Goal: Task Accomplishment & Management: Manage account settings

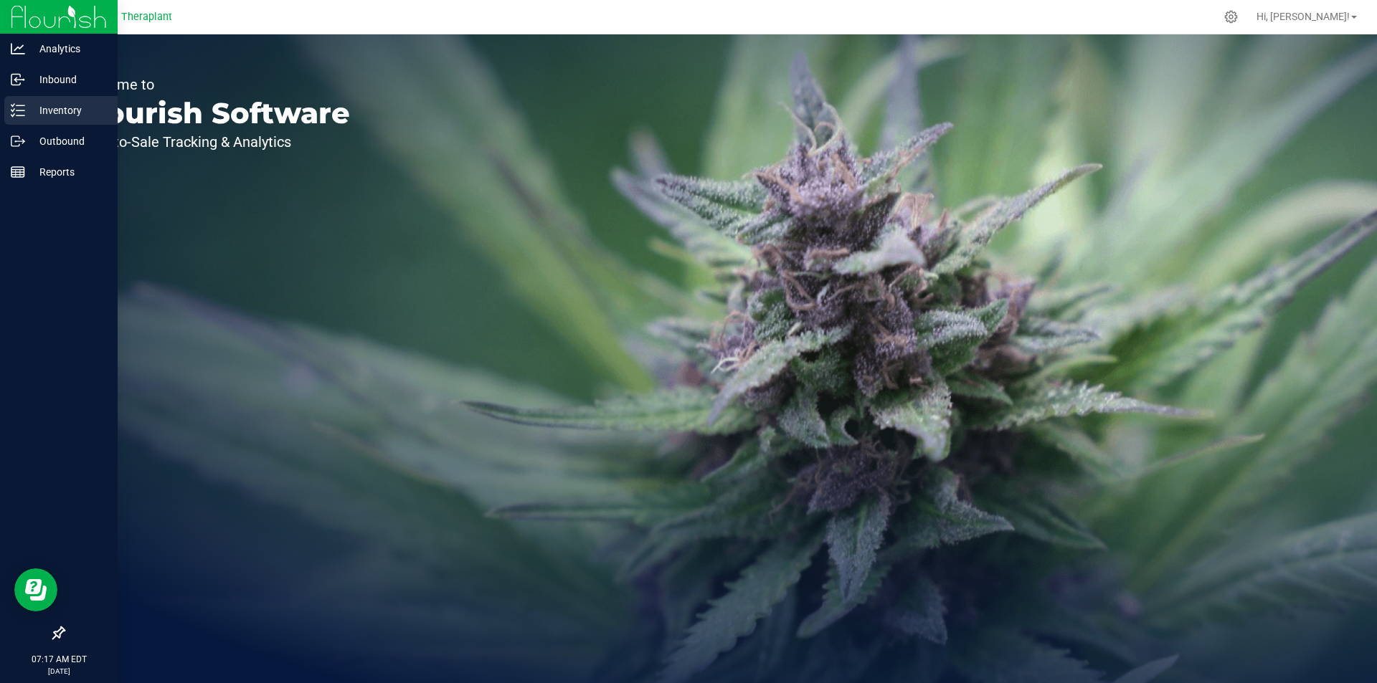
click at [34, 107] on p "Inventory" at bounding box center [68, 110] width 86 height 17
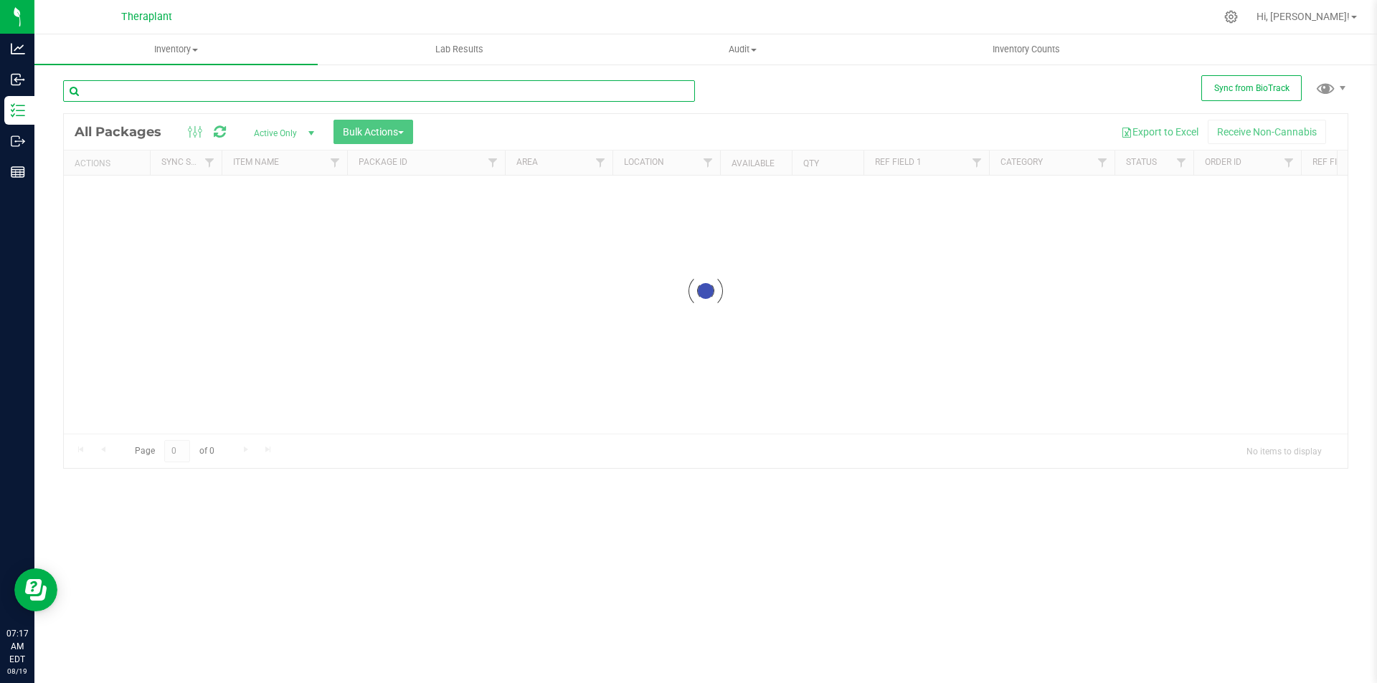
click at [317, 85] on input "text" at bounding box center [379, 91] width 632 height 22
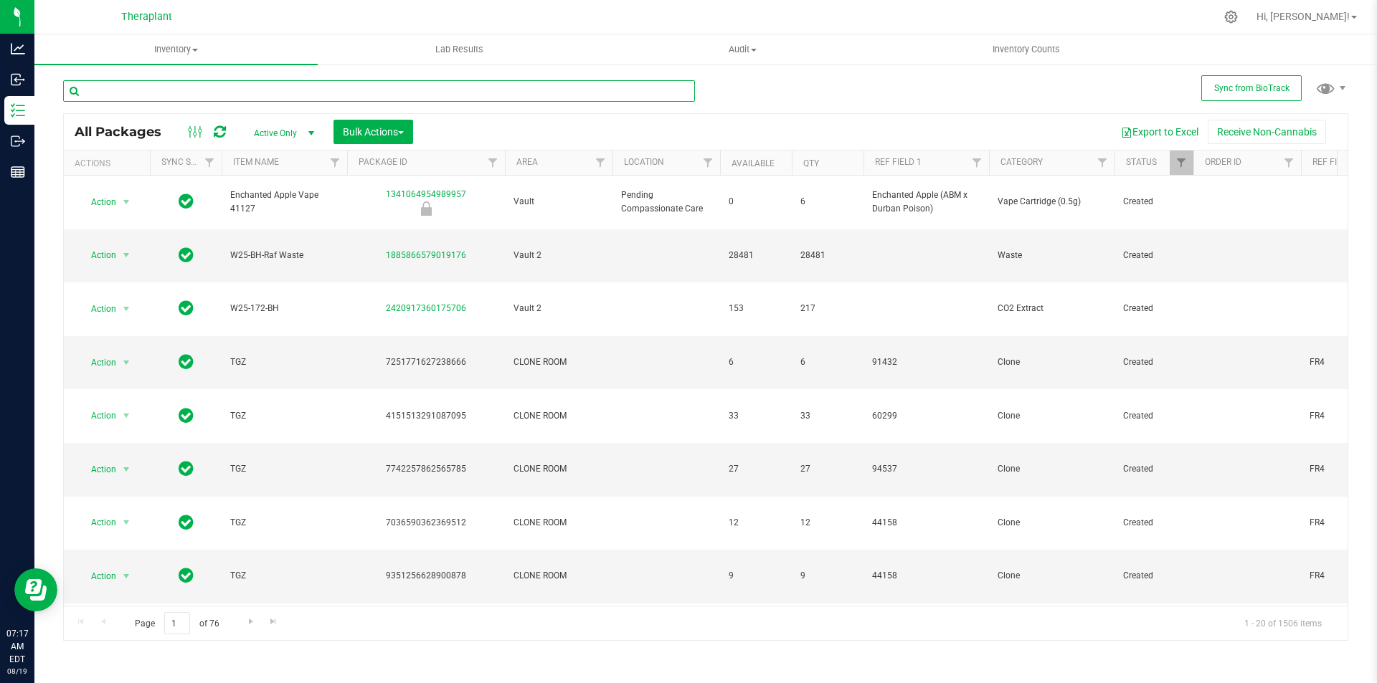
type input "2026-07-15"
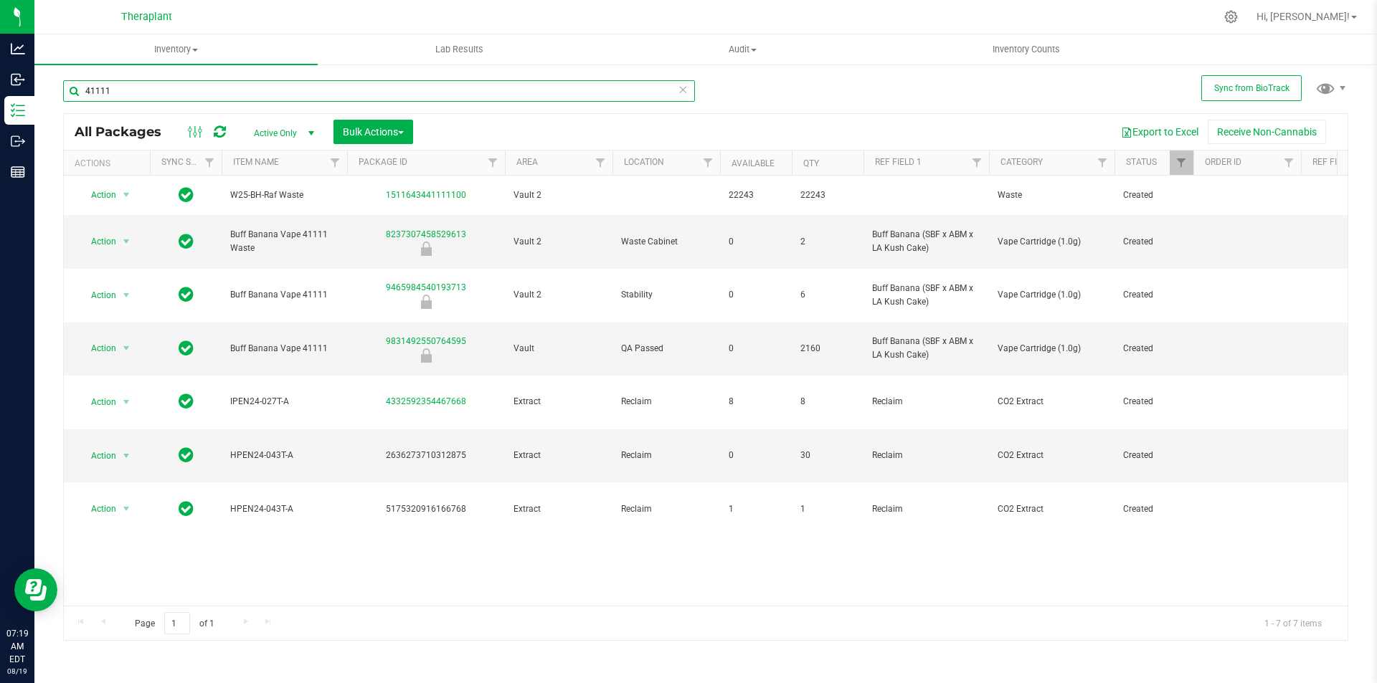
type input "41111"
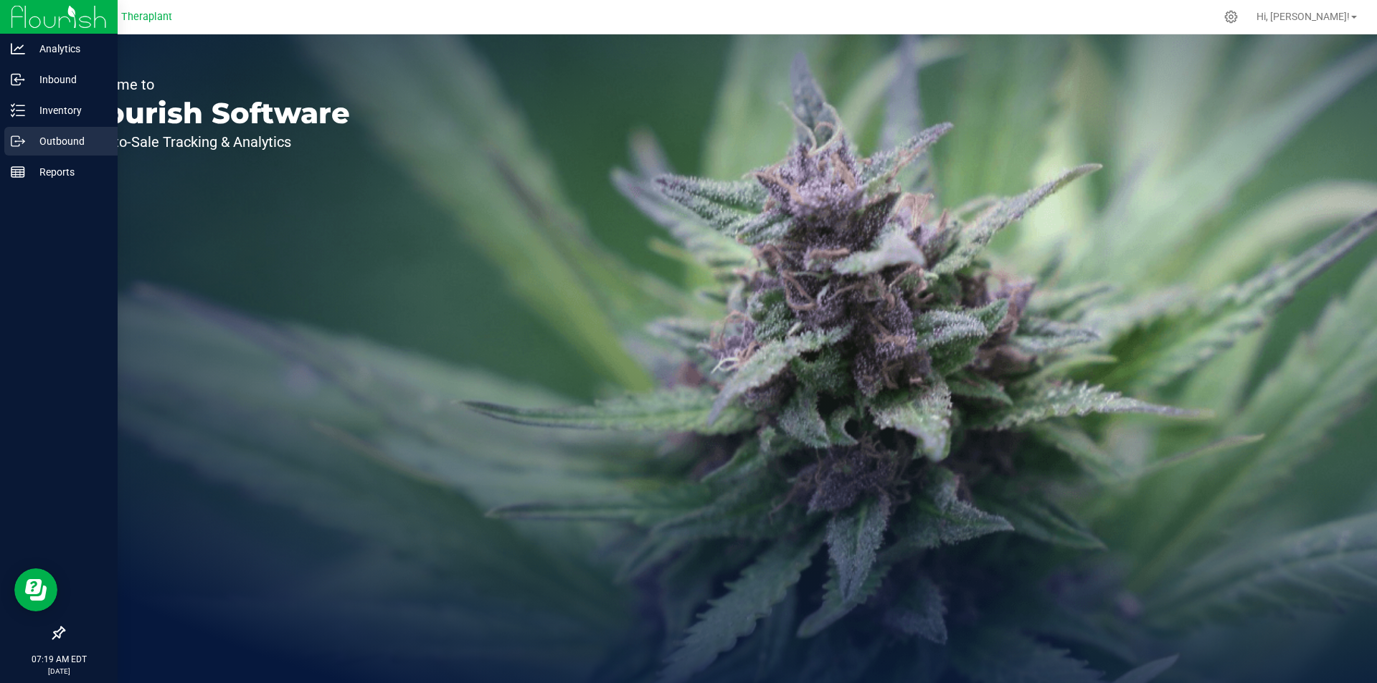
click at [30, 141] on p "Outbound" at bounding box center [68, 141] width 86 height 17
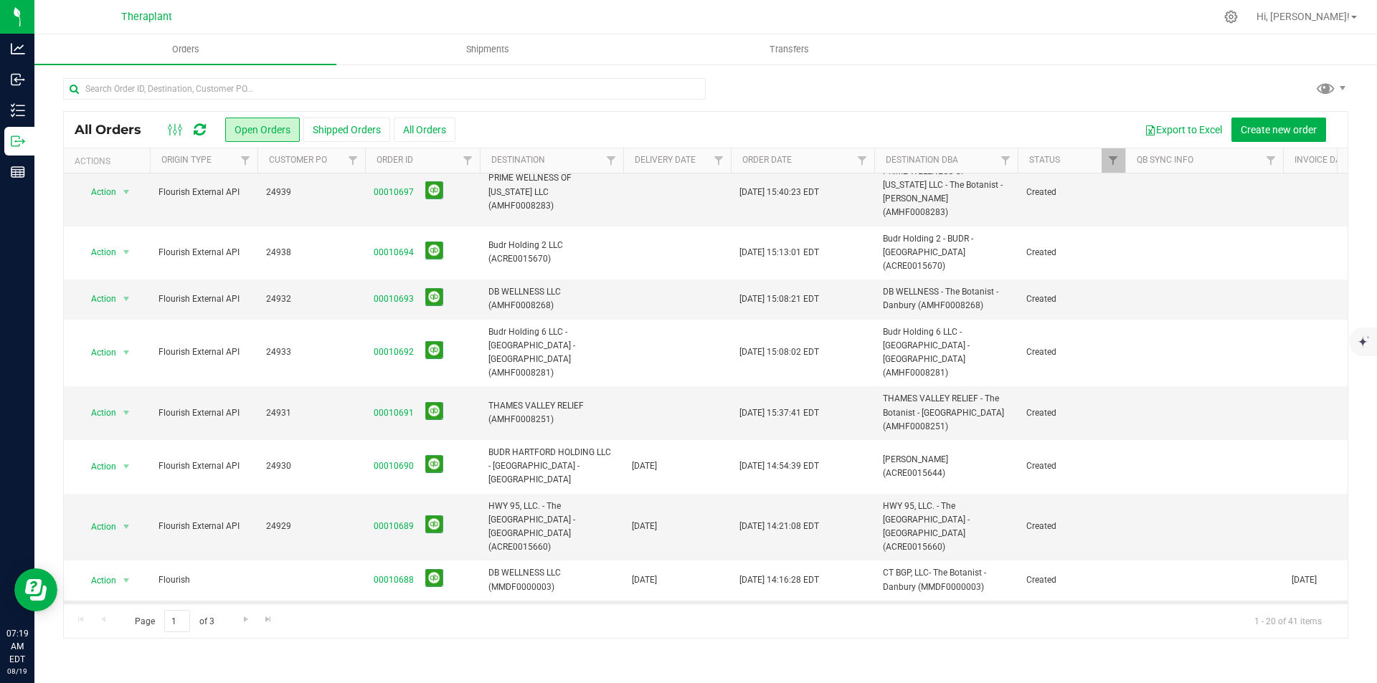
scroll to position [512, 0]
click at [387, 618] on link "00010687" at bounding box center [394, 625] width 40 height 14
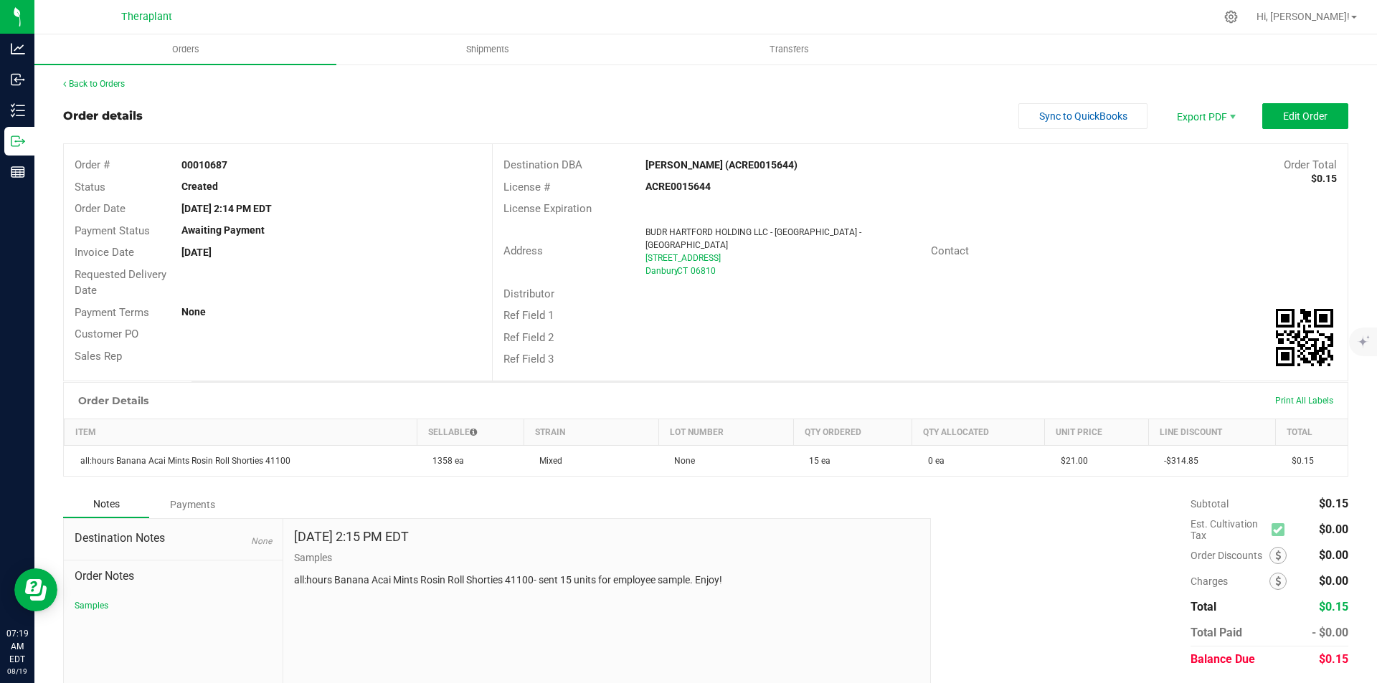
click at [128, 80] on div "Back to Orders" at bounding box center [705, 83] width 1285 height 13
click at [121, 84] on link "Back to Orders" at bounding box center [94, 84] width 62 height 10
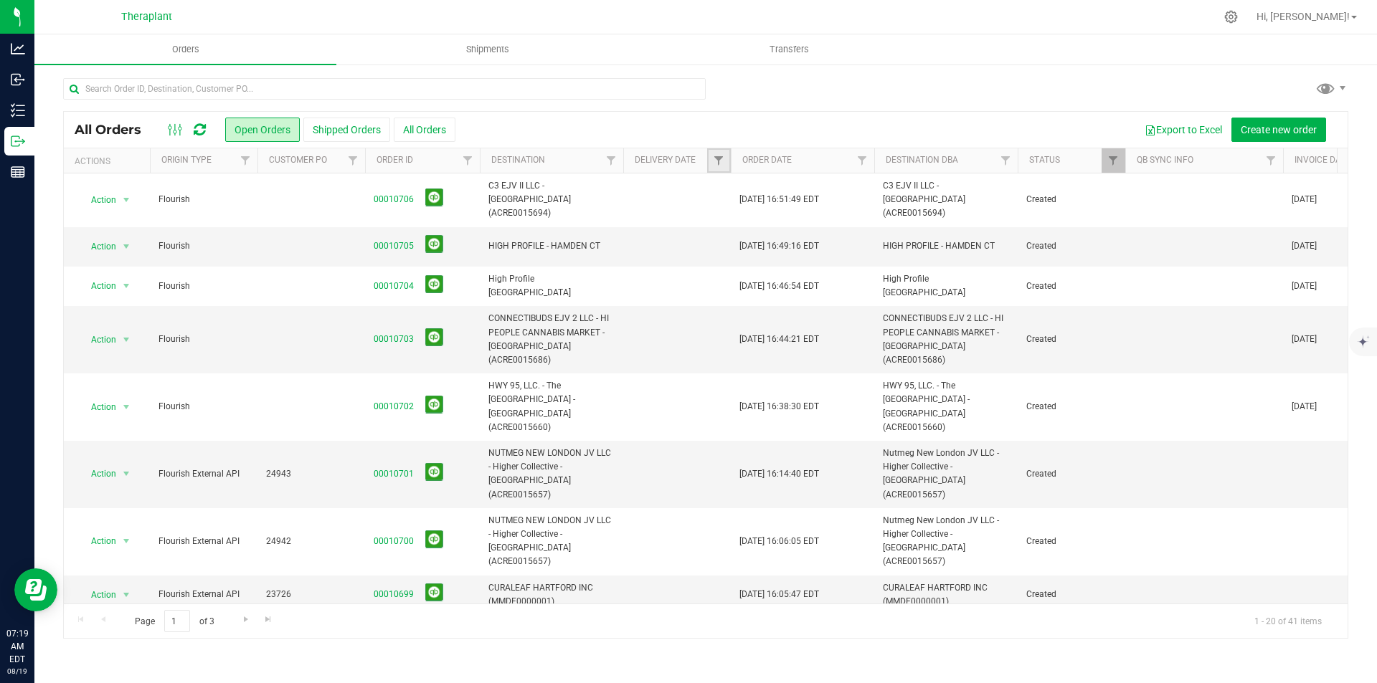
click at [710, 161] on link "Filter" at bounding box center [719, 160] width 24 height 24
click at [853, 245] on span "select" at bounding box center [851, 247] width 11 height 11
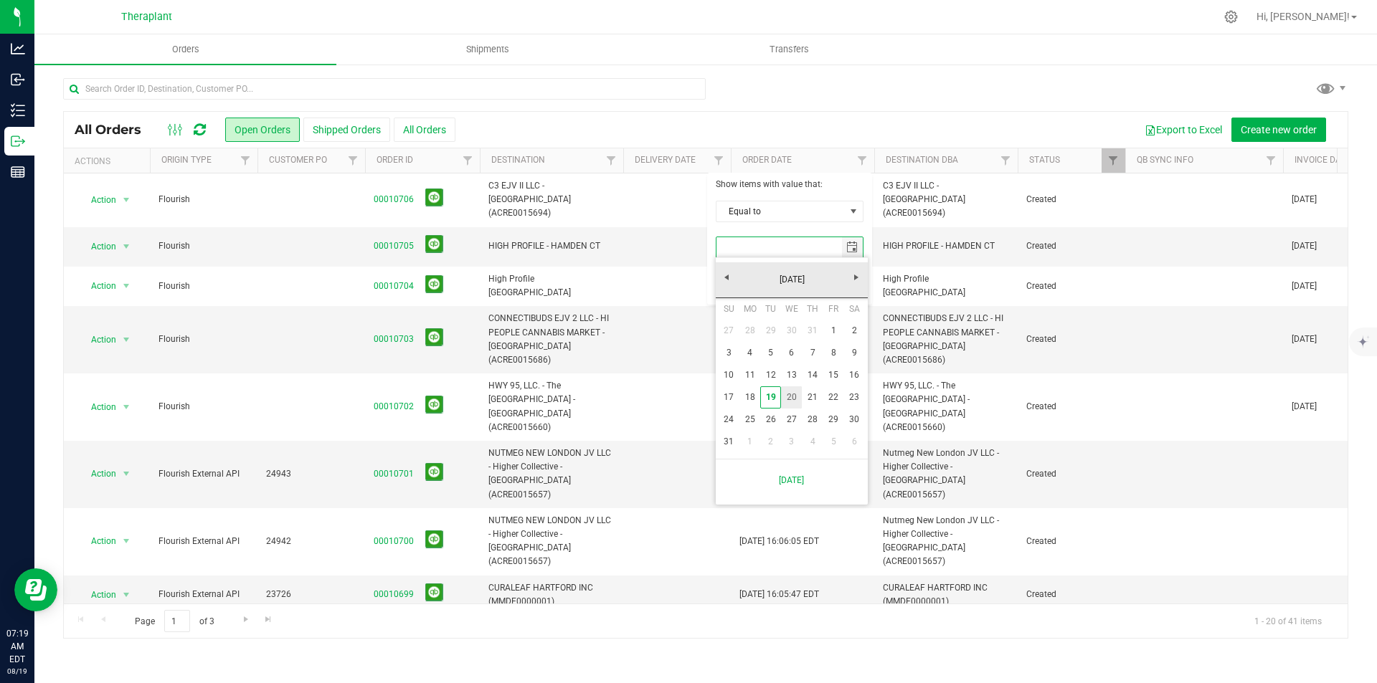
click at [795, 389] on link "20" at bounding box center [791, 398] width 21 height 22
type input "[DATE]"
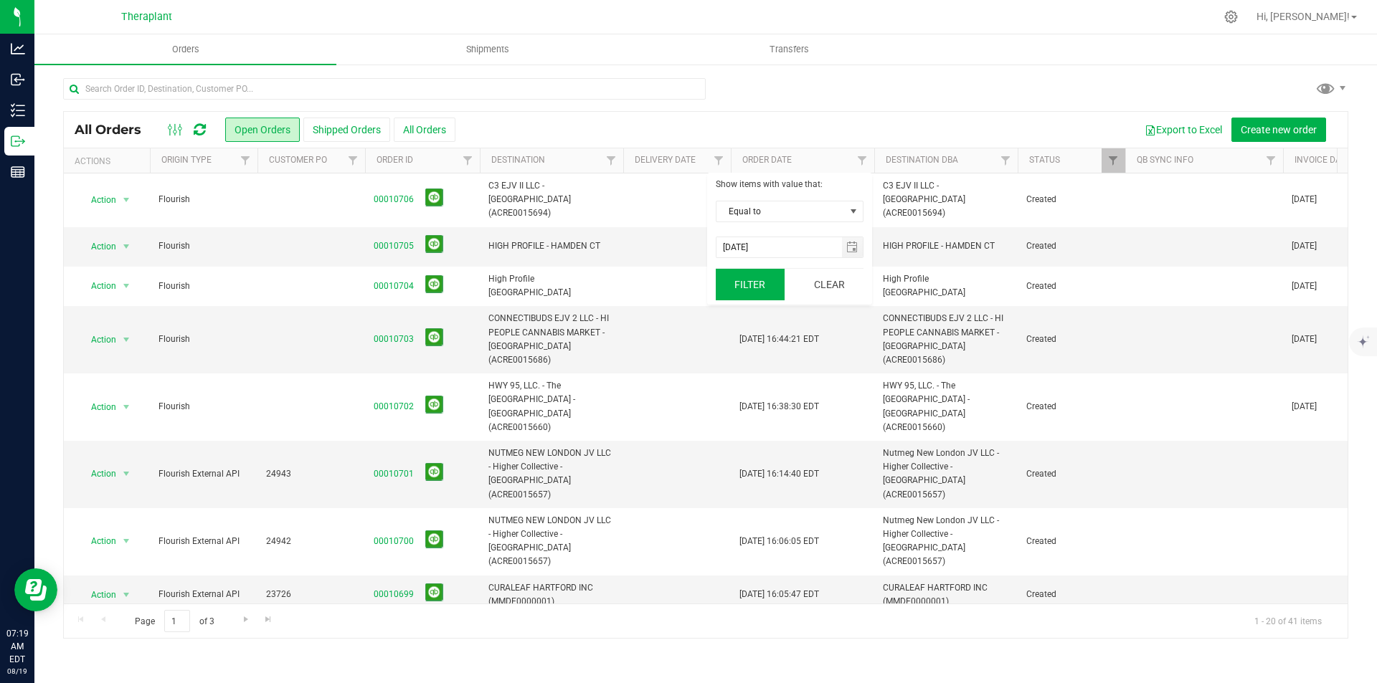
click at [757, 285] on button "Filter" at bounding box center [750, 285] width 69 height 32
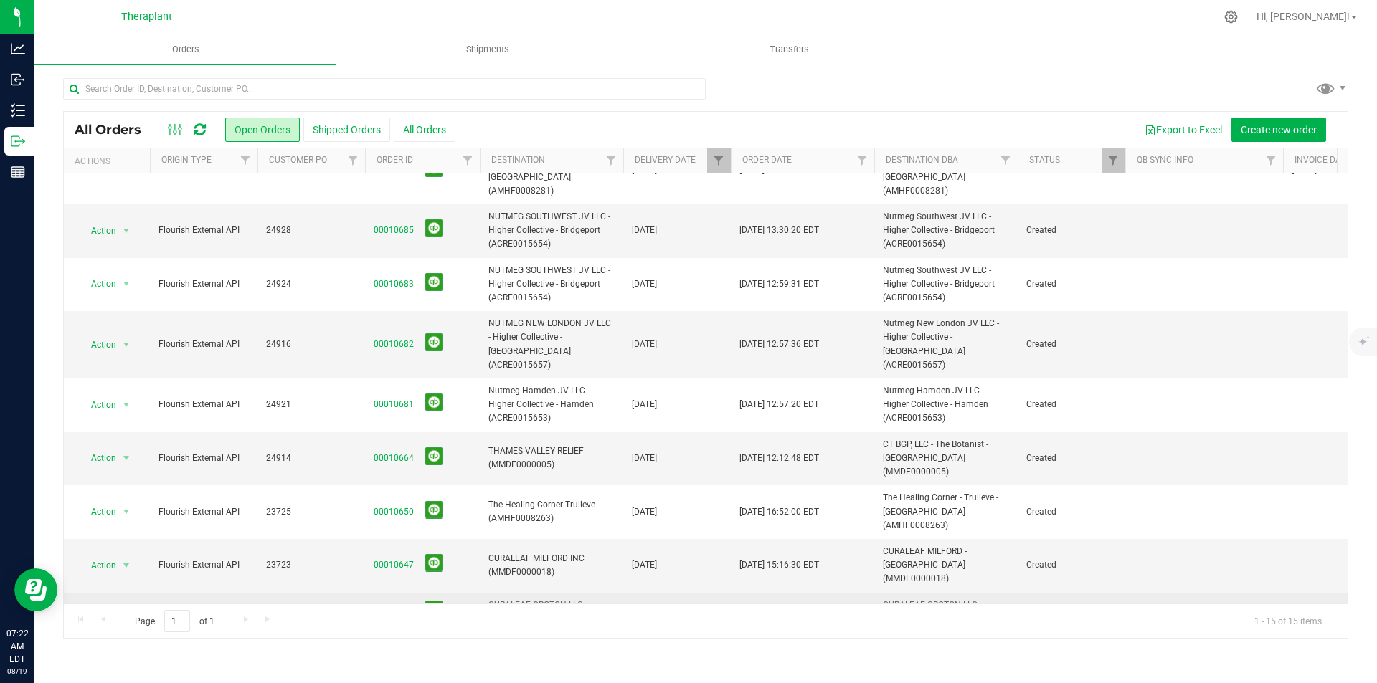
scroll to position [245, 0]
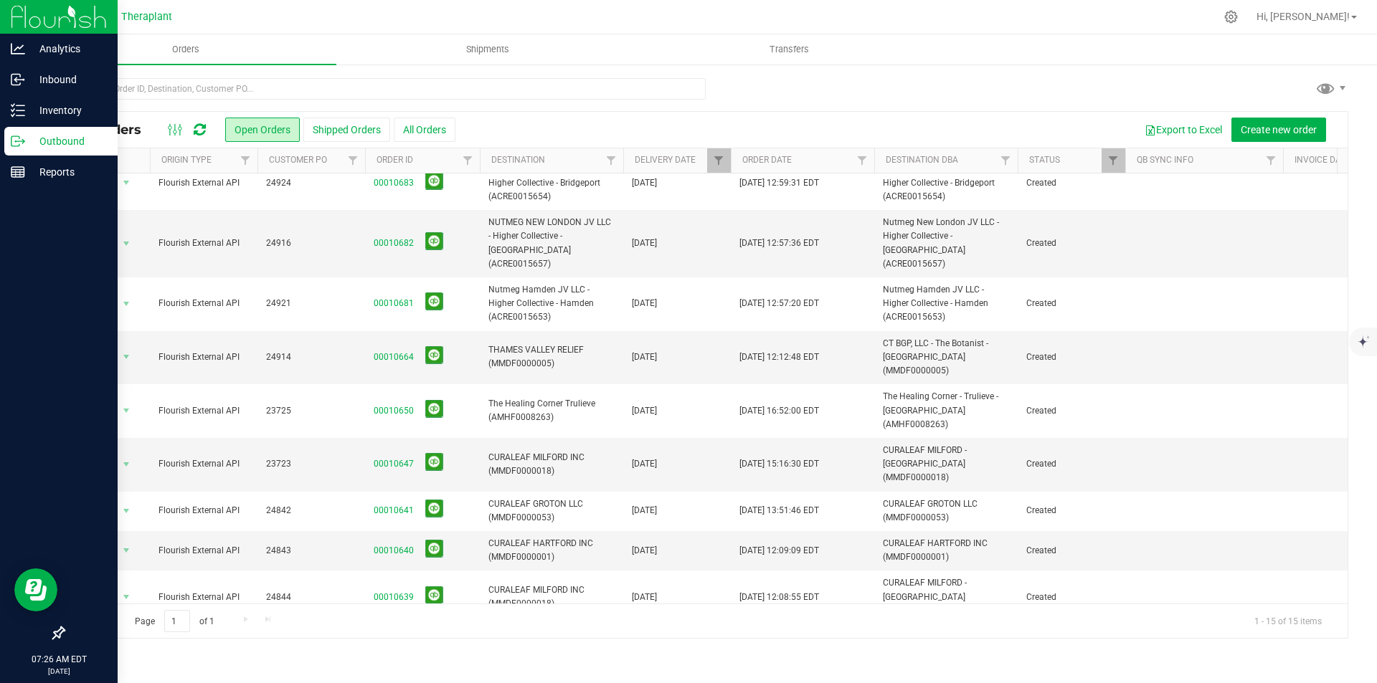
click at [24, 16] on img at bounding box center [59, 17] width 96 height 34
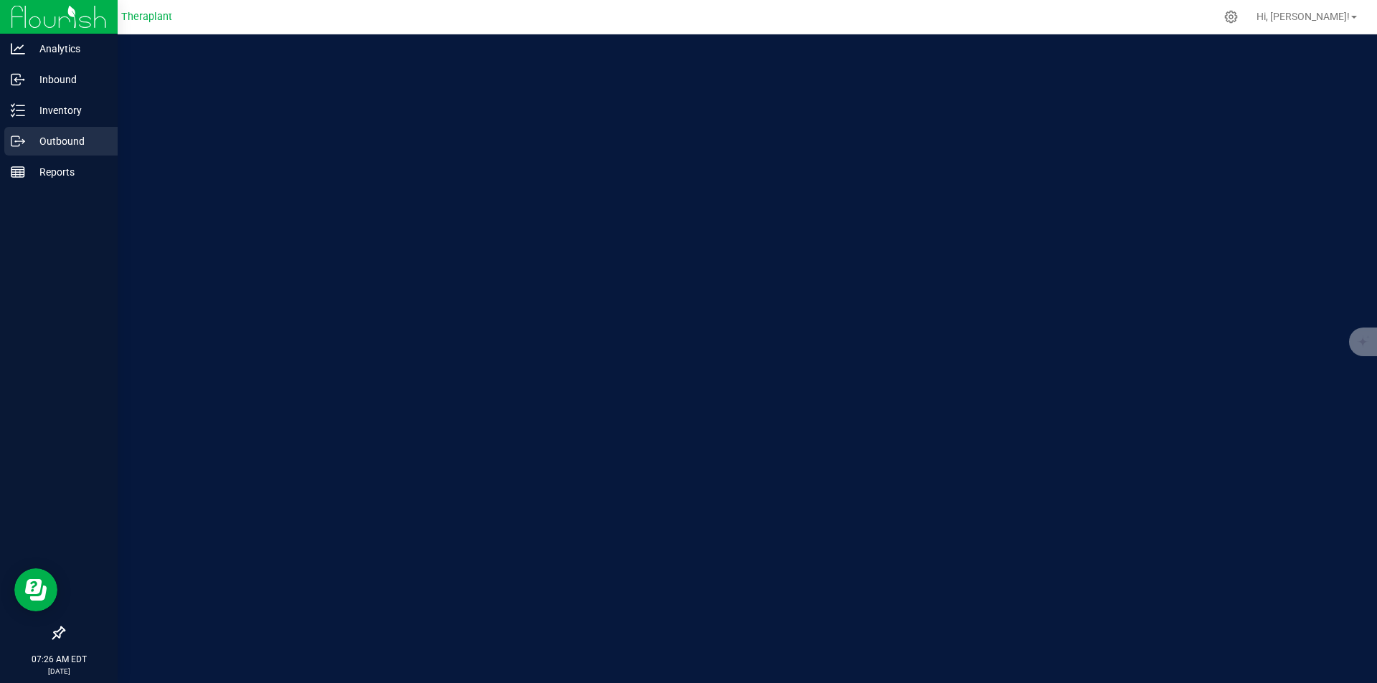
click at [67, 137] on p "Outbound" at bounding box center [68, 141] width 86 height 17
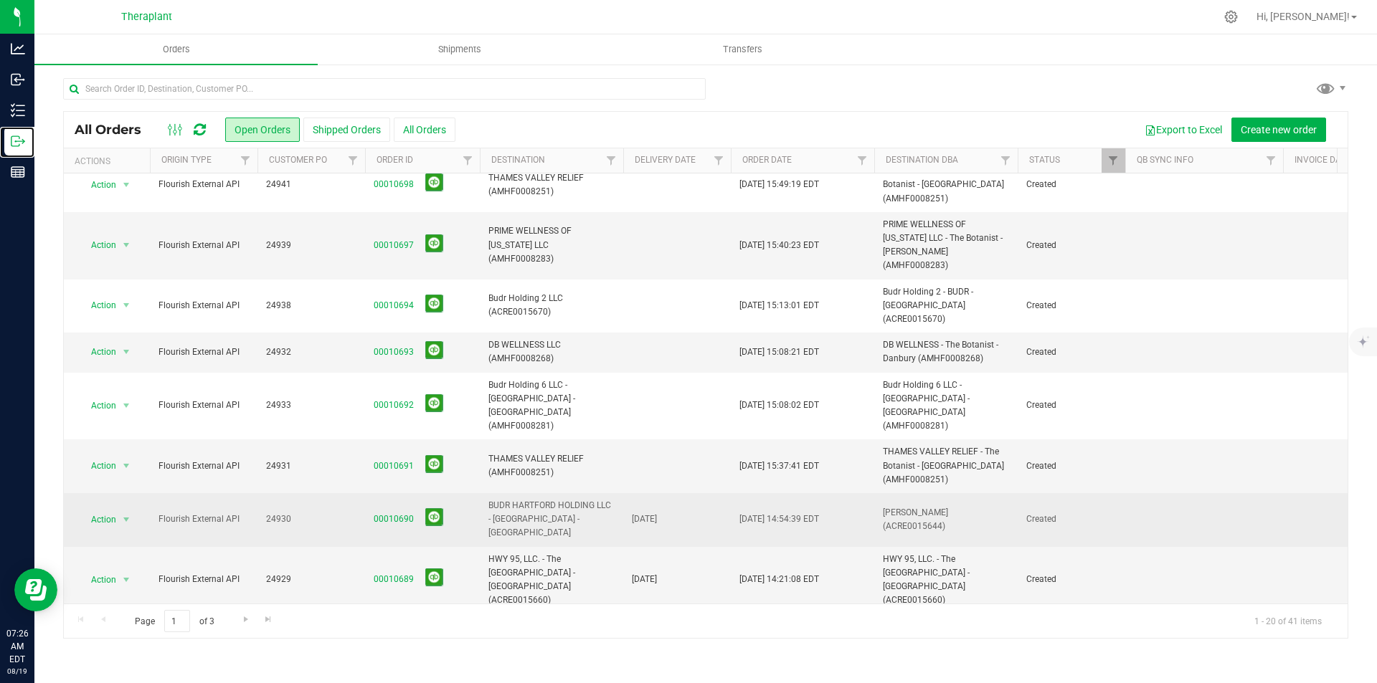
scroll to position [440, 0]
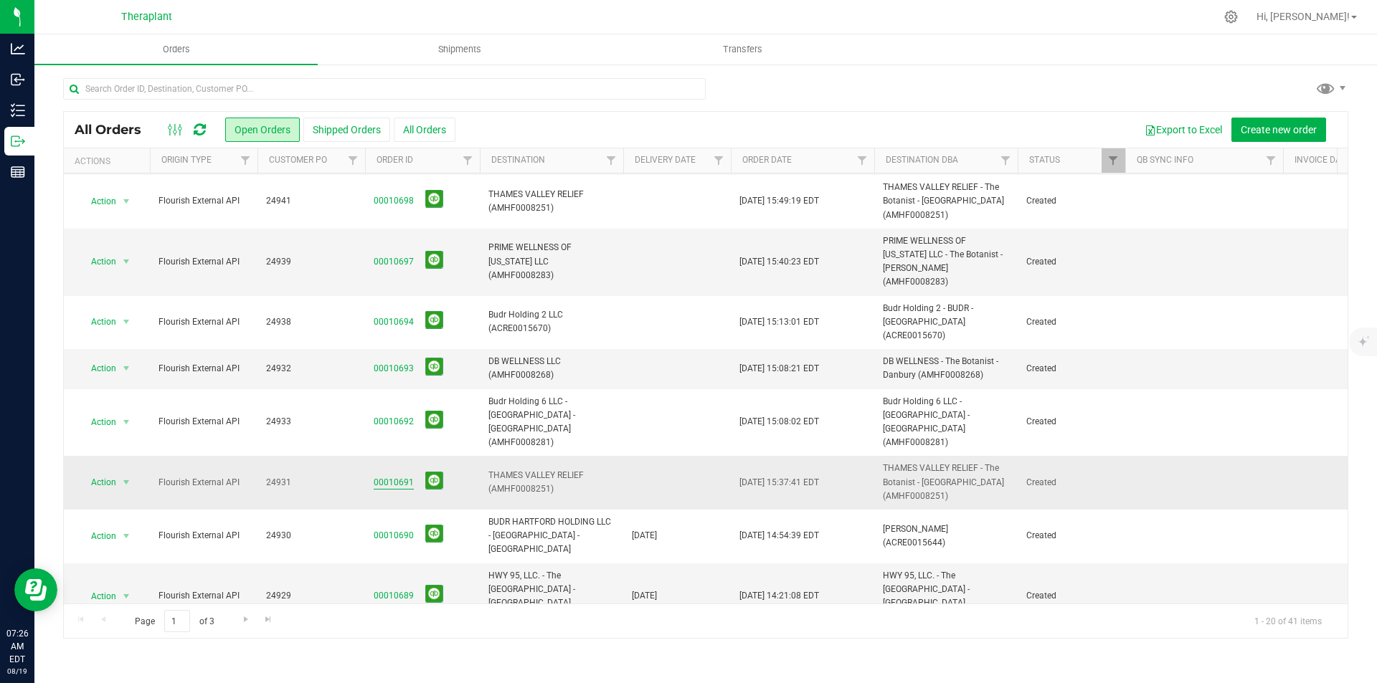
click at [394, 476] on link "00010691" at bounding box center [394, 483] width 40 height 14
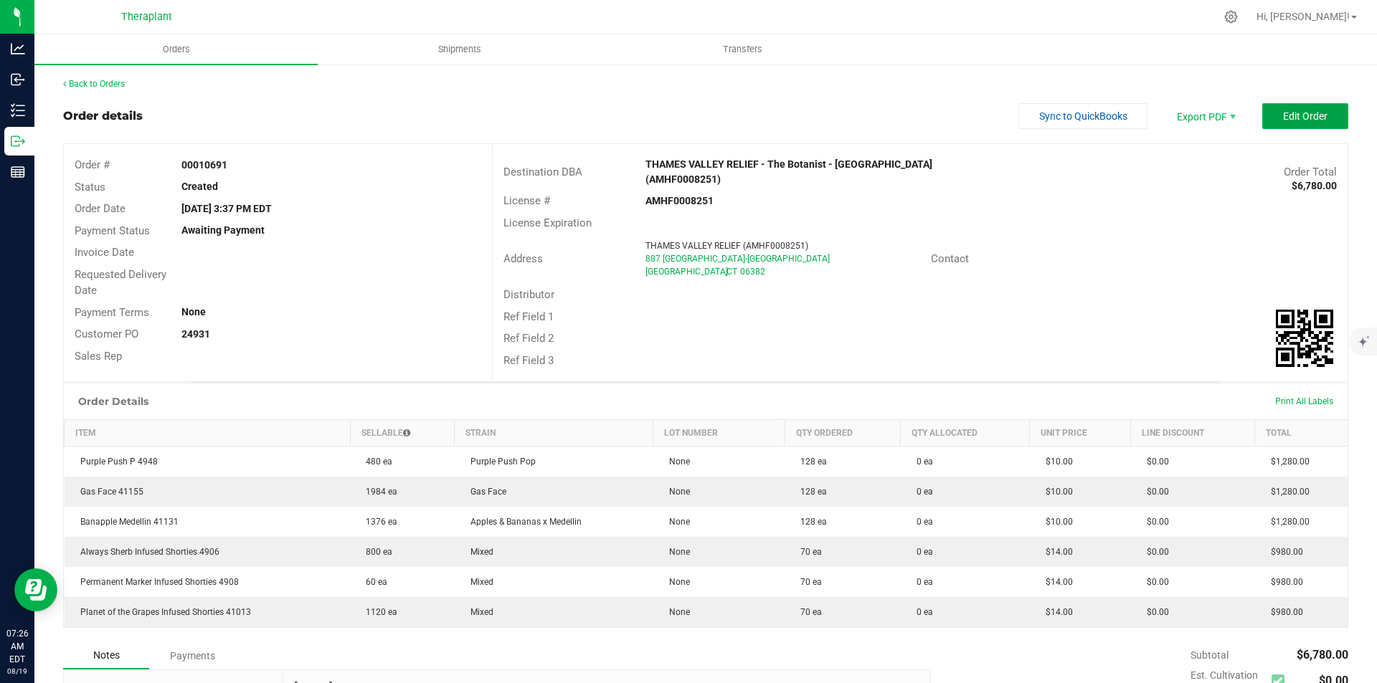
click at [1283, 120] on span "Edit Order" at bounding box center [1305, 115] width 44 height 11
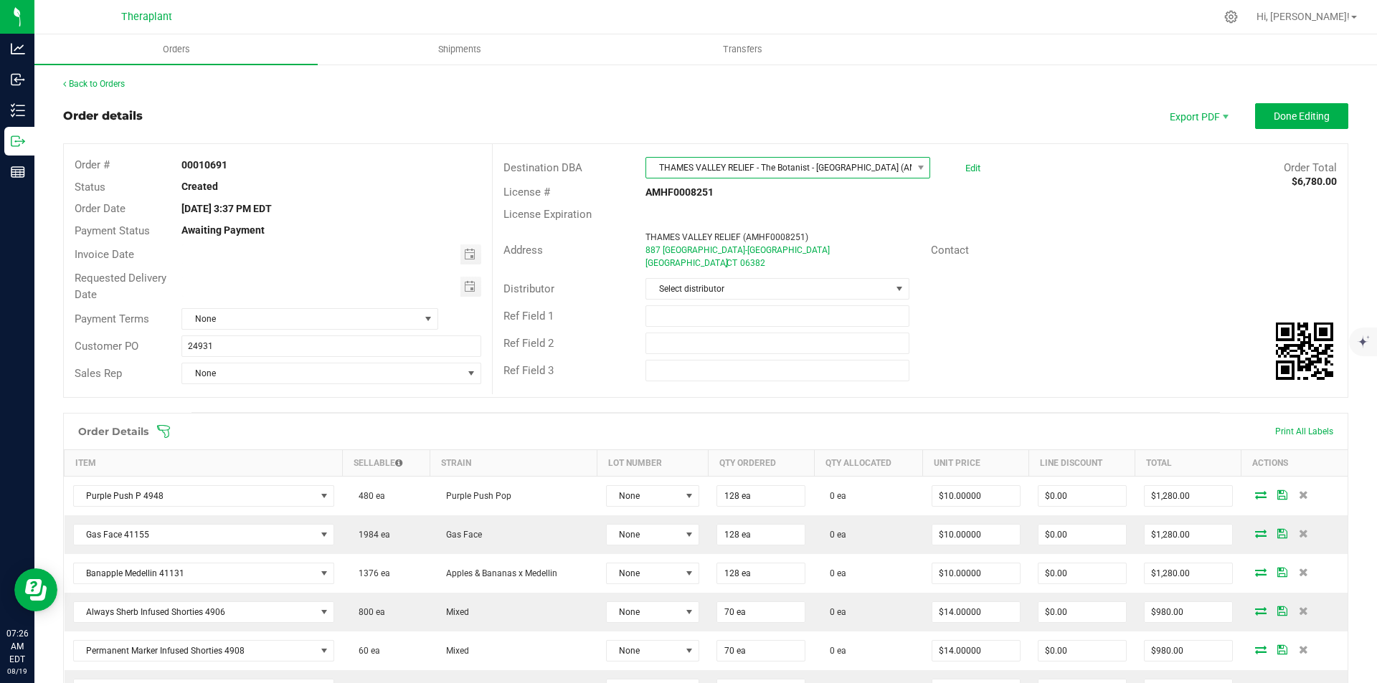
click at [821, 160] on span "THAMES VALLEY RELIEF - The Botanist - [GEOGRAPHIC_DATA] (AMHF0008251)" at bounding box center [778, 168] width 265 height 20
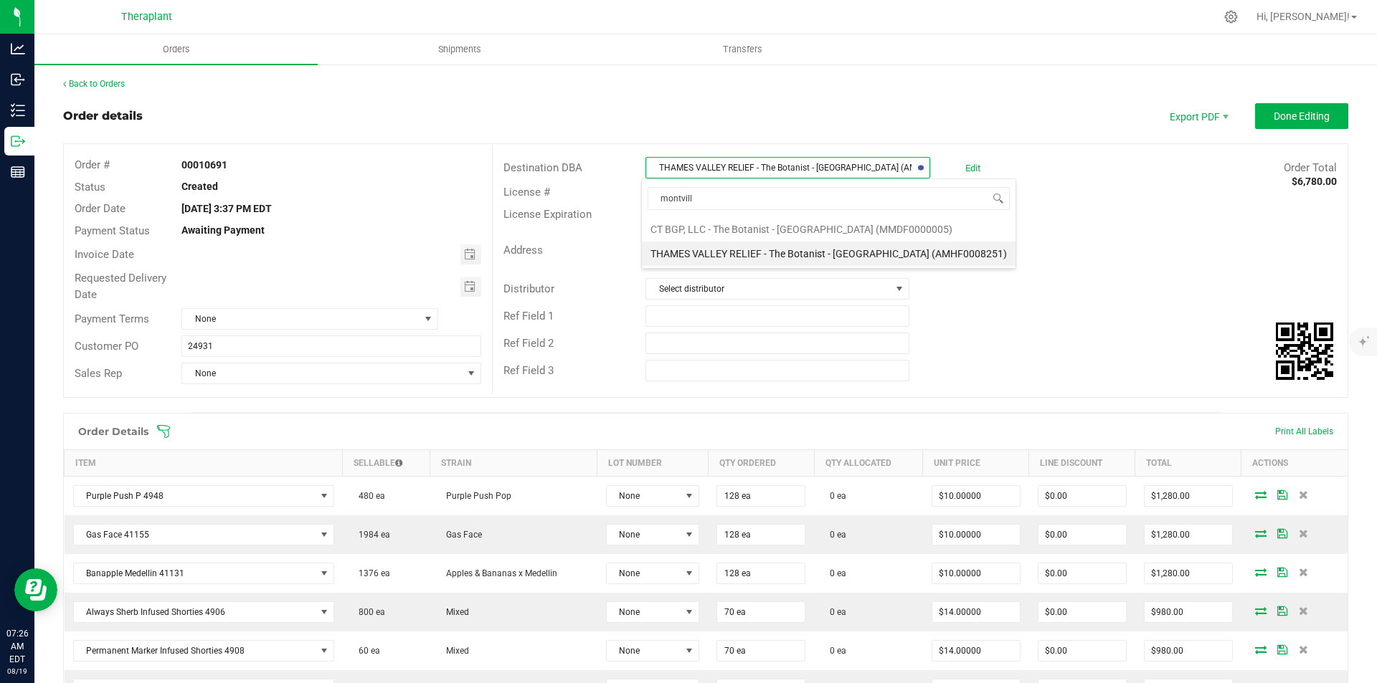
type input "[GEOGRAPHIC_DATA]"
click at [793, 232] on li "CT BGP, LLC - The Botanist - [GEOGRAPHIC_DATA] (MMDF0000005)" at bounding box center [829, 229] width 374 height 24
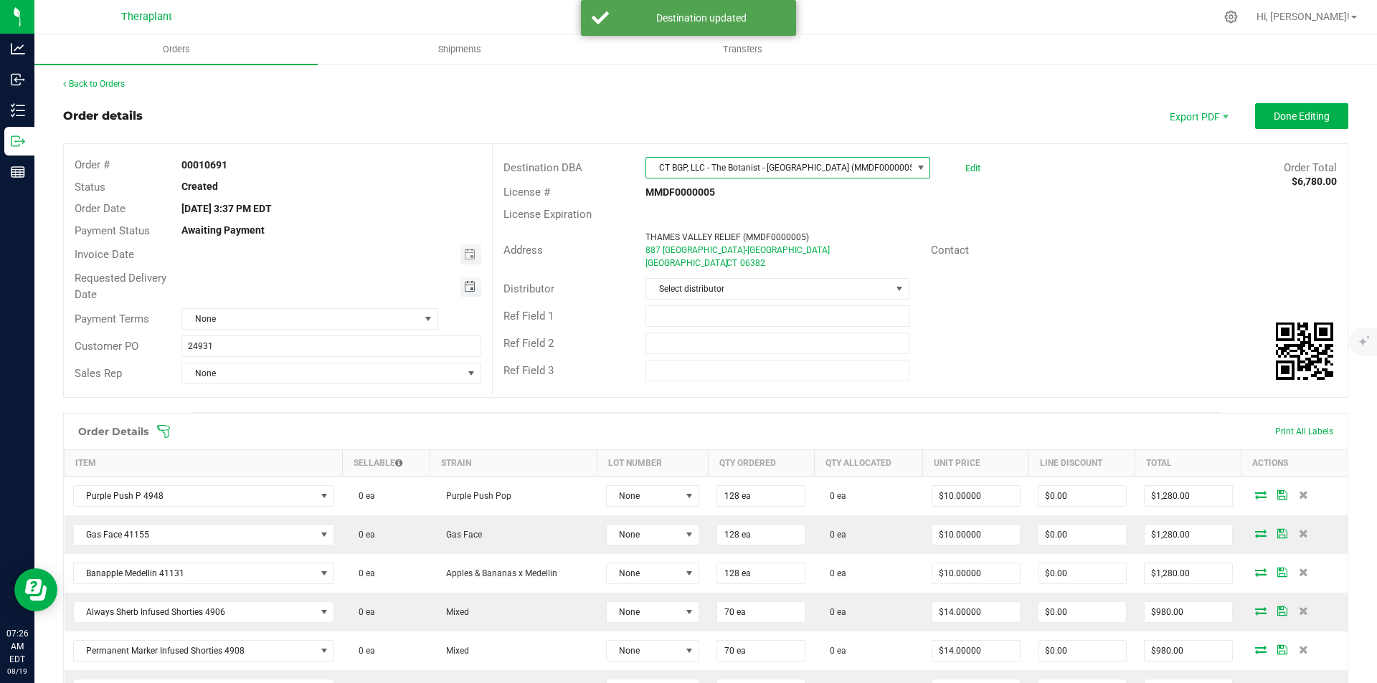
click at [470, 288] on span "Toggle calendar" at bounding box center [469, 286] width 11 height 11
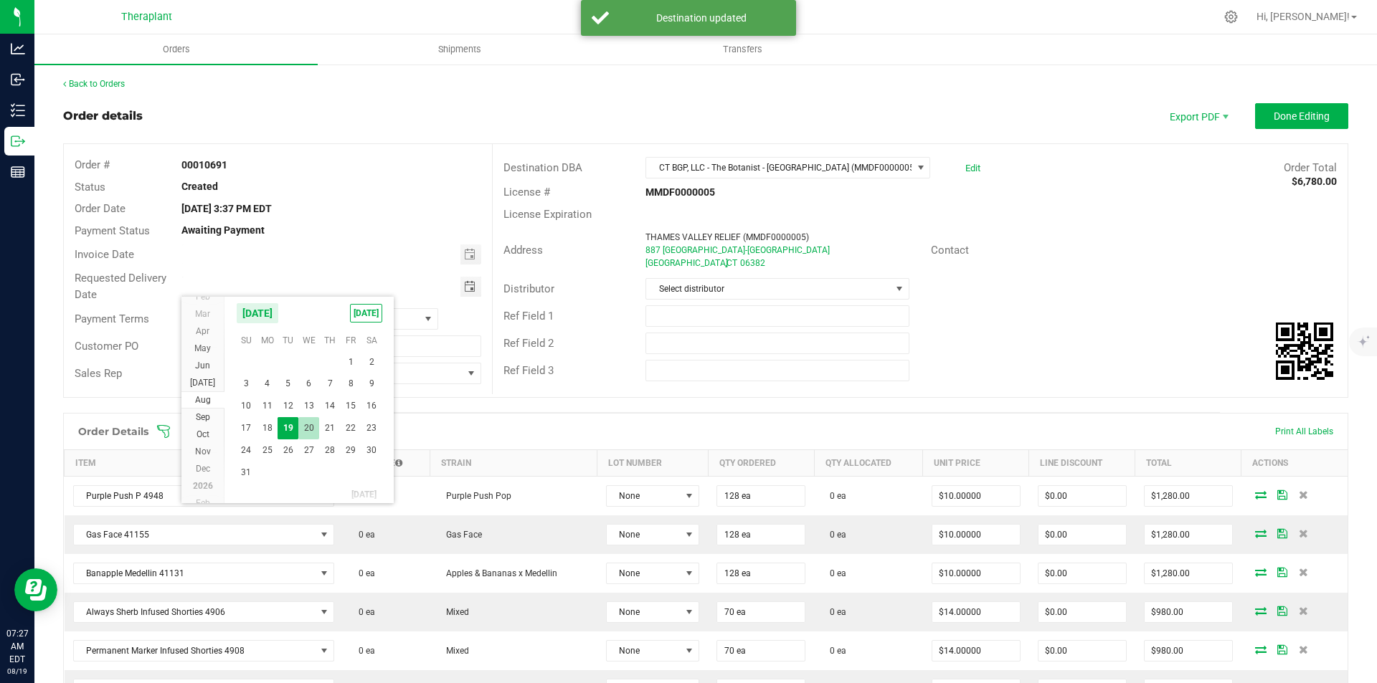
click at [310, 427] on span "20" at bounding box center [308, 428] width 21 height 22
type input "[DATE]"
click at [1264, 125] on button "Done Editing" at bounding box center [1301, 116] width 93 height 26
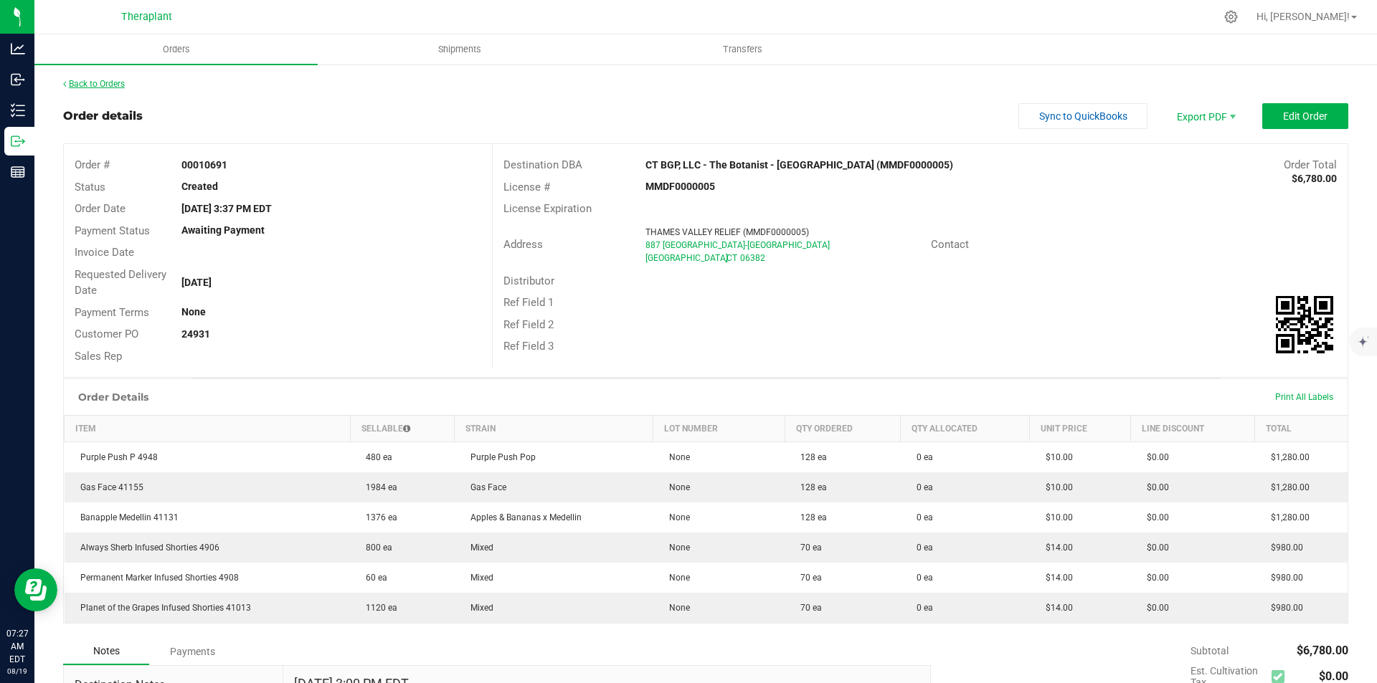
click at [89, 82] on link "Back to Orders" at bounding box center [94, 84] width 62 height 10
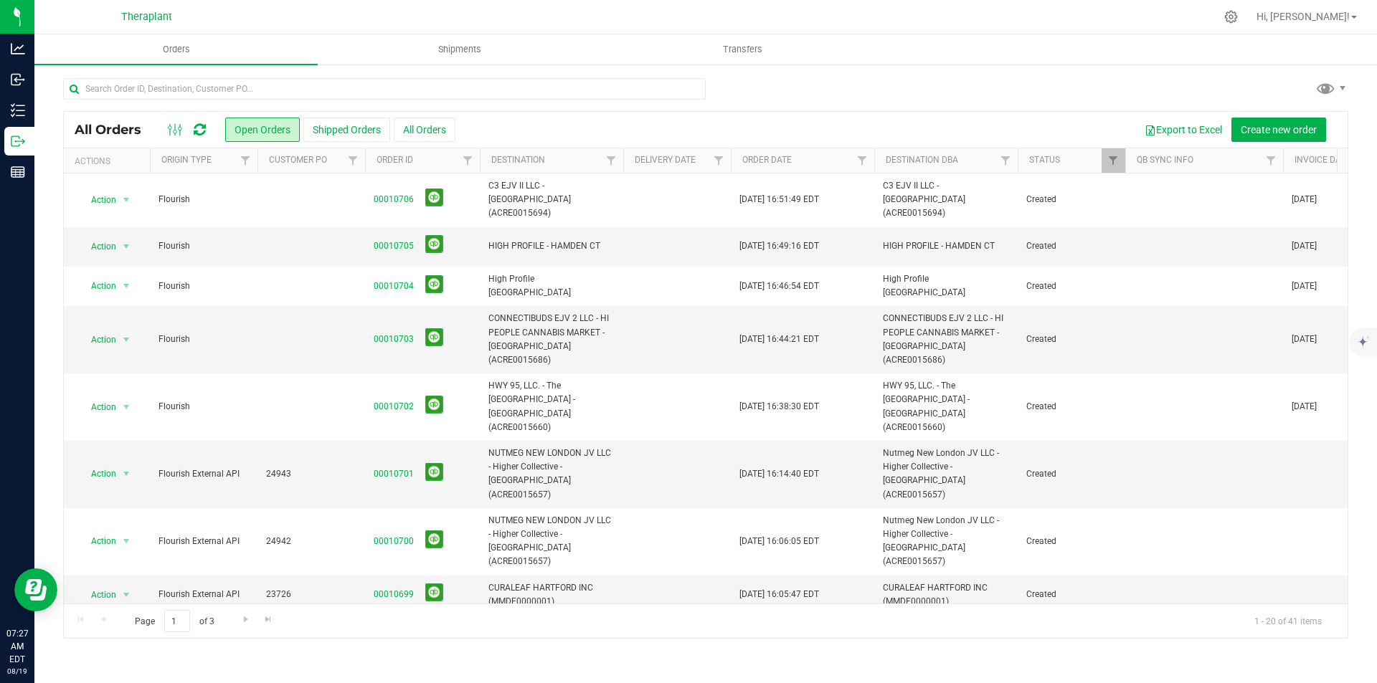
scroll to position [359, 0]
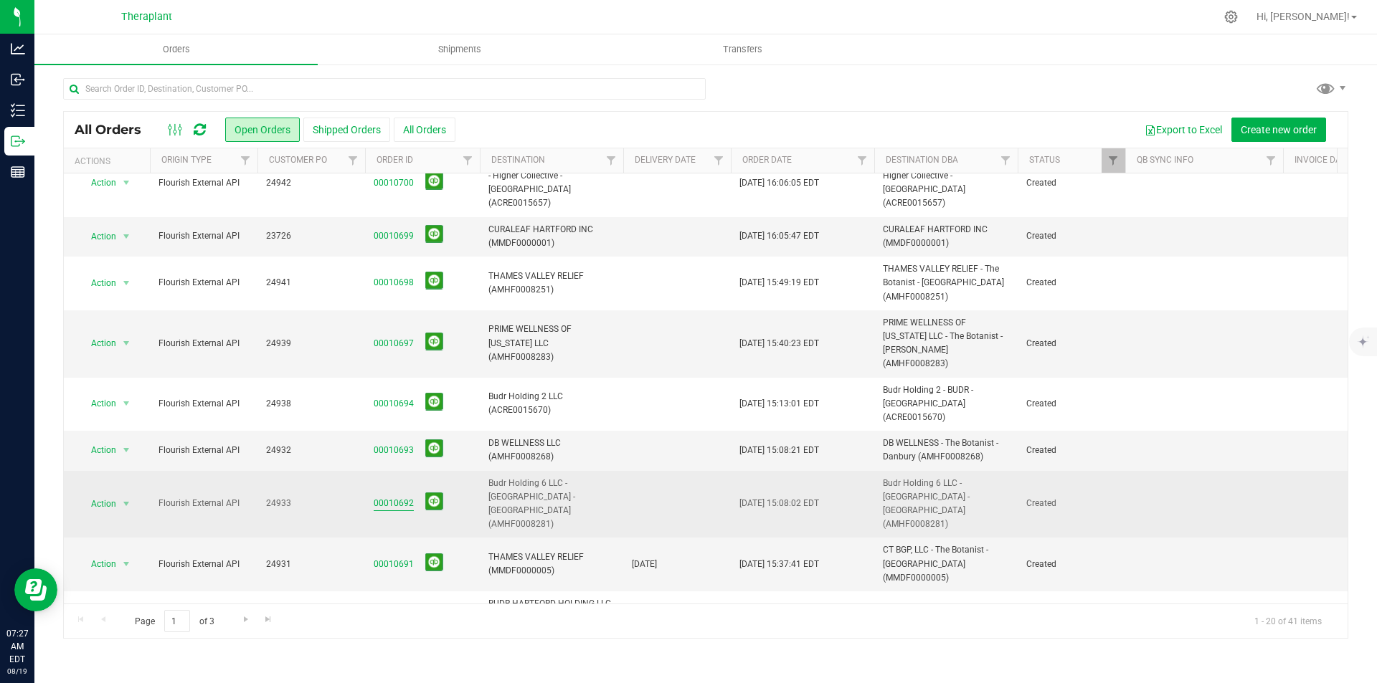
click at [396, 497] on link "00010692" at bounding box center [394, 504] width 40 height 14
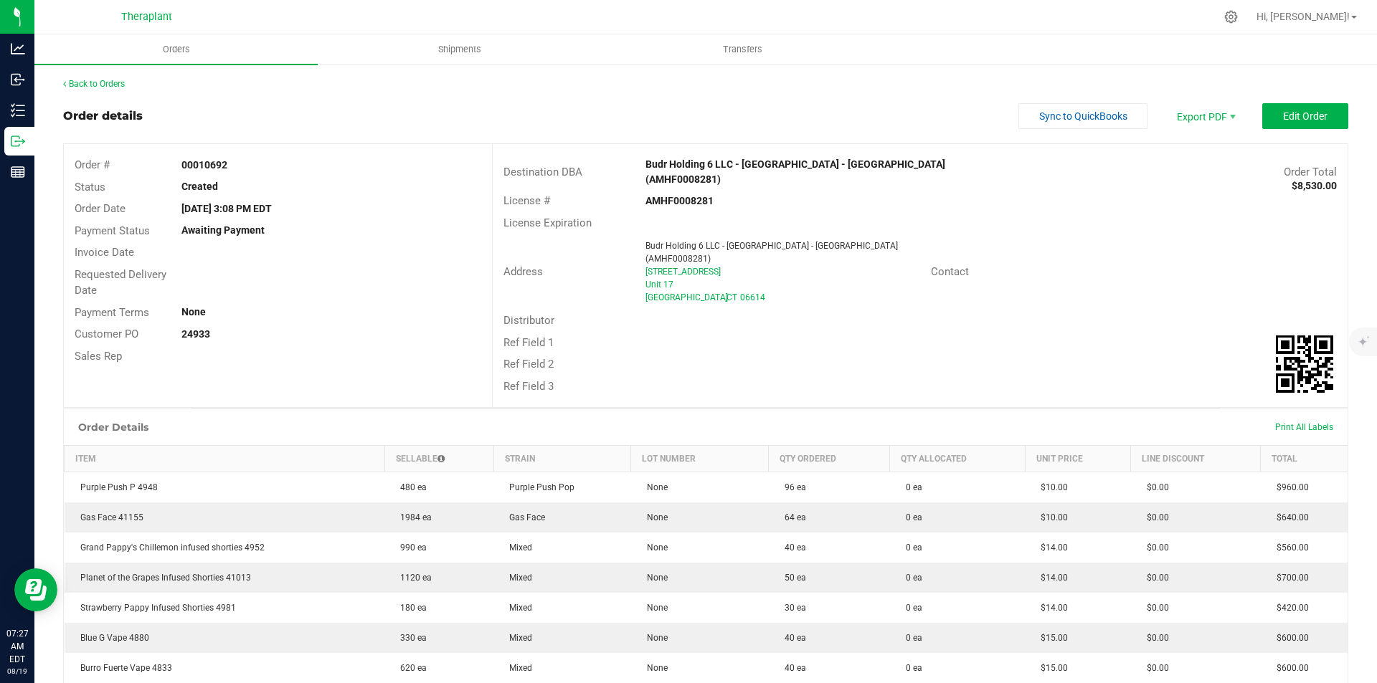
click at [75, 90] on div "Back to Orders" at bounding box center [705, 83] width 1285 height 13
click at [77, 85] on link "Back to Orders" at bounding box center [94, 84] width 62 height 10
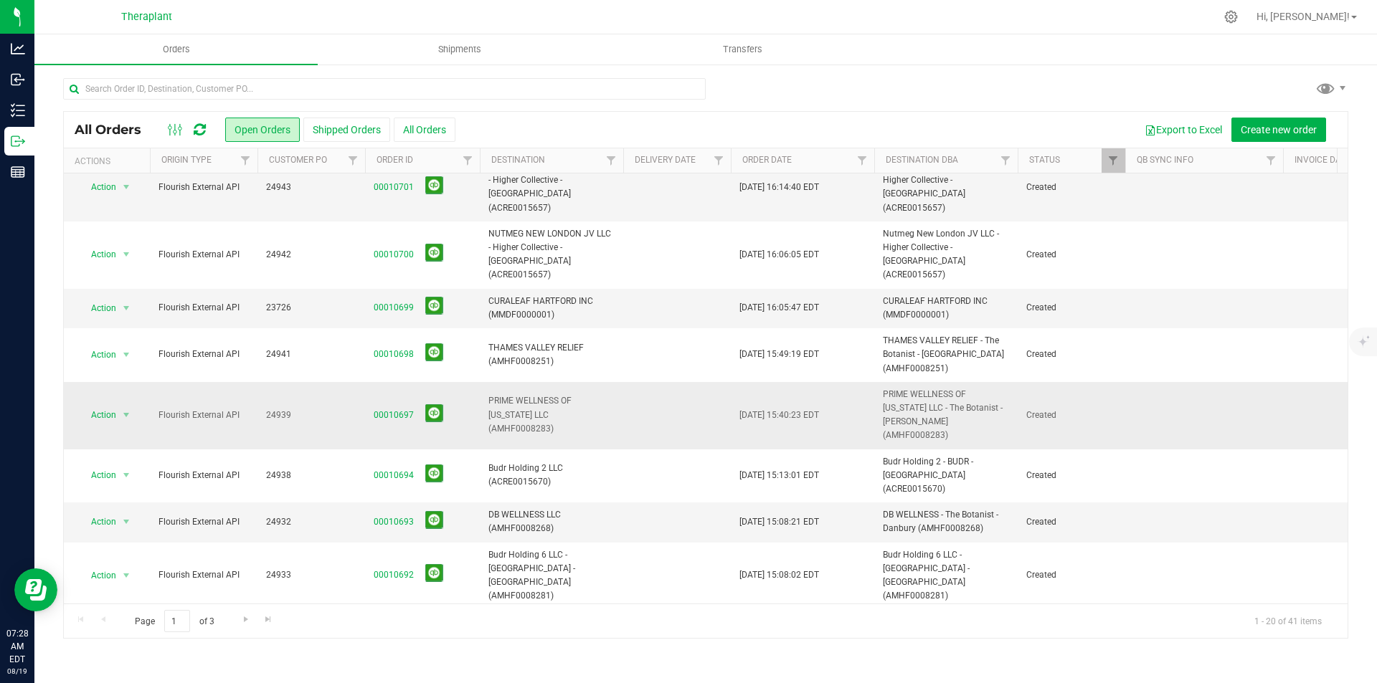
scroll to position [215, 0]
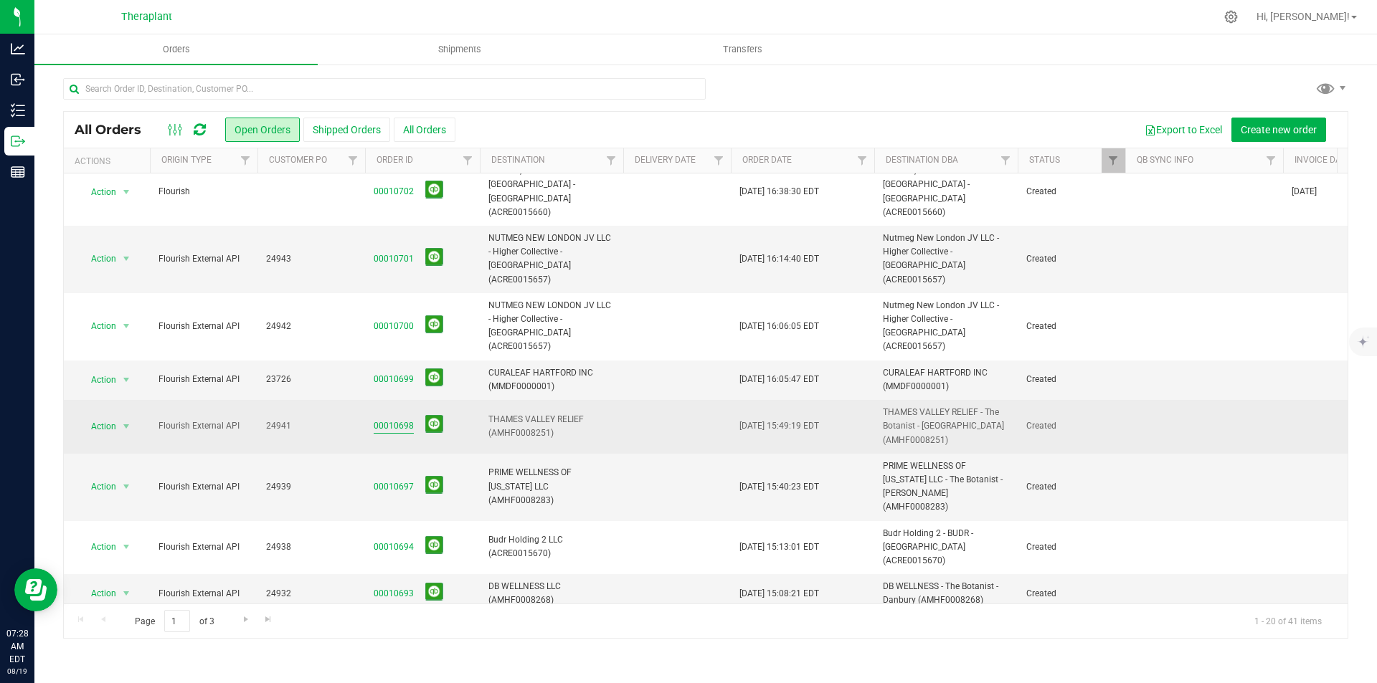
click at [392, 420] on link "00010698" at bounding box center [394, 427] width 40 height 14
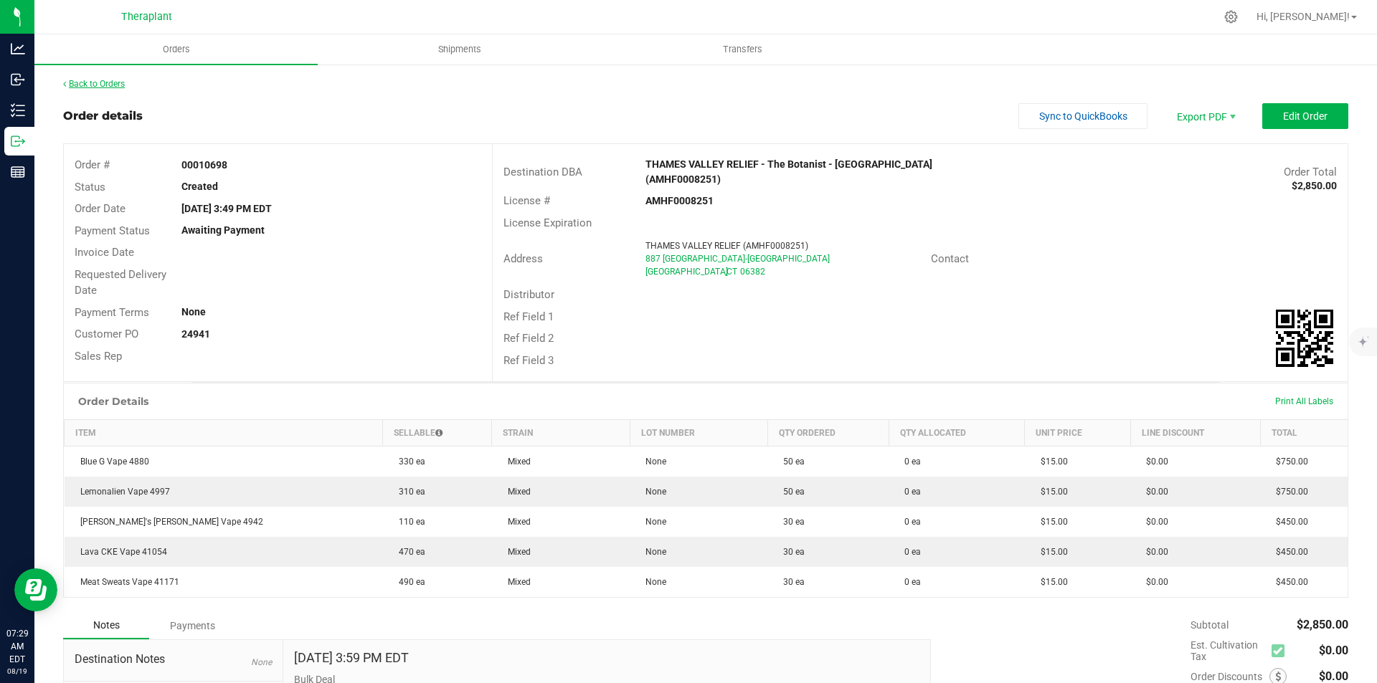
click at [86, 84] on link "Back to Orders" at bounding box center [94, 84] width 62 height 10
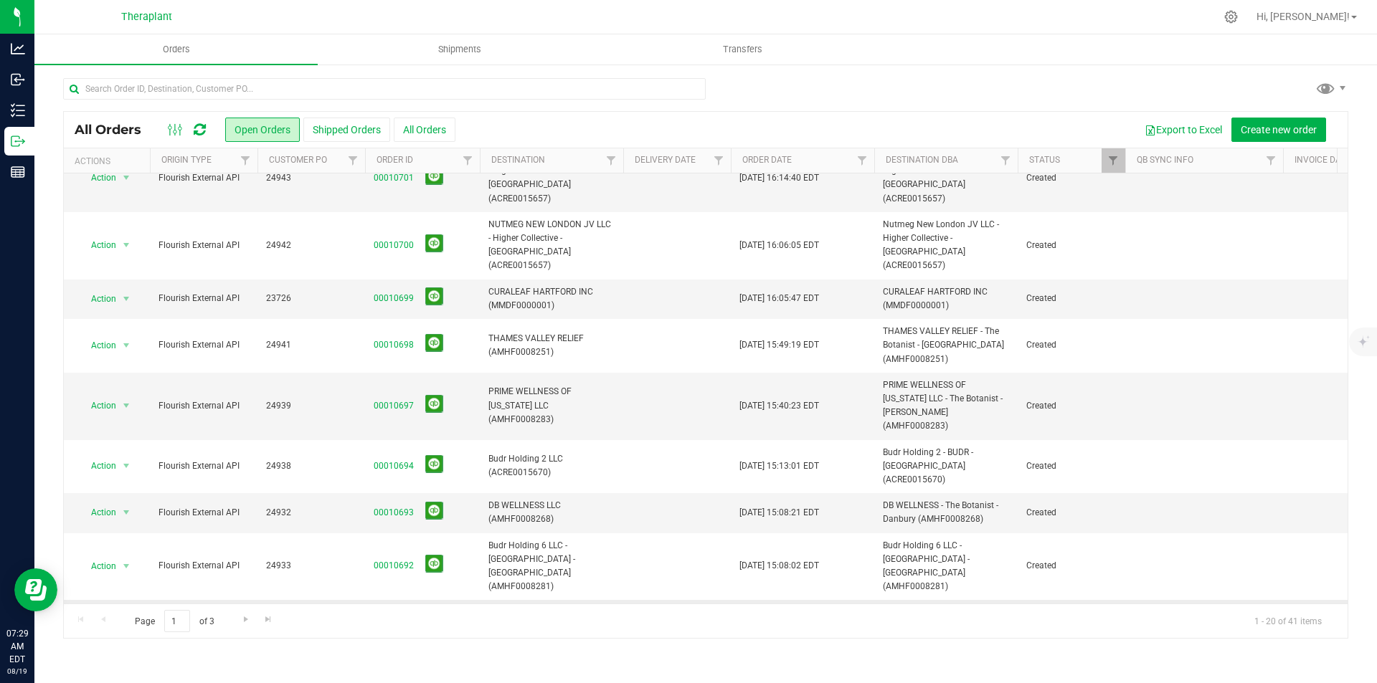
scroll to position [430, 0]
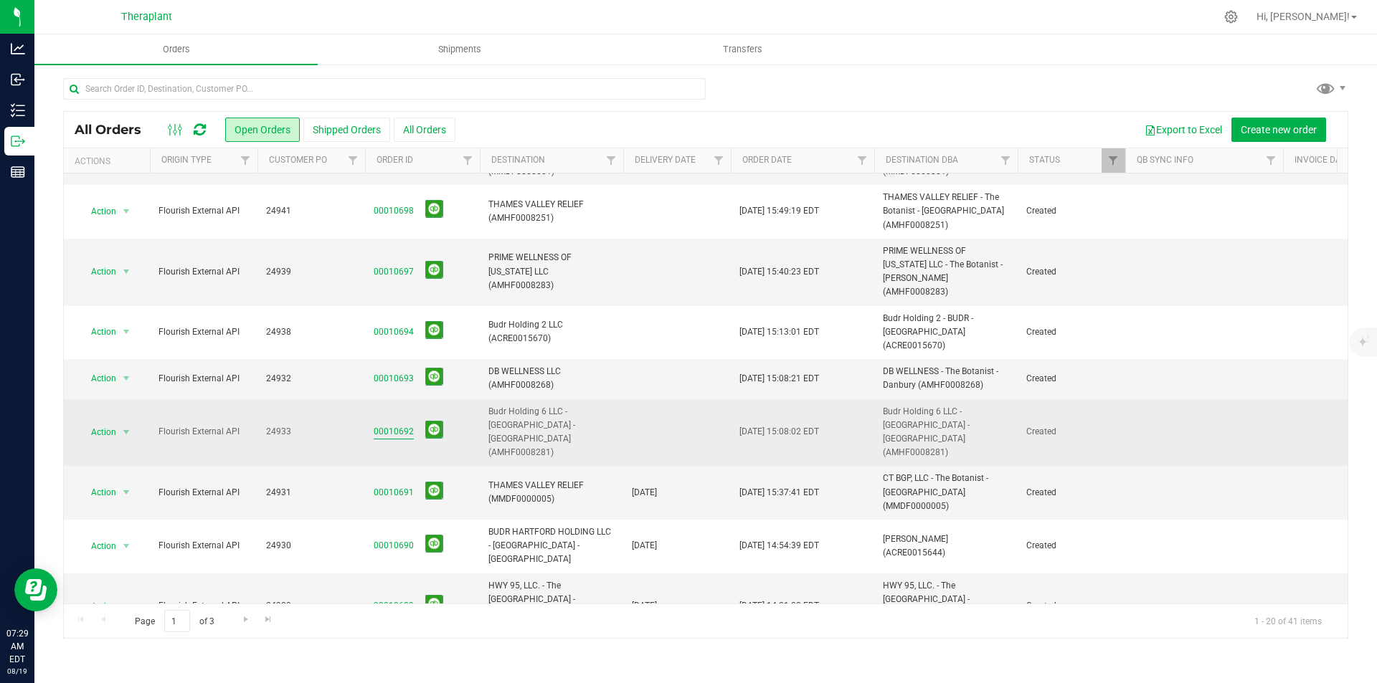
click at [406, 425] on link "00010692" at bounding box center [394, 432] width 40 height 14
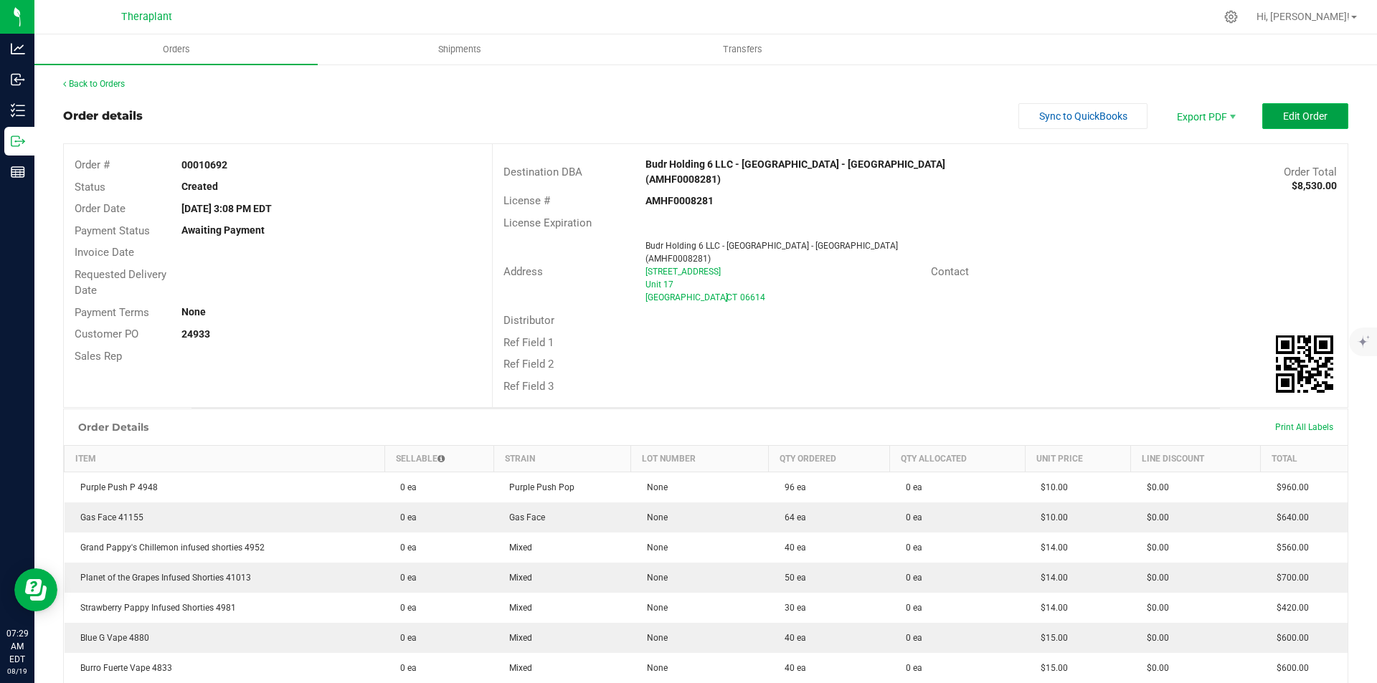
click at [1282, 123] on button "Edit Order" at bounding box center [1305, 116] width 86 height 26
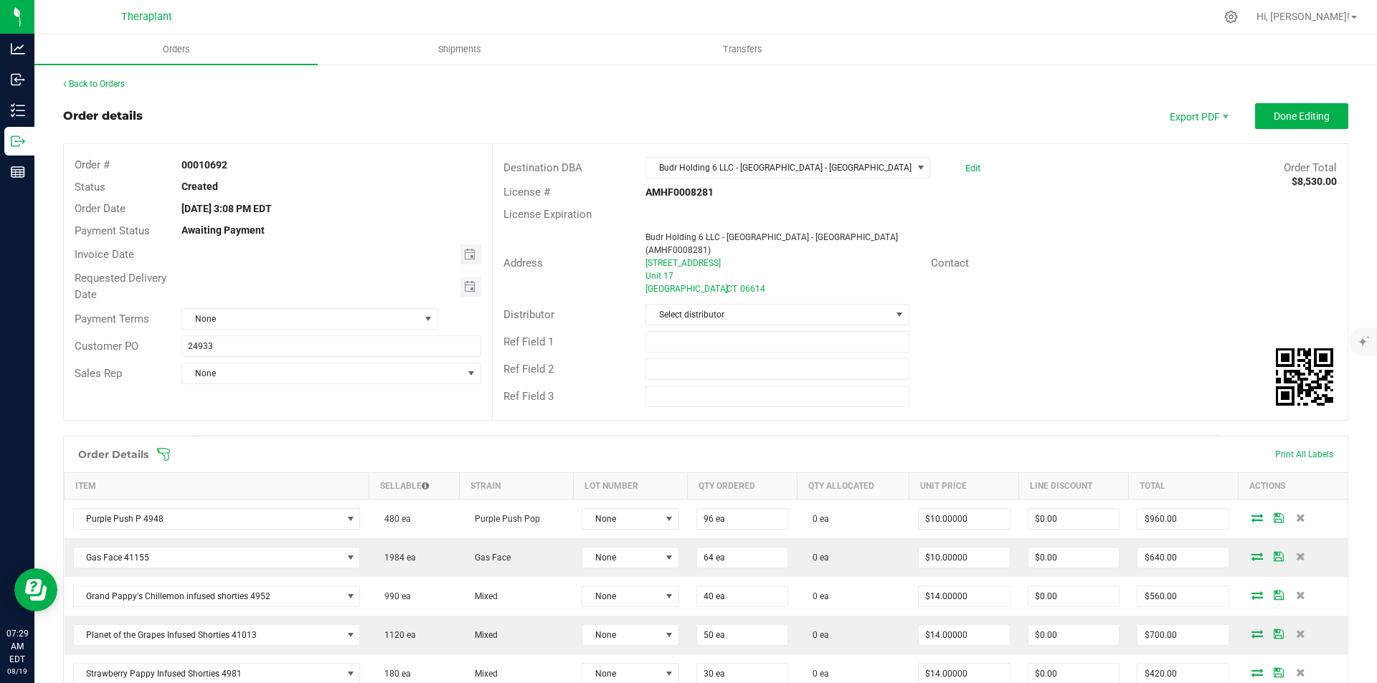
click at [468, 288] on span "Toggle calendar" at bounding box center [469, 286] width 11 height 11
click at [309, 425] on span "20" at bounding box center [308, 428] width 21 height 22
type input "[DATE]"
click at [1310, 120] on span "Done Editing" at bounding box center [1302, 115] width 56 height 11
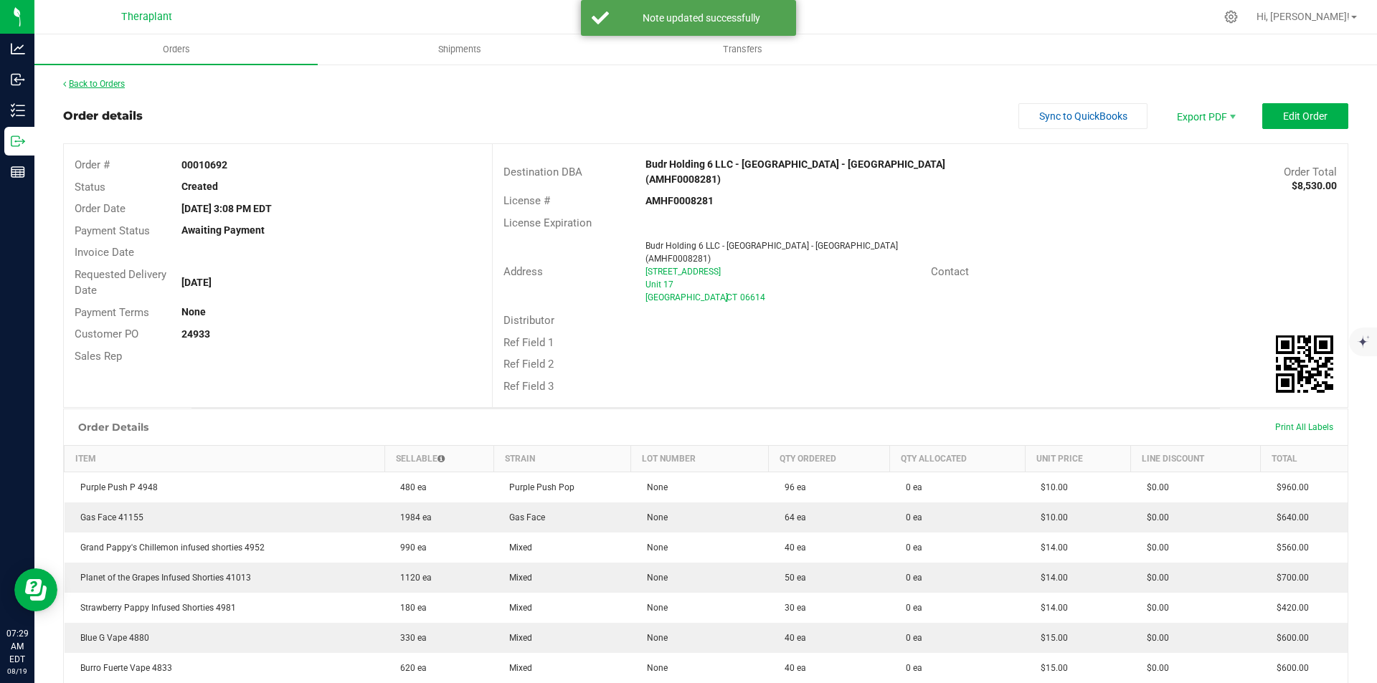
click at [86, 82] on link "Back to Orders" at bounding box center [94, 84] width 62 height 10
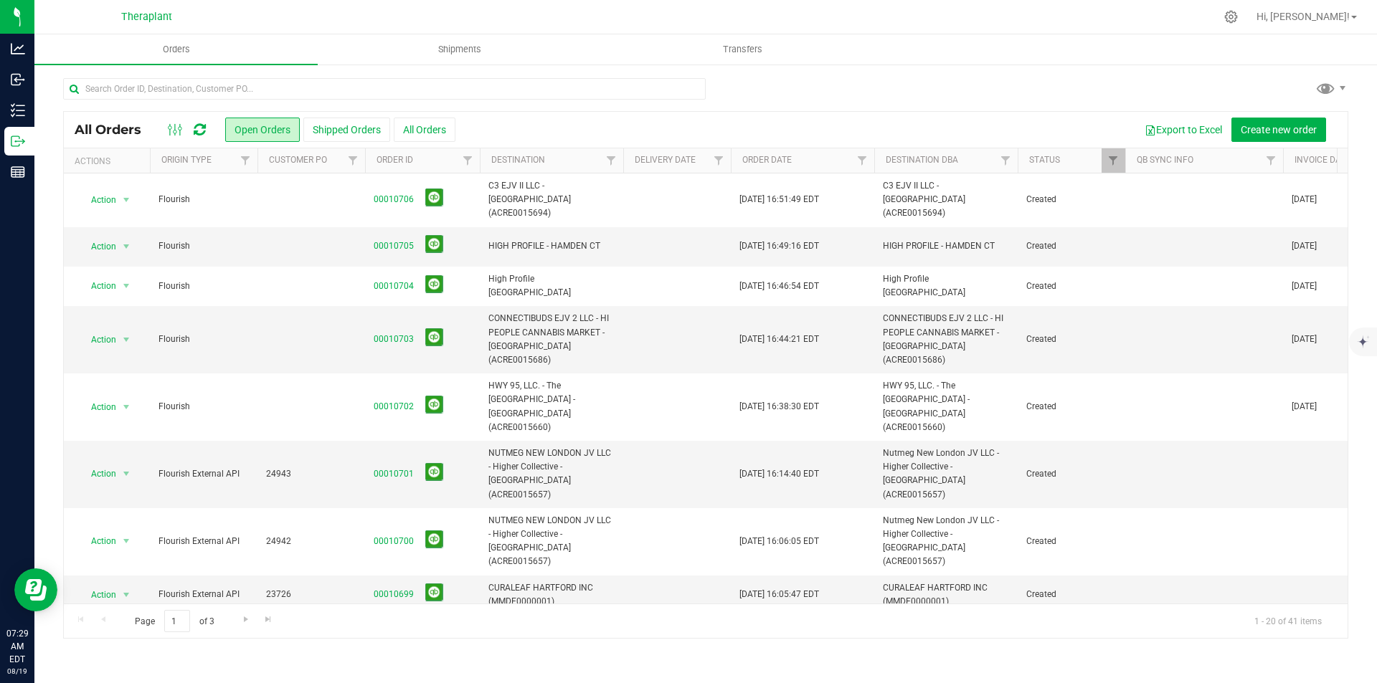
scroll to position [287, 0]
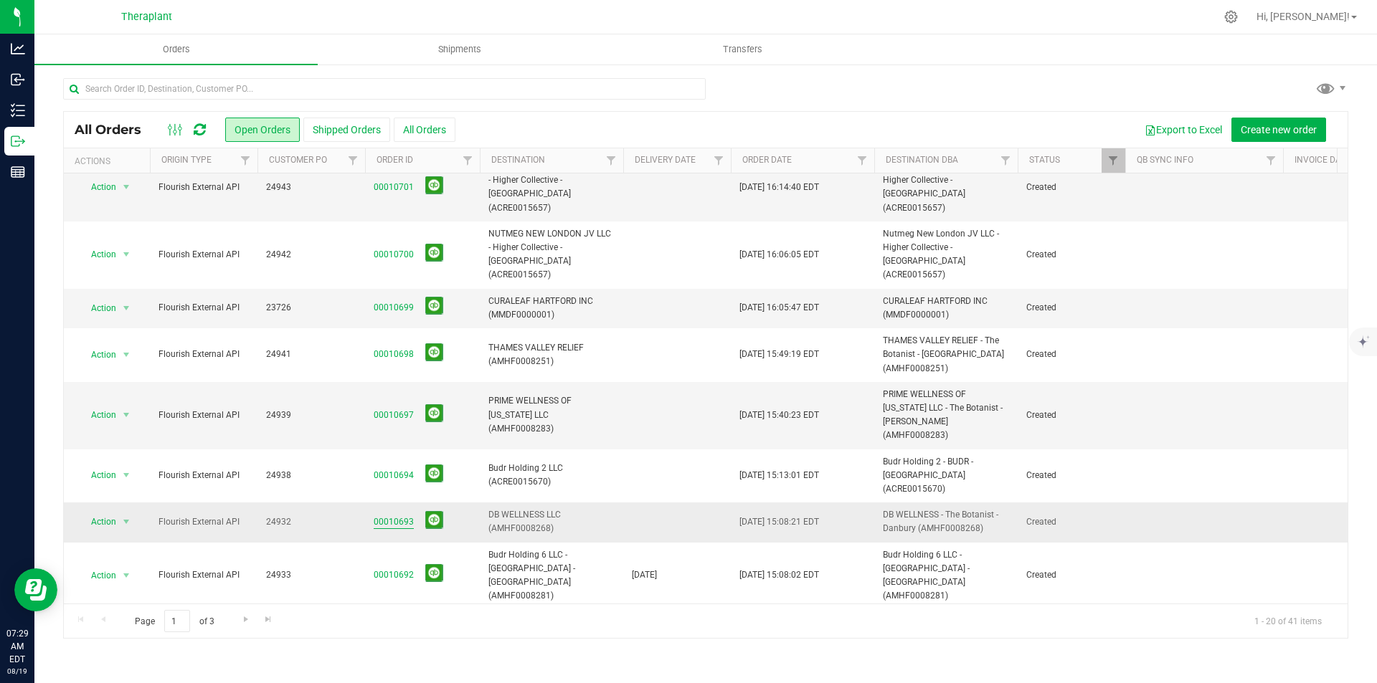
click at [384, 516] on link "00010693" at bounding box center [394, 523] width 40 height 14
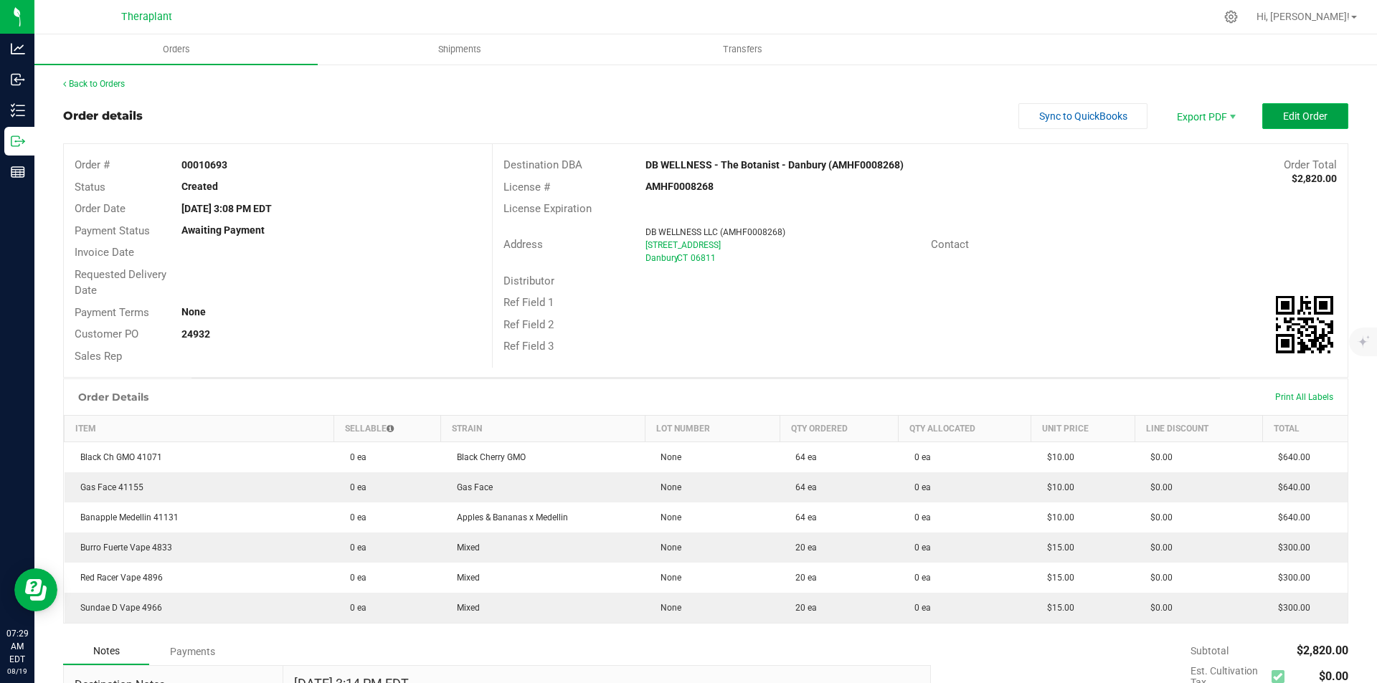
click at [1262, 117] on button "Edit Order" at bounding box center [1305, 116] width 86 height 26
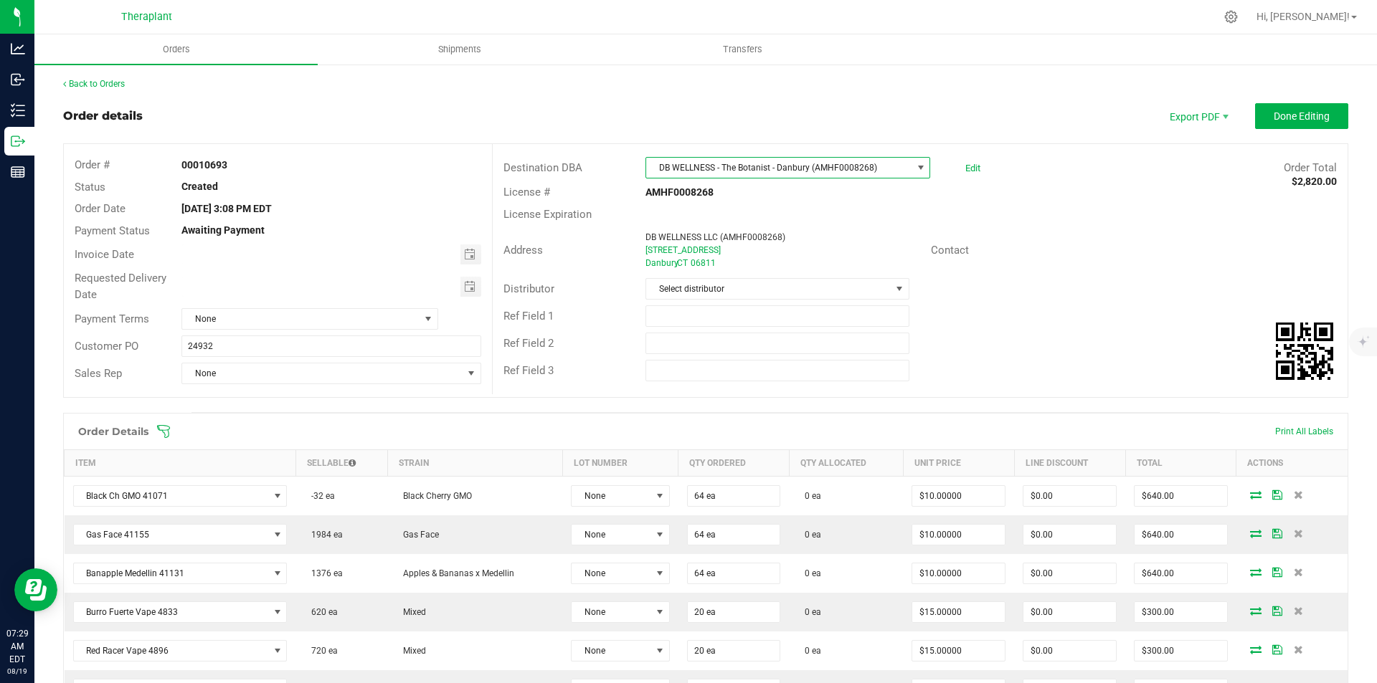
click at [793, 162] on span "DB WELLNESS - The Botanist - Danbury (AMHF0008268)" at bounding box center [778, 168] width 265 height 20
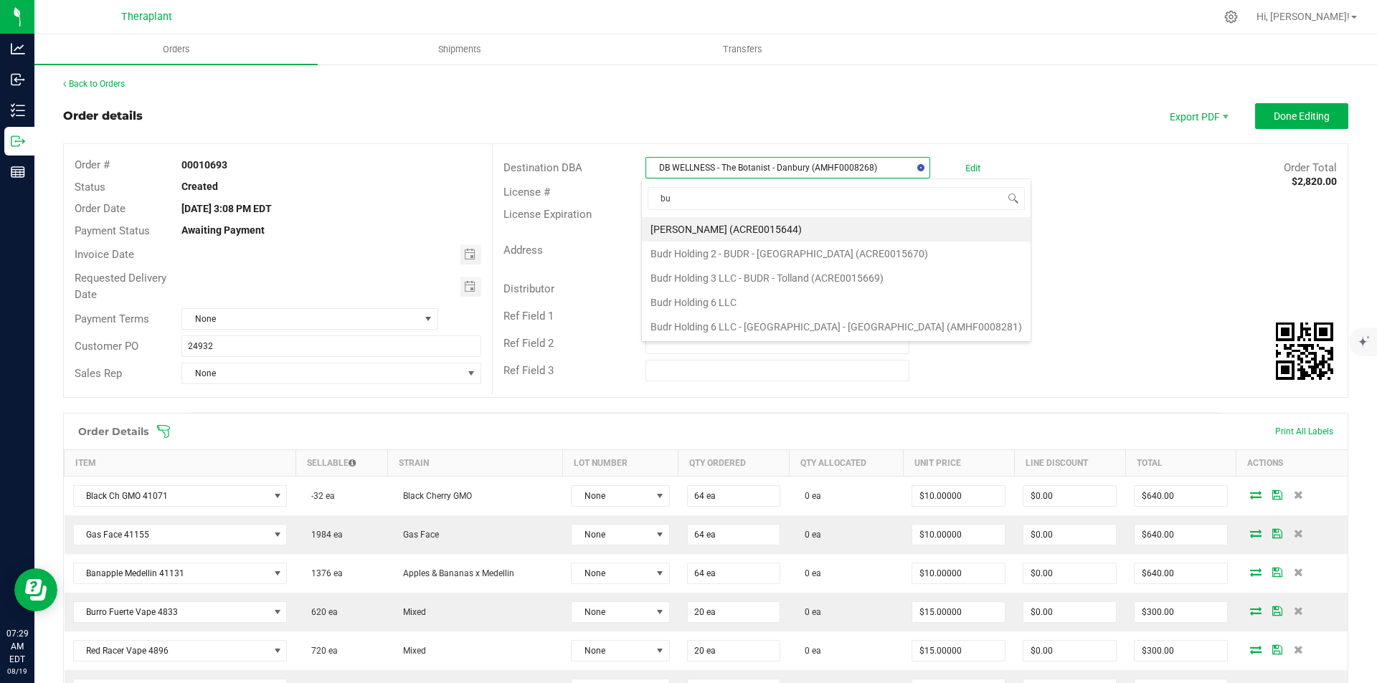
type input "b"
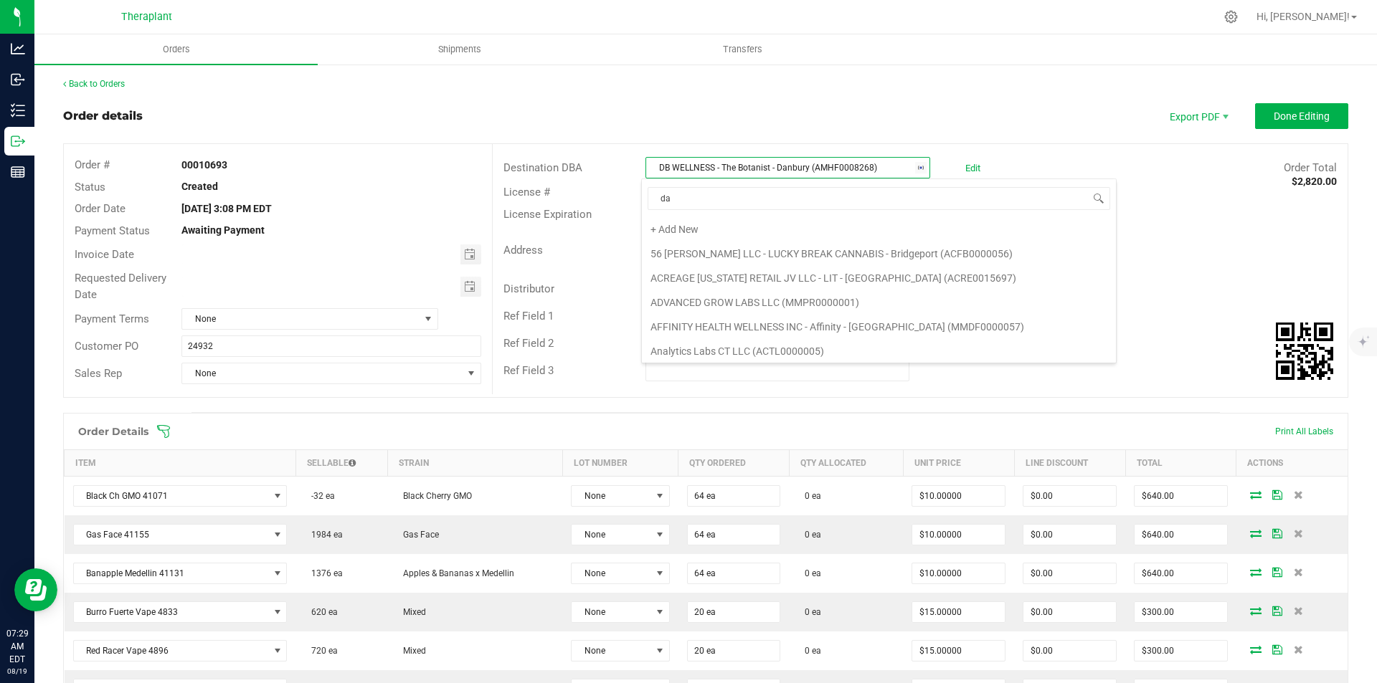
type input "[PERSON_NAME]"
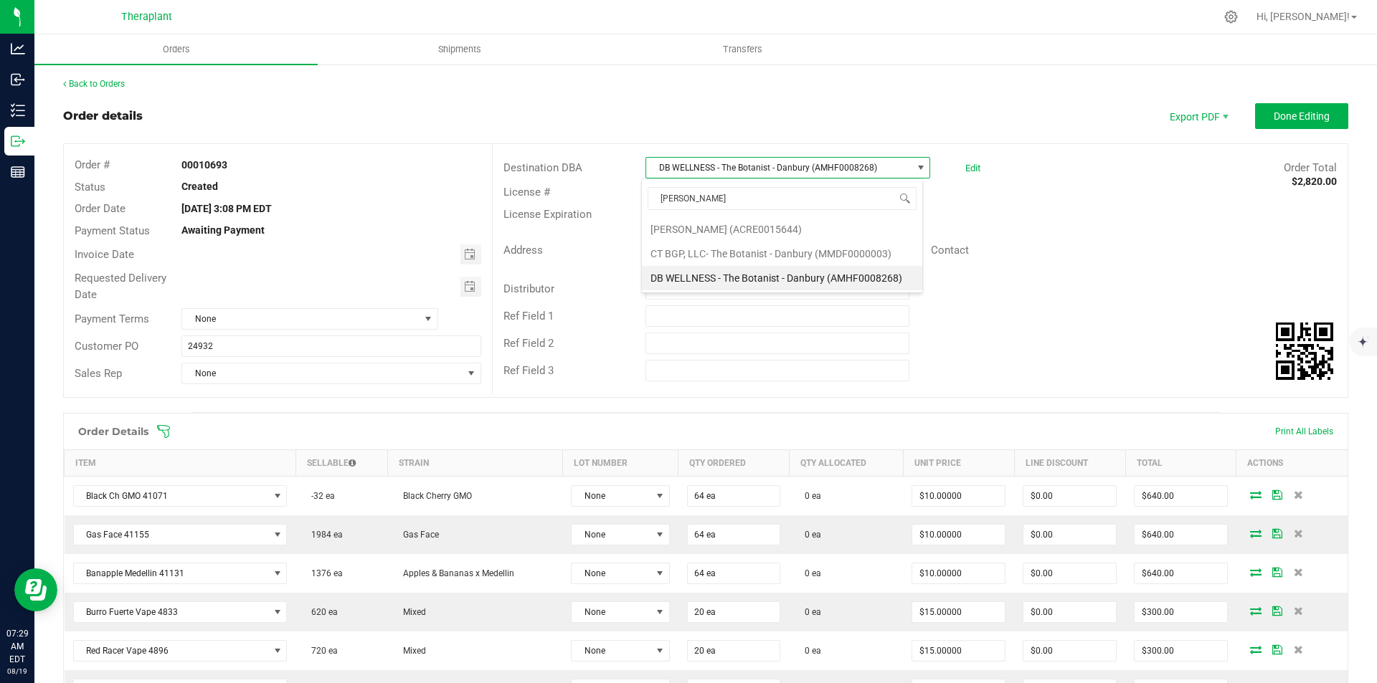
click at [830, 121] on div "Order details Export PDF Done Editing" at bounding box center [705, 116] width 1285 height 26
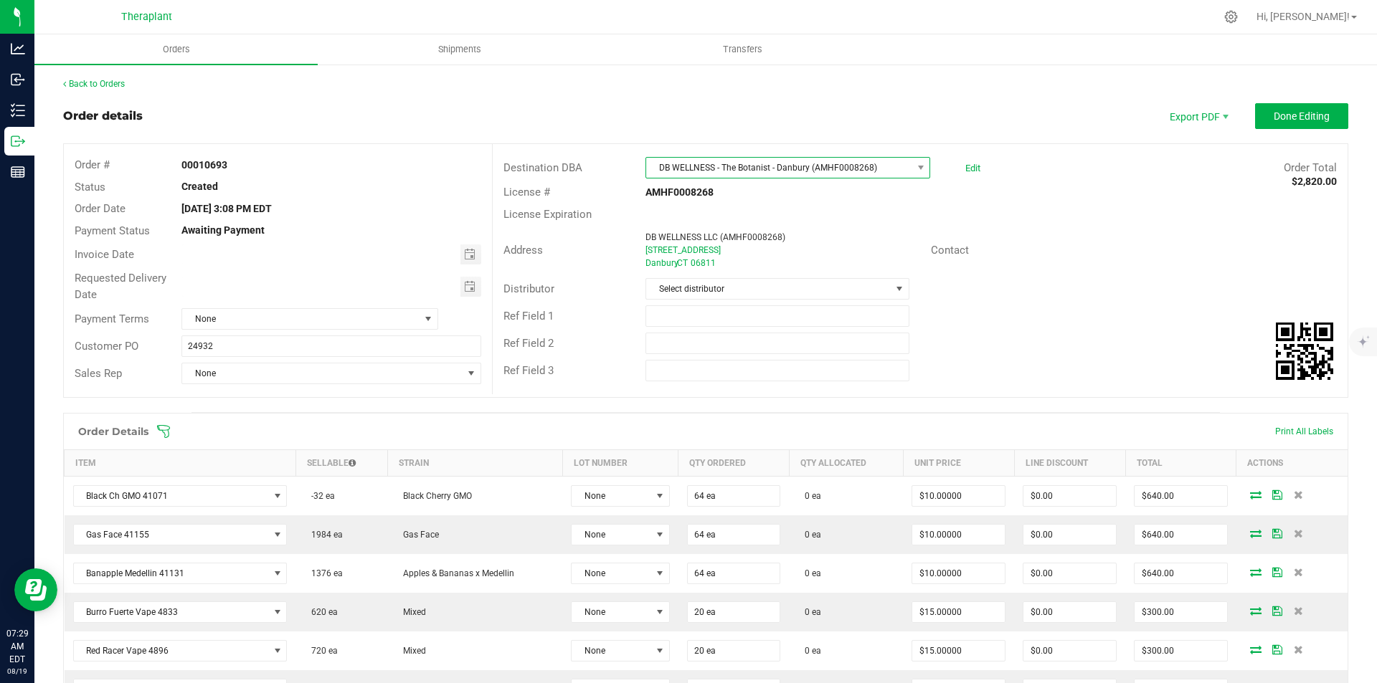
click at [775, 165] on span "DB WELLNESS - The Botanist - Danbury (AMHF0008268)" at bounding box center [778, 168] width 265 height 20
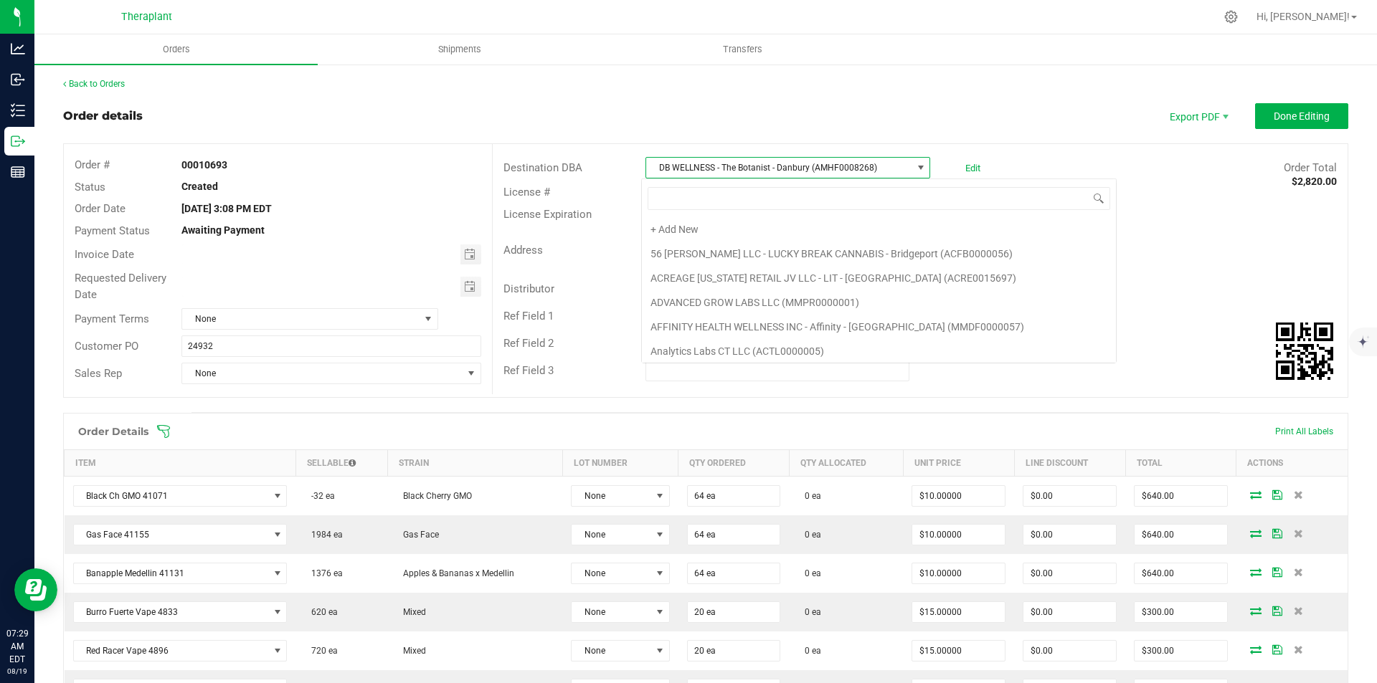
scroll to position [978, 0]
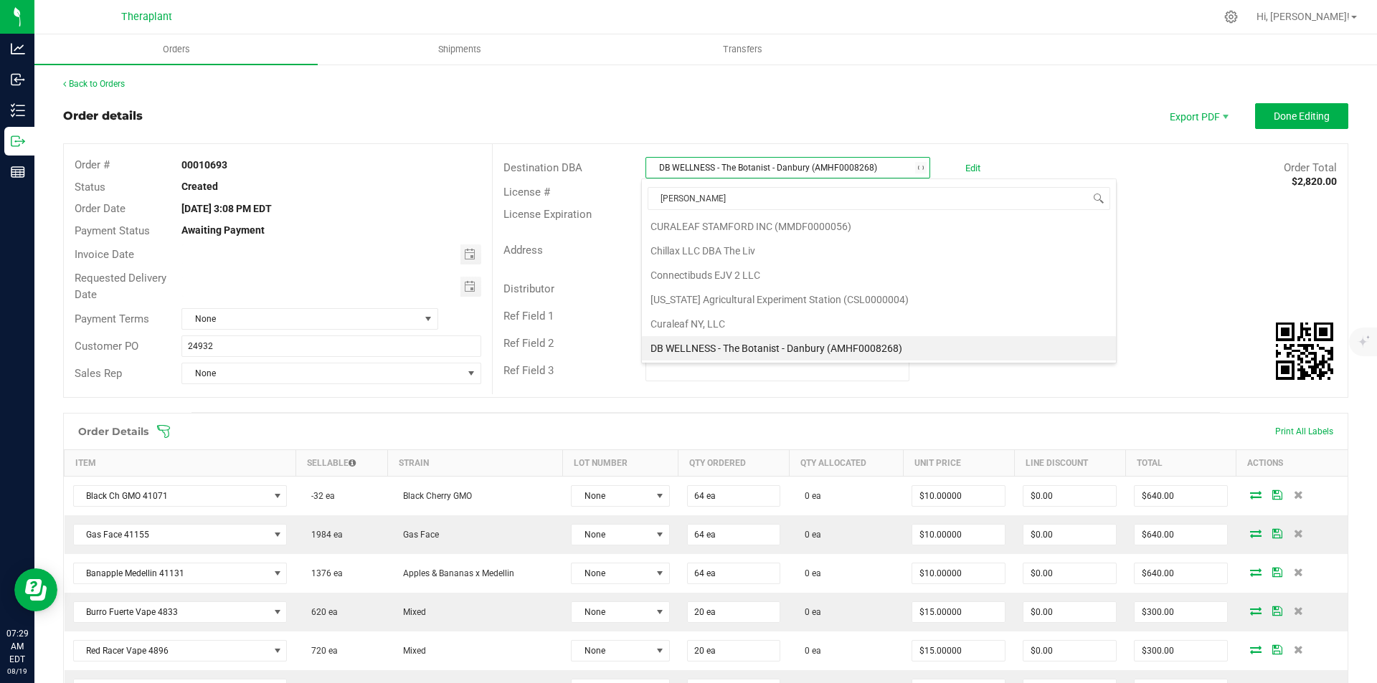
type input "danb"
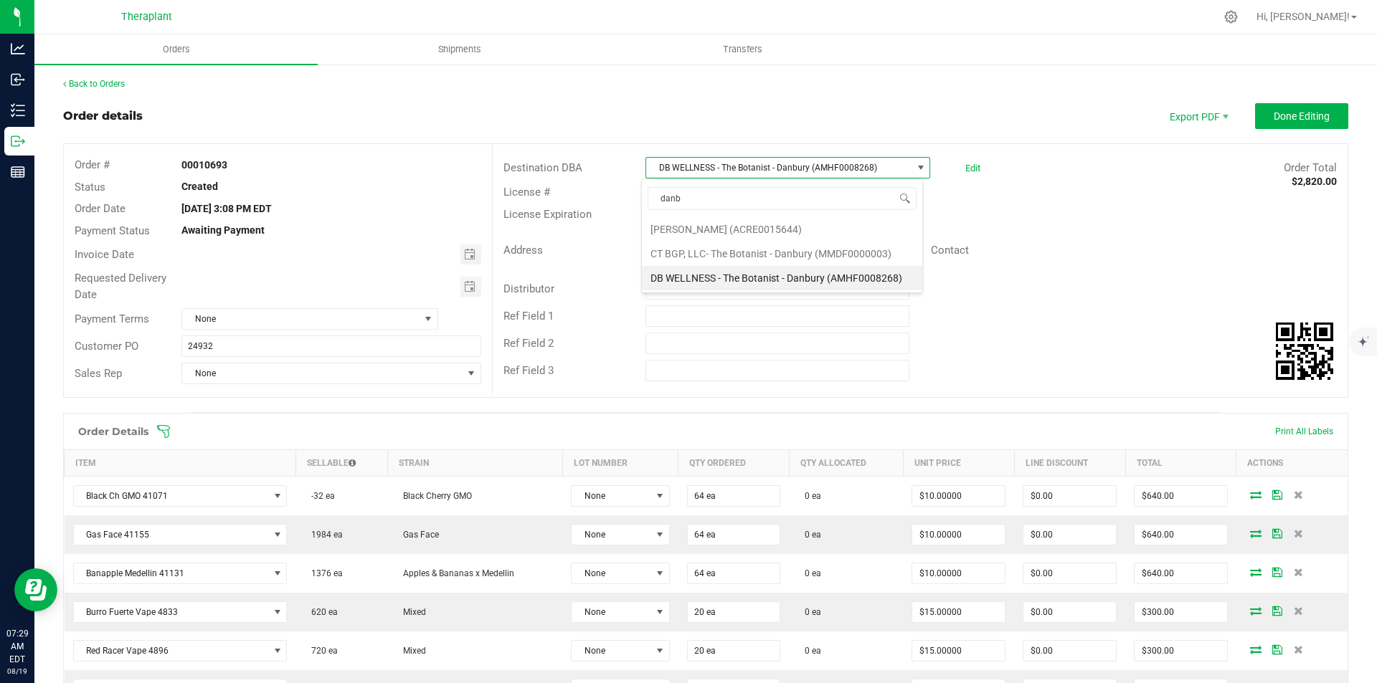
scroll to position [0, 0]
click at [740, 248] on li "CT BGP, LLC- The Botanist - Danbury (MMDF0000003)" at bounding box center [782, 254] width 280 height 24
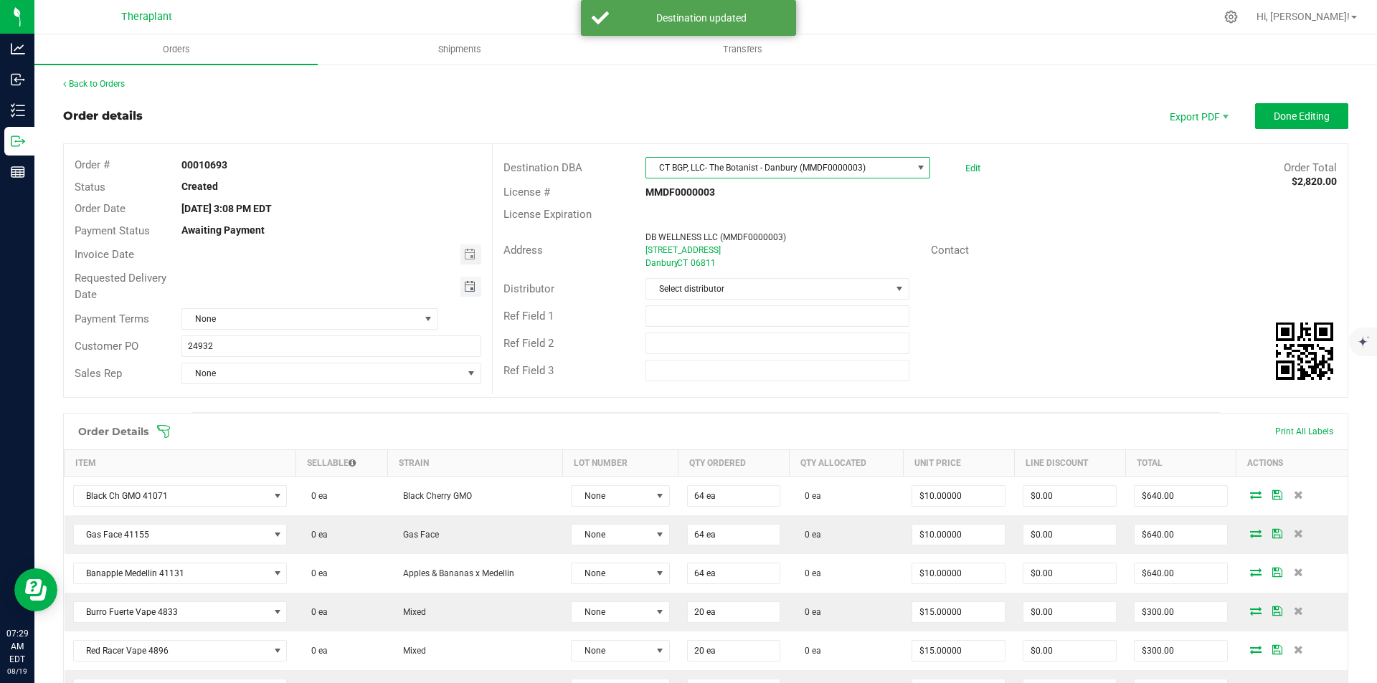
click at [472, 290] on span "Toggle calendar" at bounding box center [469, 286] width 11 height 11
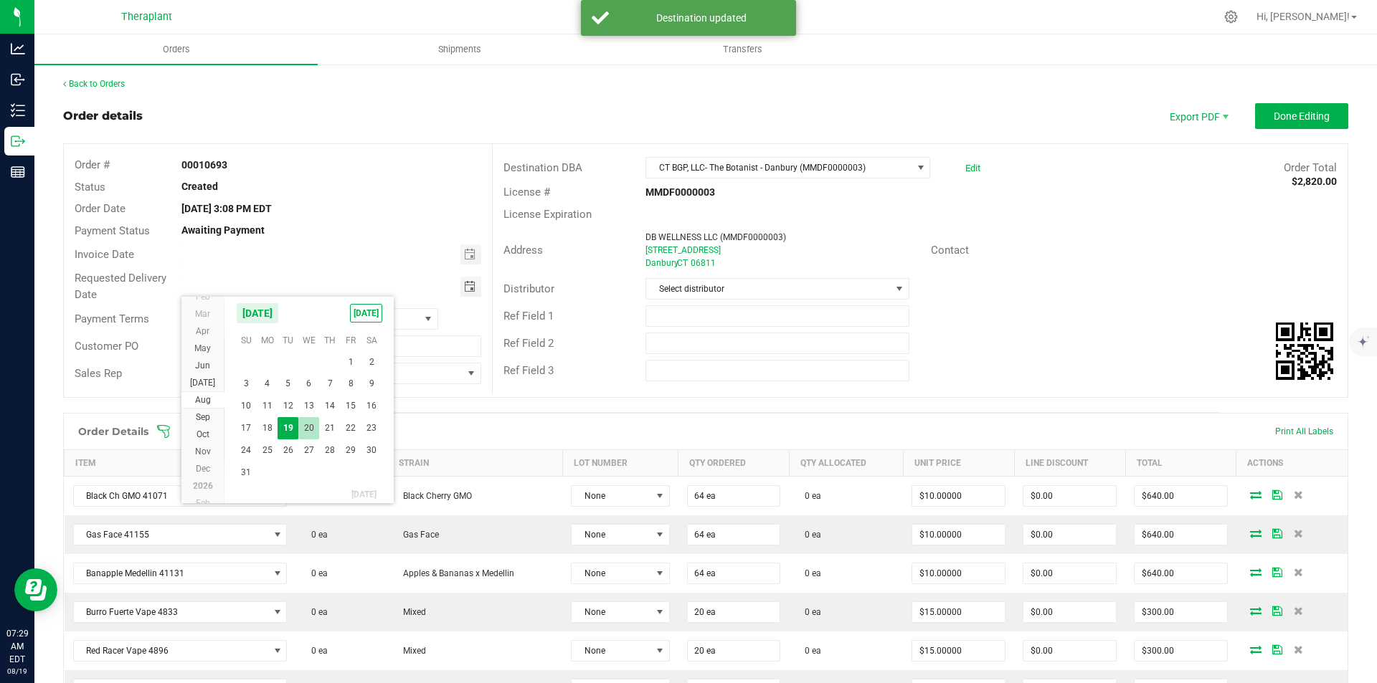
click at [312, 420] on span "20" at bounding box center [308, 428] width 21 height 22
type input "[DATE]"
click at [1274, 115] on span "Done Editing" at bounding box center [1302, 115] width 56 height 11
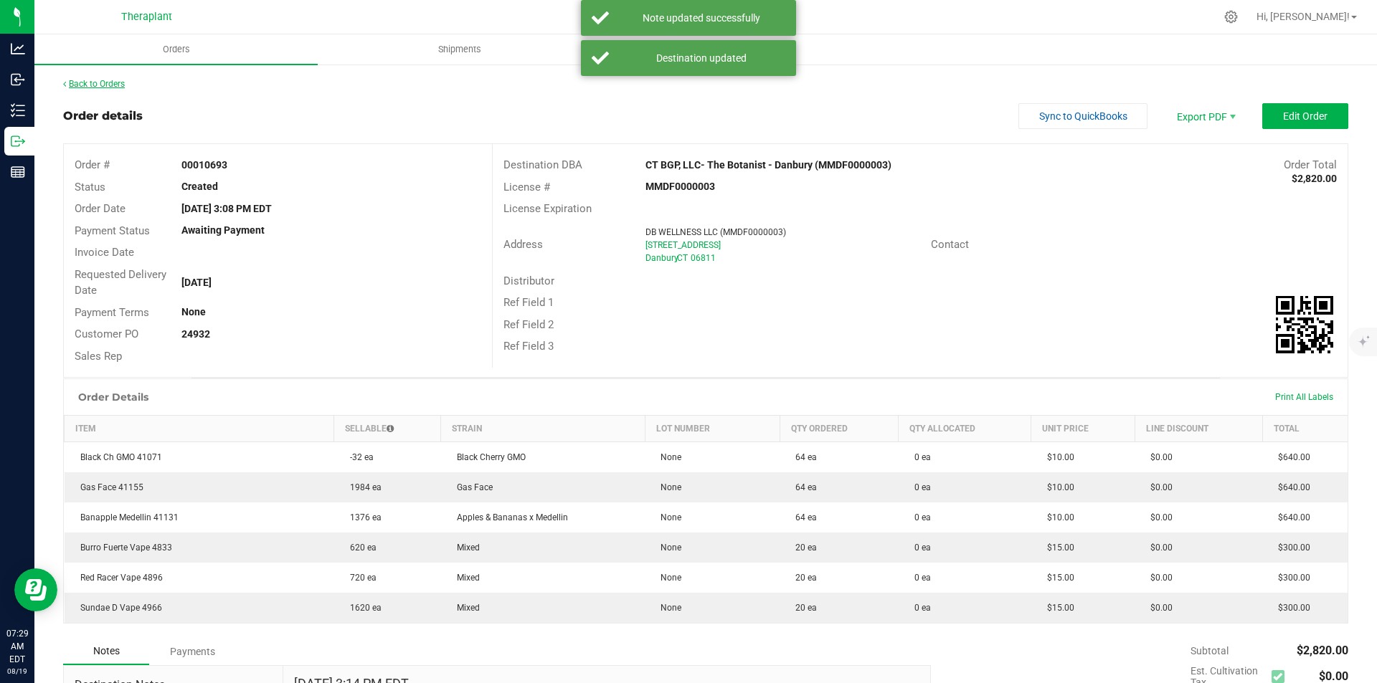
click at [90, 85] on link "Back to Orders" at bounding box center [94, 84] width 62 height 10
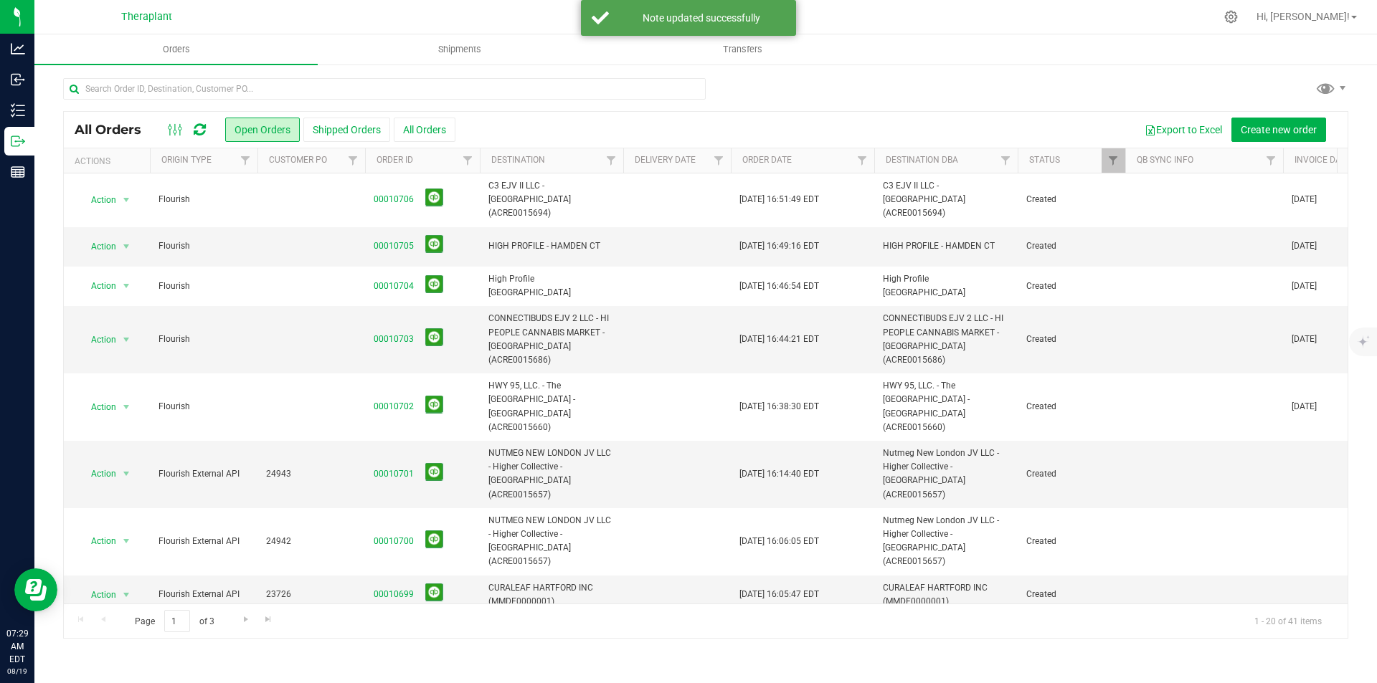
scroll to position [215, 0]
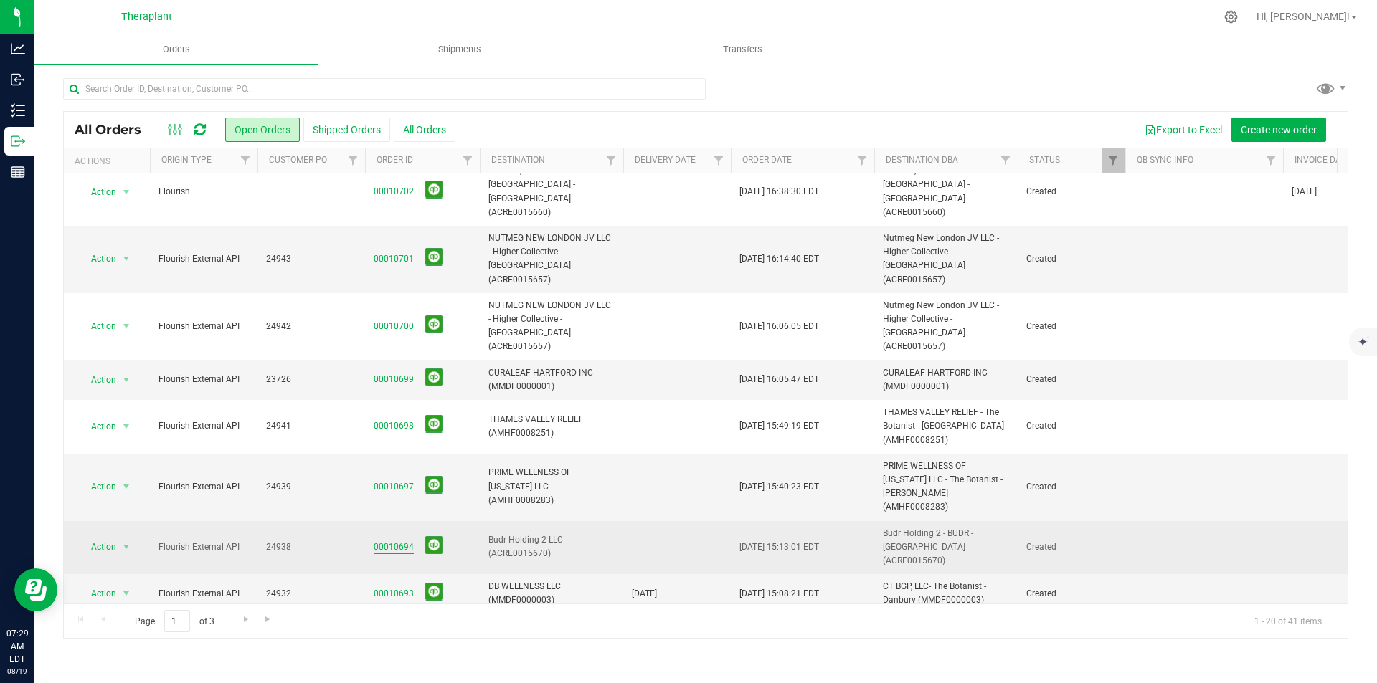
click at [397, 541] on link "00010694" at bounding box center [394, 548] width 40 height 14
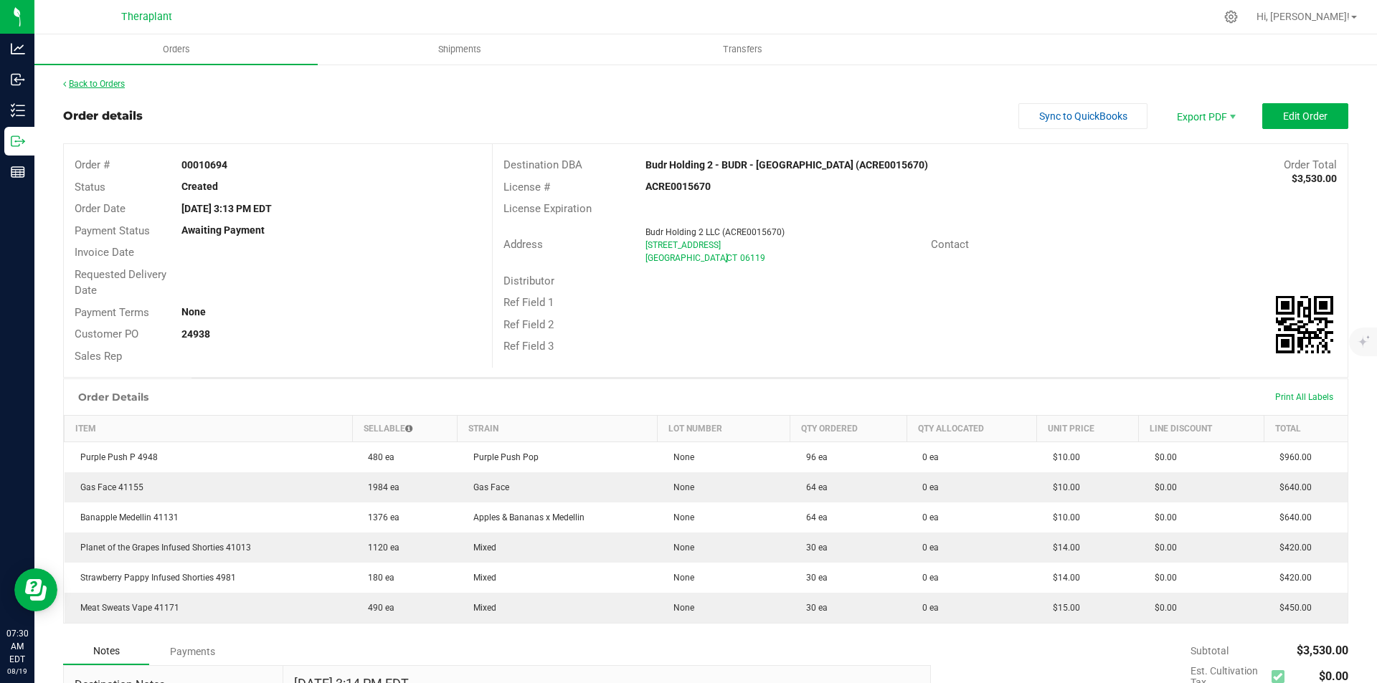
click at [98, 82] on link "Back to Orders" at bounding box center [94, 84] width 62 height 10
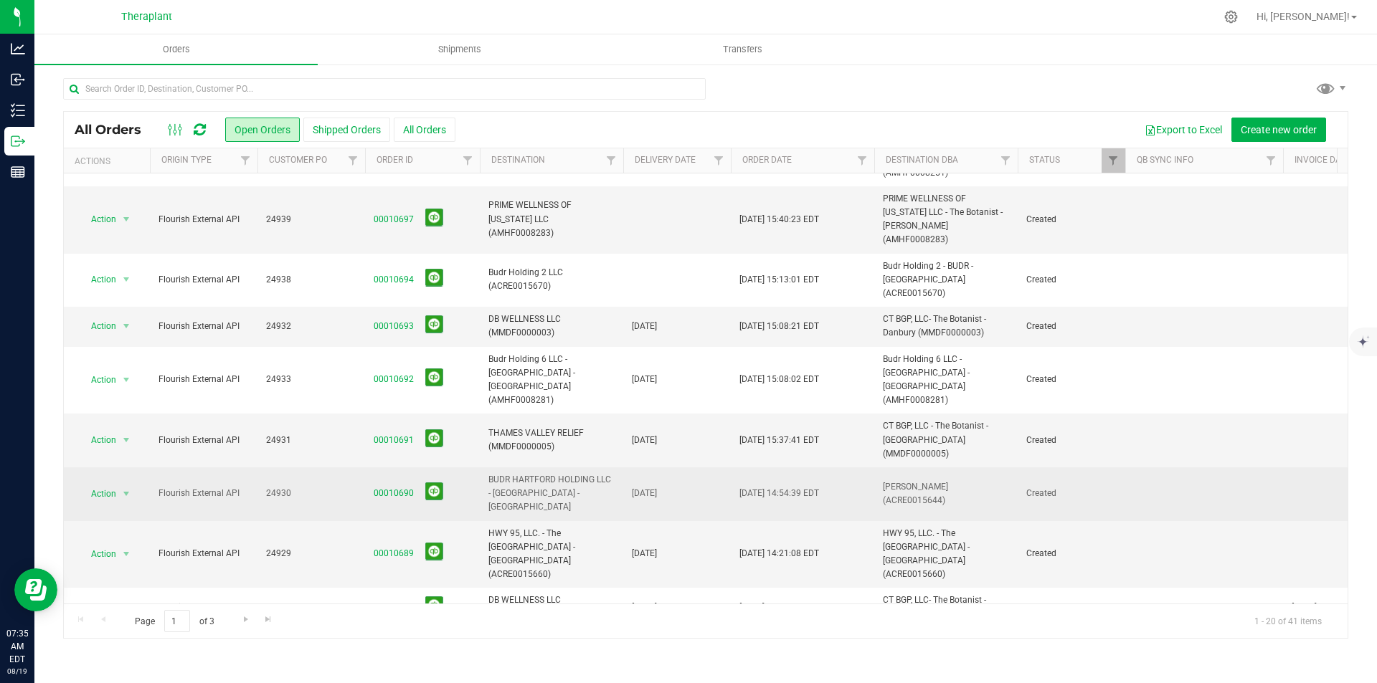
scroll to position [498, 0]
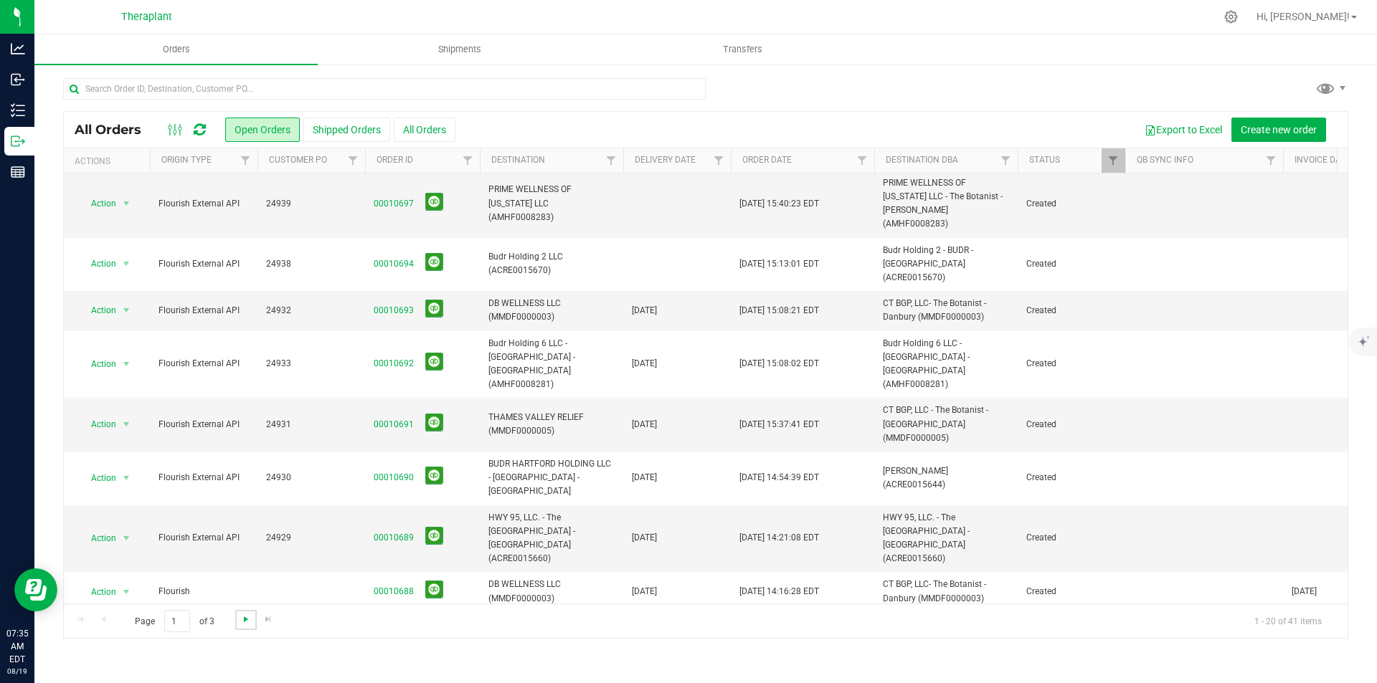
click at [242, 618] on span "Go to the next page" at bounding box center [245, 619] width 11 height 11
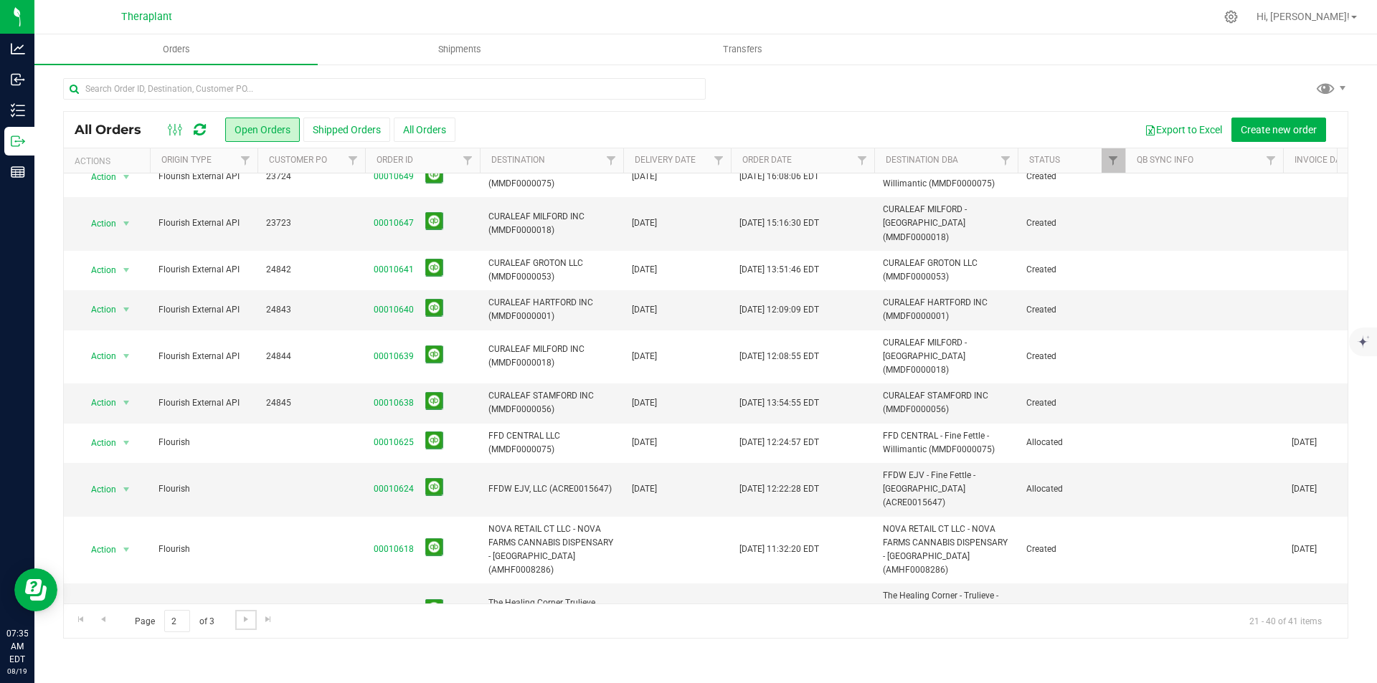
scroll to position [443, 0]
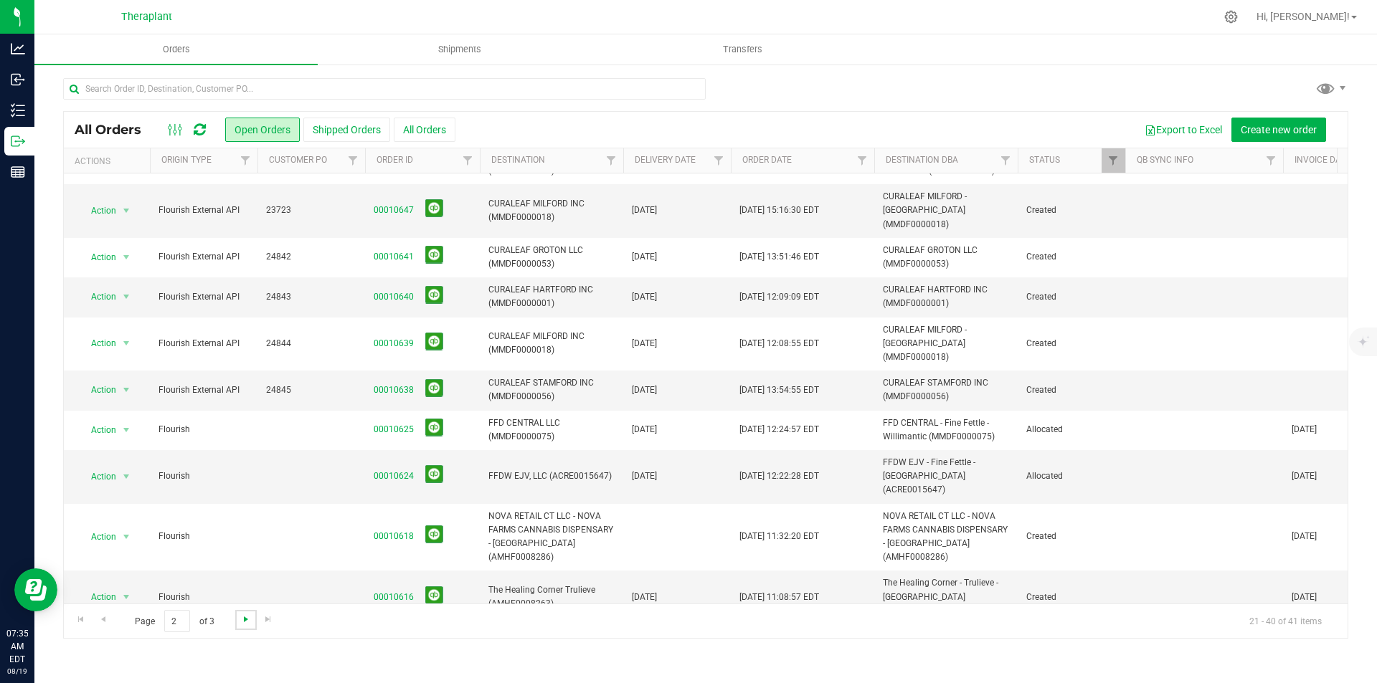
click at [248, 621] on span "Go to the next page" at bounding box center [245, 619] width 11 height 11
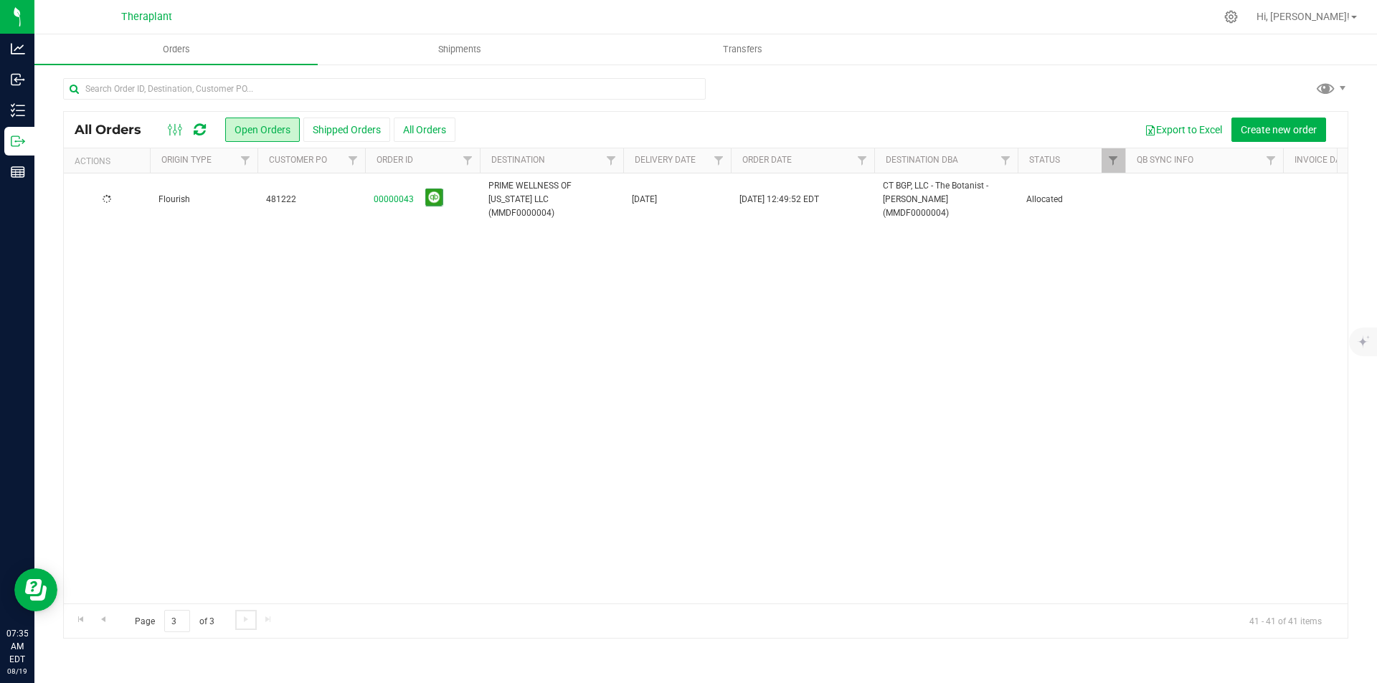
scroll to position [0, 0]
click at [103, 618] on span "Go to the previous page" at bounding box center [103, 619] width 11 height 11
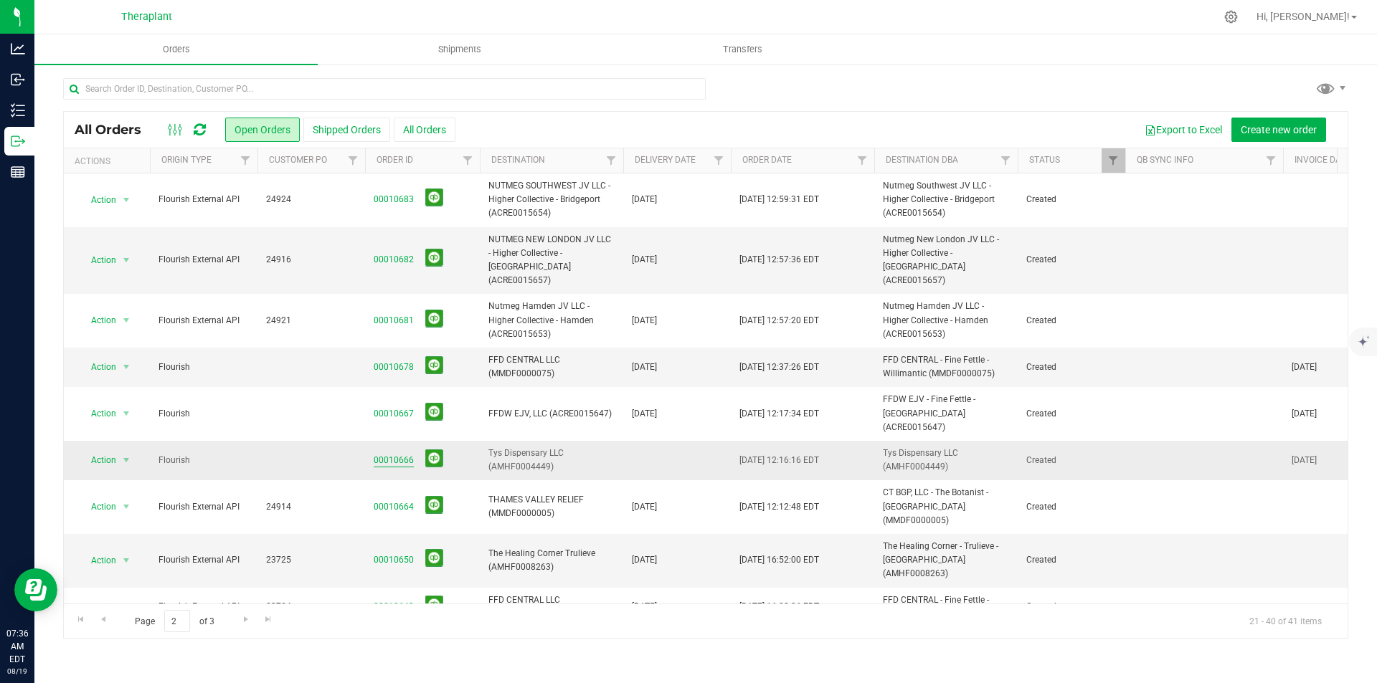
click at [399, 454] on link "00010666" at bounding box center [394, 461] width 40 height 14
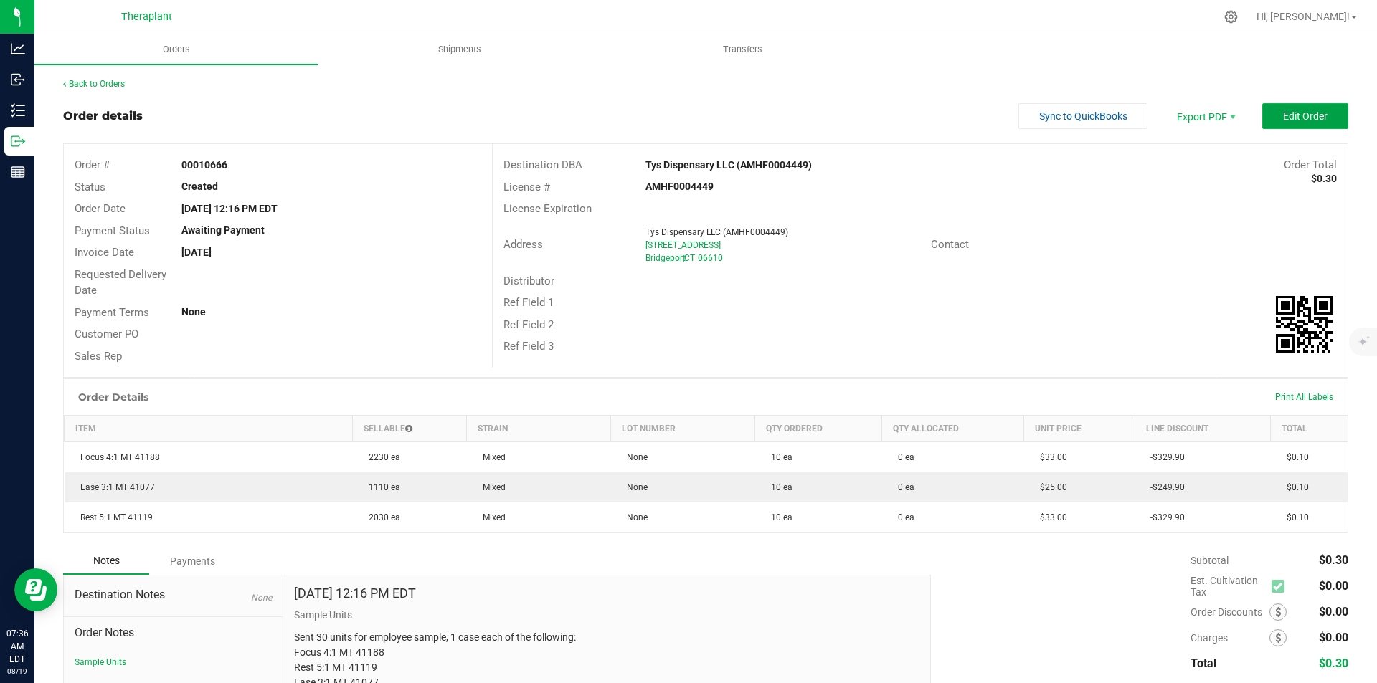
click at [1262, 115] on button "Edit Order" at bounding box center [1305, 116] width 86 height 26
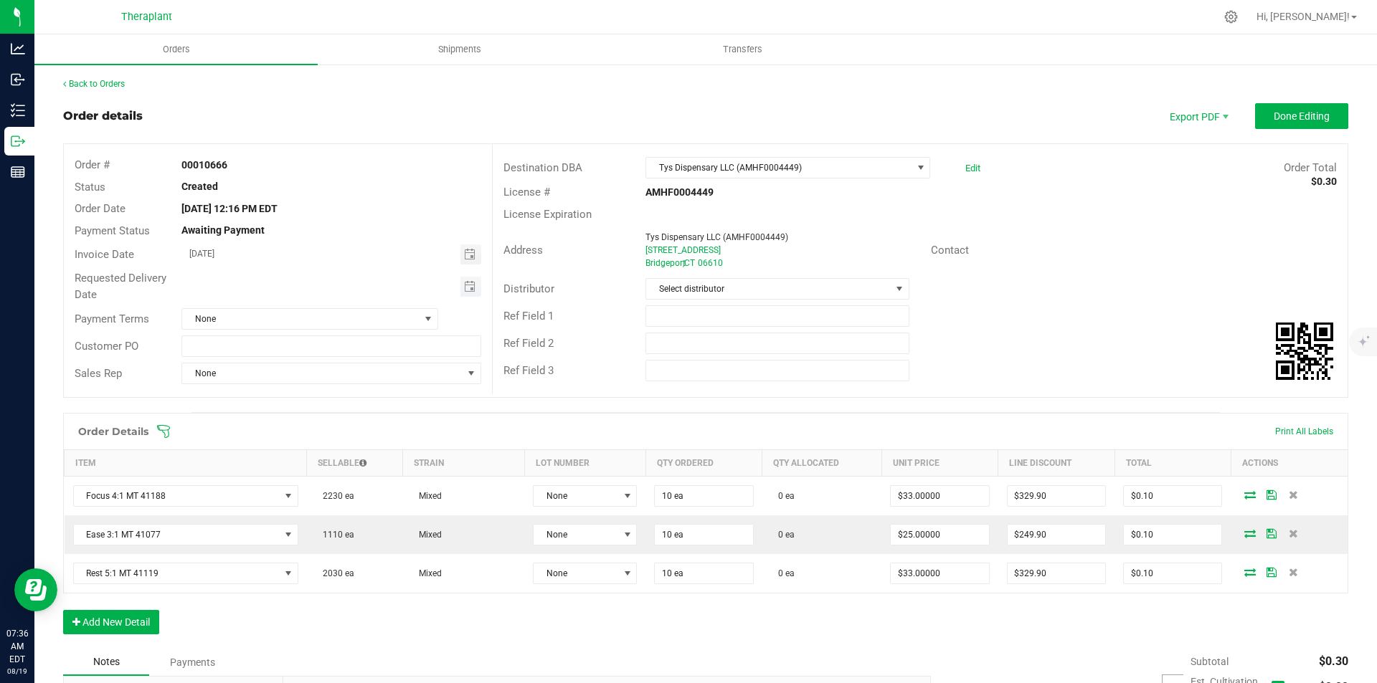
click at [470, 294] on span "Toggle calendar" at bounding box center [470, 287] width 21 height 20
click at [308, 421] on span "20" at bounding box center [308, 428] width 21 height 22
type input "[DATE]"
click at [1271, 133] on outbound-order-header "Order details Export PDF Done Editing Order # 00010666 Status Created Order Dat…" at bounding box center [705, 257] width 1285 height 309
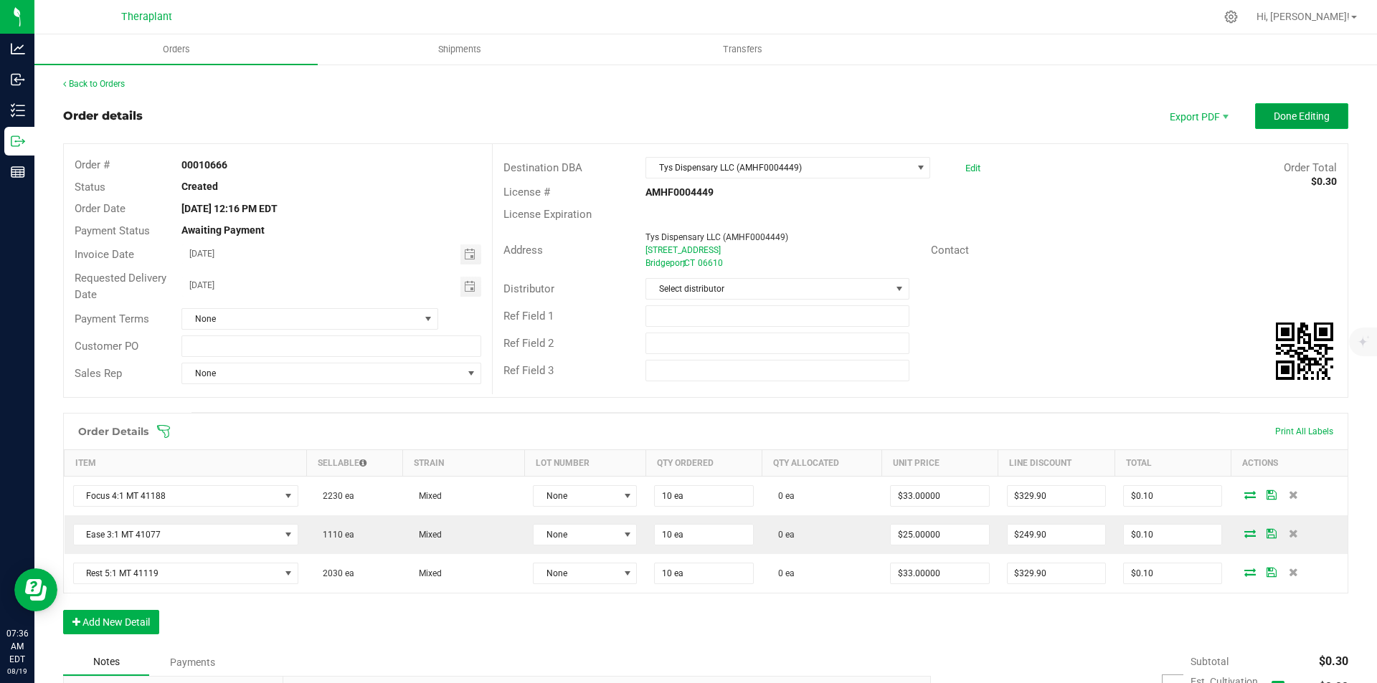
click at [1274, 125] on button "Done Editing" at bounding box center [1301, 116] width 93 height 26
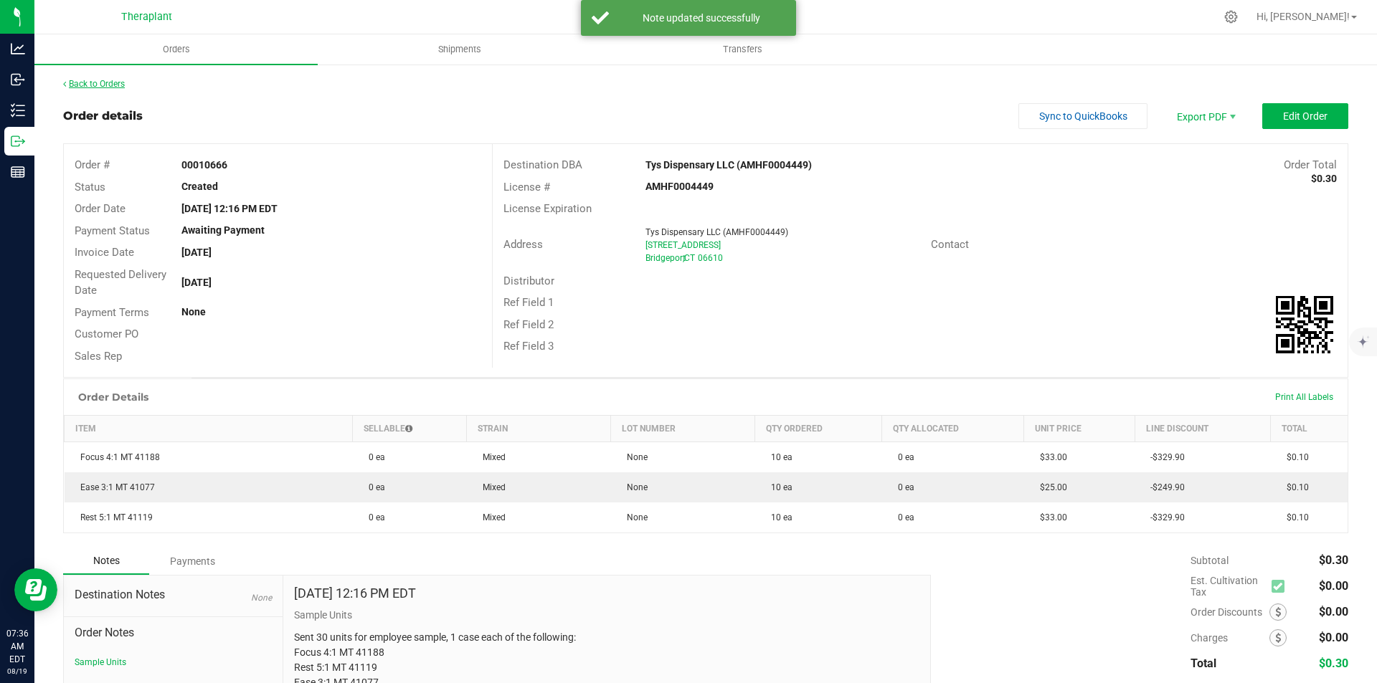
click at [106, 82] on link "Back to Orders" at bounding box center [94, 84] width 62 height 10
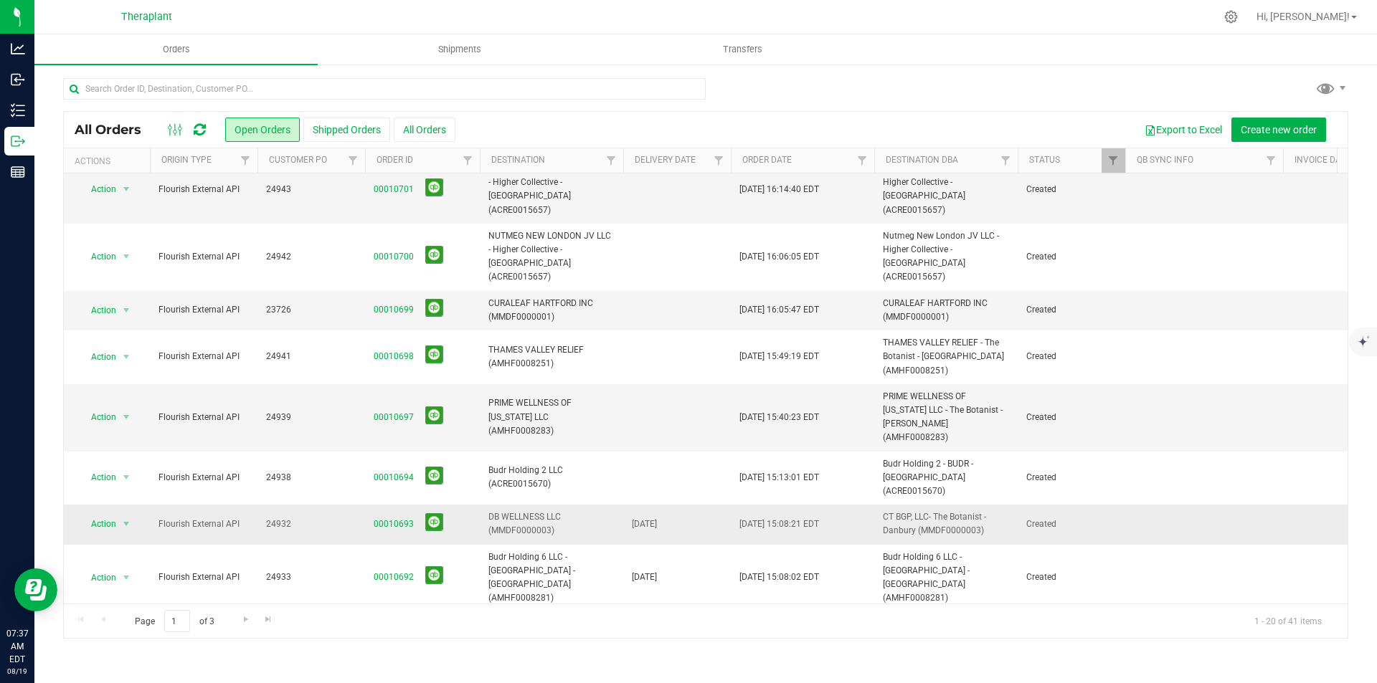
scroll to position [283, 0]
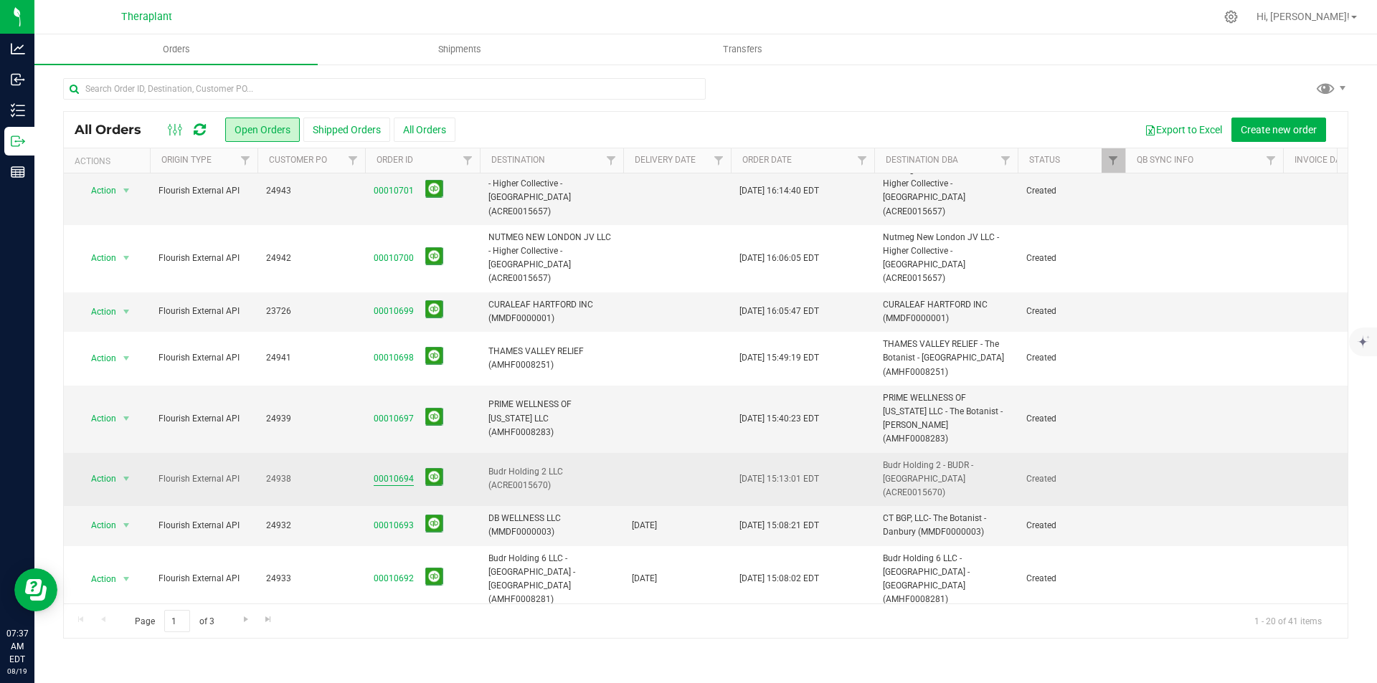
click at [397, 473] on link "00010694" at bounding box center [394, 480] width 40 height 14
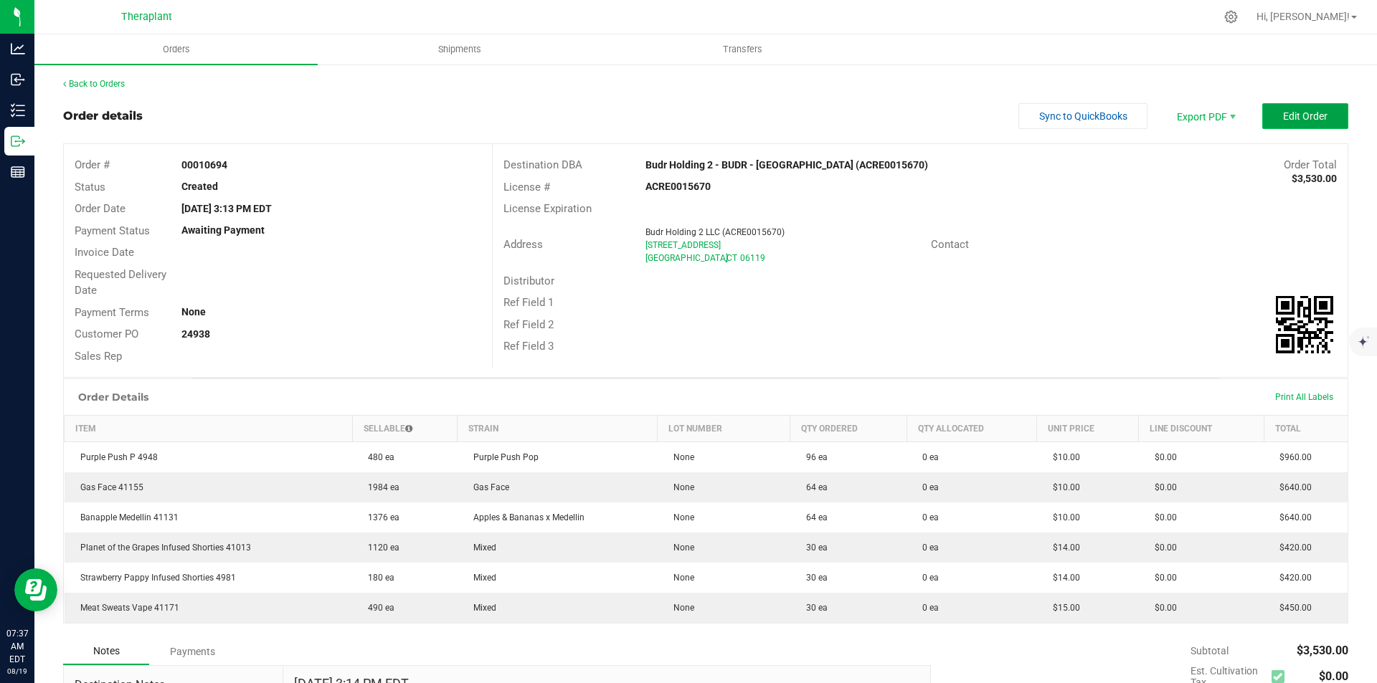
click at [1283, 118] on span "Edit Order" at bounding box center [1305, 115] width 44 height 11
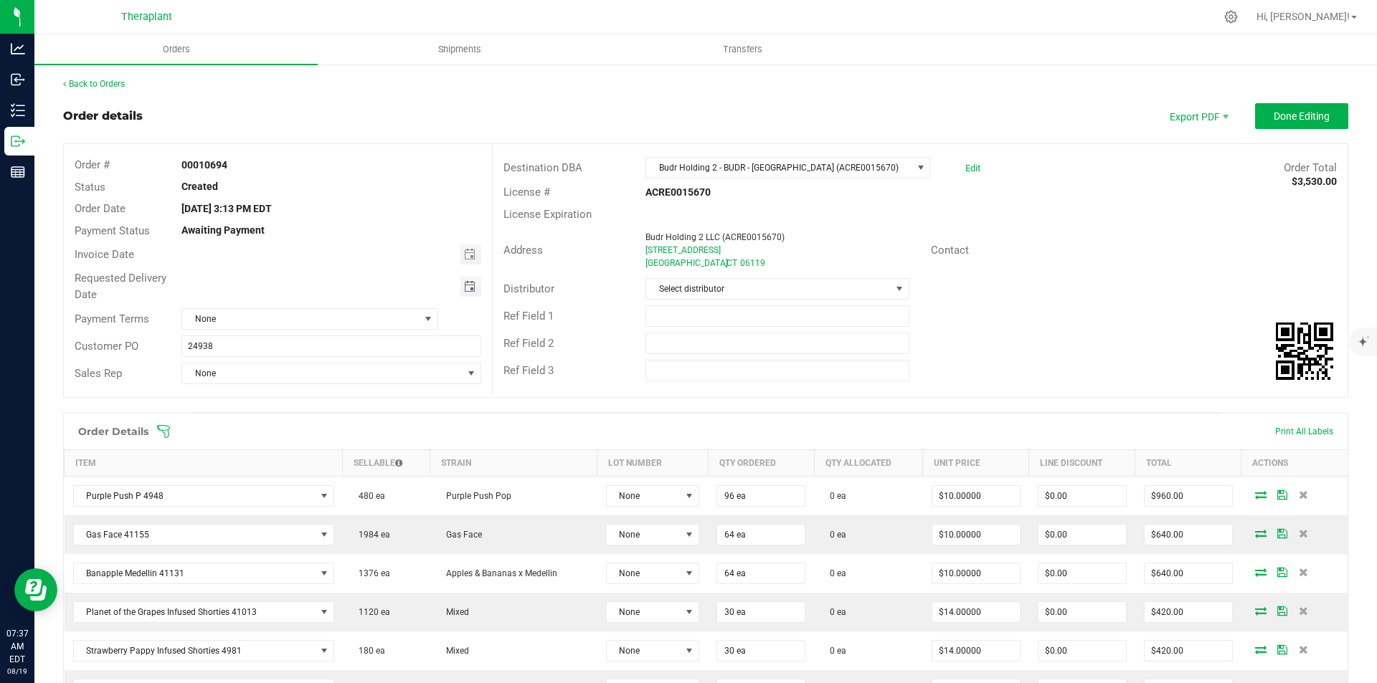
click at [471, 290] on span "Toggle calendar" at bounding box center [469, 286] width 11 height 11
click at [314, 425] on span "20" at bounding box center [308, 428] width 21 height 22
type input "[DATE]"
click at [1303, 111] on span "Done Editing" at bounding box center [1302, 115] width 56 height 11
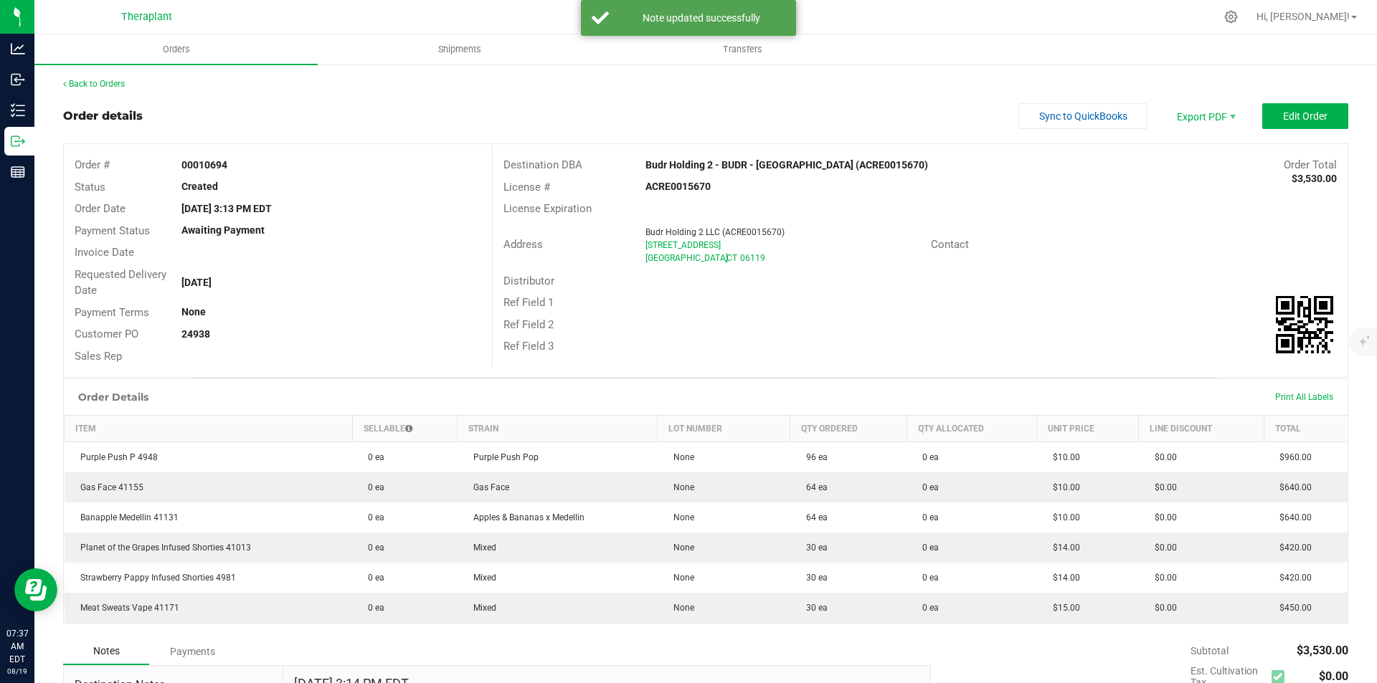
click at [109, 89] on div "Back to Orders" at bounding box center [705, 83] width 1285 height 13
click at [110, 81] on link "Back to Orders" at bounding box center [94, 84] width 62 height 10
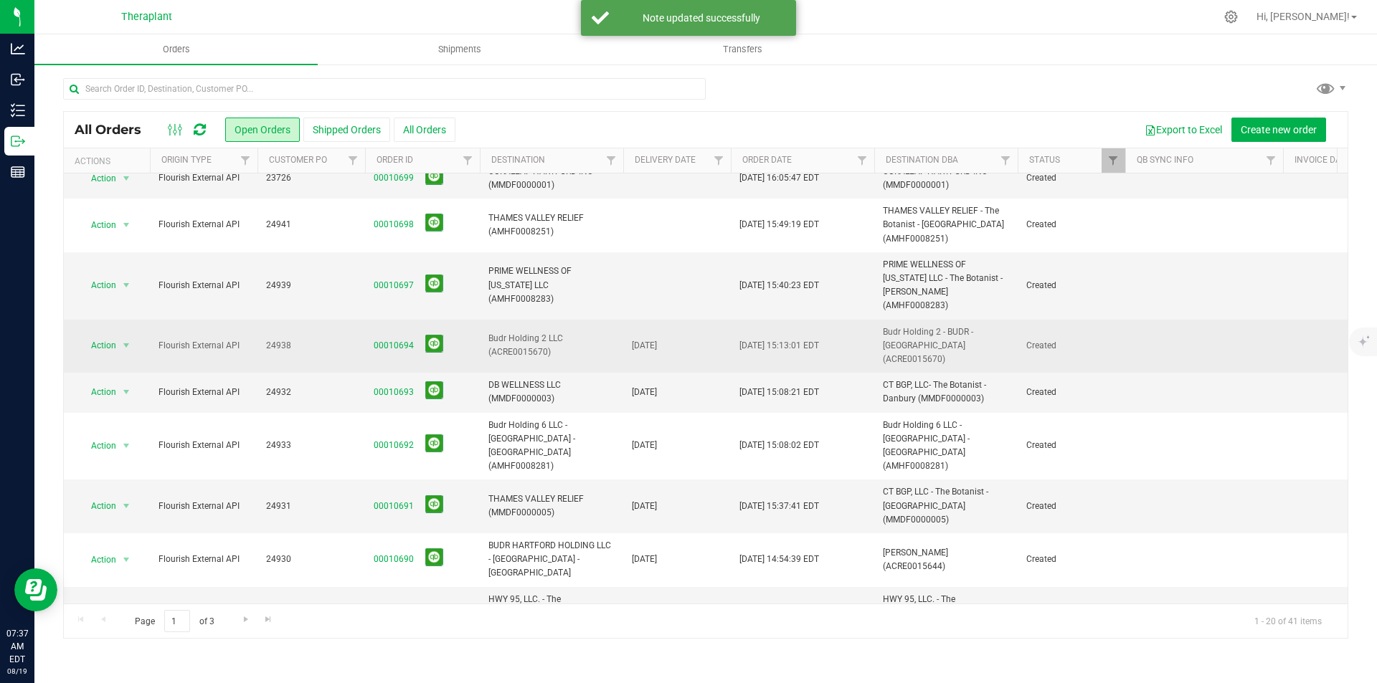
scroll to position [287, 0]
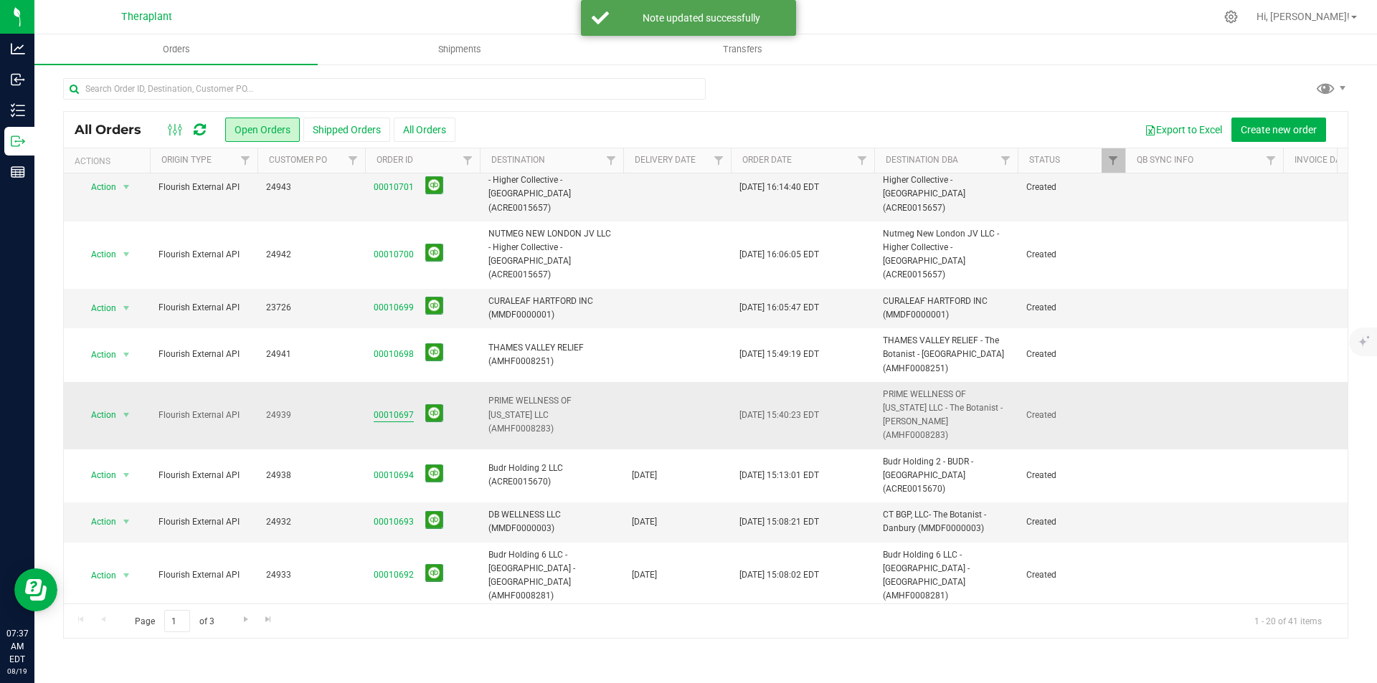
click at [386, 409] on link "00010697" at bounding box center [394, 416] width 40 height 14
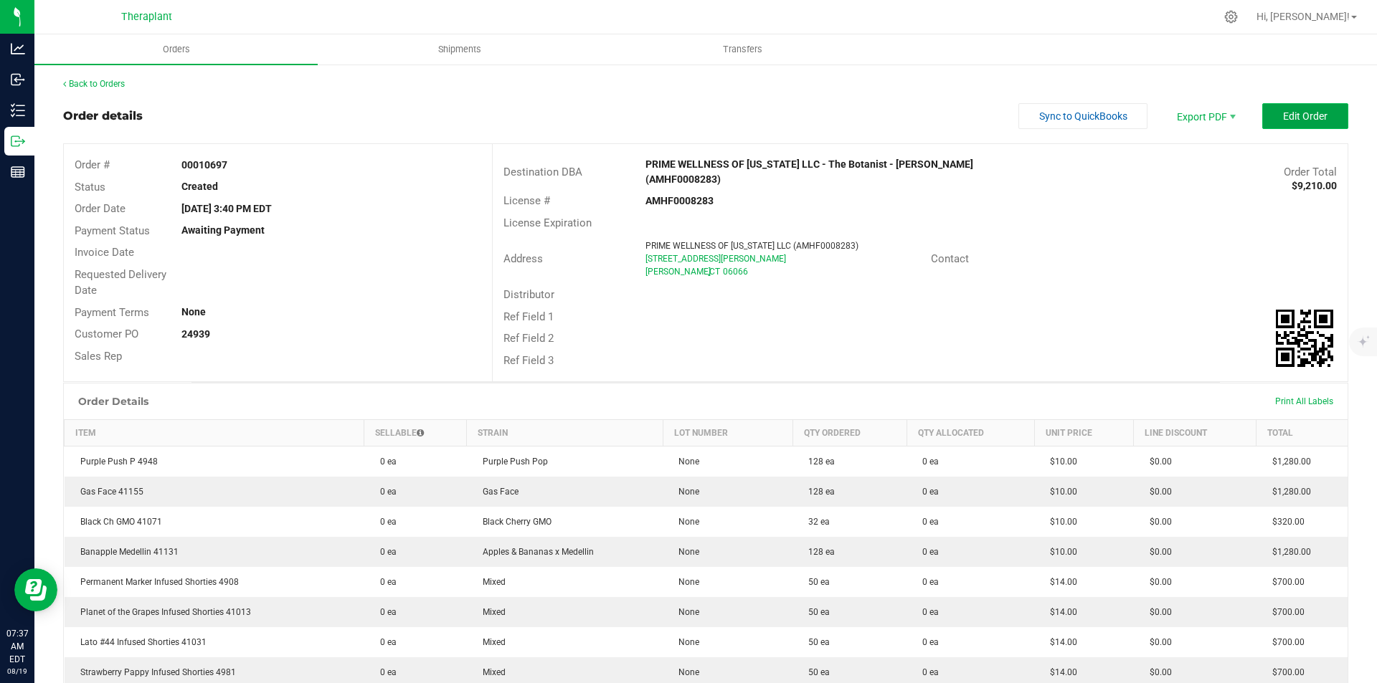
click at [1283, 118] on span "Edit Order" at bounding box center [1305, 115] width 44 height 11
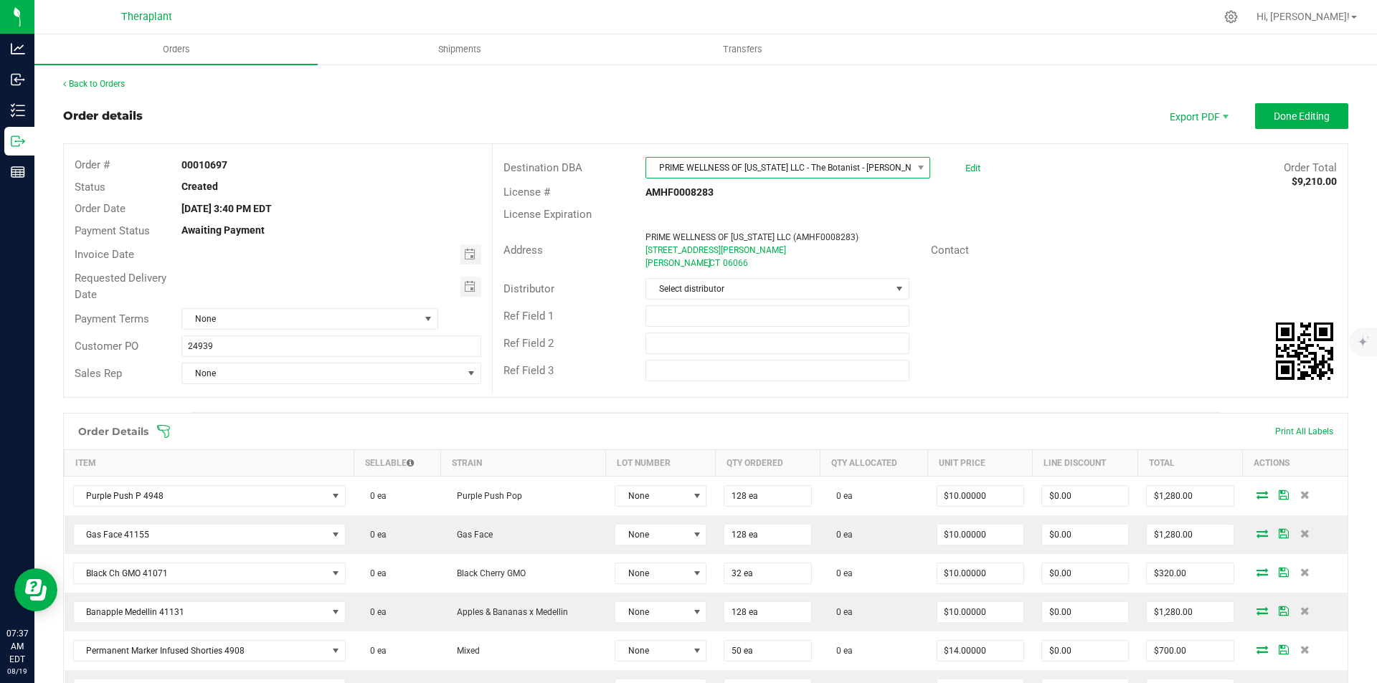
click at [730, 164] on span "PRIME WELLNESS OF [US_STATE] LLC - The Botanist - [PERSON_NAME] (AMHF0008283)" at bounding box center [778, 168] width 265 height 20
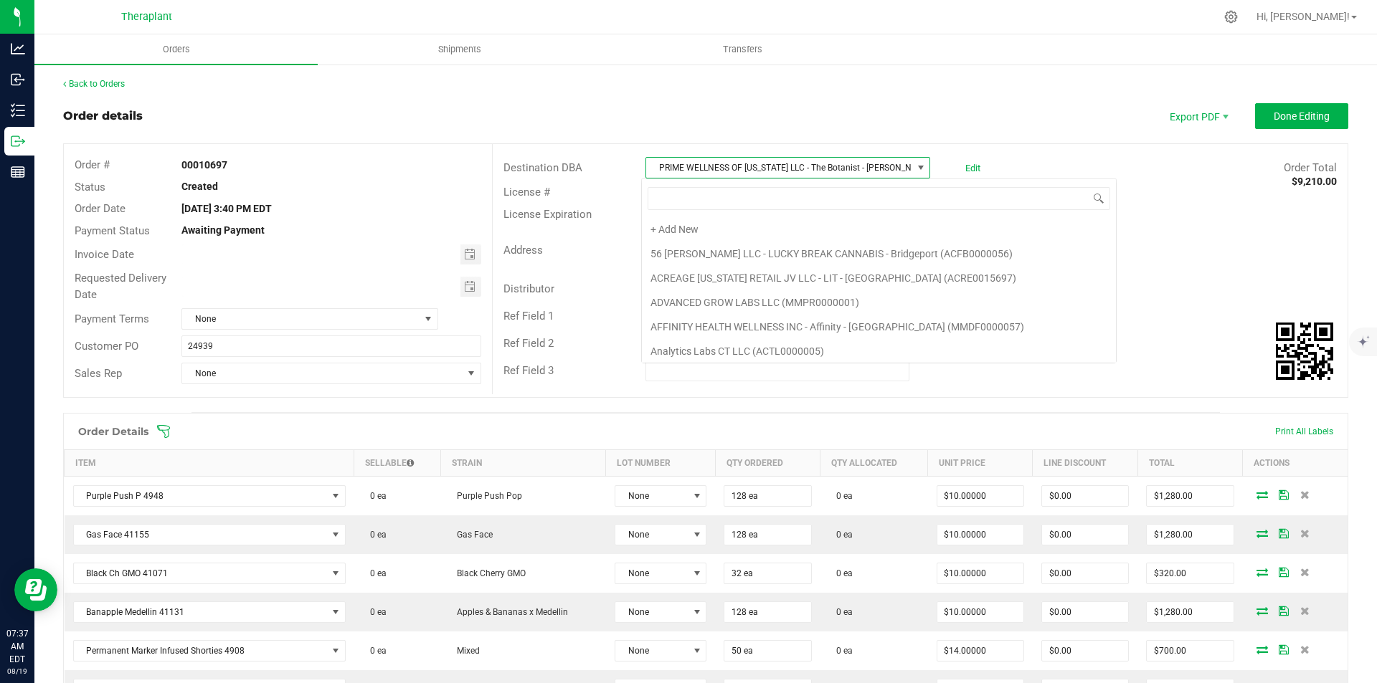
scroll to position [2319, 0]
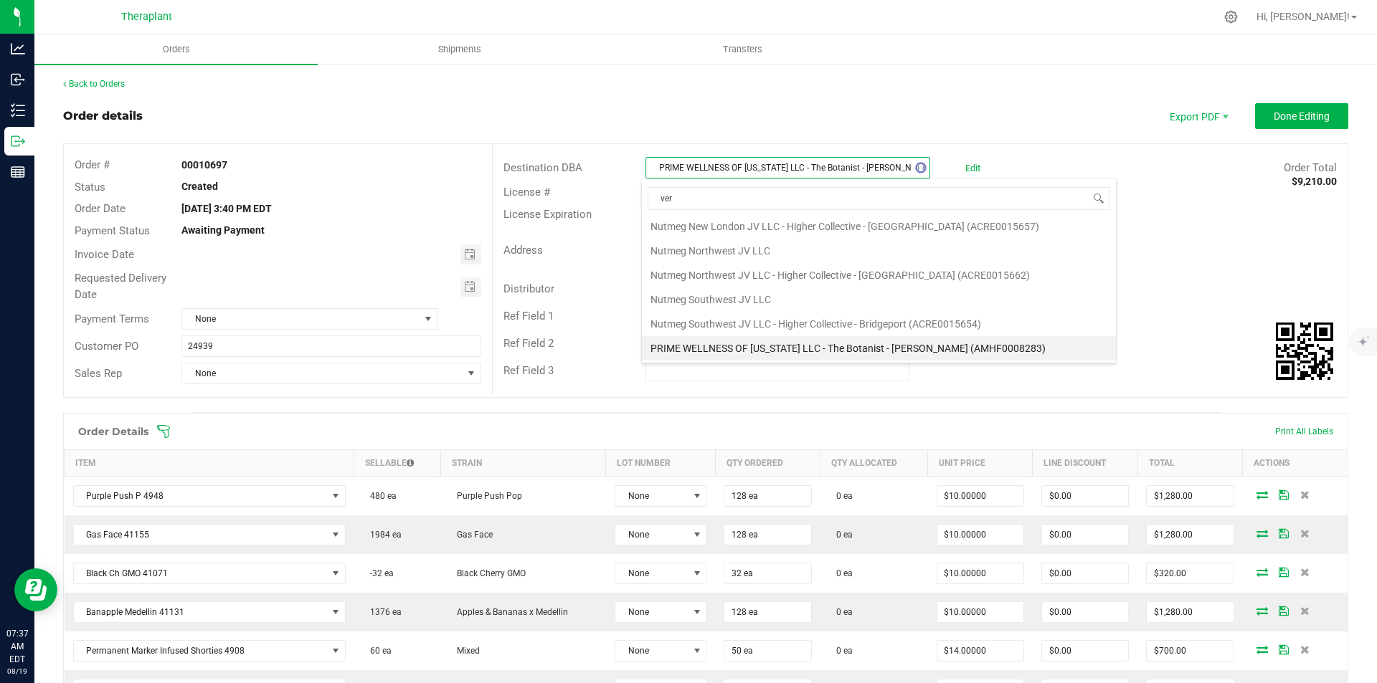
type input "[PERSON_NAME]"
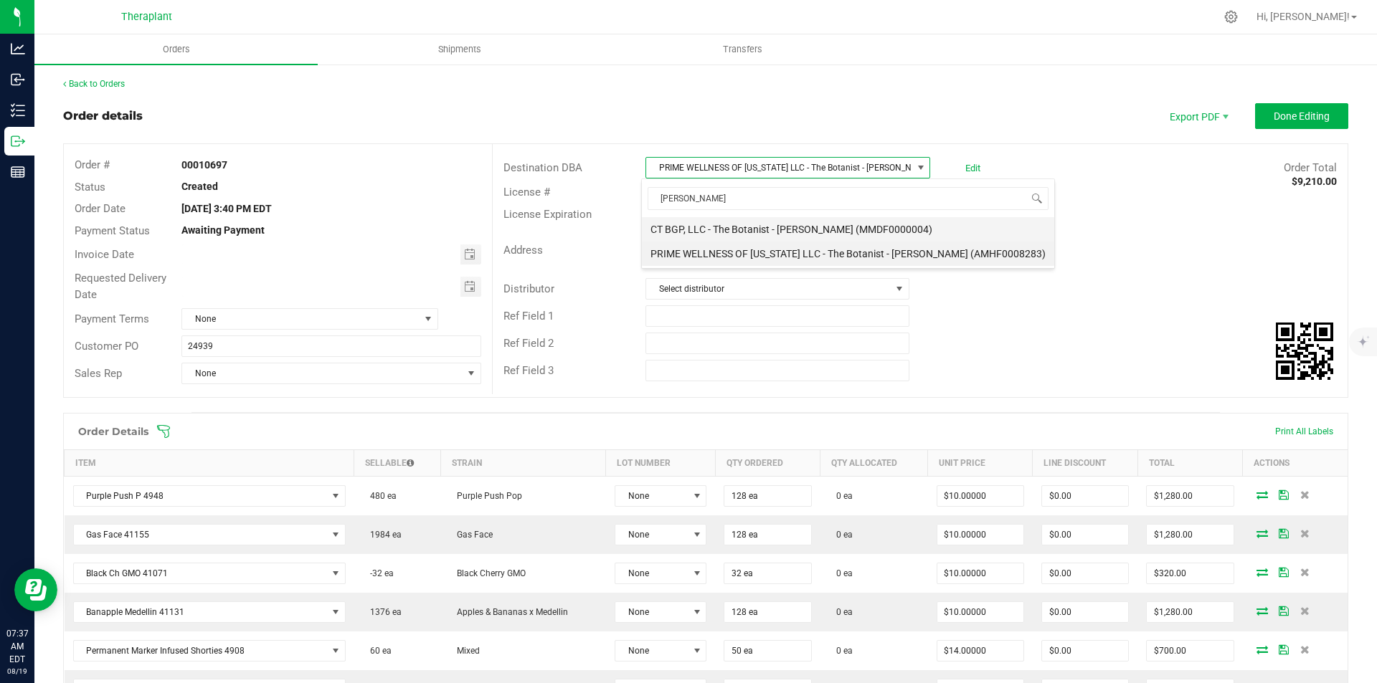
scroll to position [0, 0]
click at [734, 227] on li "CT BGP, LLC - The Botanist - [PERSON_NAME] (MMDF0000004)" at bounding box center [848, 229] width 412 height 24
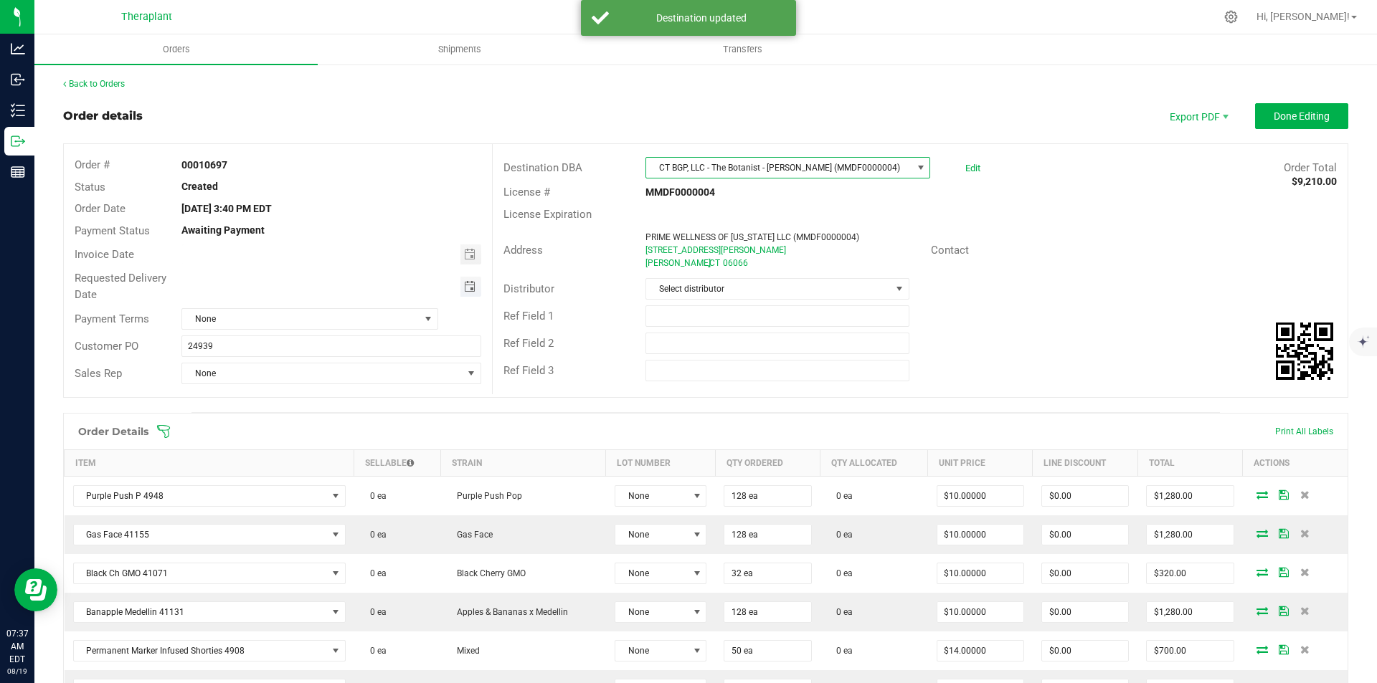
click at [464, 285] on span "Toggle calendar" at bounding box center [469, 286] width 11 height 11
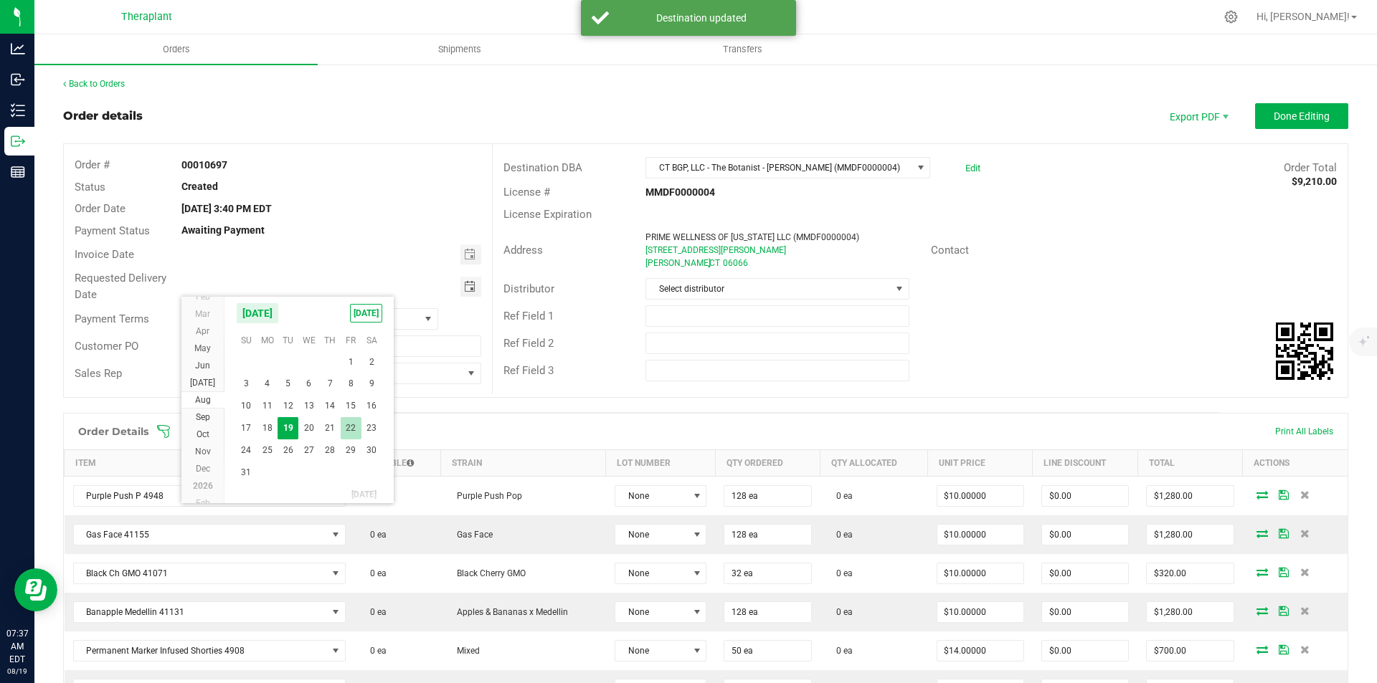
click at [354, 426] on span "22" at bounding box center [351, 428] width 21 height 22
type input "[DATE]"
click at [1274, 122] on span "Done Editing" at bounding box center [1302, 115] width 56 height 11
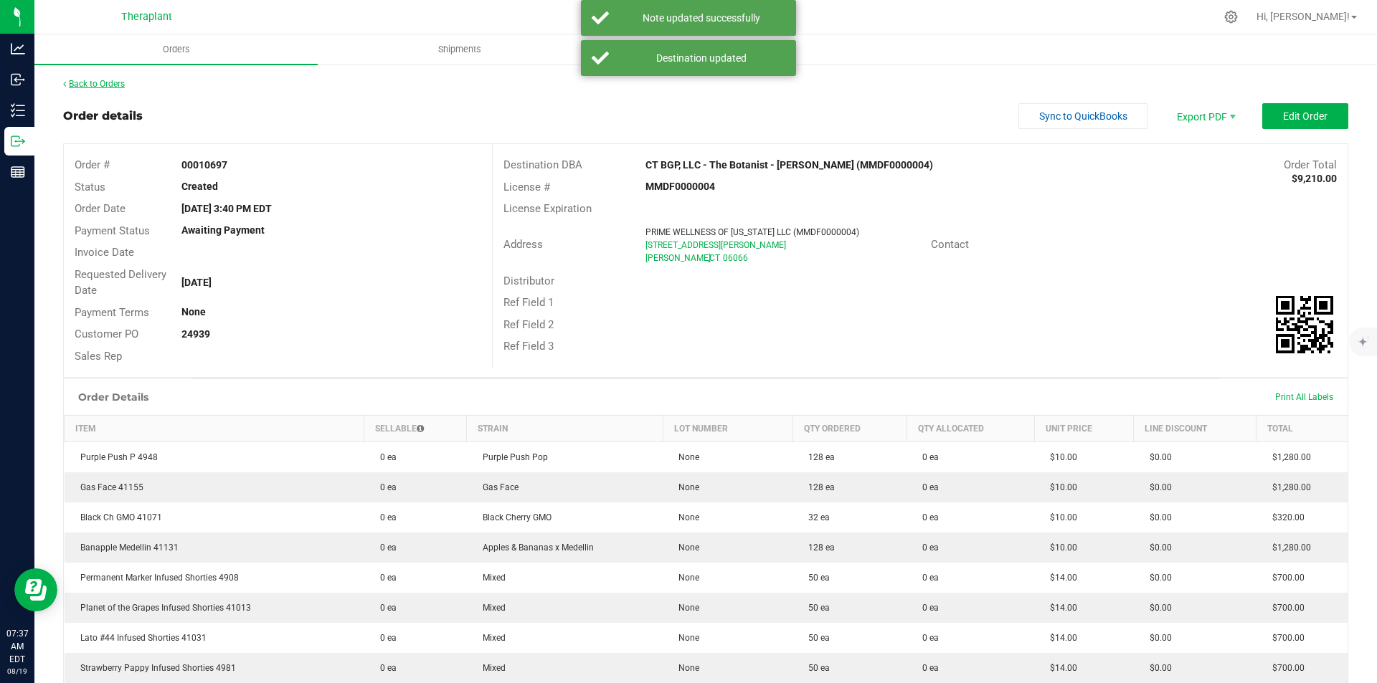
click at [101, 82] on link "Back to Orders" at bounding box center [94, 84] width 62 height 10
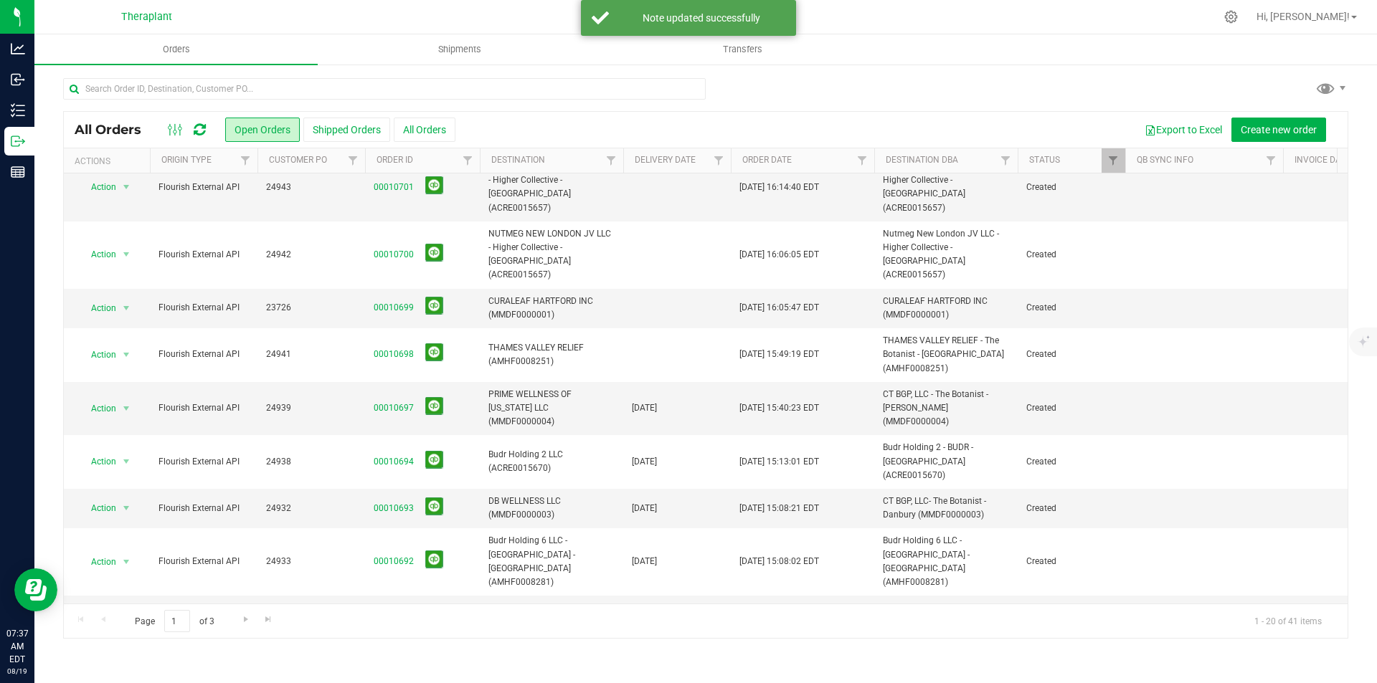
scroll to position [215, 0]
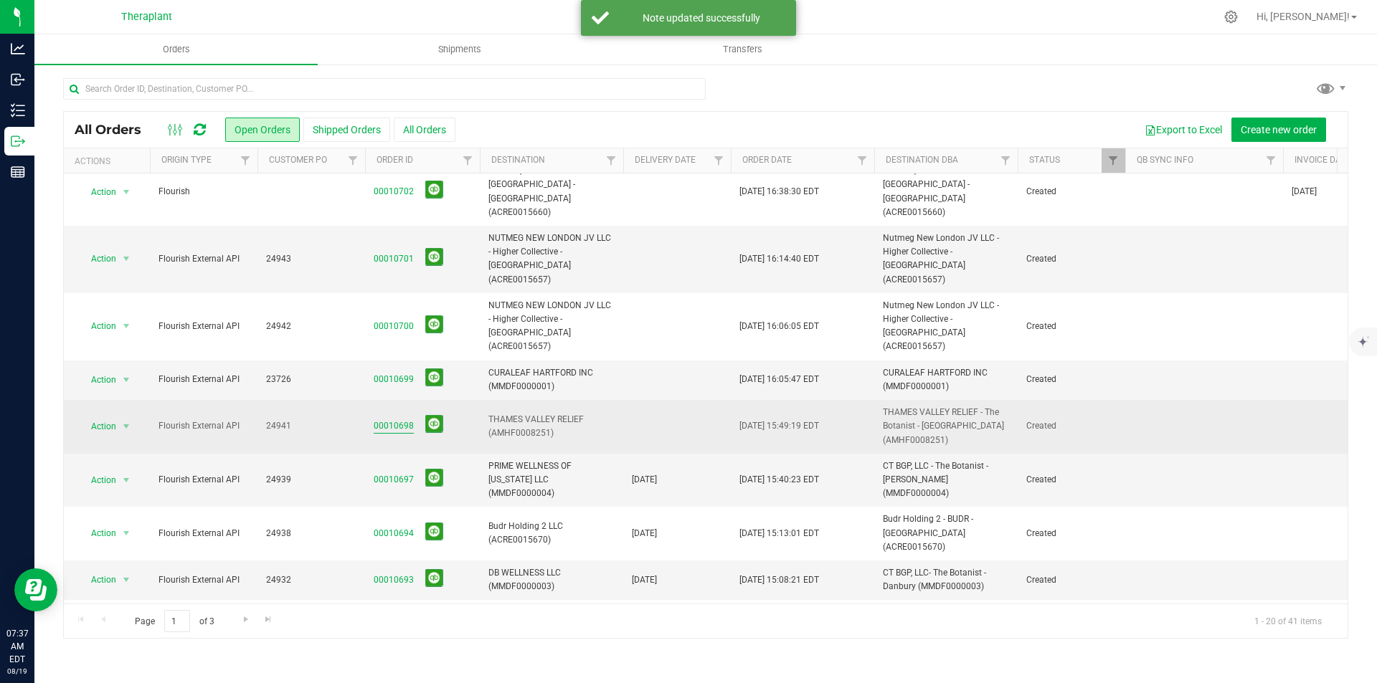
click at [379, 420] on link "00010698" at bounding box center [394, 427] width 40 height 14
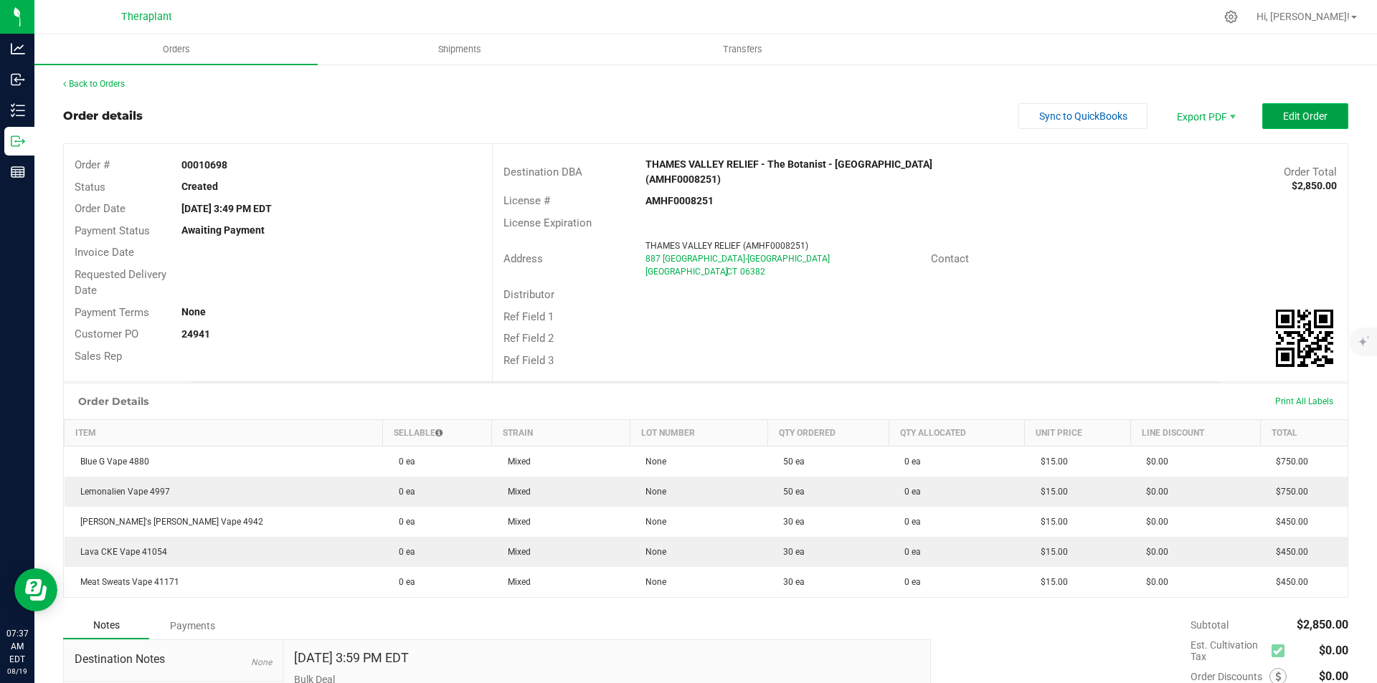
click at [1274, 108] on button "Edit Order" at bounding box center [1305, 116] width 86 height 26
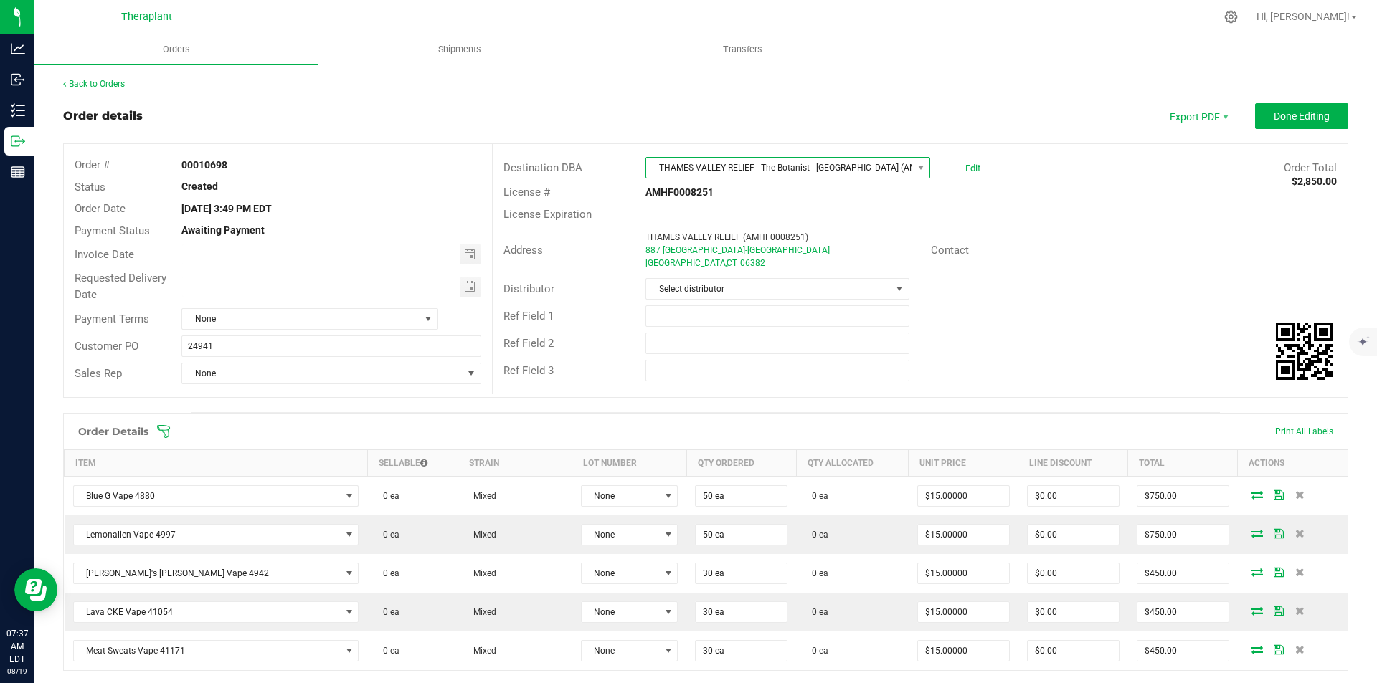
click at [775, 171] on span "THAMES VALLEY RELIEF - The Botanist - [GEOGRAPHIC_DATA] (AMHF0008251)" at bounding box center [778, 168] width 265 height 20
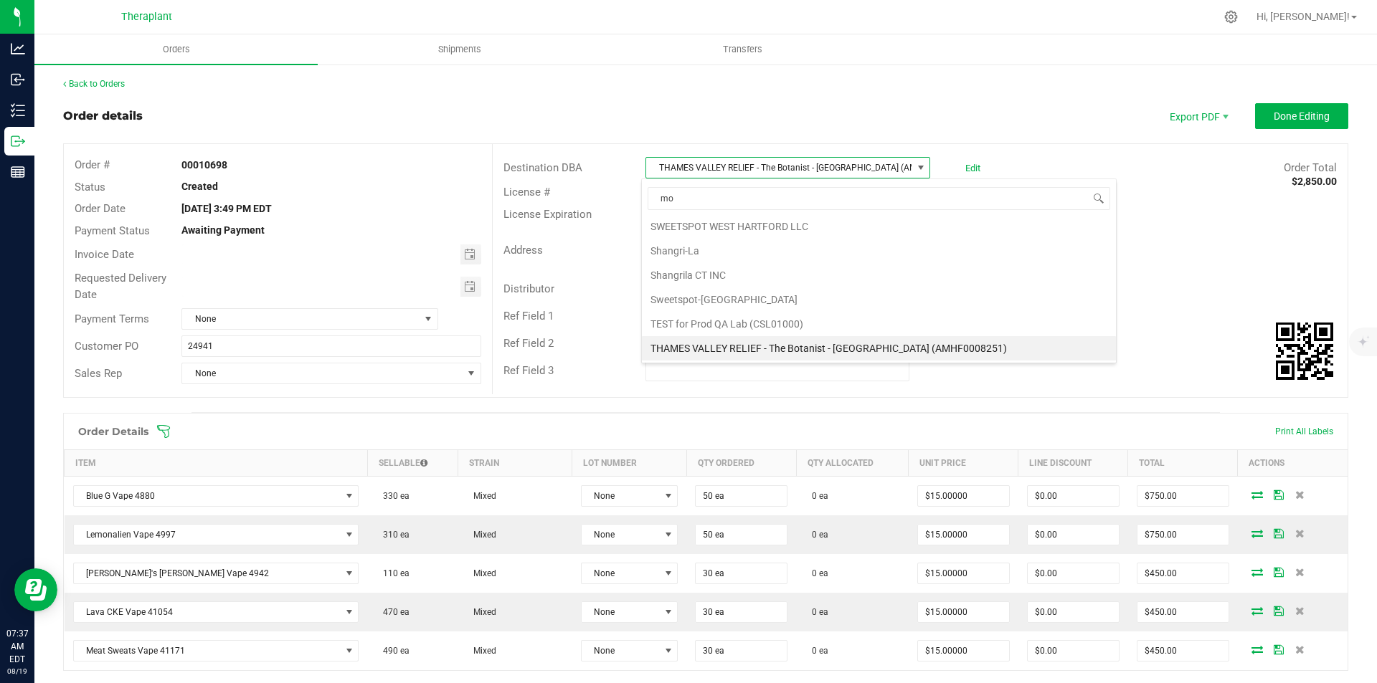
scroll to position [49, 0]
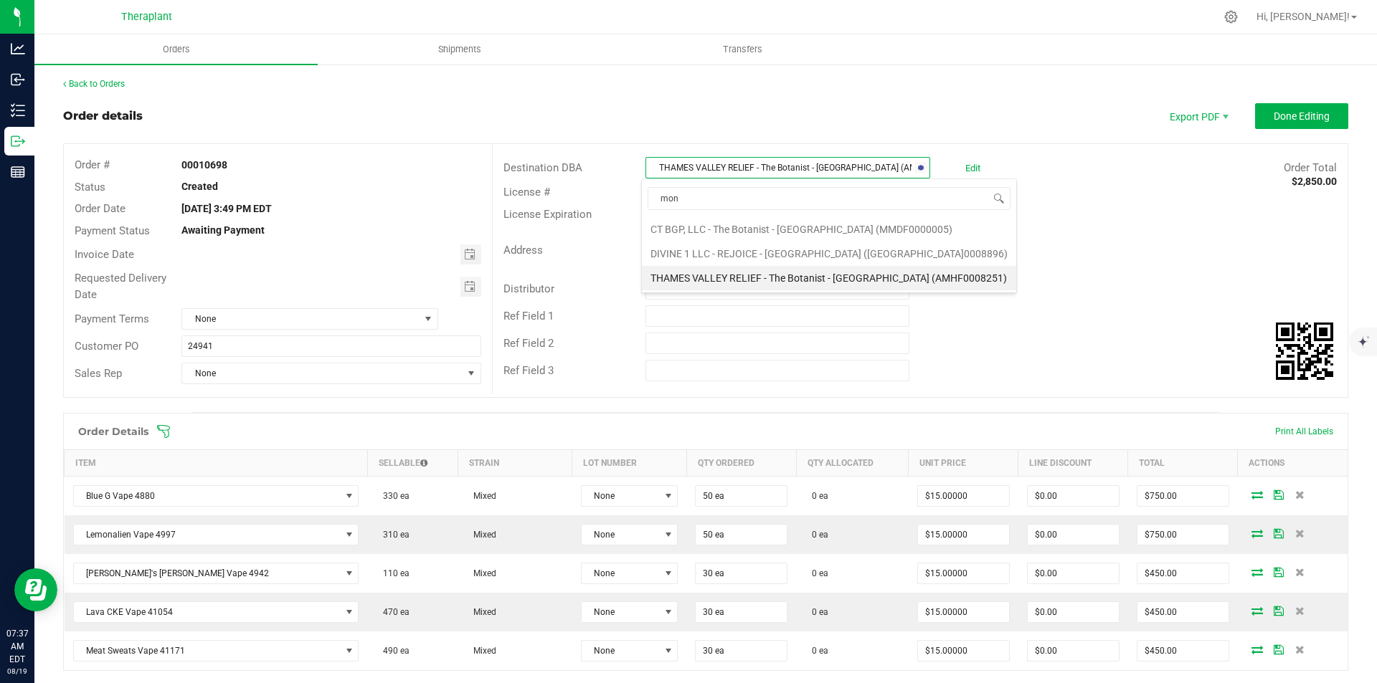
type input "mont"
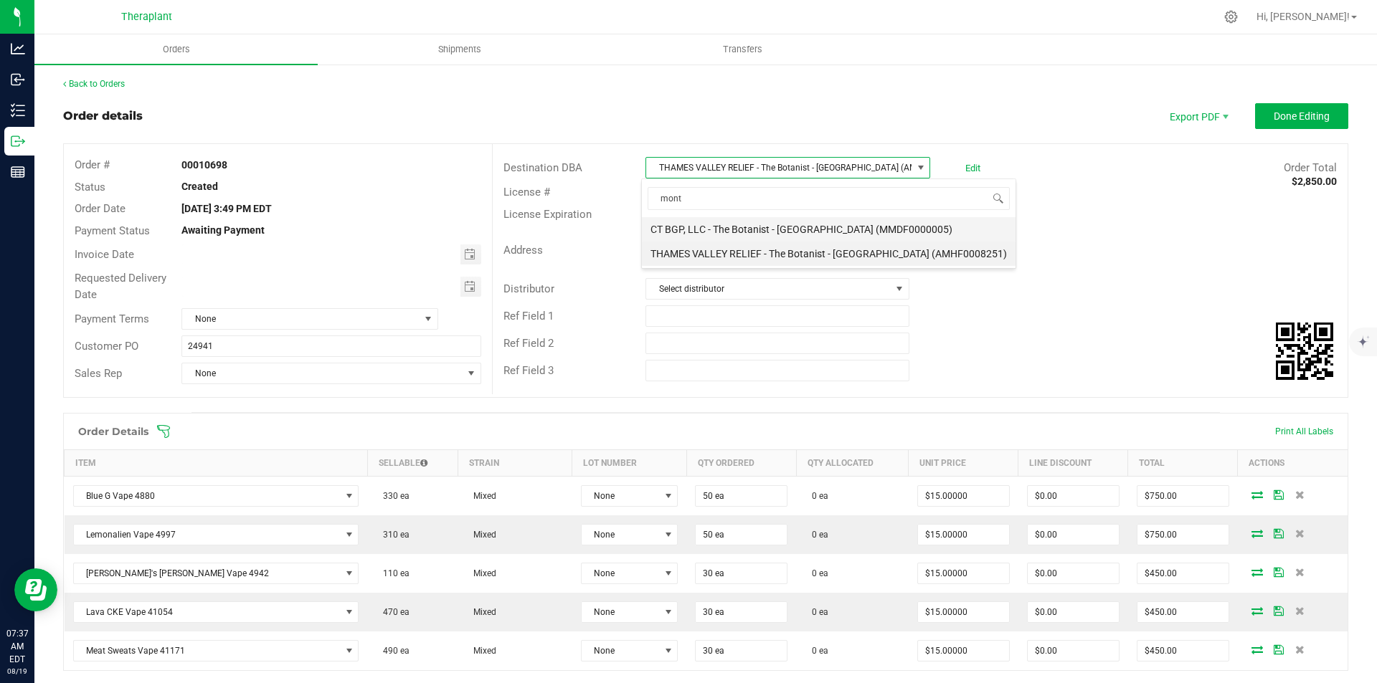
click at [771, 222] on li "CT BGP, LLC - The Botanist - [GEOGRAPHIC_DATA] (MMDF0000005)" at bounding box center [829, 229] width 374 height 24
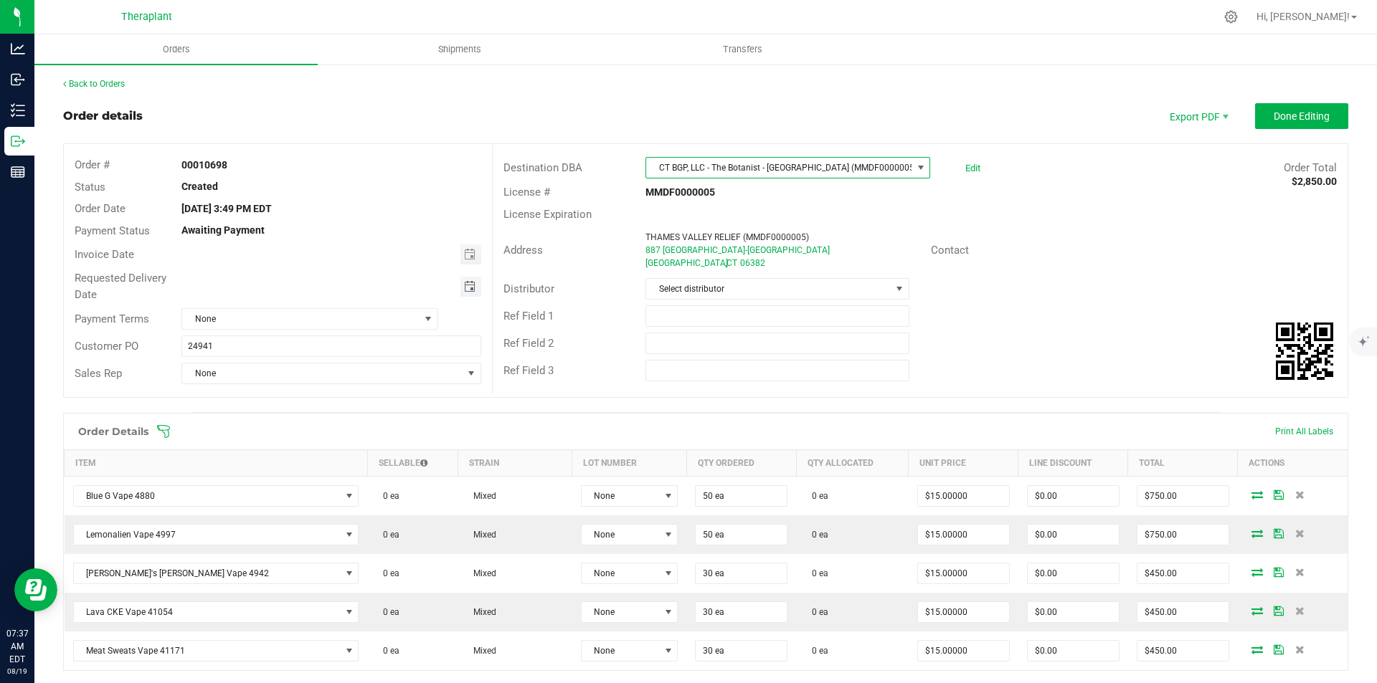
click at [464, 284] on span "Toggle calendar" at bounding box center [469, 286] width 11 height 11
click at [308, 425] on span "20" at bounding box center [308, 428] width 21 height 22
type input "[DATE]"
click at [1255, 116] on button "Done Editing" at bounding box center [1301, 116] width 93 height 26
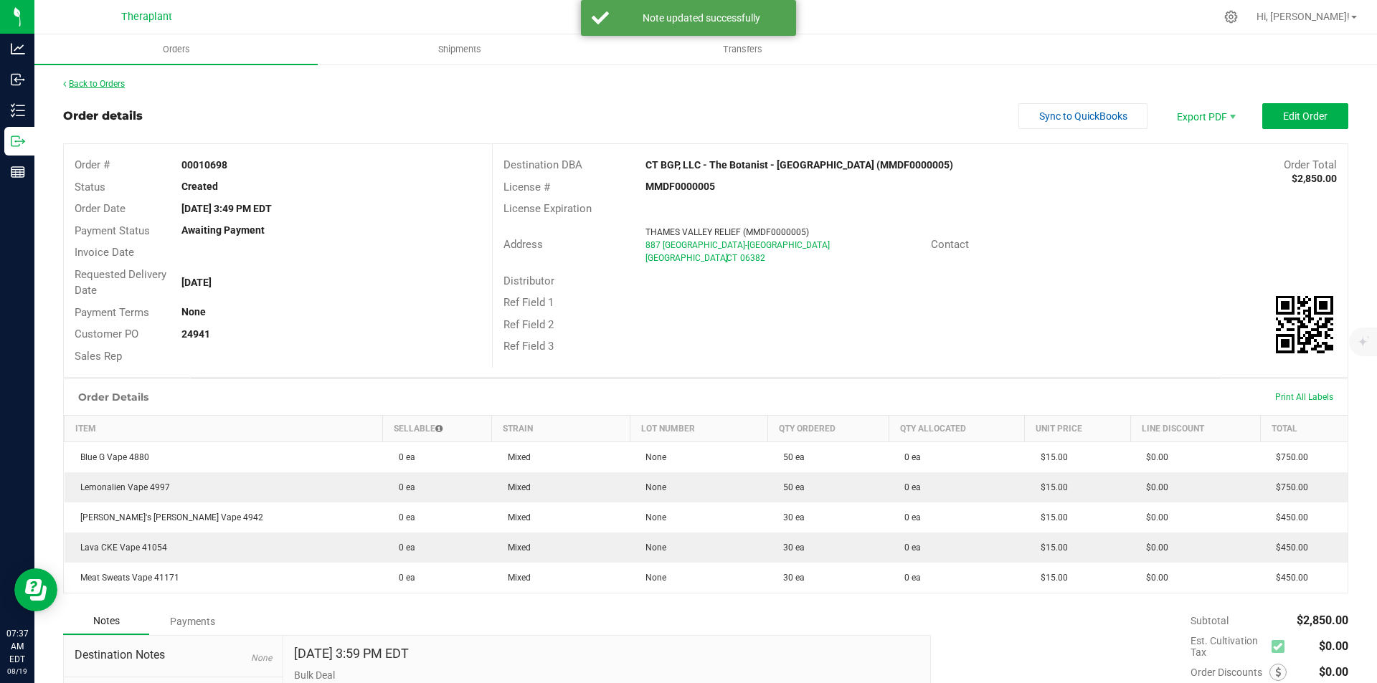
click at [114, 82] on link "Back to Orders" at bounding box center [94, 84] width 62 height 10
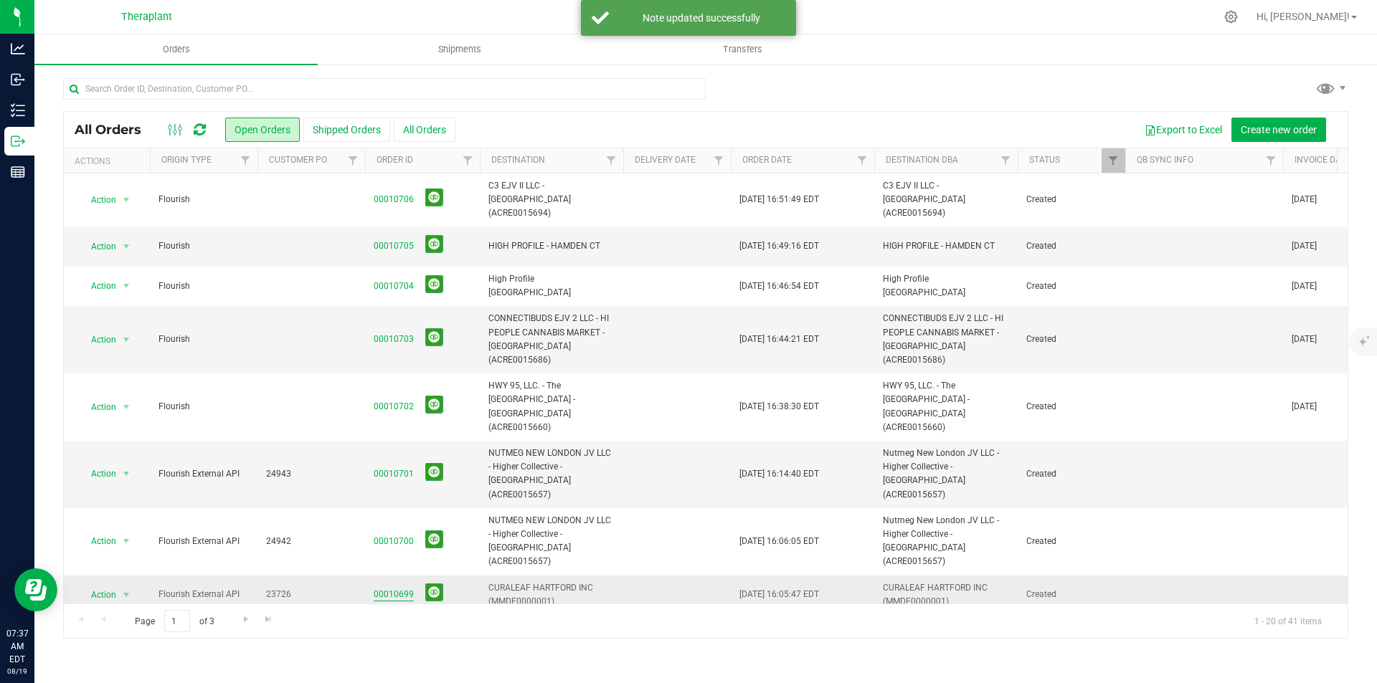
scroll to position [72, 0]
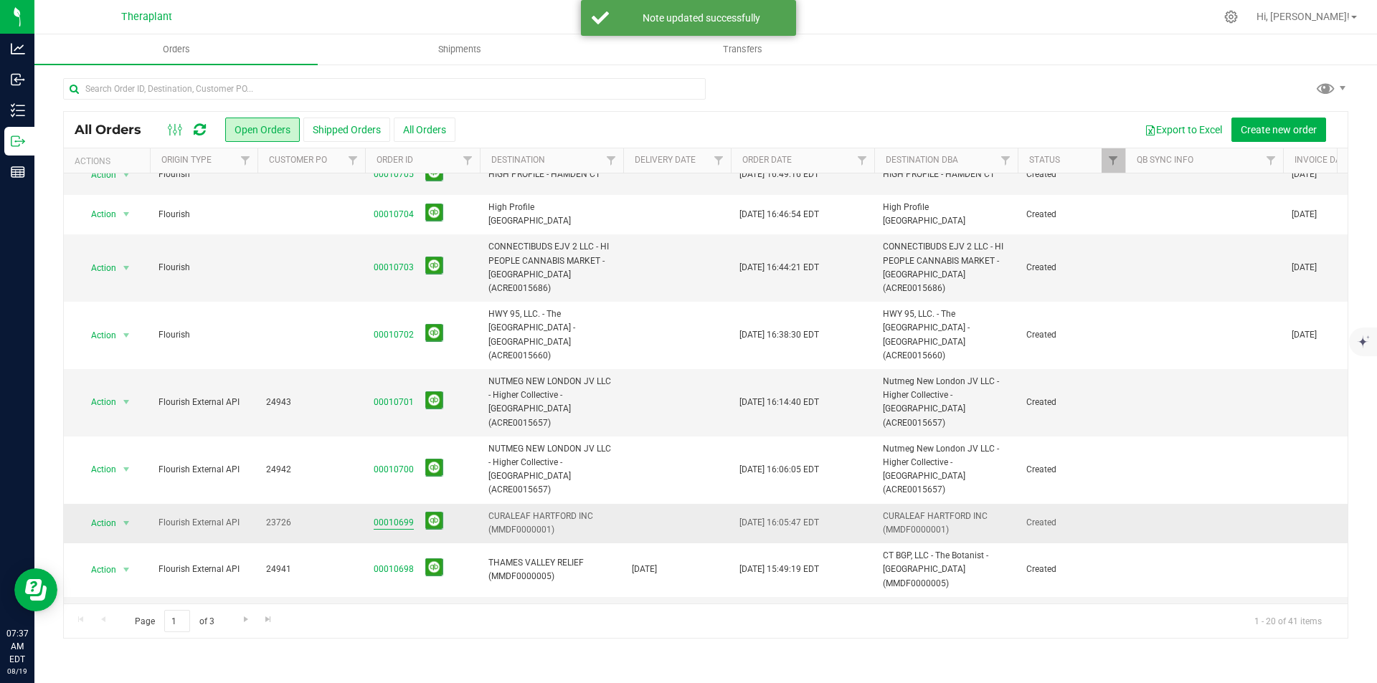
click at [402, 516] on link "00010699" at bounding box center [394, 523] width 40 height 14
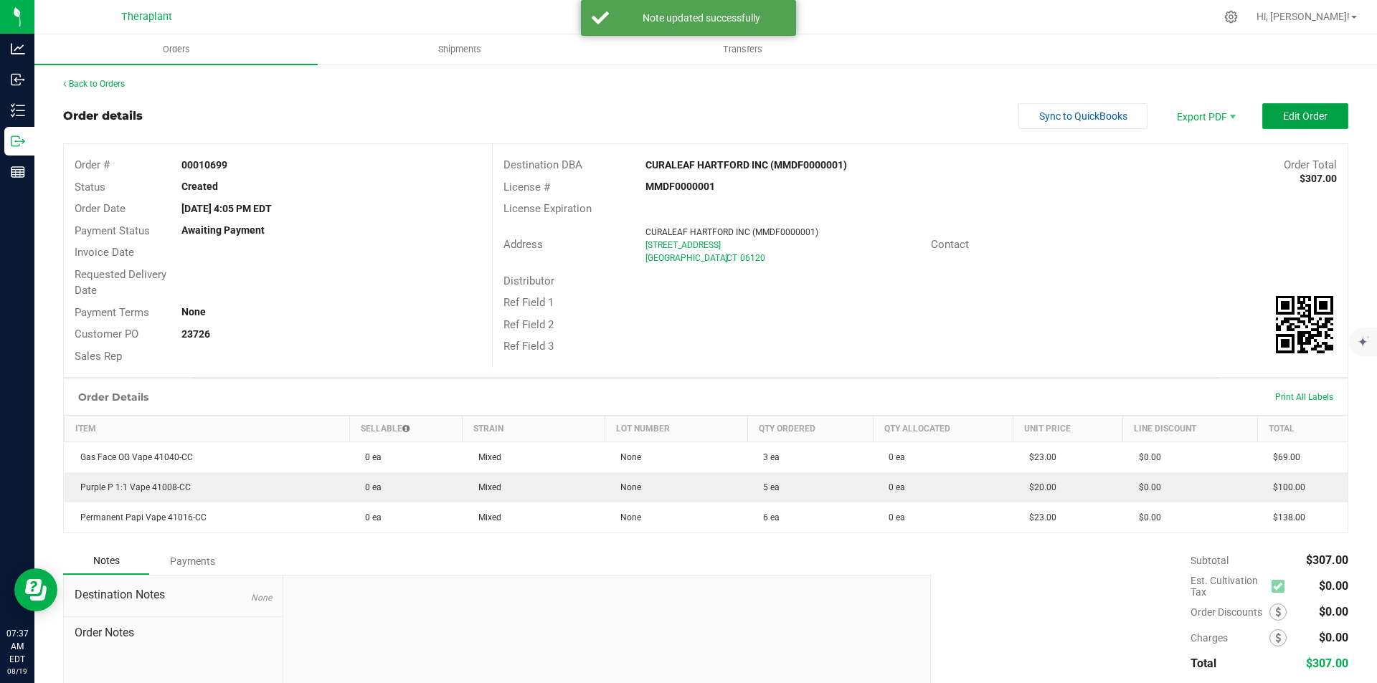
click at [1283, 121] on span "Edit Order" at bounding box center [1305, 115] width 44 height 11
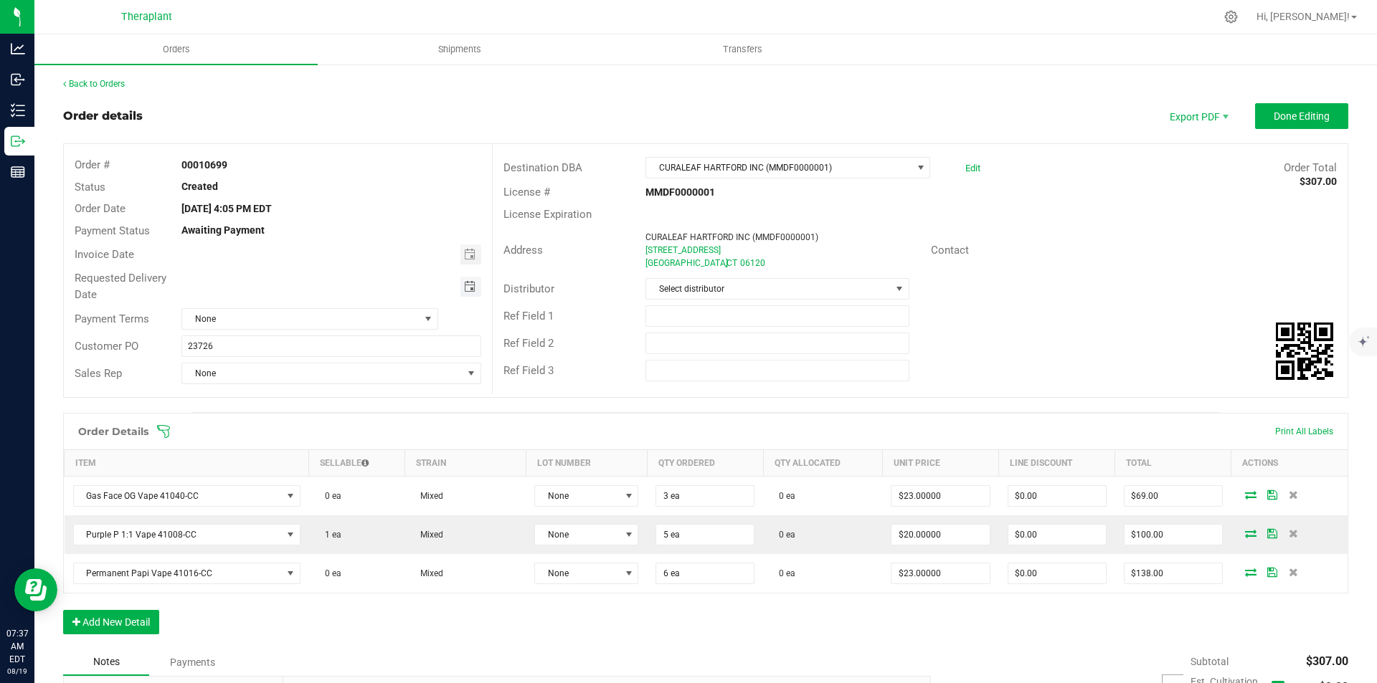
click at [472, 281] on span "Toggle calendar" at bounding box center [470, 287] width 21 height 20
click at [308, 422] on span "20" at bounding box center [308, 428] width 21 height 22
type input "[DATE]"
click at [1292, 110] on span "Done Editing" at bounding box center [1302, 115] width 56 height 11
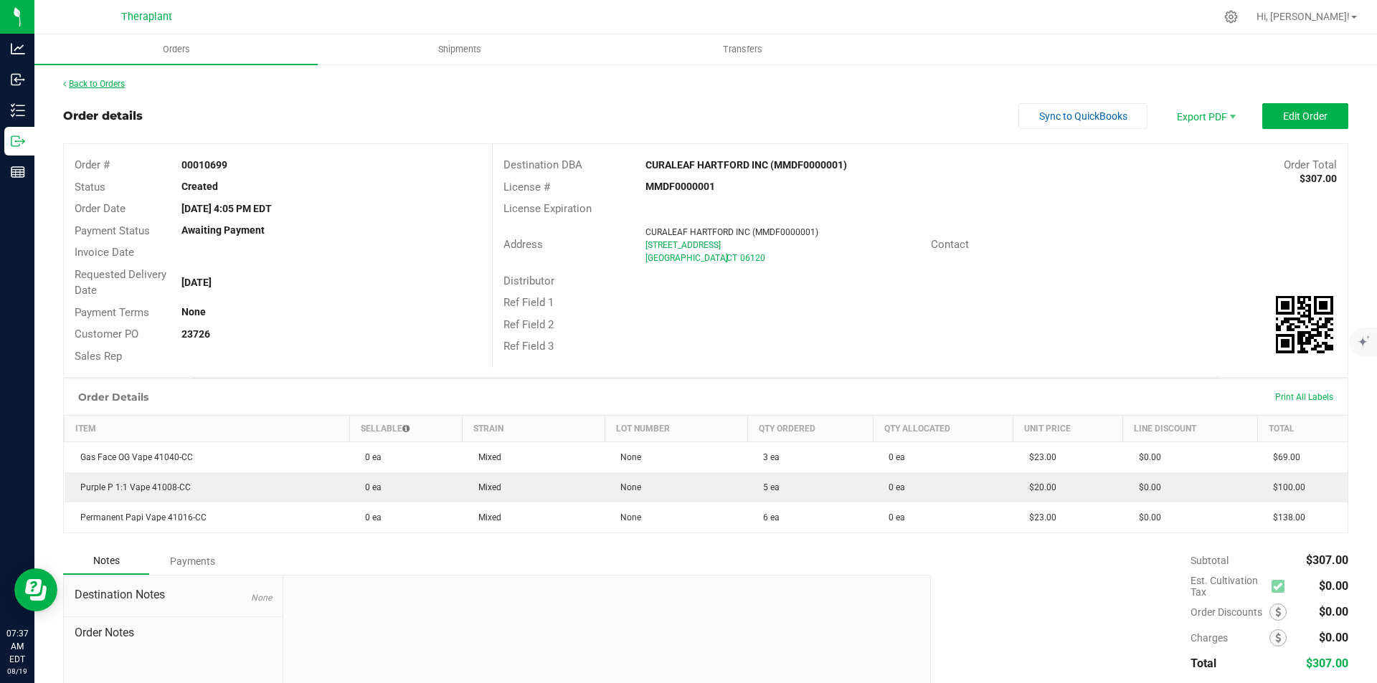
click at [113, 84] on link "Back to Orders" at bounding box center [94, 84] width 62 height 10
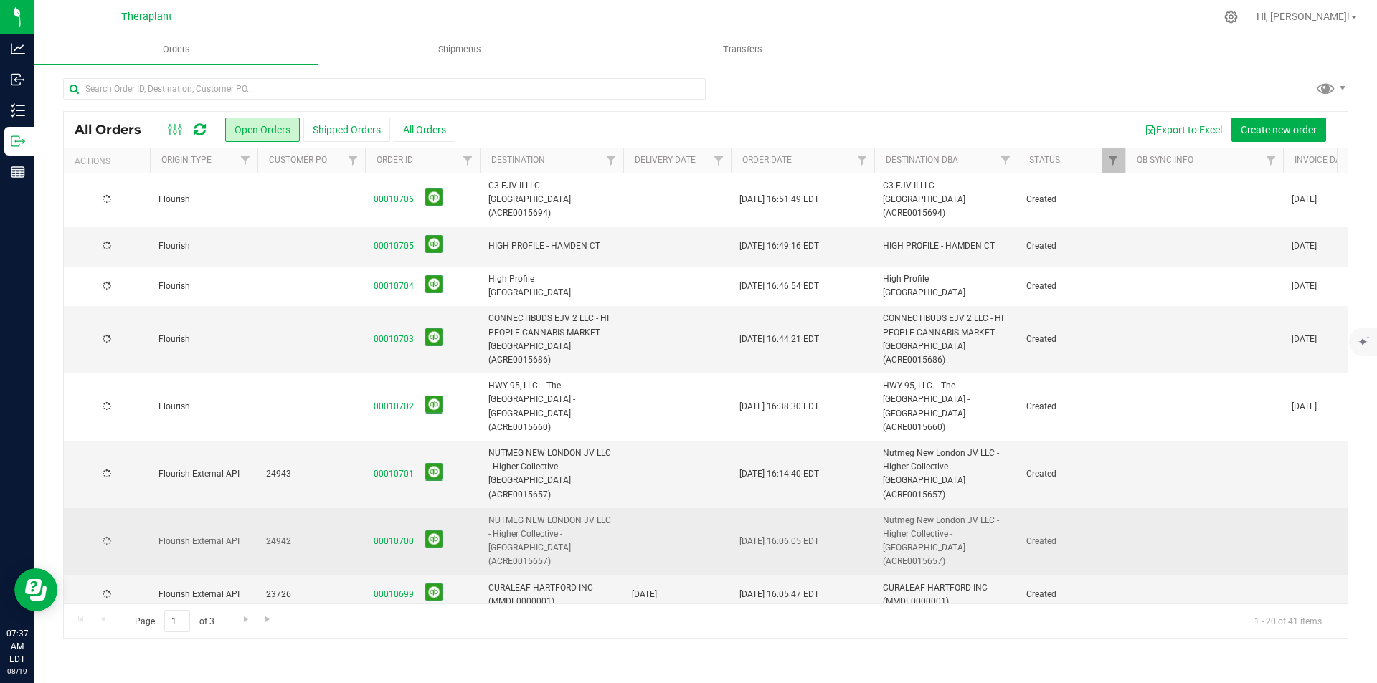
click at [394, 535] on link "00010700" at bounding box center [394, 542] width 40 height 14
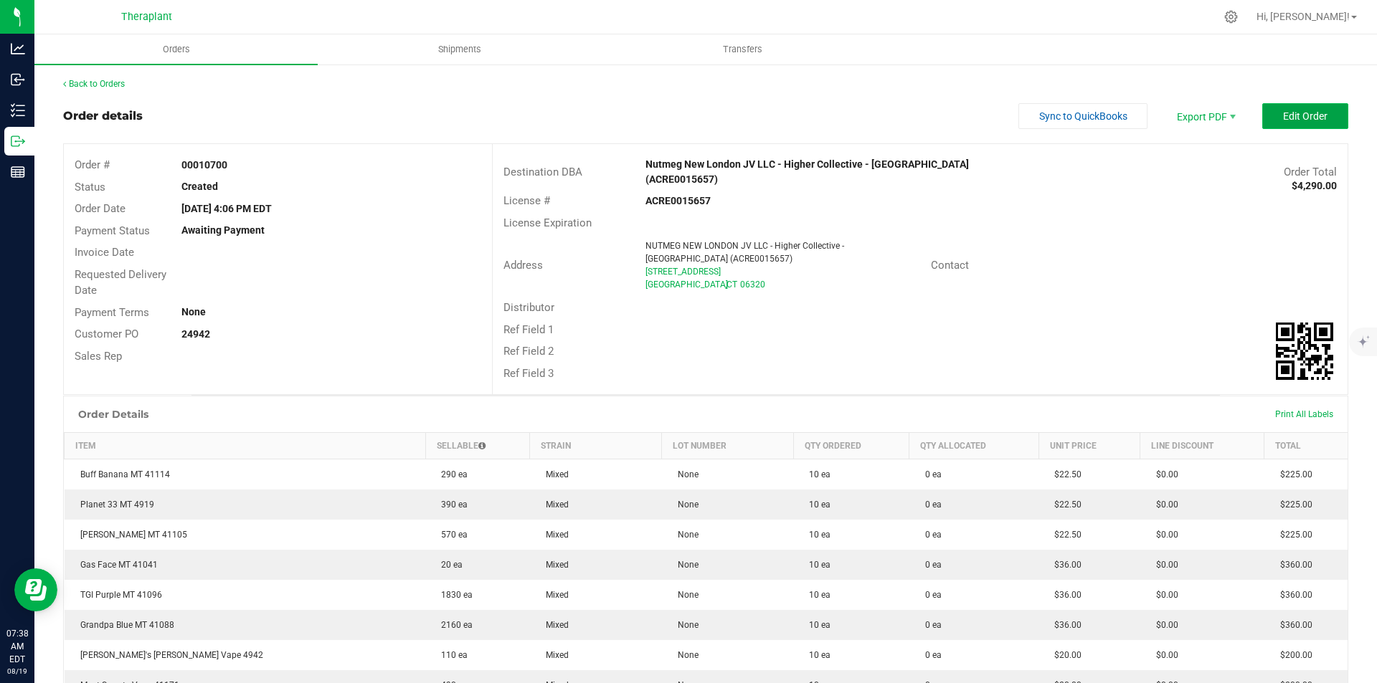
click at [1296, 113] on span "Edit Order" at bounding box center [1305, 115] width 44 height 11
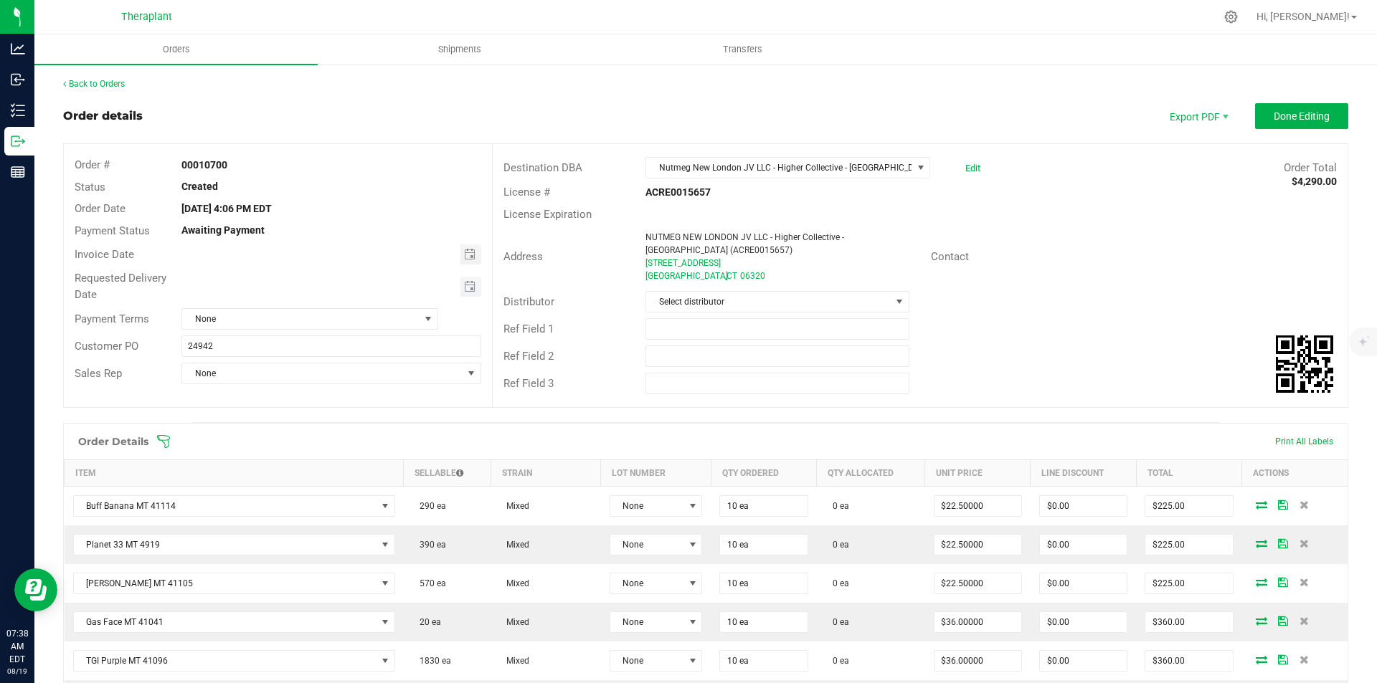
type input "month/day/year"
click at [455, 290] on input "month/day/year" at bounding box center [321, 286] width 278 height 18
click at [470, 279] on span "Toggle calendar" at bounding box center [470, 287] width 21 height 20
click at [302, 427] on span "20" at bounding box center [308, 428] width 21 height 22
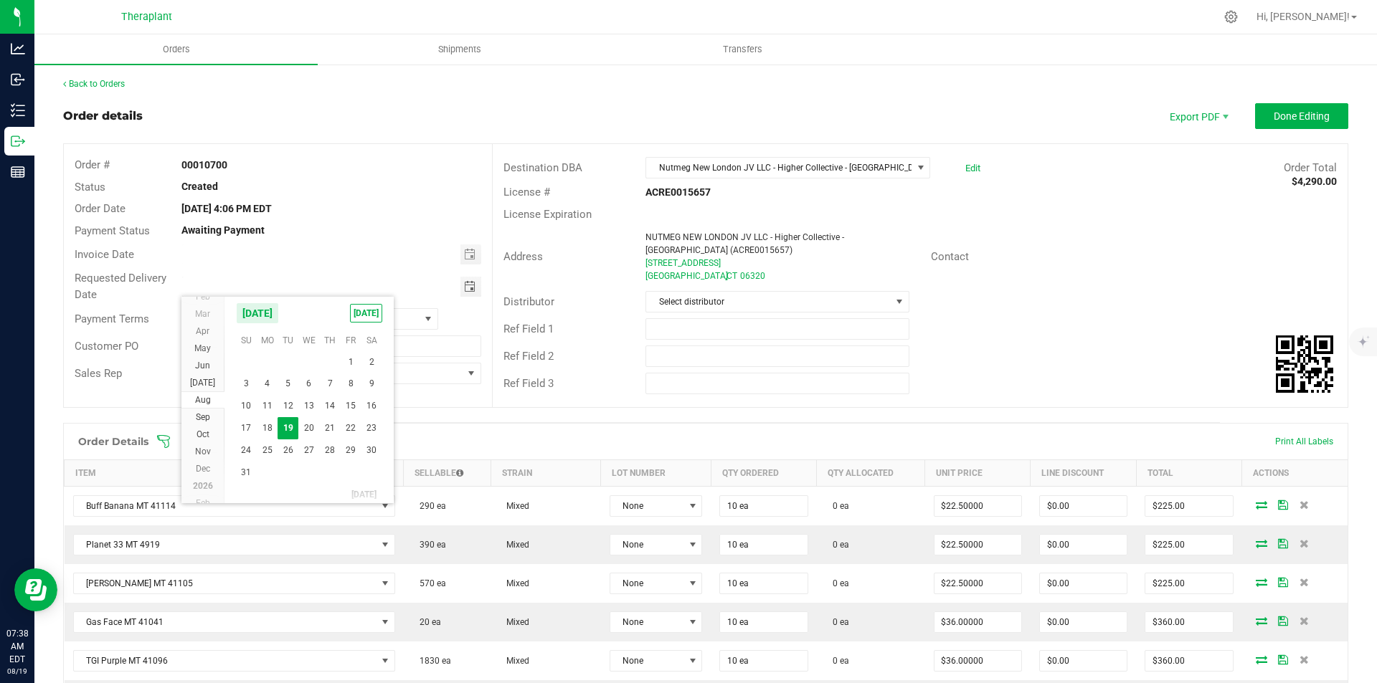
type input "[DATE]"
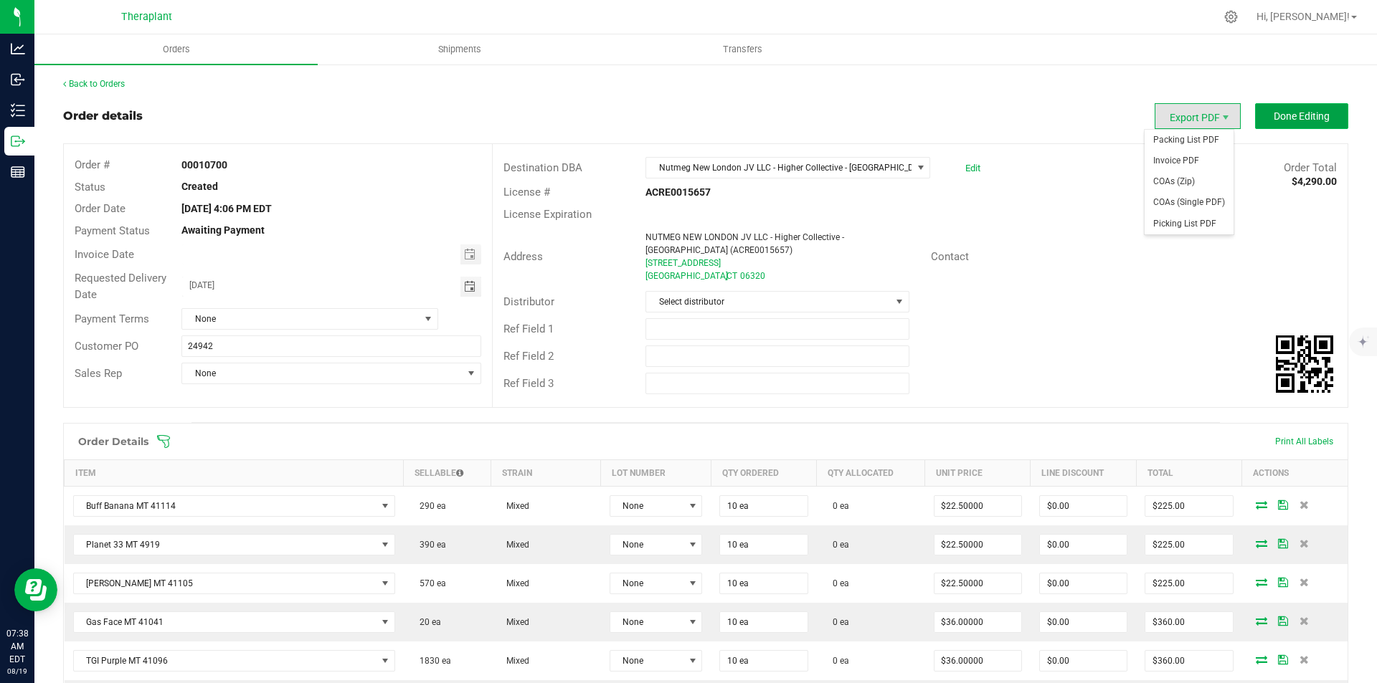
click at [1259, 115] on button "Done Editing" at bounding box center [1301, 116] width 93 height 26
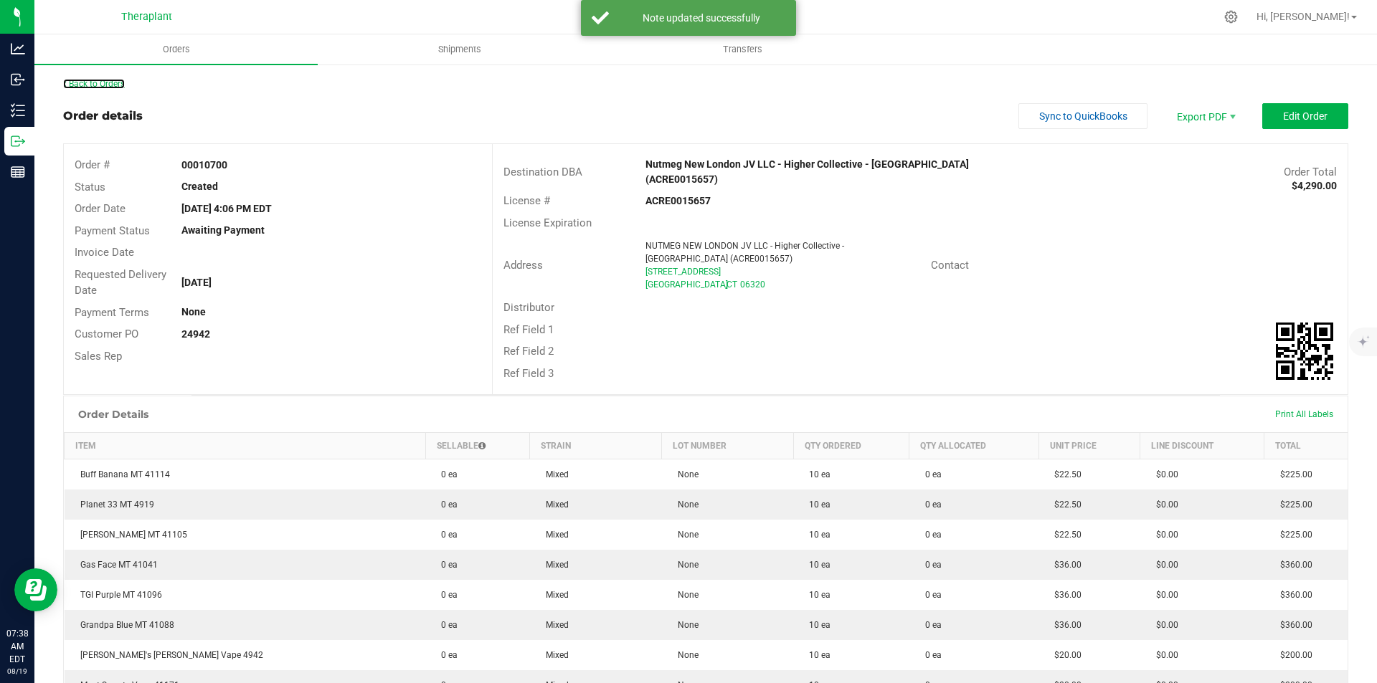
click at [92, 82] on link "Back to Orders" at bounding box center [94, 84] width 62 height 10
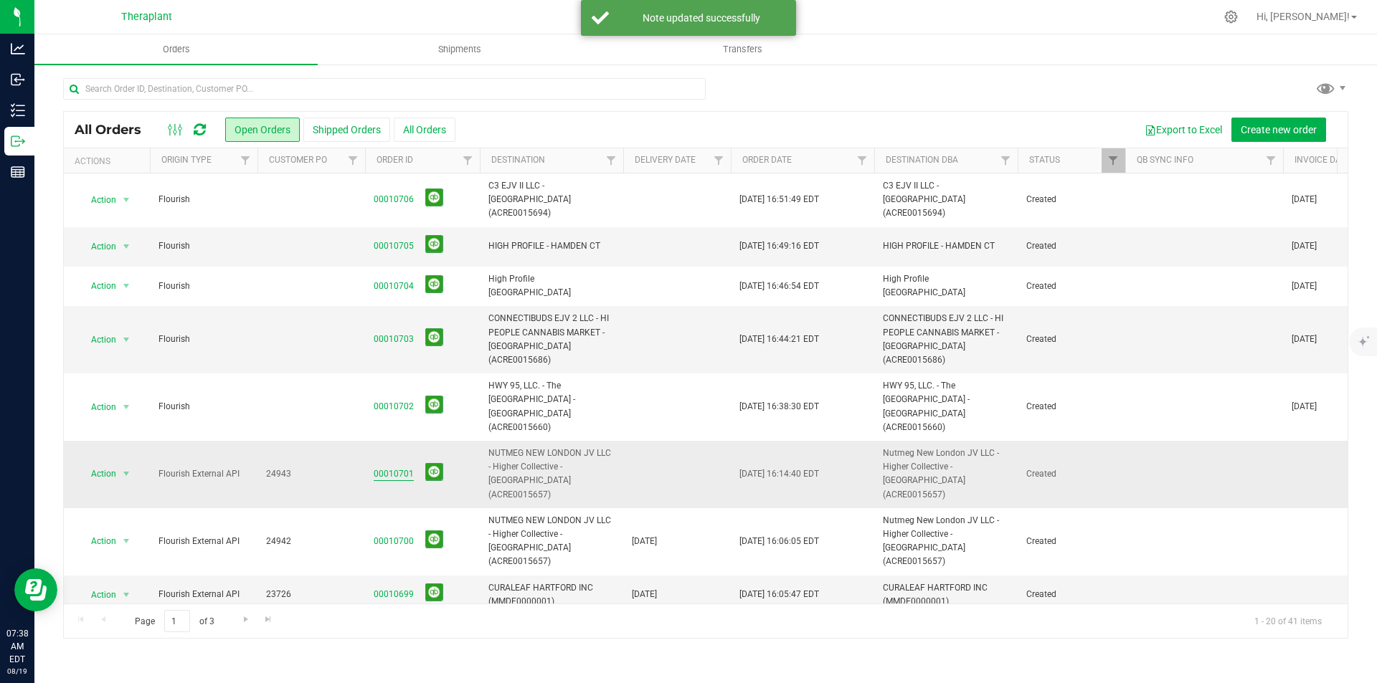
click at [384, 468] on link "00010701" at bounding box center [394, 475] width 40 height 14
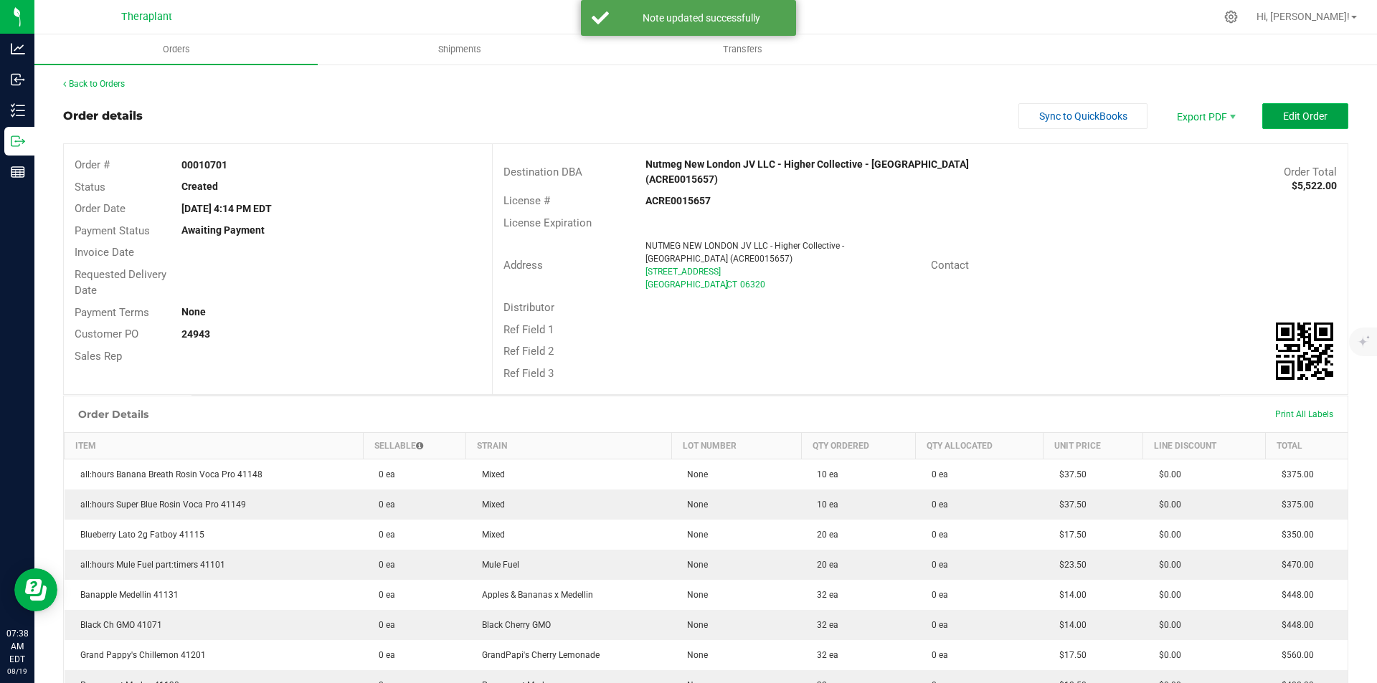
click at [1284, 122] on span "Edit Order" at bounding box center [1305, 115] width 44 height 11
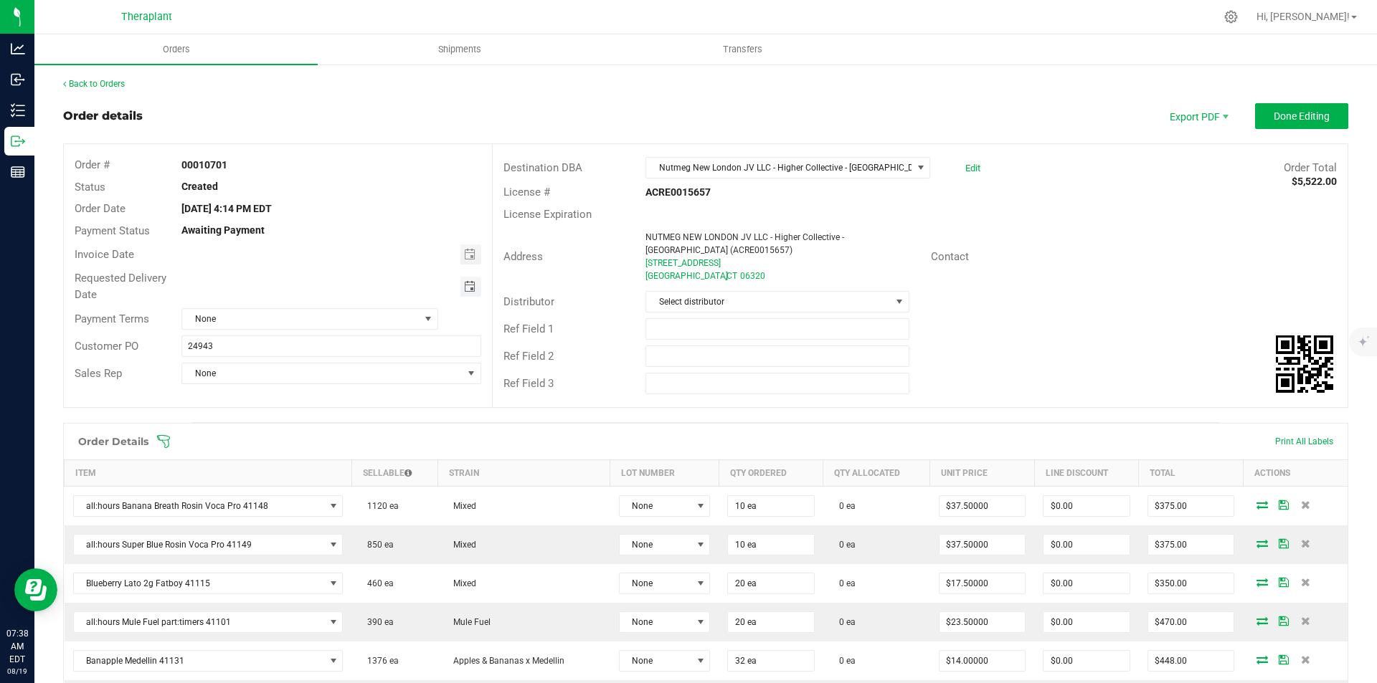
click at [468, 290] on span "Toggle calendar" at bounding box center [469, 286] width 11 height 11
click at [312, 423] on span "20" at bounding box center [308, 428] width 21 height 22
type input "[DATE]"
click at [1312, 118] on span "Done Editing" at bounding box center [1302, 115] width 56 height 11
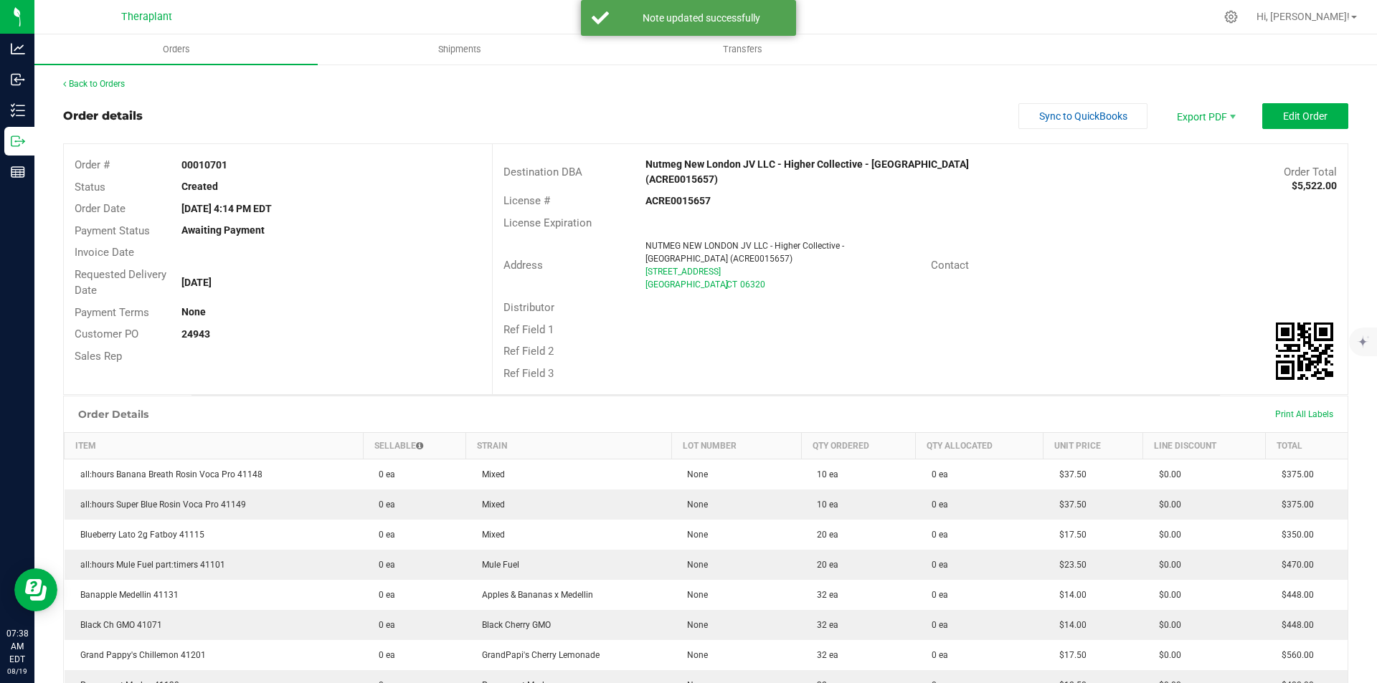
click at [112, 91] on div "Back to Orders Order details Sync to QuickBooks Export PDF Edit Order Order # 0…" at bounding box center [705, 582] width 1285 height 1010
click at [108, 88] on link "Back to Orders" at bounding box center [94, 84] width 62 height 10
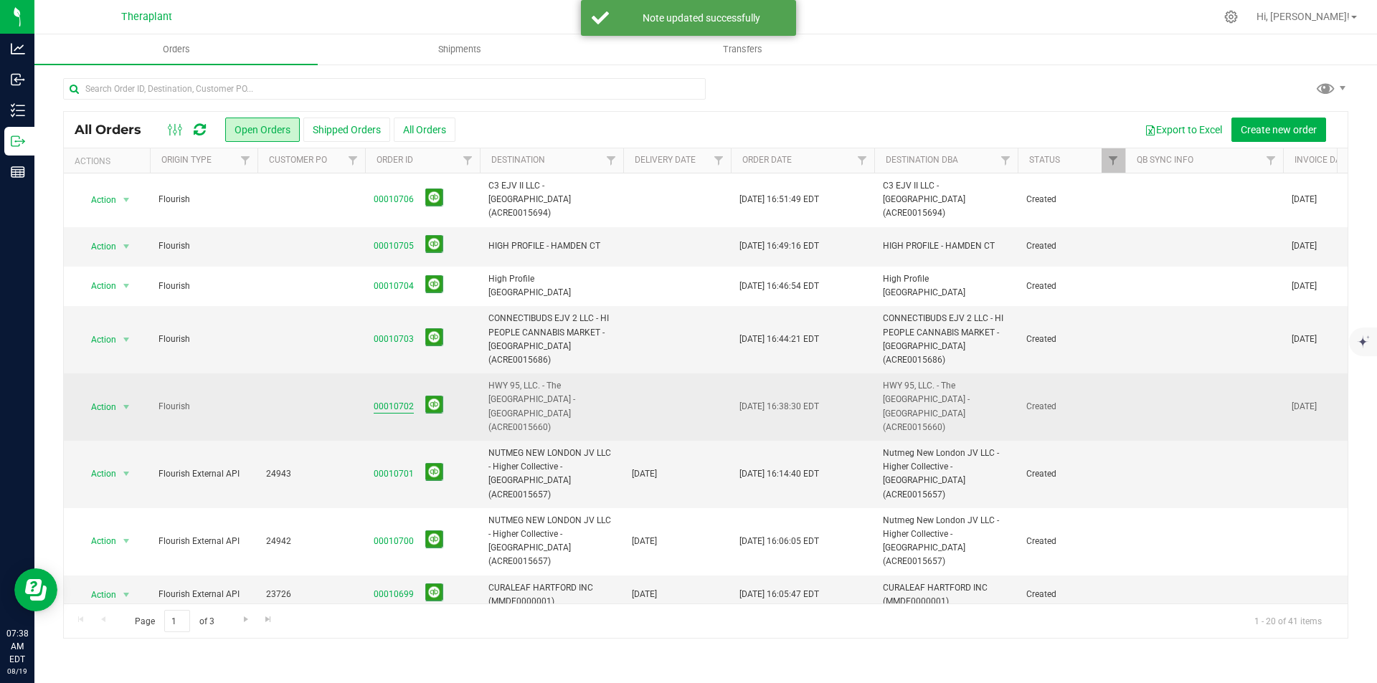
click at [389, 400] on link "00010702" at bounding box center [394, 407] width 40 height 14
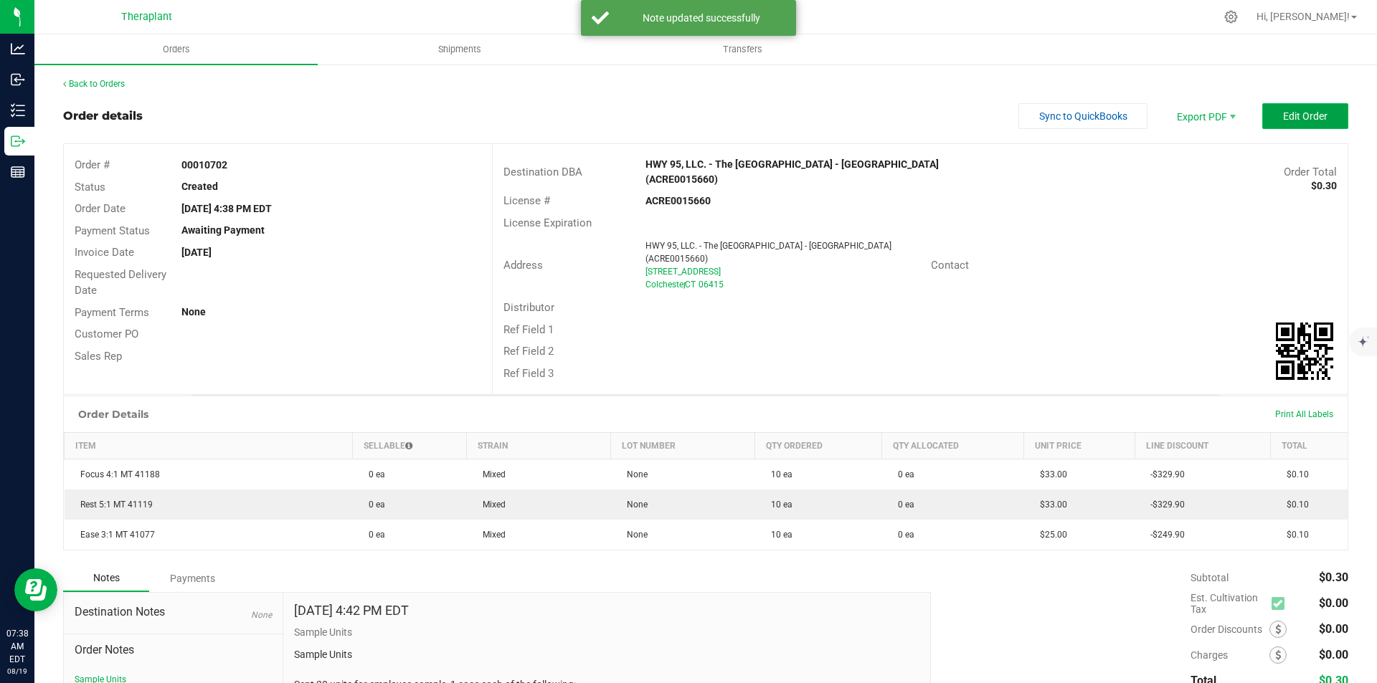
click at [1283, 119] on span "Edit Order" at bounding box center [1305, 115] width 44 height 11
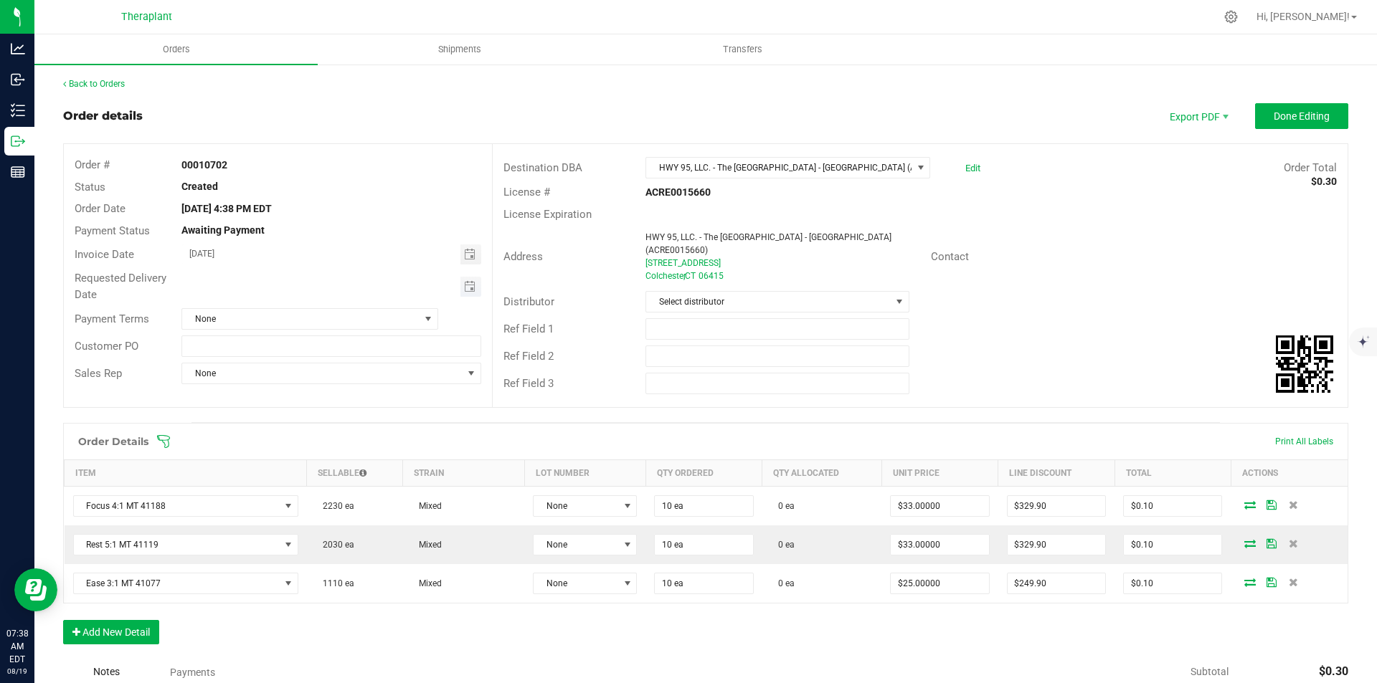
click at [463, 279] on span "Toggle calendar" at bounding box center [470, 287] width 21 height 20
click at [308, 431] on span "20" at bounding box center [308, 428] width 21 height 22
type input "[DATE]"
click at [1312, 107] on button "Done Editing" at bounding box center [1301, 116] width 93 height 26
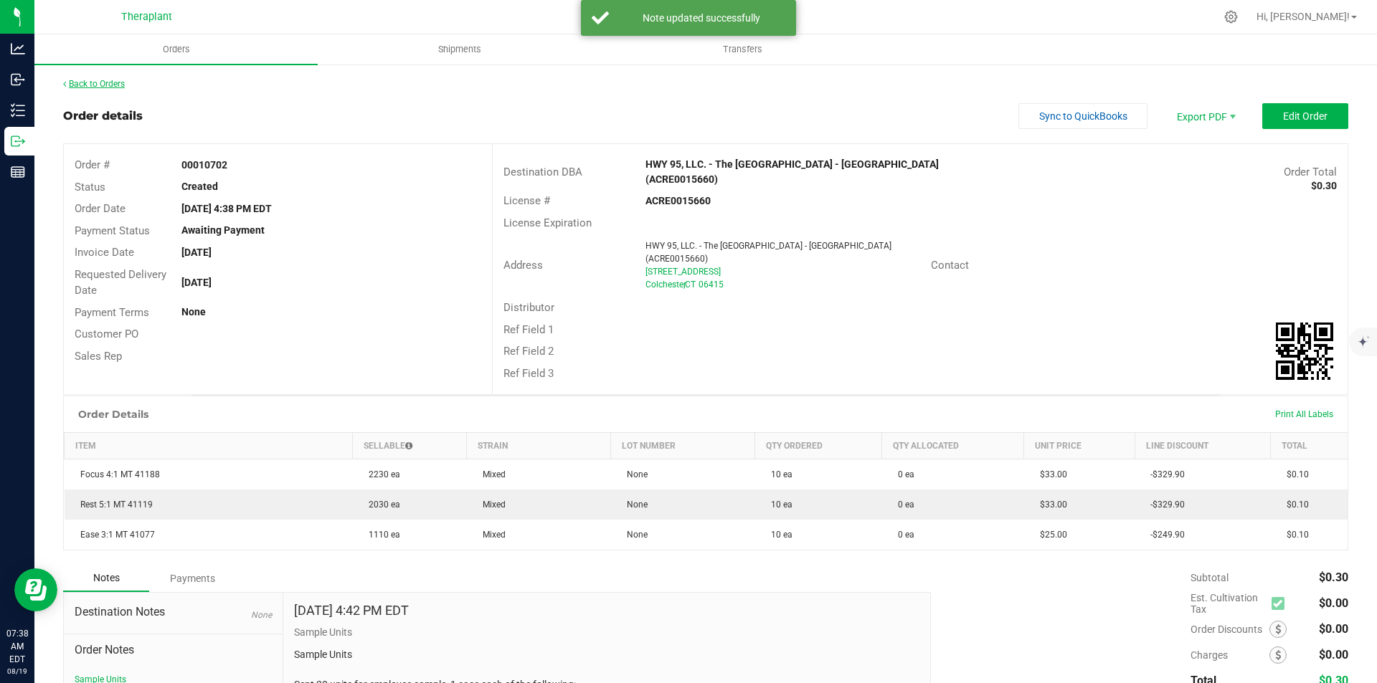
click at [107, 82] on link "Back to Orders" at bounding box center [94, 84] width 62 height 10
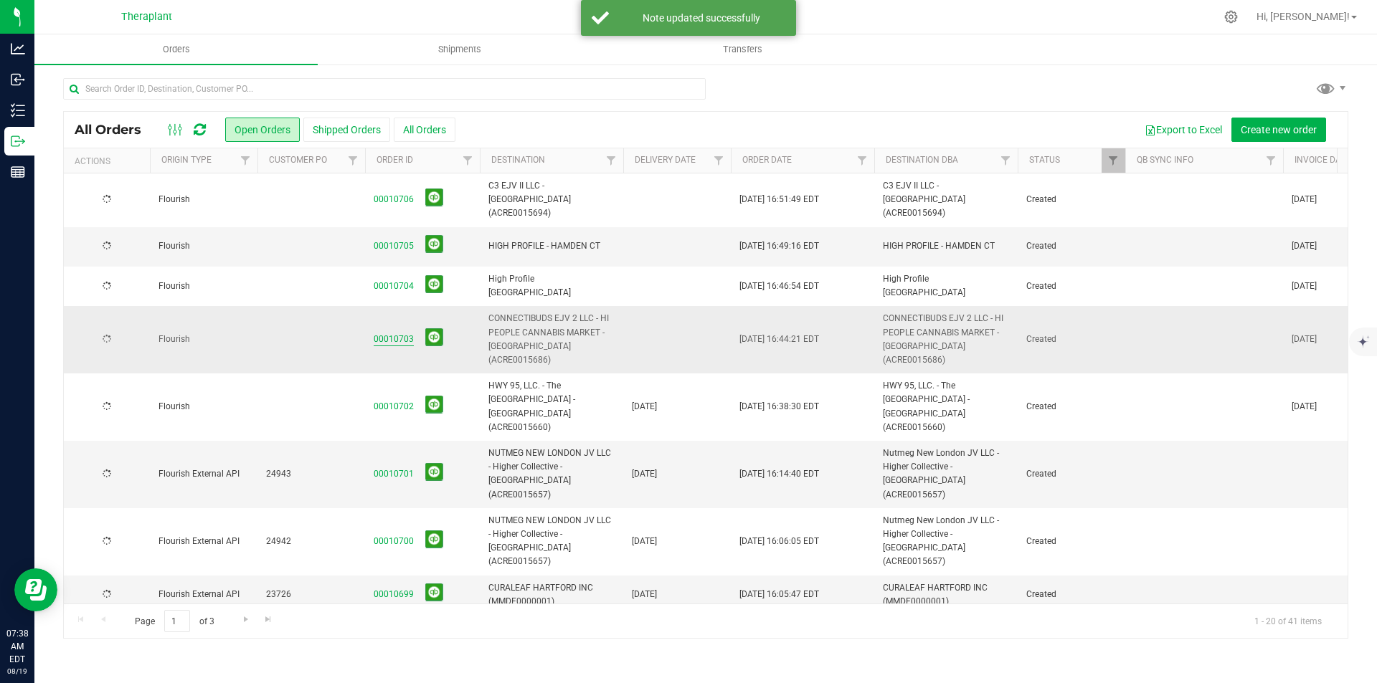
click at [384, 333] on link "00010703" at bounding box center [394, 340] width 40 height 14
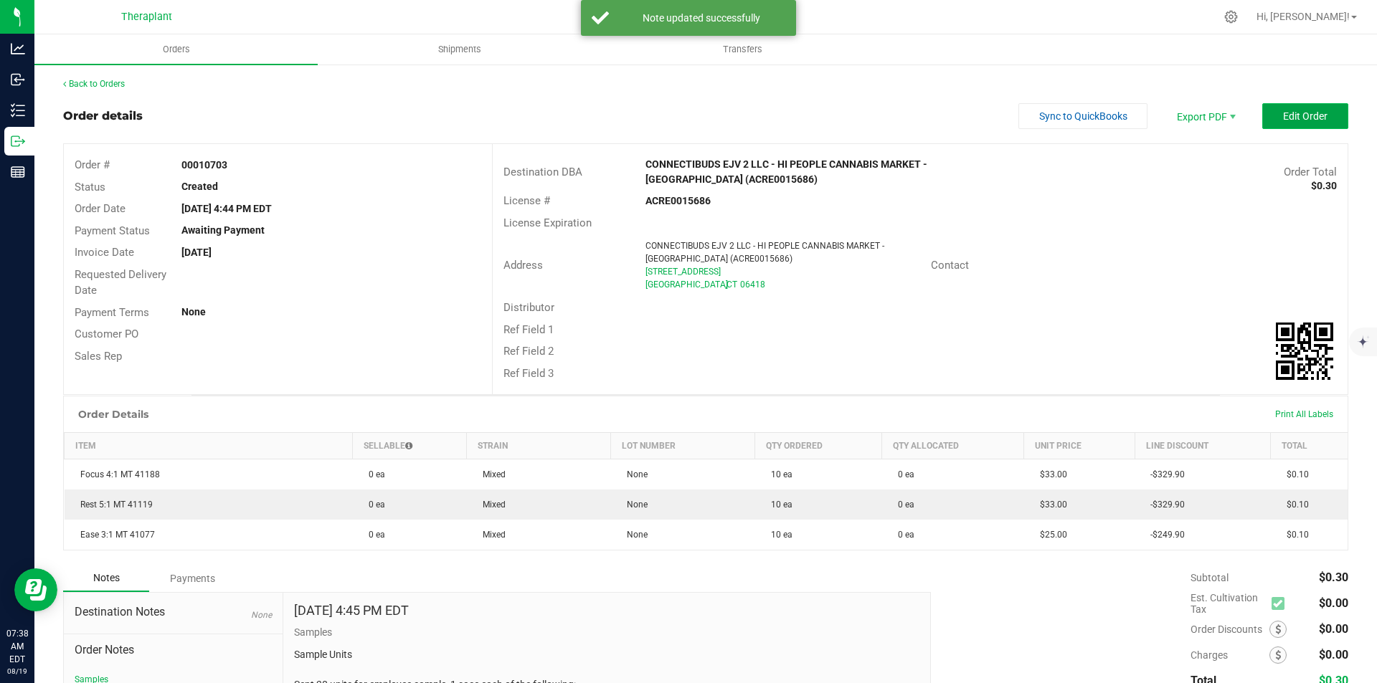
click at [1302, 110] on span "Edit Order" at bounding box center [1305, 115] width 44 height 11
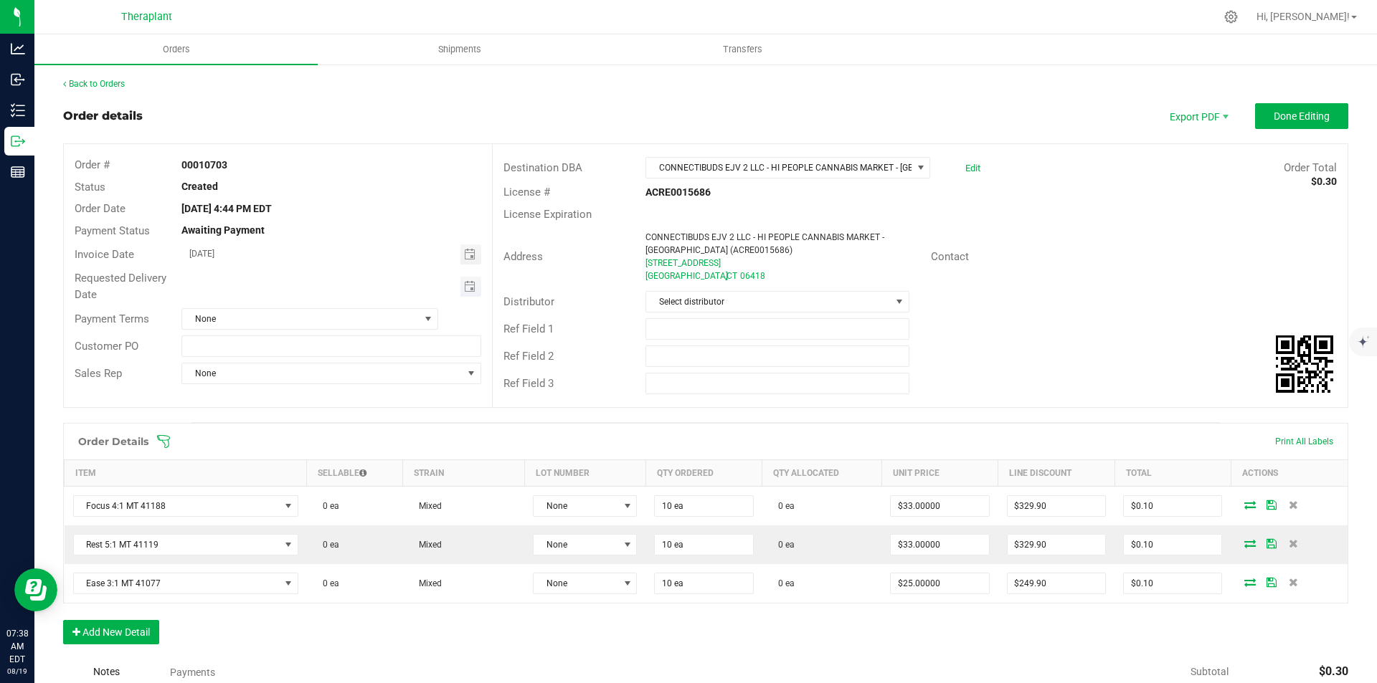
type input "month/day/year"
click at [454, 284] on input "month/day/year" at bounding box center [321, 286] width 278 height 18
click at [465, 285] on span "Toggle calendar" at bounding box center [469, 286] width 11 height 11
click at [301, 424] on span "20" at bounding box center [308, 428] width 21 height 22
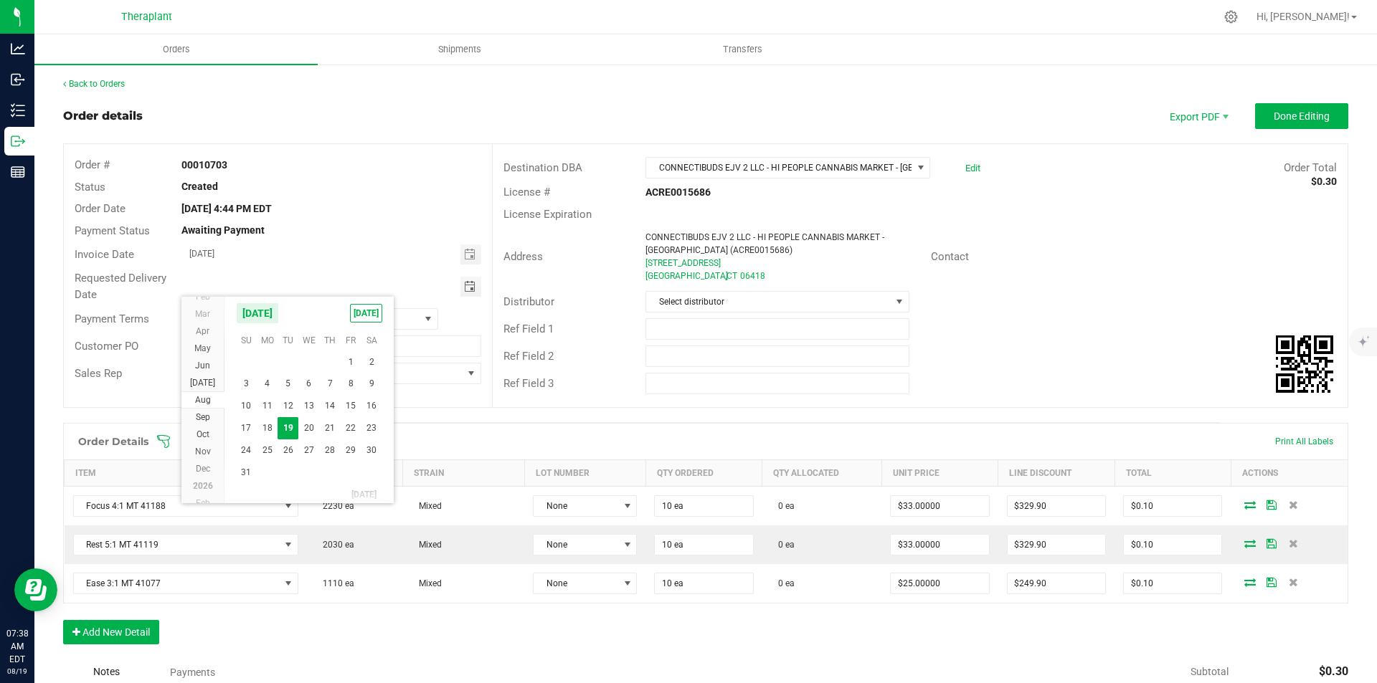
type input "[DATE]"
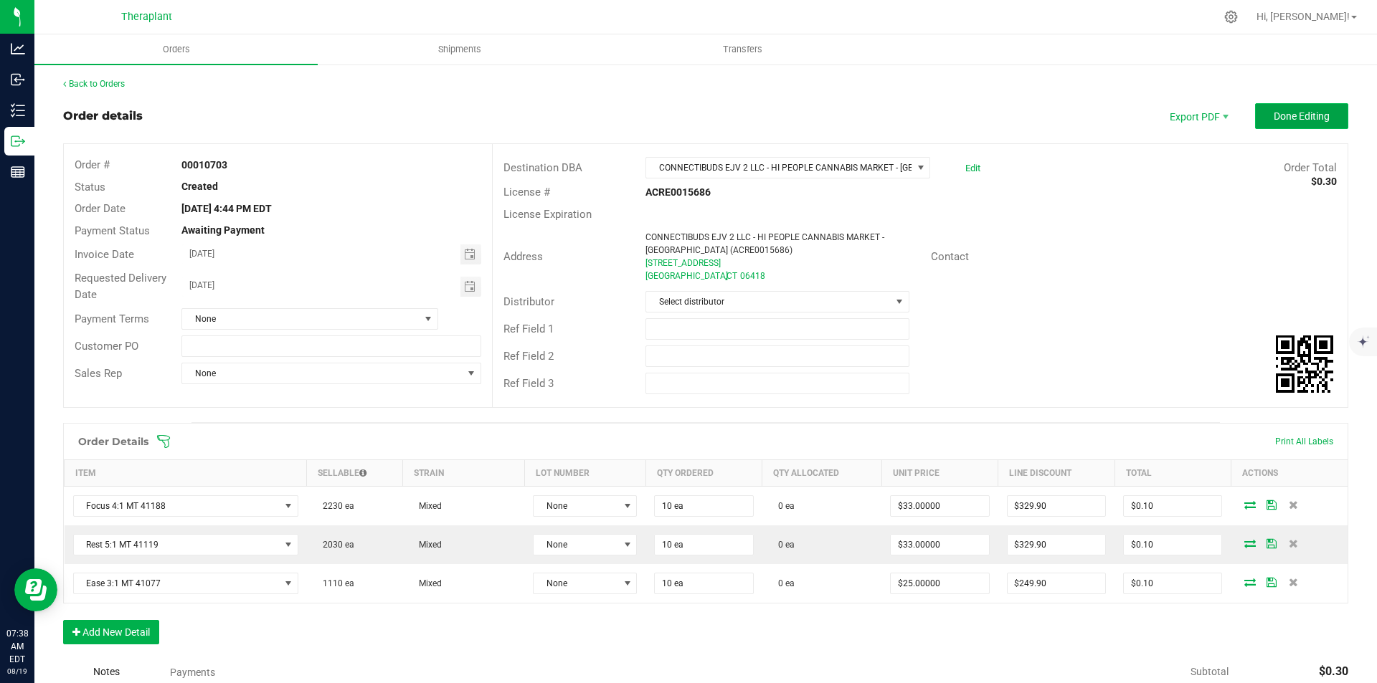
click at [1255, 122] on button "Done Editing" at bounding box center [1301, 116] width 93 height 26
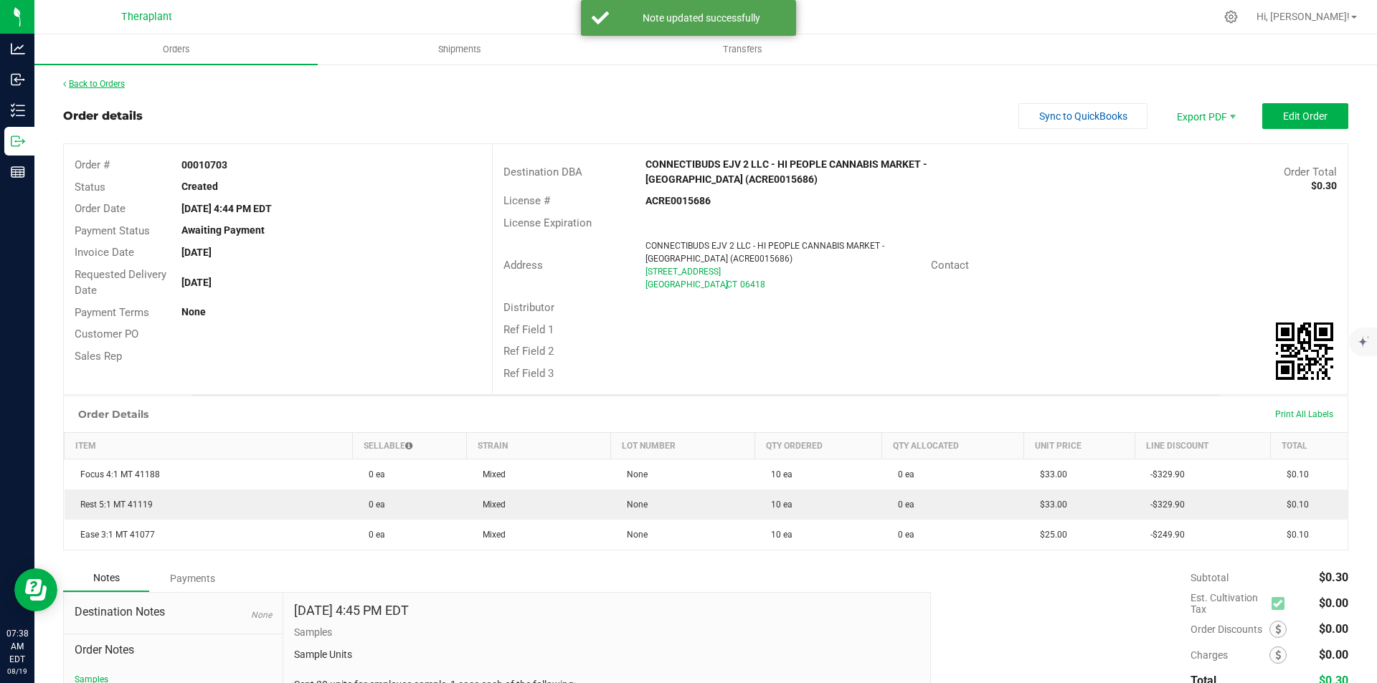
click at [114, 82] on link "Back to Orders" at bounding box center [94, 84] width 62 height 10
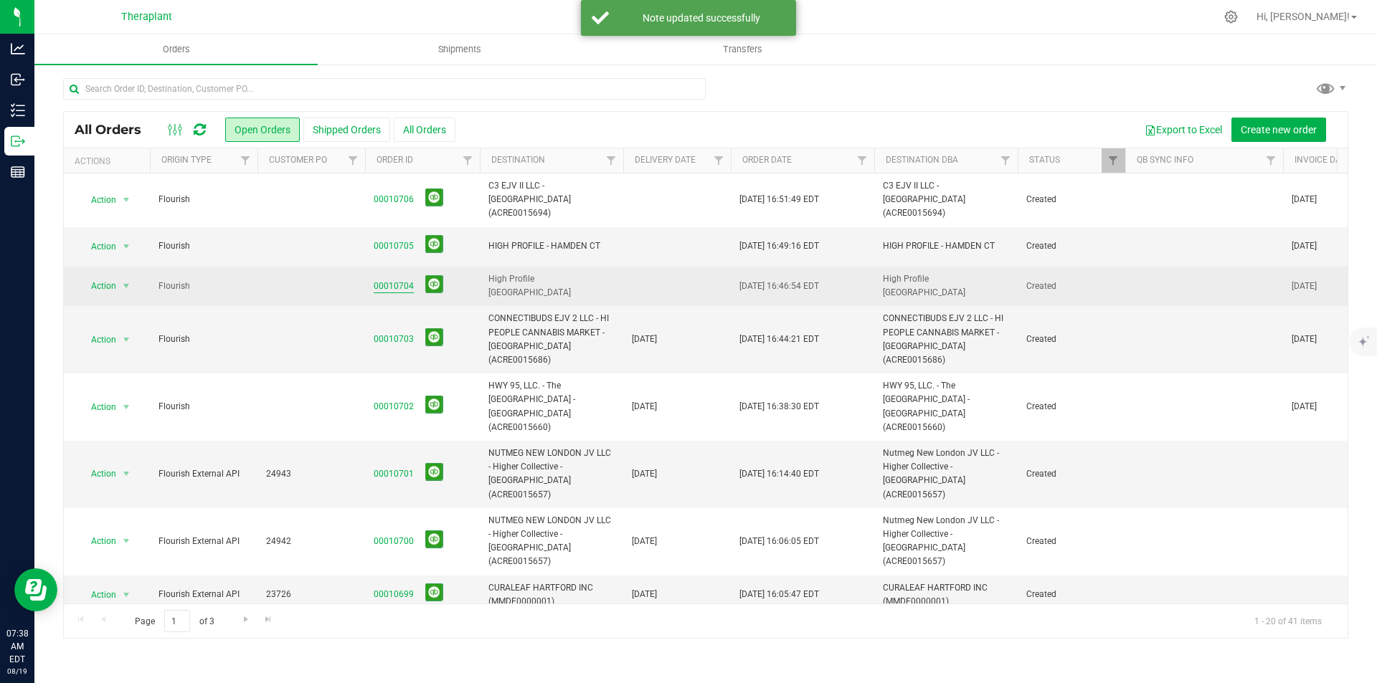
click at [398, 280] on link "00010704" at bounding box center [394, 287] width 40 height 14
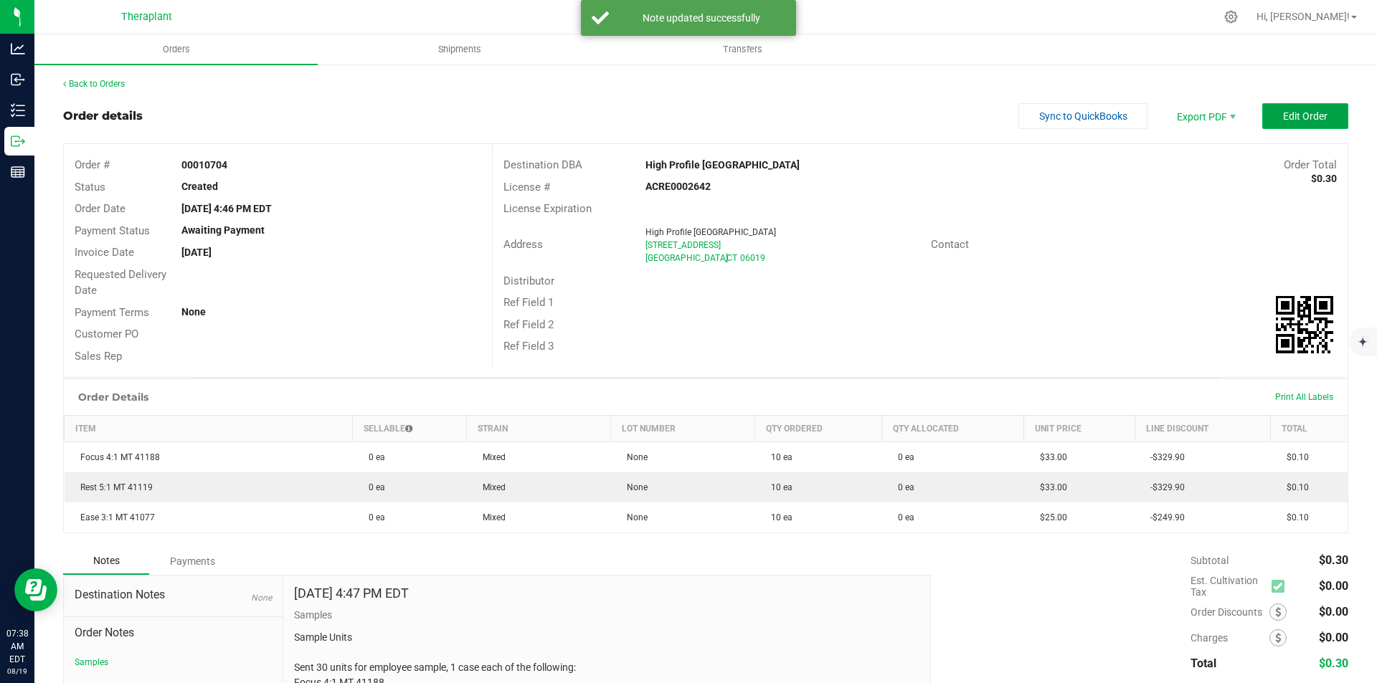
click at [1300, 113] on span "Edit Order" at bounding box center [1305, 115] width 44 height 11
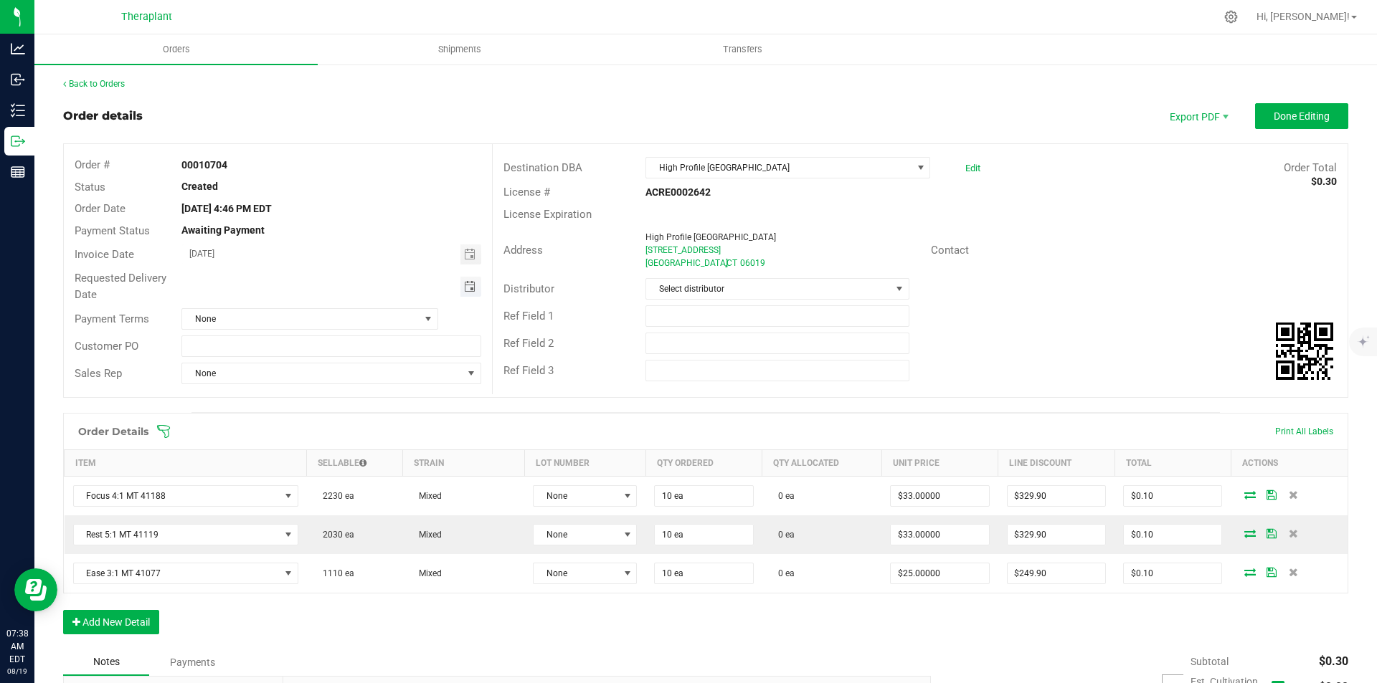
click at [471, 287] on span "Toggle calendar" at bounding box center [469, 286] width 11 height 11
click at [313, 425] on span "20" at bounding box center [308, 428] width 21 height 22
type input "[DATE]"
click at [1308, 113] on span "Done Editing" at bounding box center [1302, 115] width 56 height 11
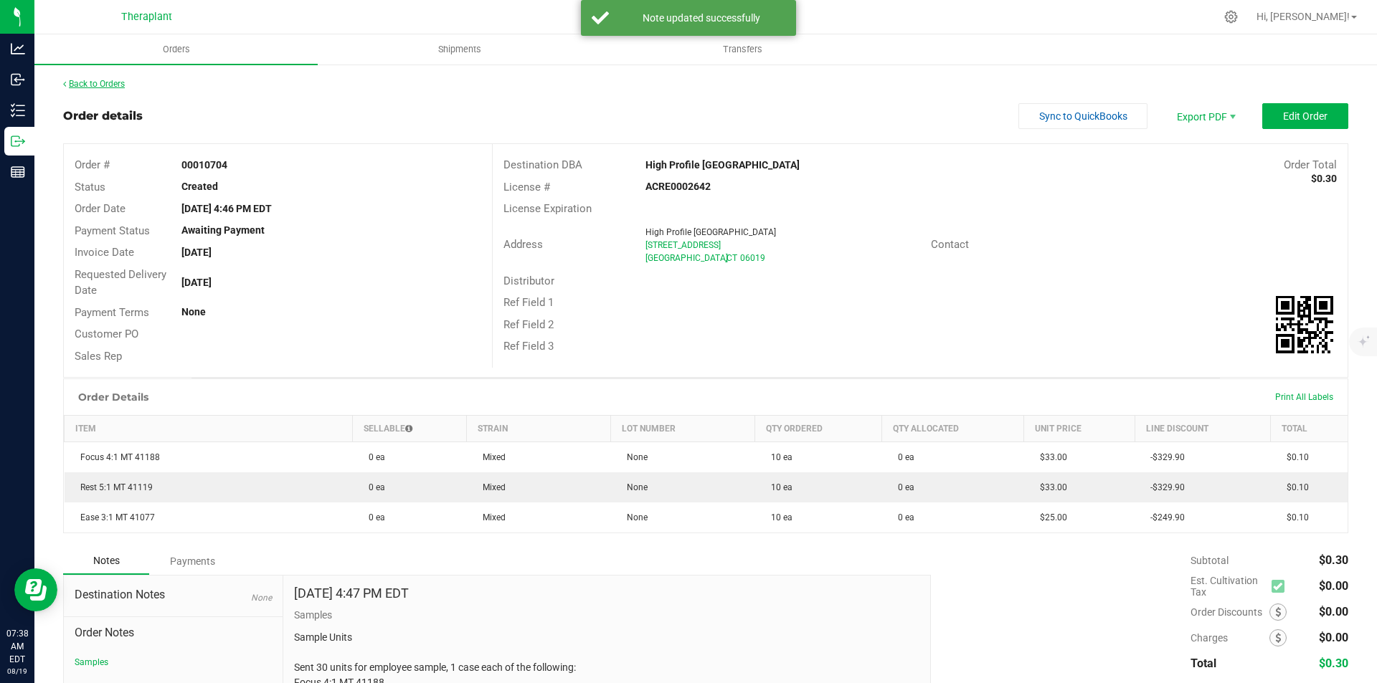
click at [93, 85] on link "Back to Orders" at bounding box center [94, 84] width 62 height 10
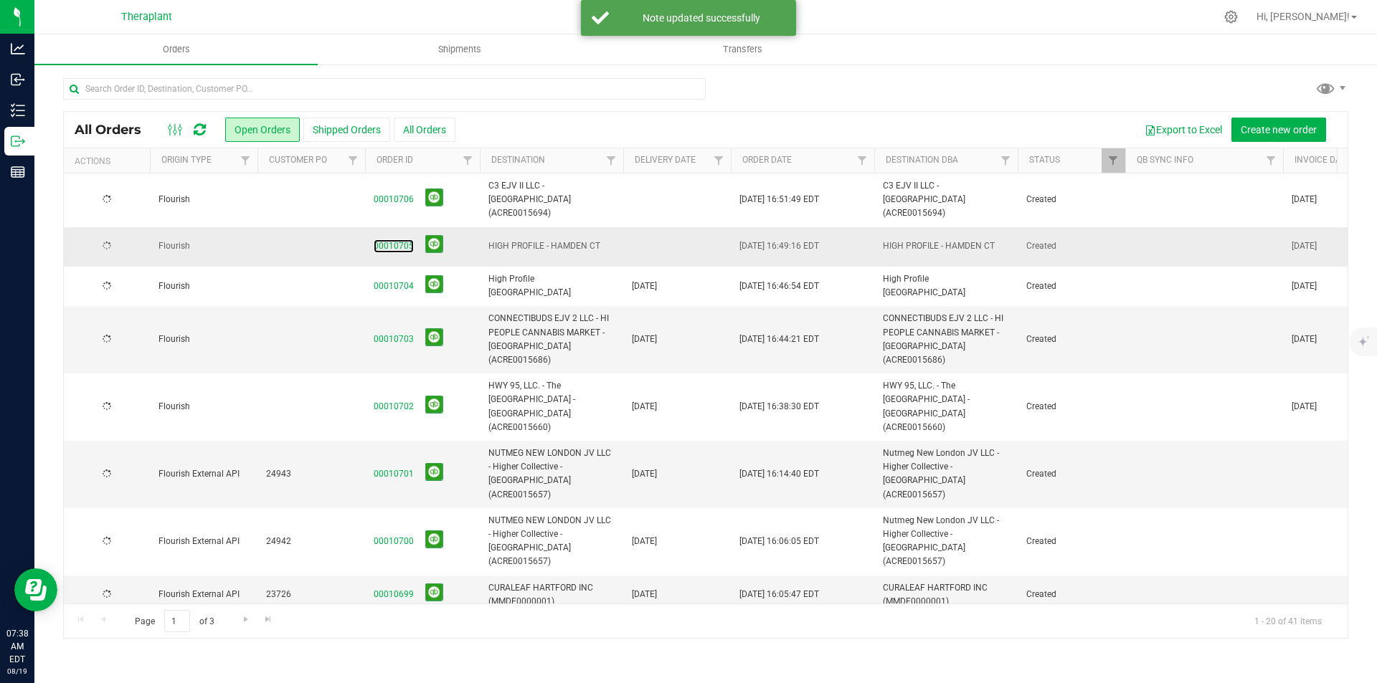
click at [392, 240] on link "00010705" at bounding box center [394, 247] width 40 height 14
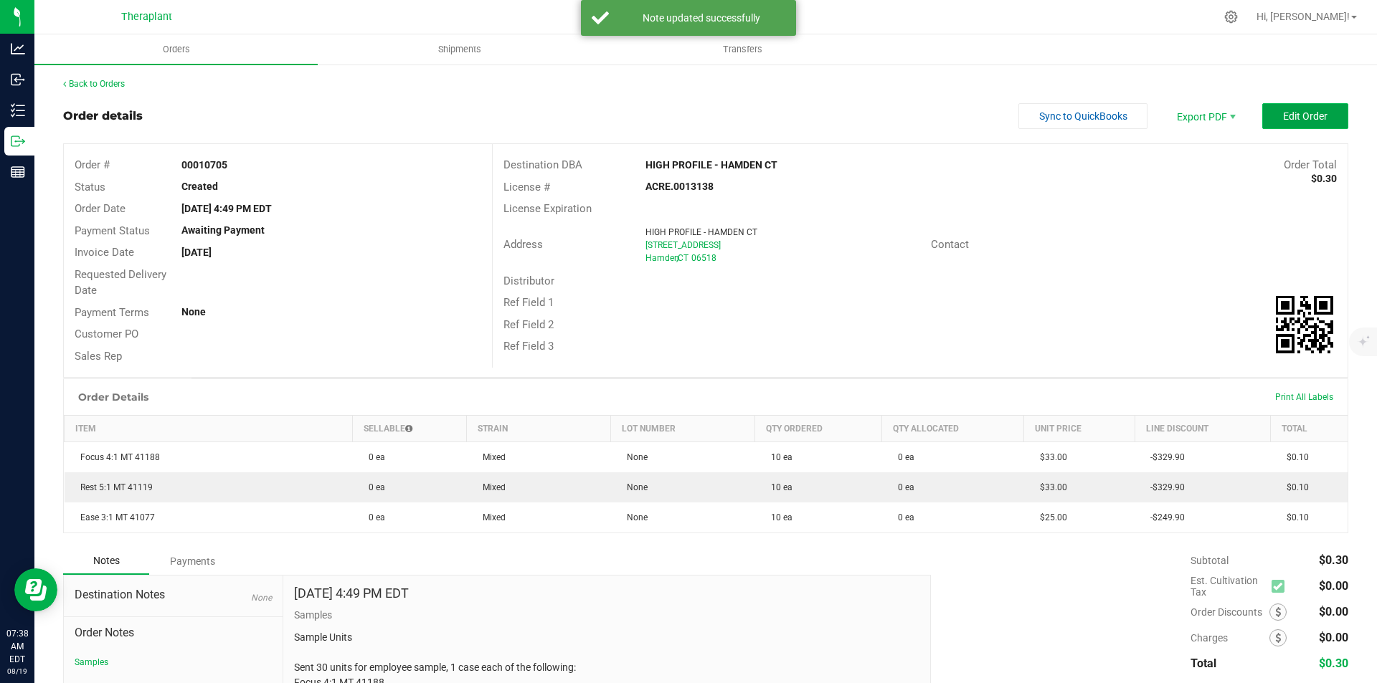
click at [1283, 120] on span "Edit Order" at bounding box center [1305, 115] width 44 height 11
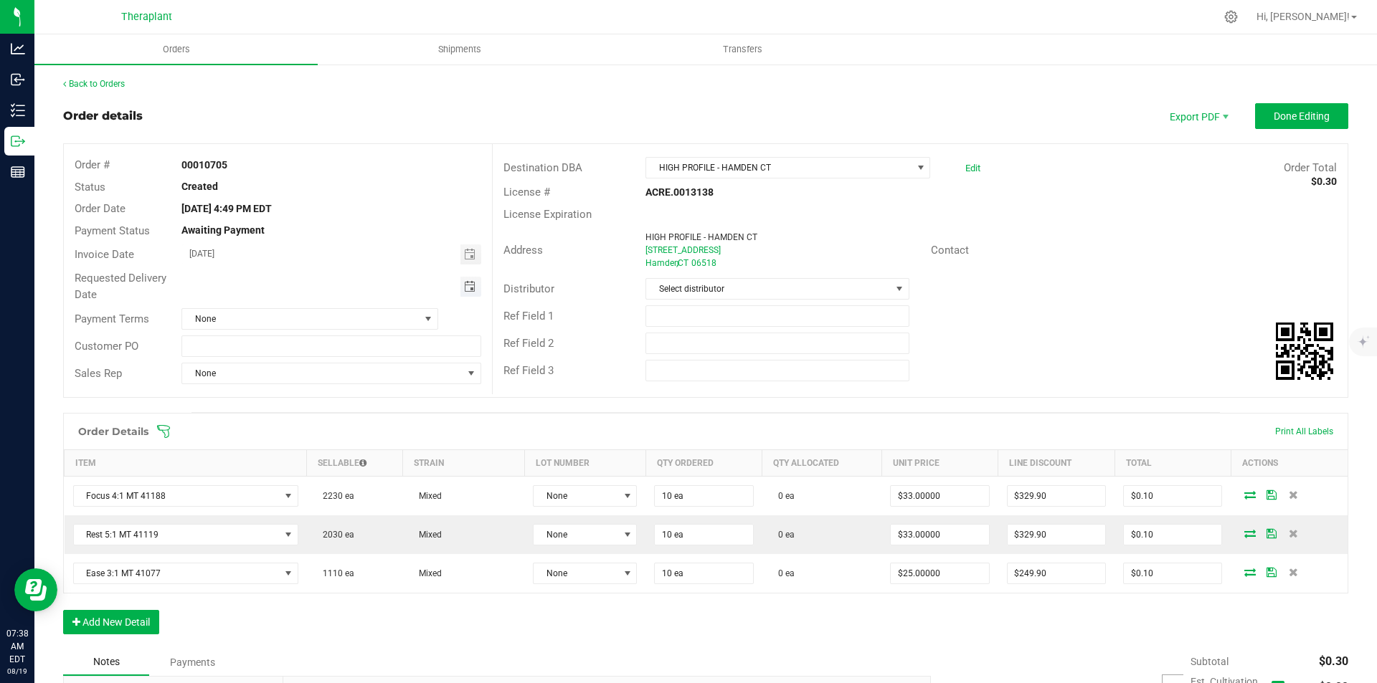
click at [465, 291] on span "Toggle calendar" at bounding box center [469, 286] width 11 height 11
click at [314, 432] on span "20" at bounding box center [308, 428] width 21 height 22
type input "[DATE]"
click at [1290, 128] on button "Done Editing" at bounding box center [1301, 116] width 93 height 26
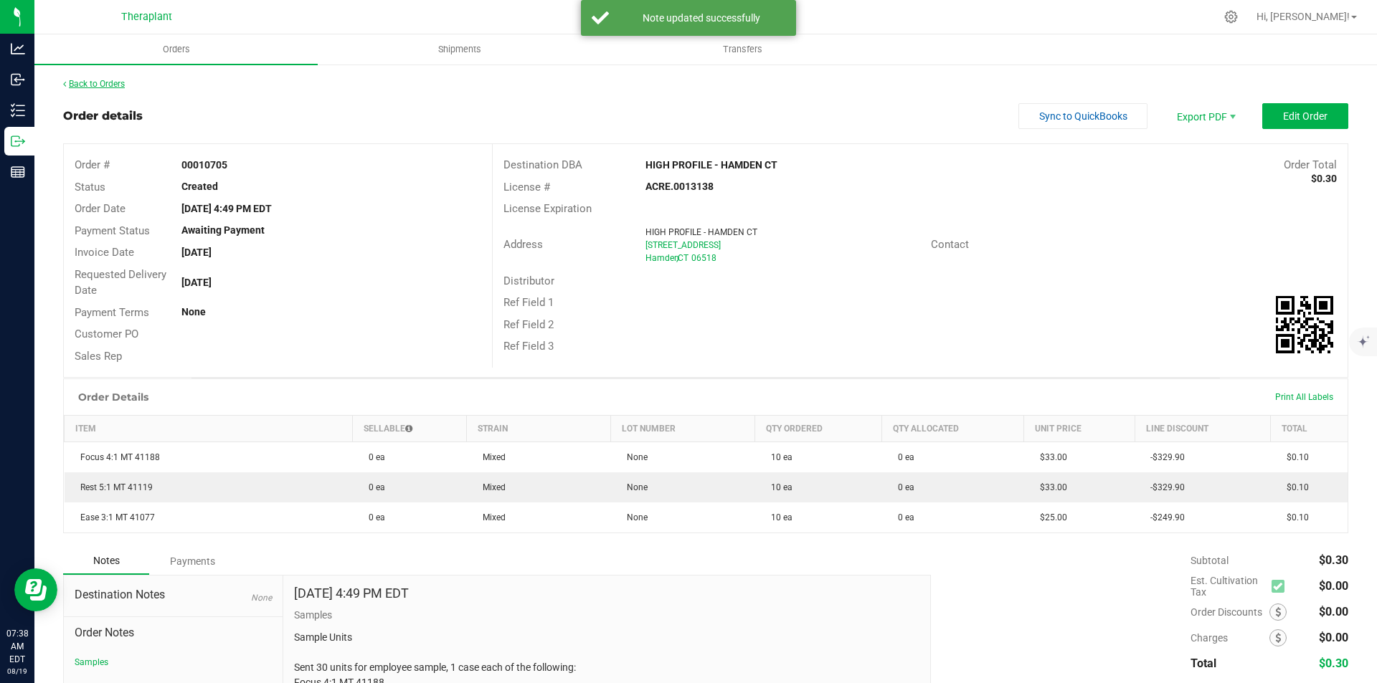
click at [100, 86] on link "Back to Orders" at bounding box center [94, 84] width 62 height 10
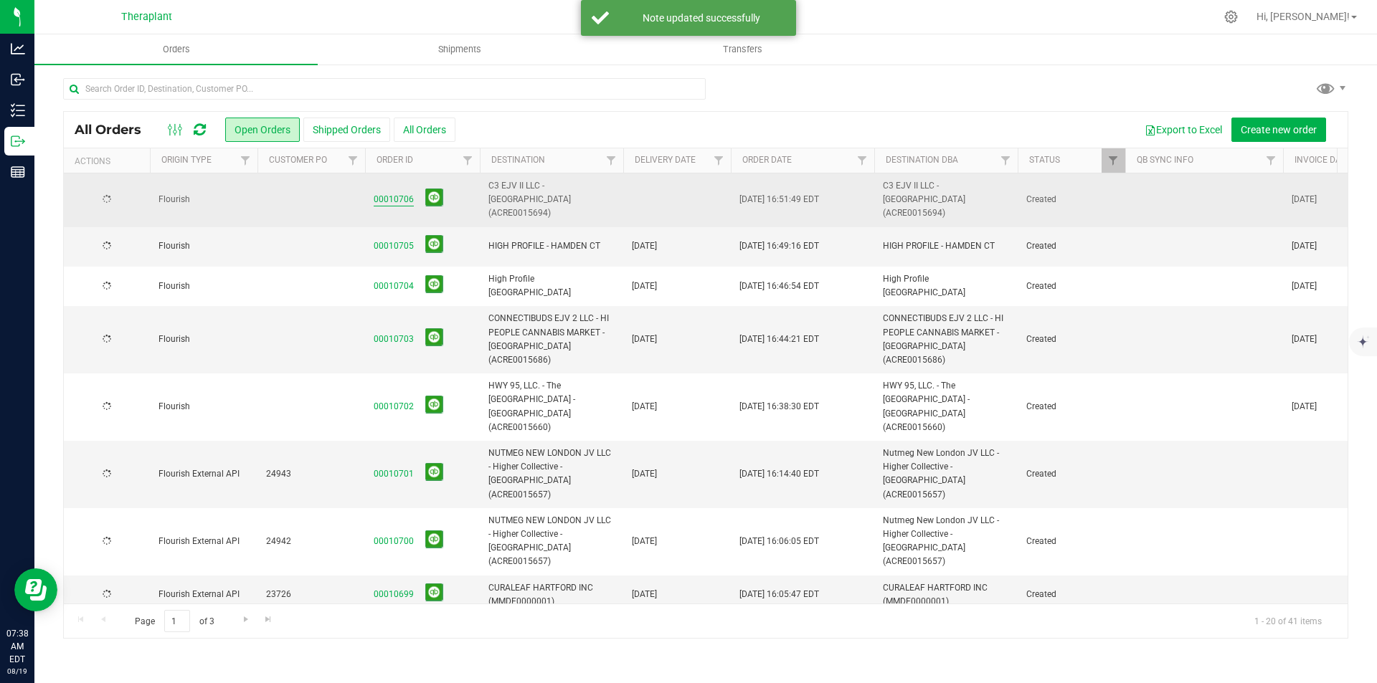
click at [396, 196] on link "00010706" at bounding box center [394, 200] width 40 height 14
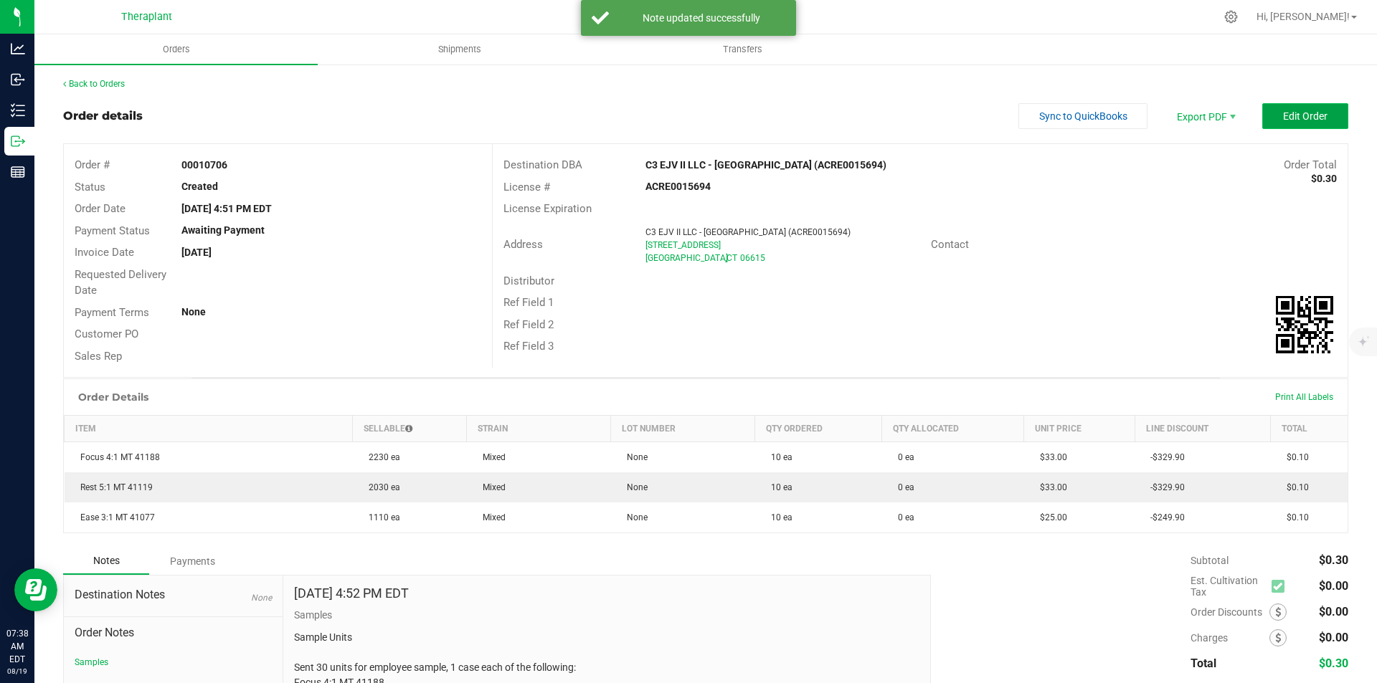
click at [1269, 113] on button "Edit Order" at bounding box center [1305, 116] width 86 height 26
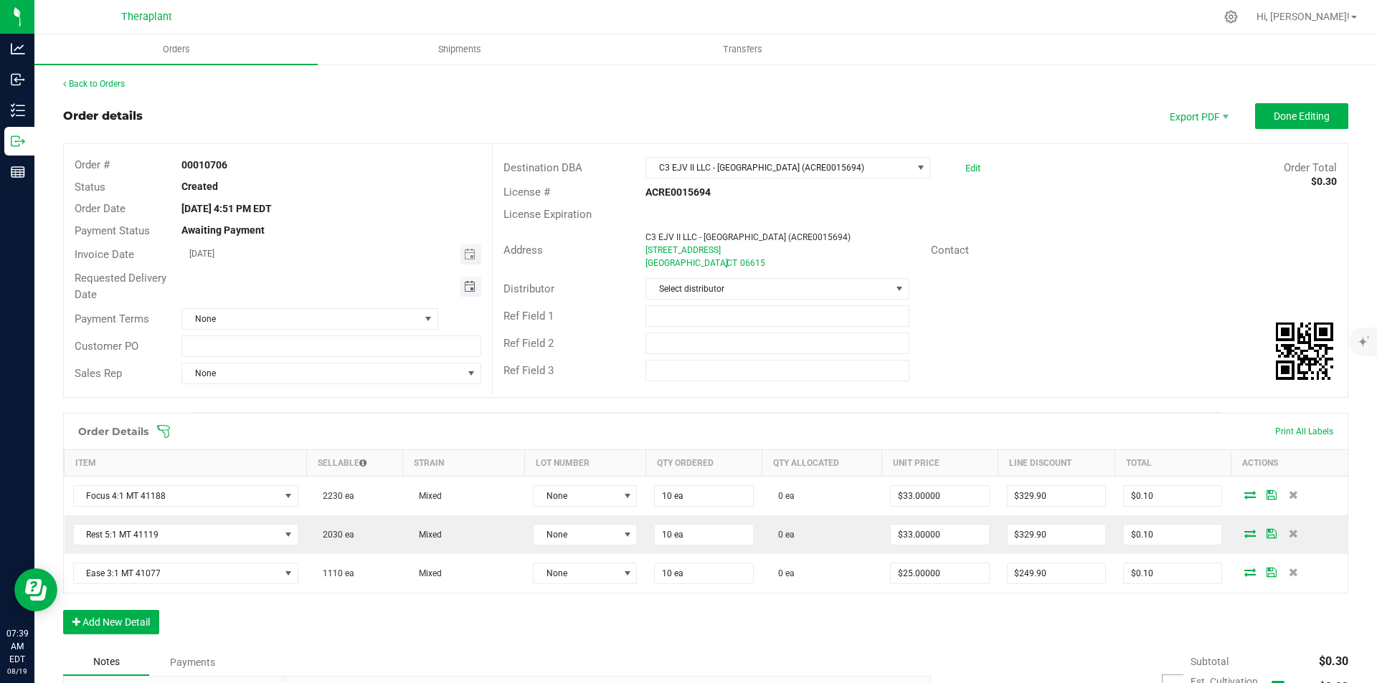
click at [467, 284] on span "Toggle calendar" at bounding box center [469, 286] width 11 height 11
click at [311, 421] on span "20" at bounding box center [308, 428] width 21 height 22
type input "[DATE]"
click at [1271, 126] on button "Done Editing" at bounding box center [1301, 116] width 93 height 26
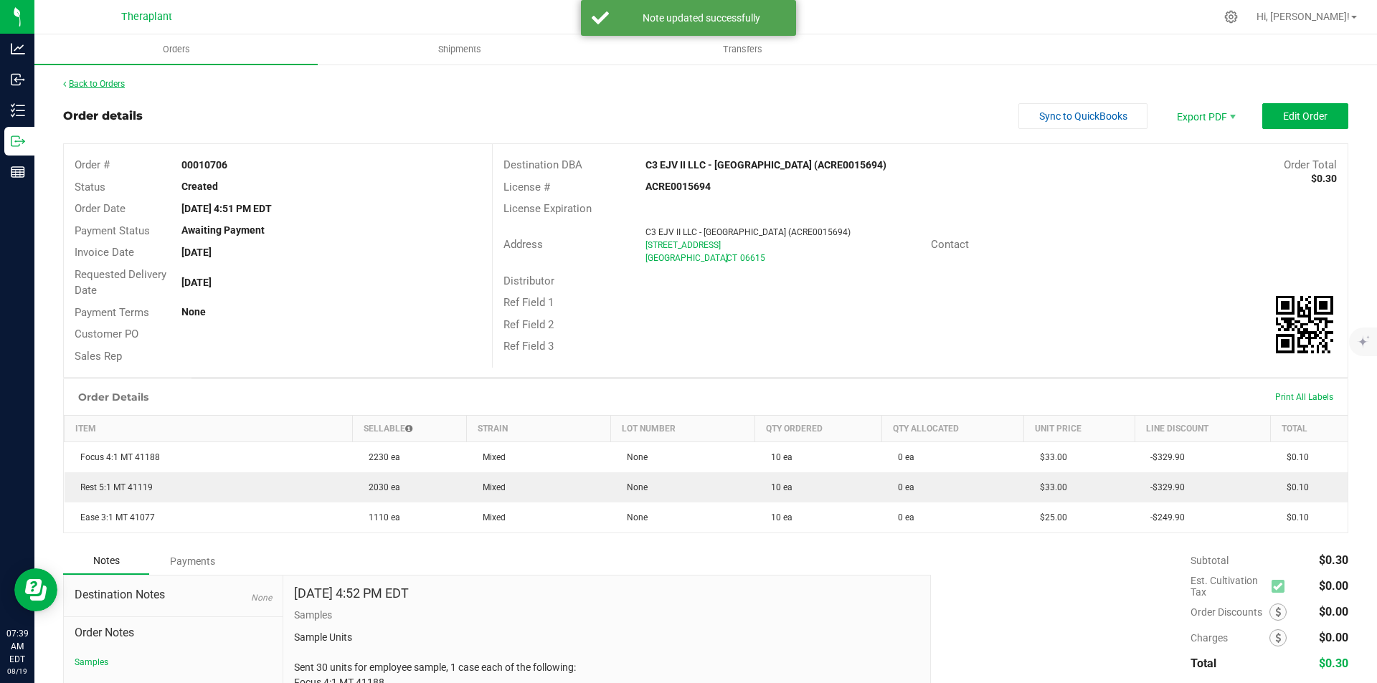
click at [77, 82] on link "Back to Orders" at bounding box center [94, 84] width 62 height 10
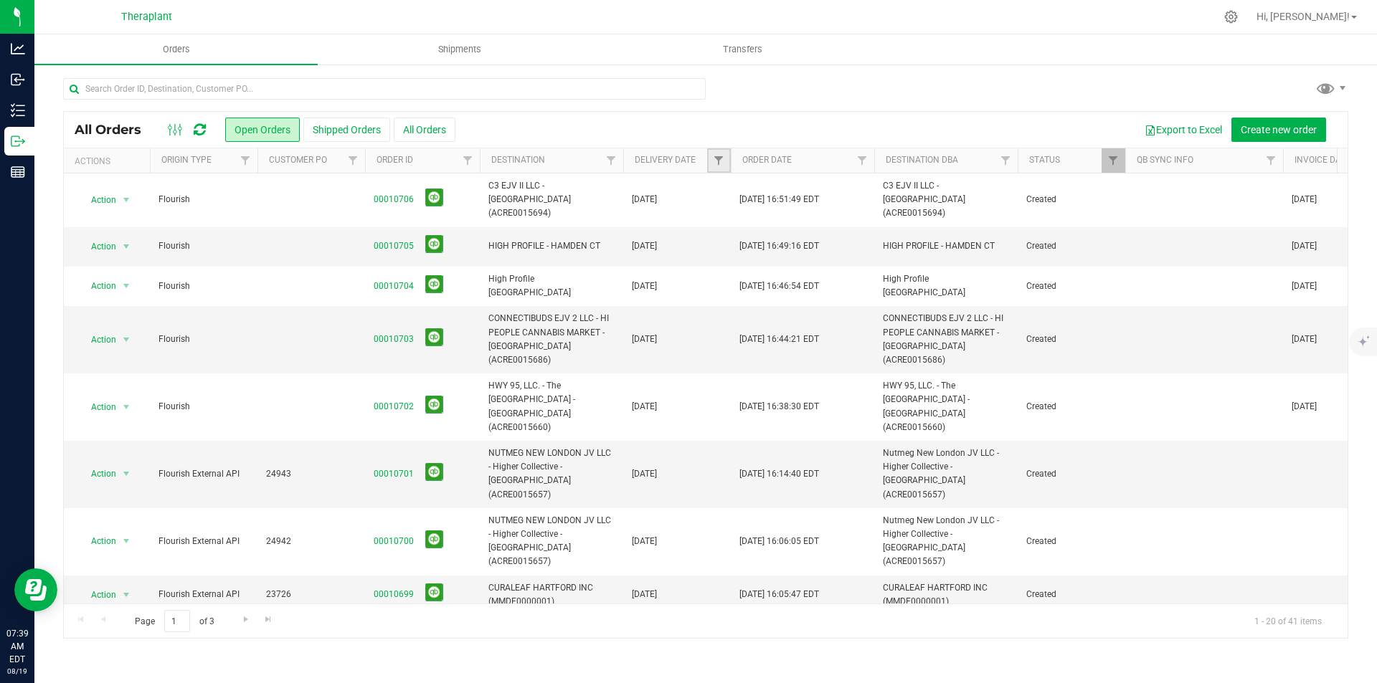
click at [709, 161] on link "Filter" at bounding box center [719, 160] width 24 height 24
click at [850, 242] on span "select" at bounding box center [851, 247] width 11 height 11
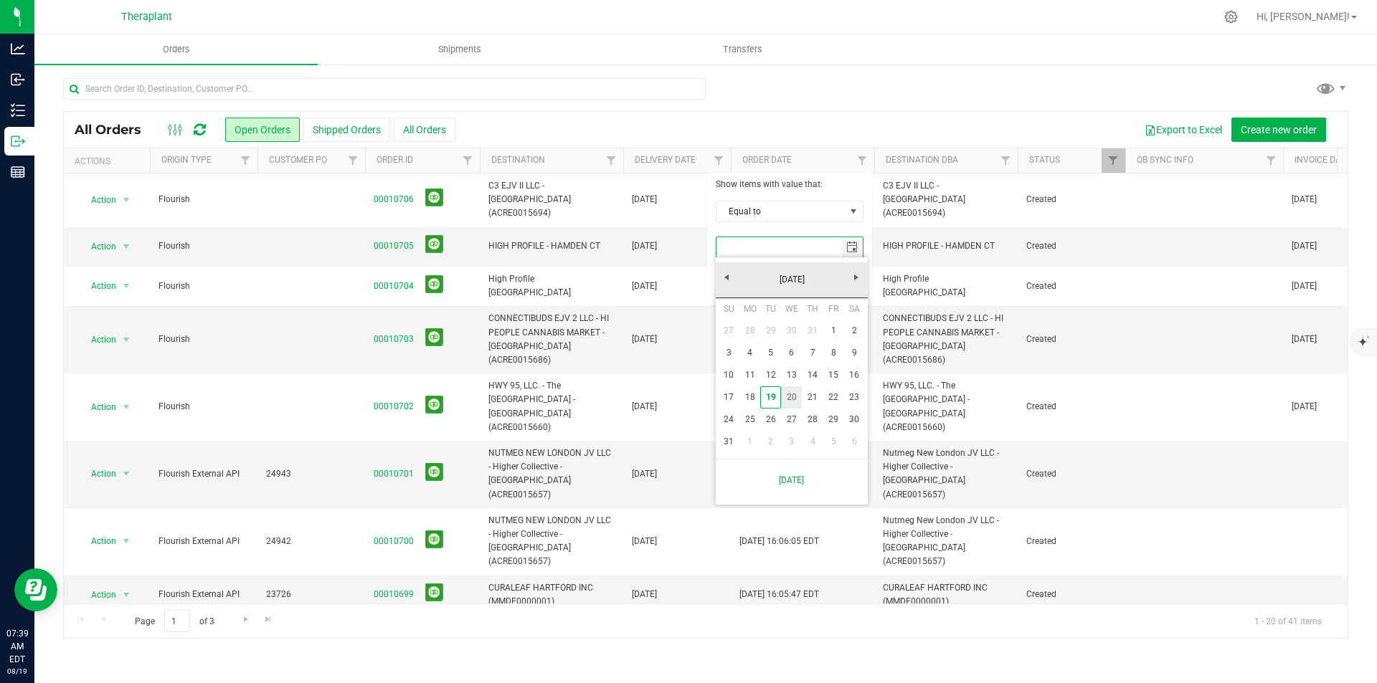
click at [790, 393] on link "20" at bounding box center [791, 398] width 21 height 22
type input "[DATE]"
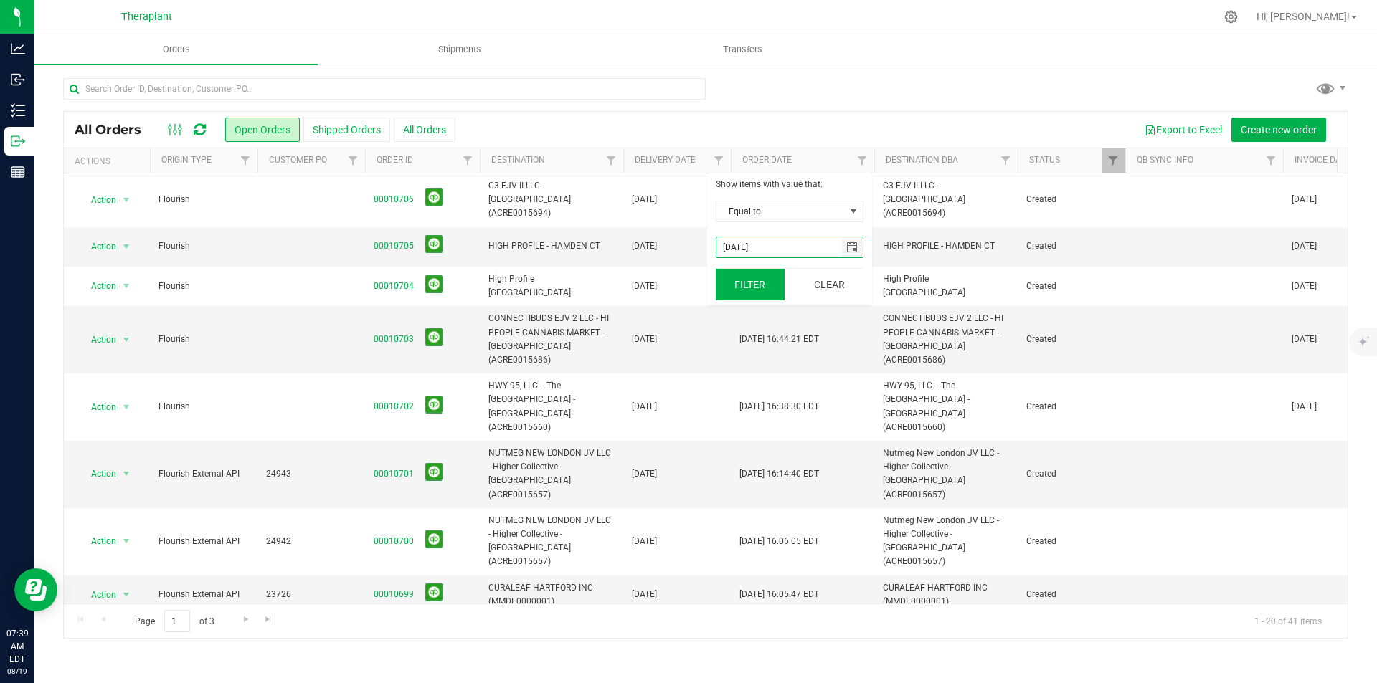
click at [744, 289] on button "Filter" at bounding box center [750, 285] width 69 height 32
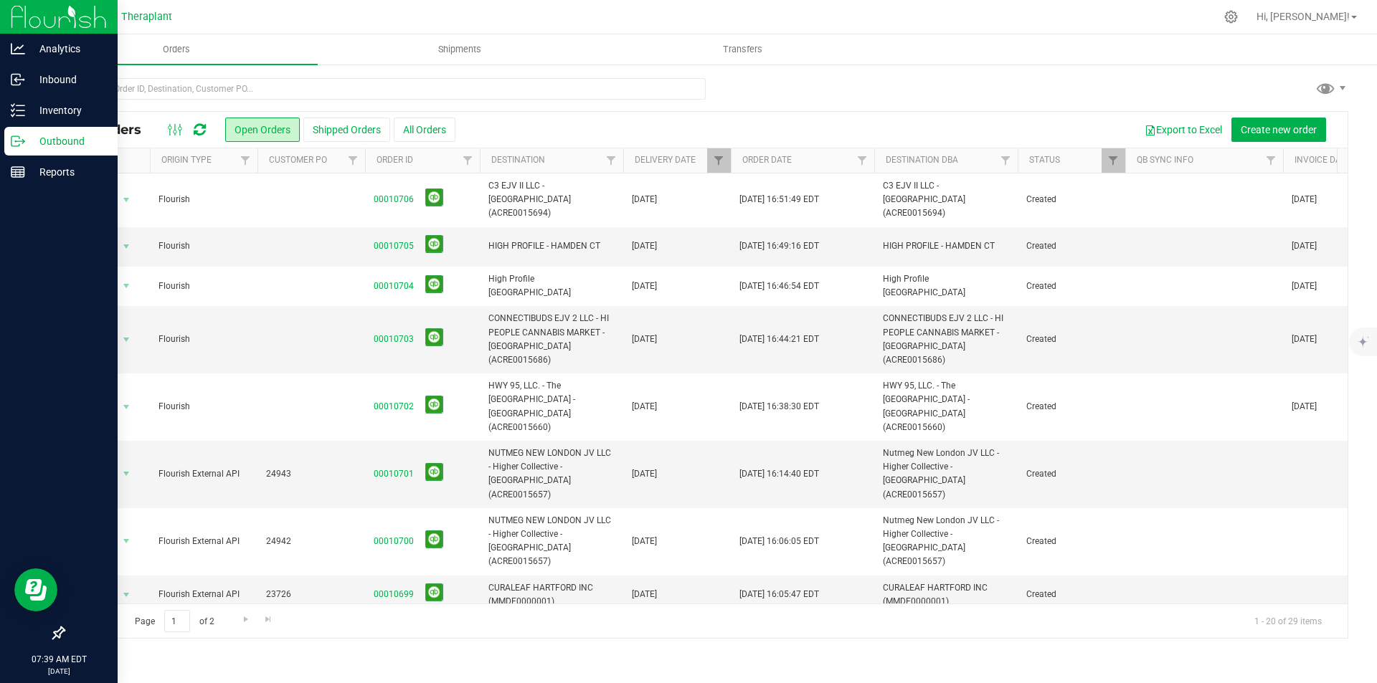
click at [12, 22] on img at bounding box center [59, 17] width 96 height 34
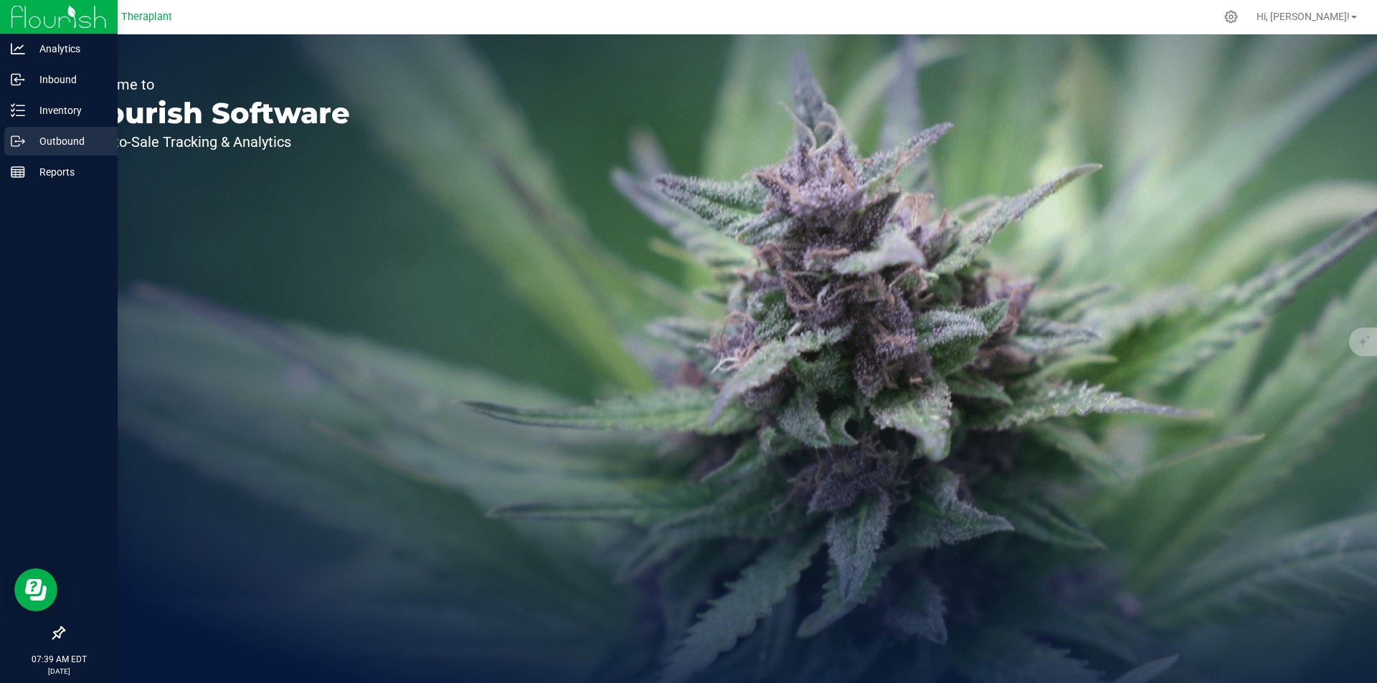
click at [42, 143] on p "Outbound" at bounding box center [68, 141] width 86 height 17
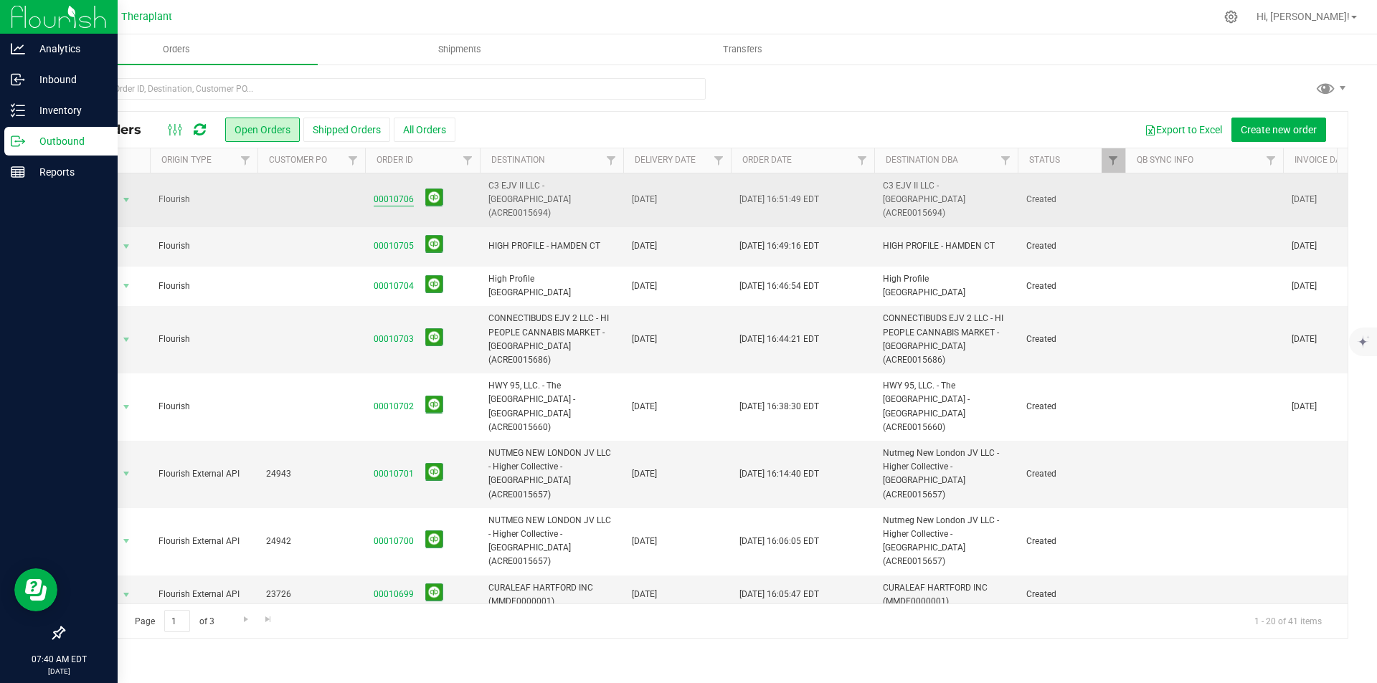
click at [399, 197] on link "00010706" at bounding box center [394, 200] width 40 height 14
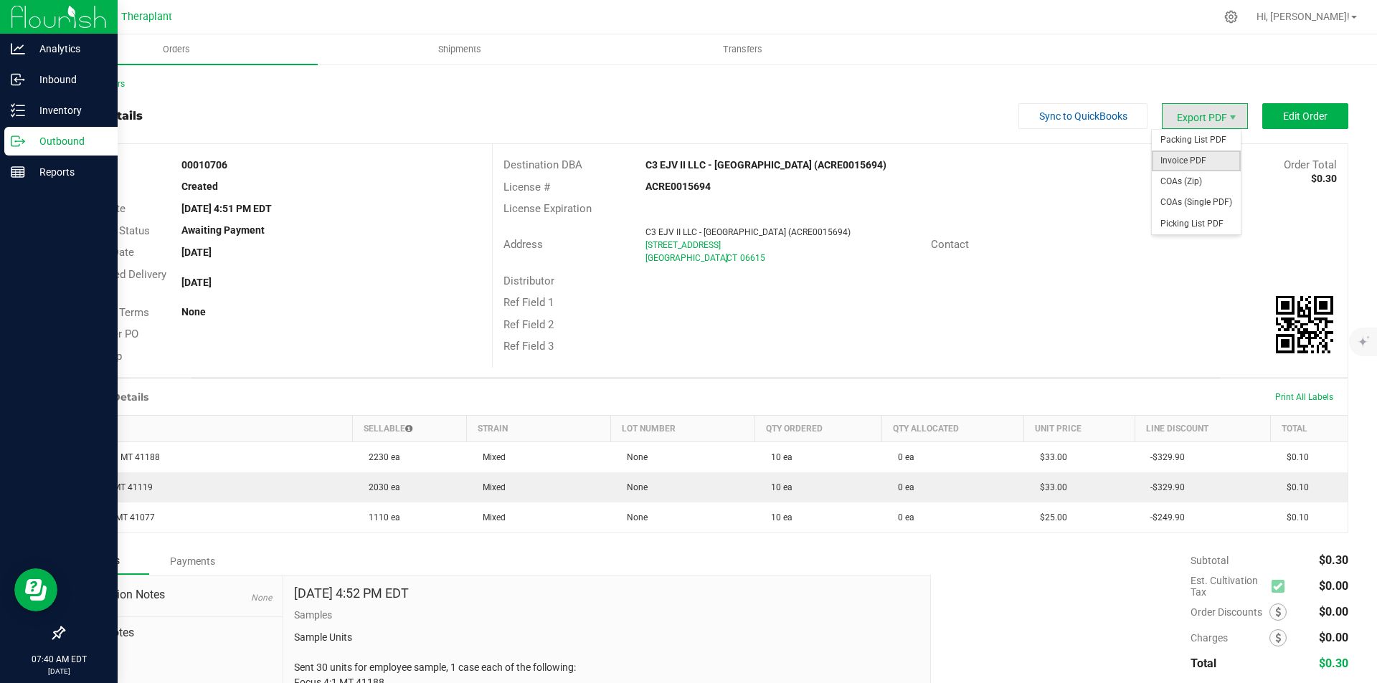
click at [1202, 159] on span "Invoice PDF" at bounding box center [1196, 161] width 89 height 21
click at [67, 84] on link "Back to Orders" at bounding box center [94, 84] width 62 height 10
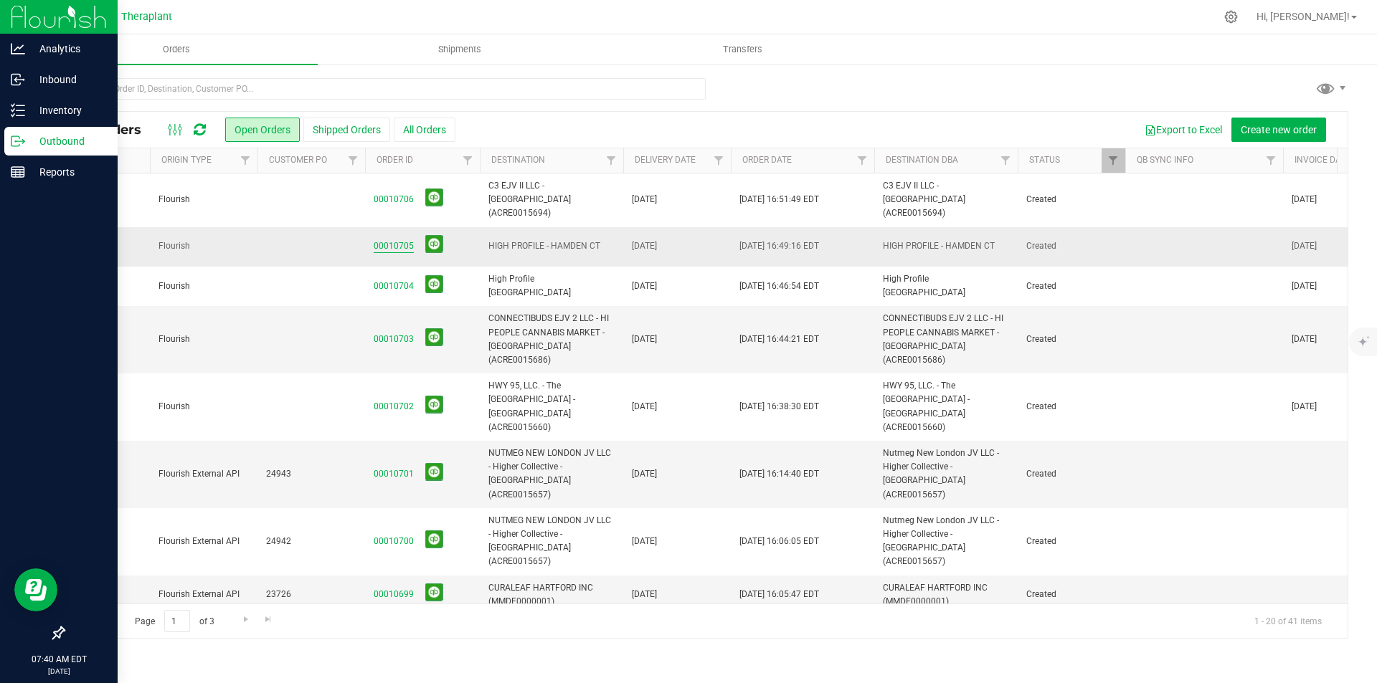
click at [394, 240] on link "00010705" at bounding box center [394, 247] width 40 height 14
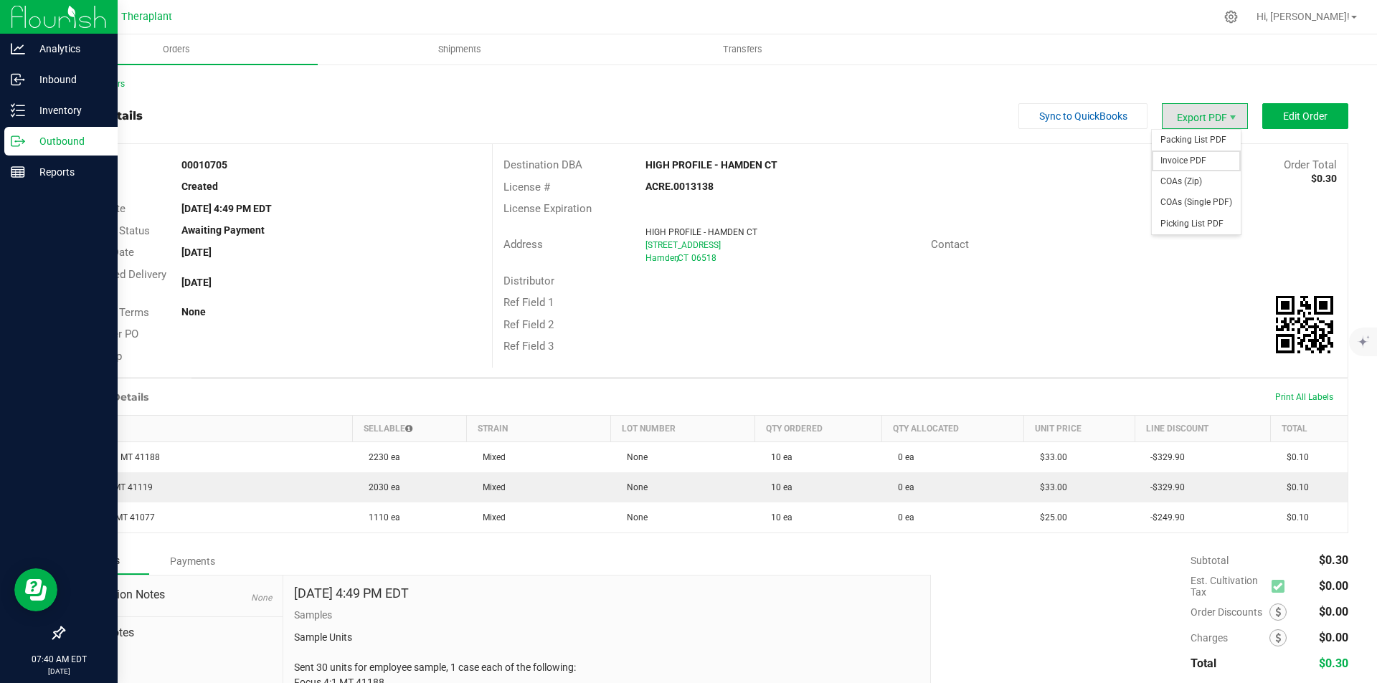
click at [1177, 162] on span "Invoice PDF" at bounding box center [1196, 161] width 89 height 21
click at [98, 79] on link "Back to Orders" at bounding box center [94, 84] width 62 height 10
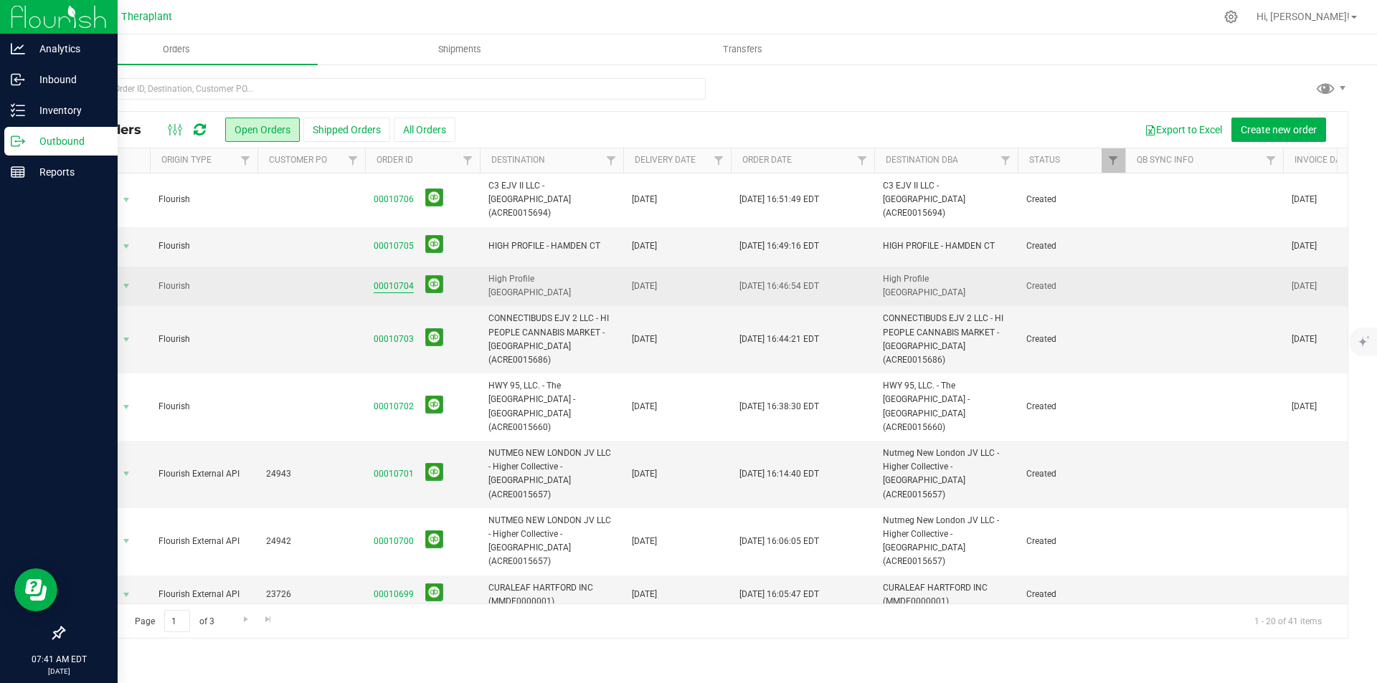
click at [401, 280] on link "00010704" at bounding box center [394, 287] width 40 height 14
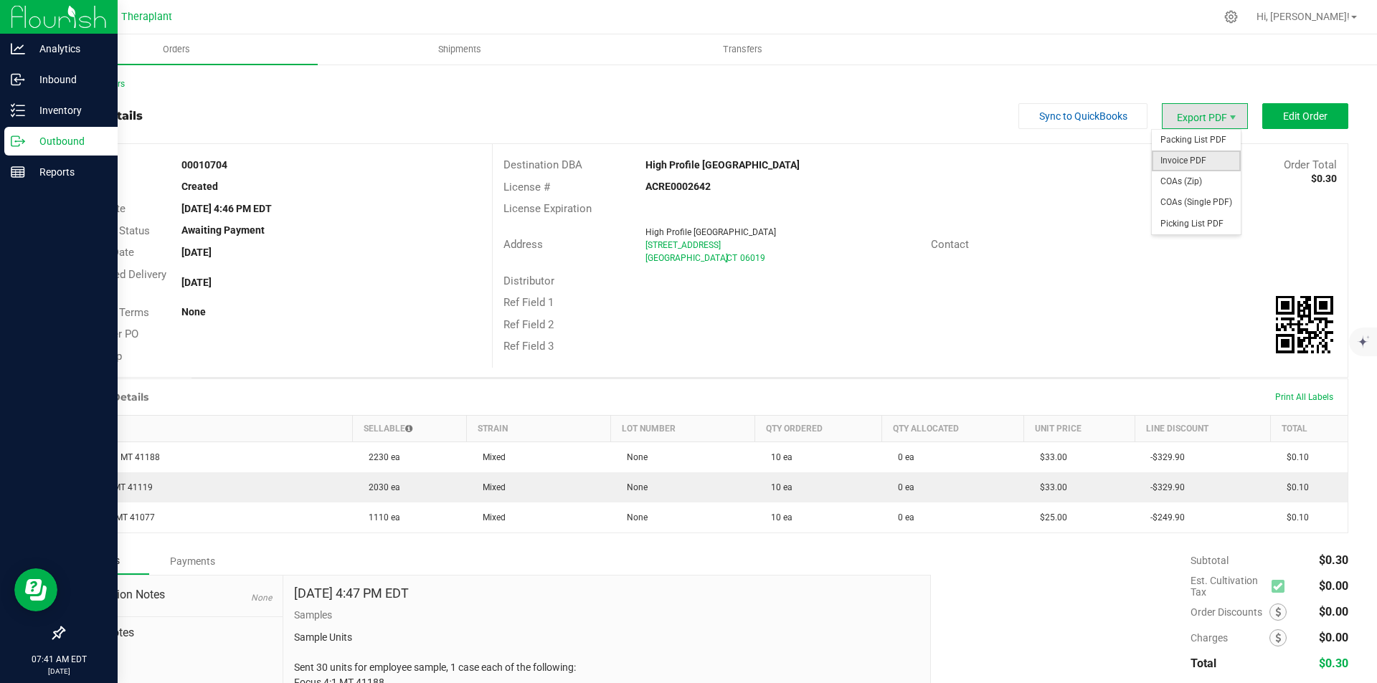
click at [1188, 156] on span "Invoice PDF" at bounding box center [1196, 161] width 89 height 21
click at [80, 84] on link "Back to Orders" at bounding box center [94, 84] width 62 height 10
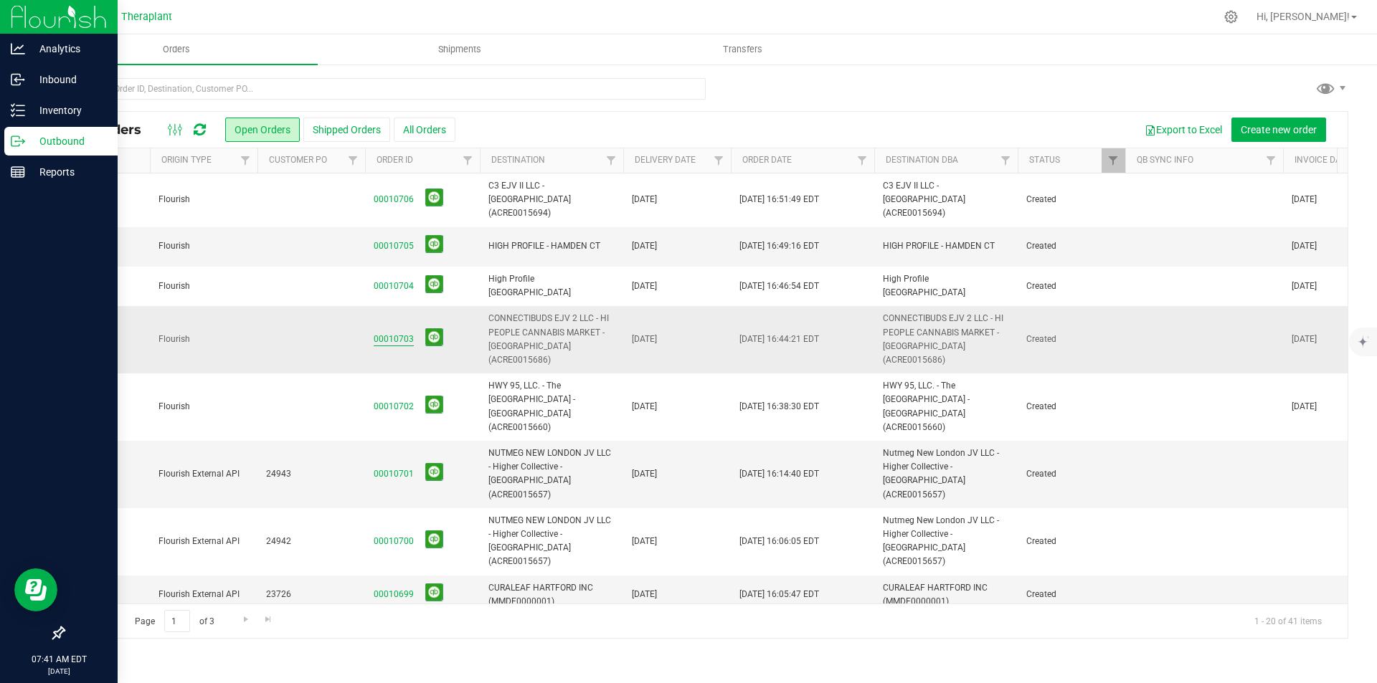
click at [389, 333] on link "00010703" at bounding box center [394, 340] width 40 height 14
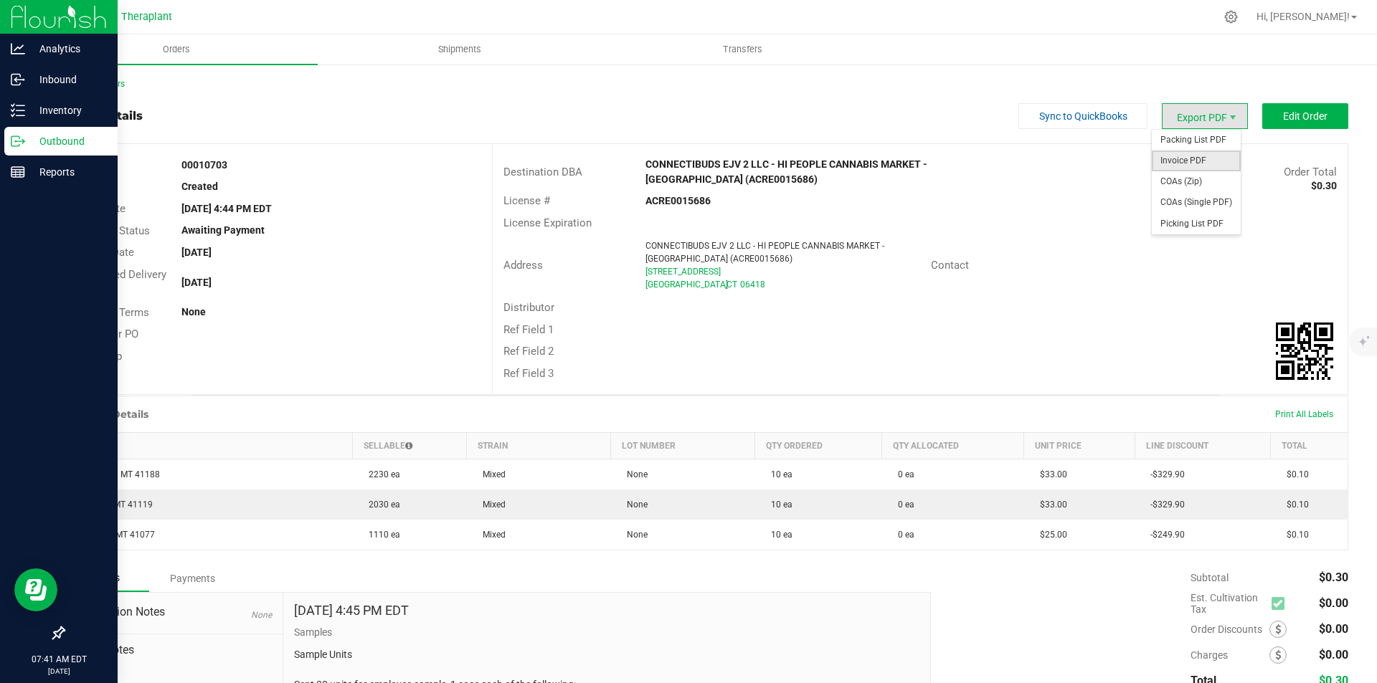
click at [1203, 161] on span "Invoice PDF" at bounding box center [1196, 161] width 89 height 21
click at [104, 75] on div "Back to Orders Order details Sync to QuickBooks Export PDF Edit Order Order # 0…" at bounding box center [705, 431] width 1343 height 737
click at [100, 82] on link "Back to Orders" at bounding box center [94, 84] width 62 height 10
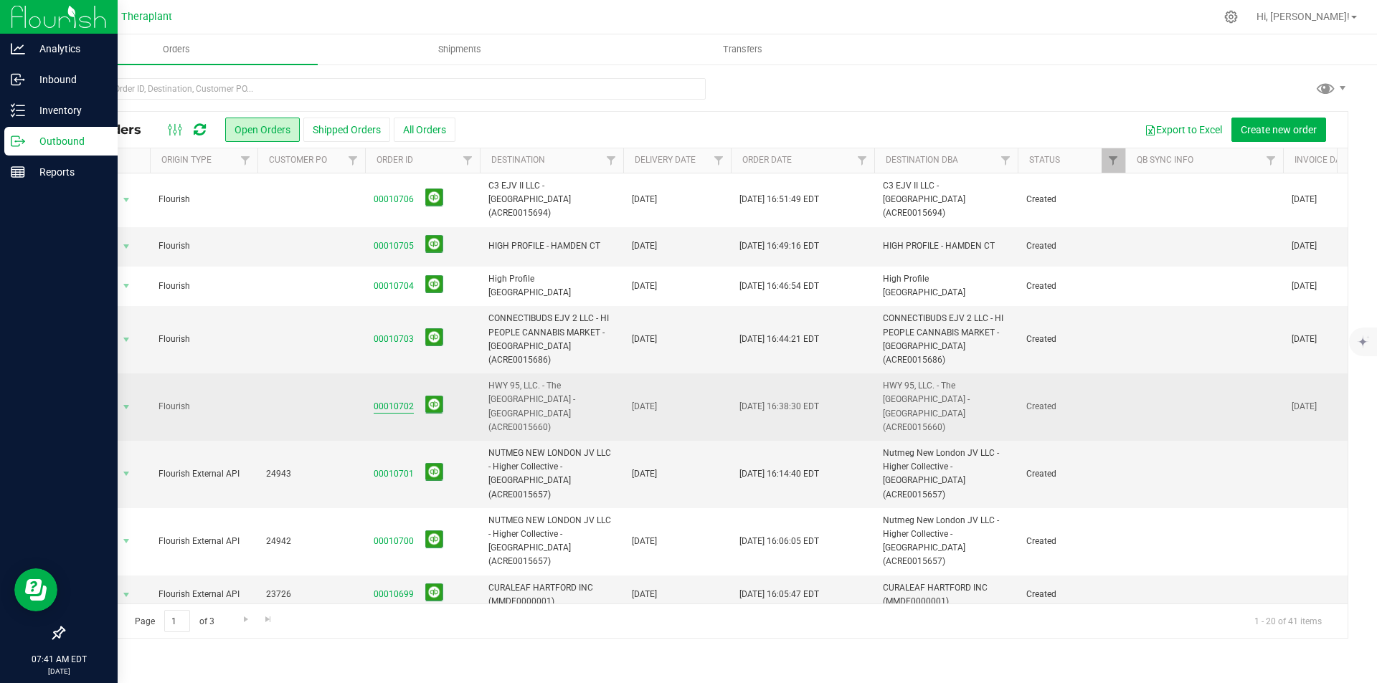
click at [398, 400] on link "00010702" at bounding box center [394, 407] width 40 height 14
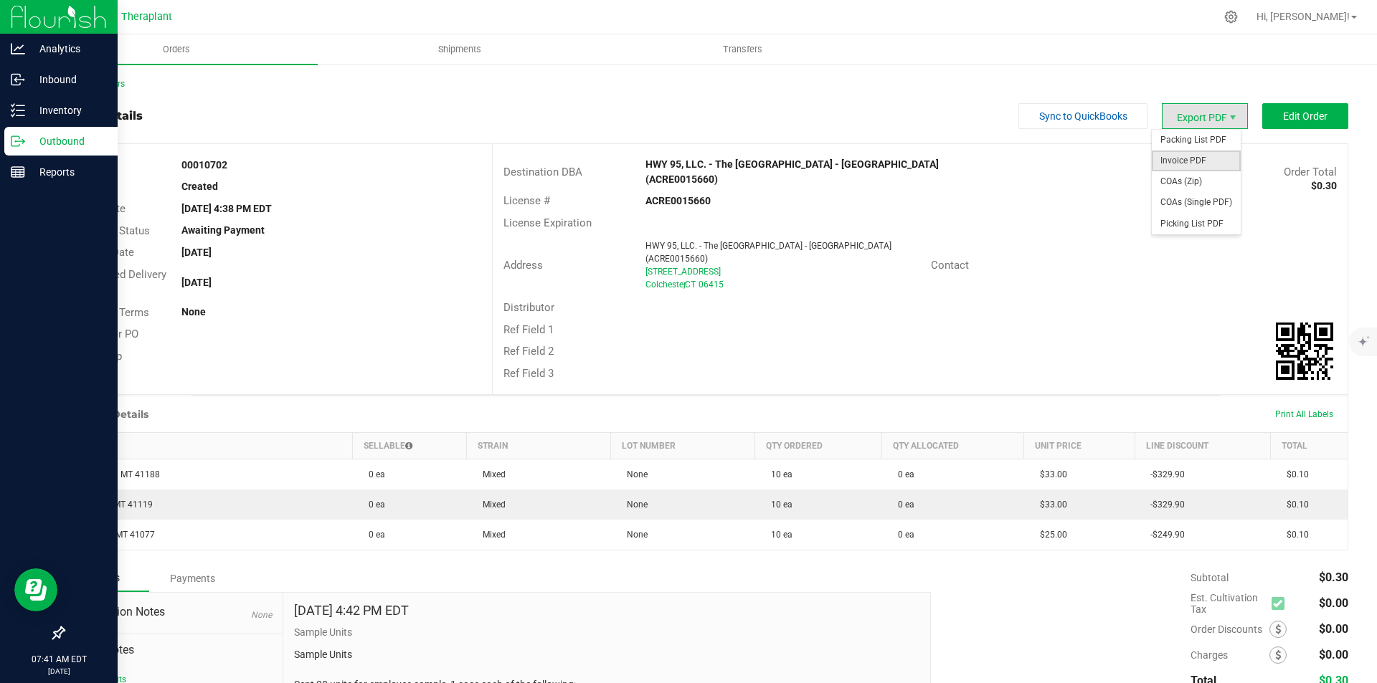
click at [1184, 162] on span "Invoice PDF" at bounding box center [1196, 161] width 89 height 21
click at [85, 85] on link "Back to Orders" at bounding box center [94, 84] width 62 height 10
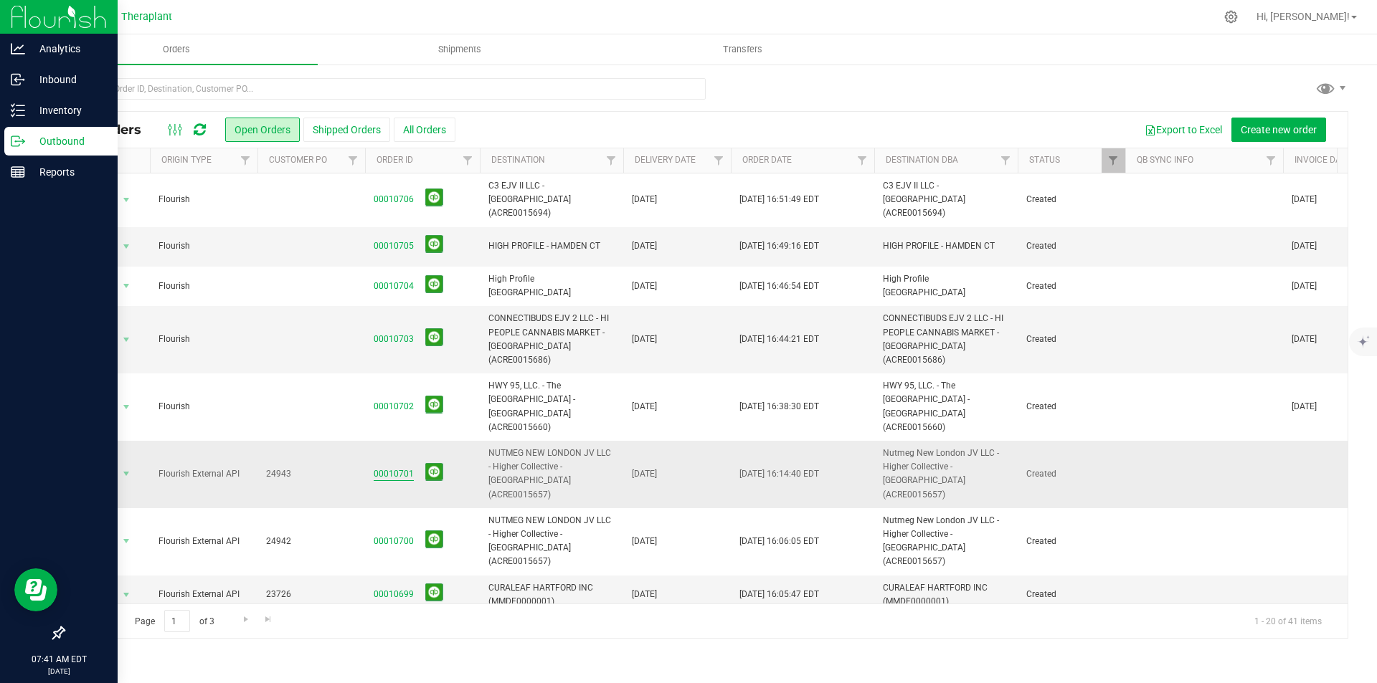
click at [397, 468] on link "00010701" at bounding box center [394, 475] width 40 height 14
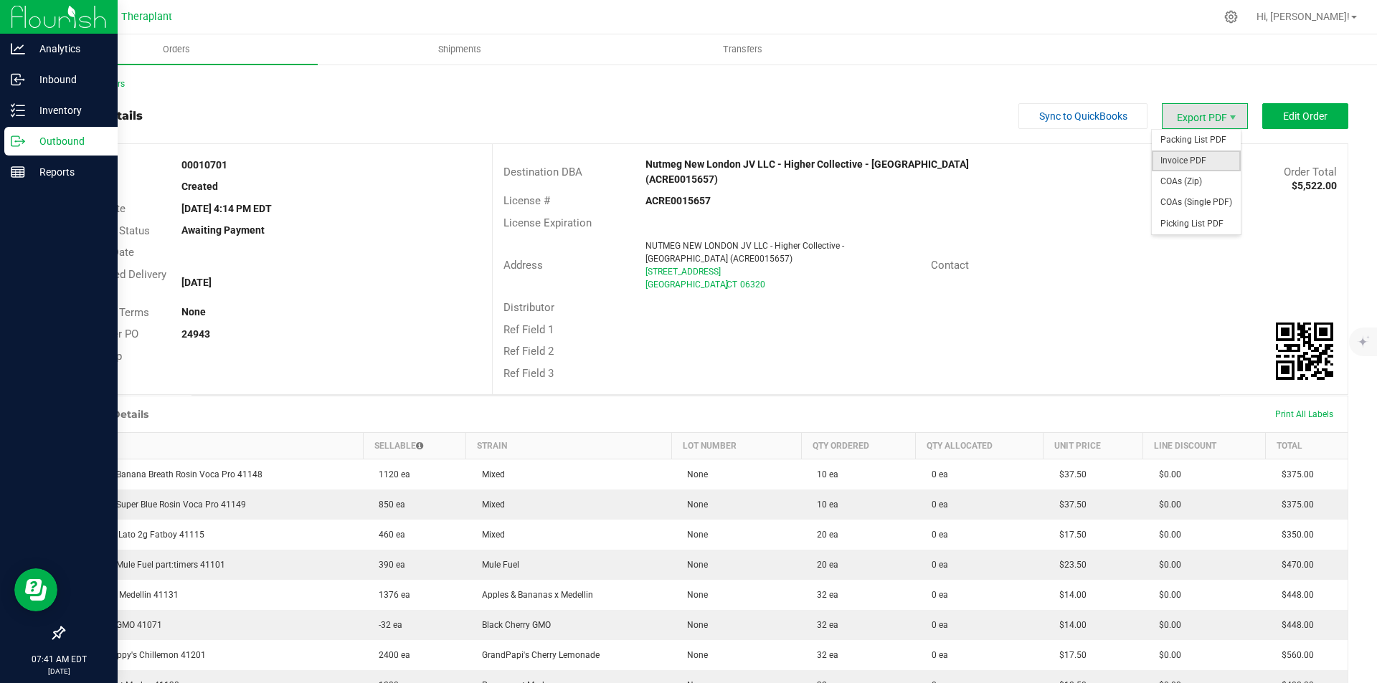
click at [1191, 154] on span "Invoice PDF" at bounding box center [1196, 161] width 89 height 21
click at [104, 84] on link "Back to Orders" at bounding box center [94, 84] width 62 height 10
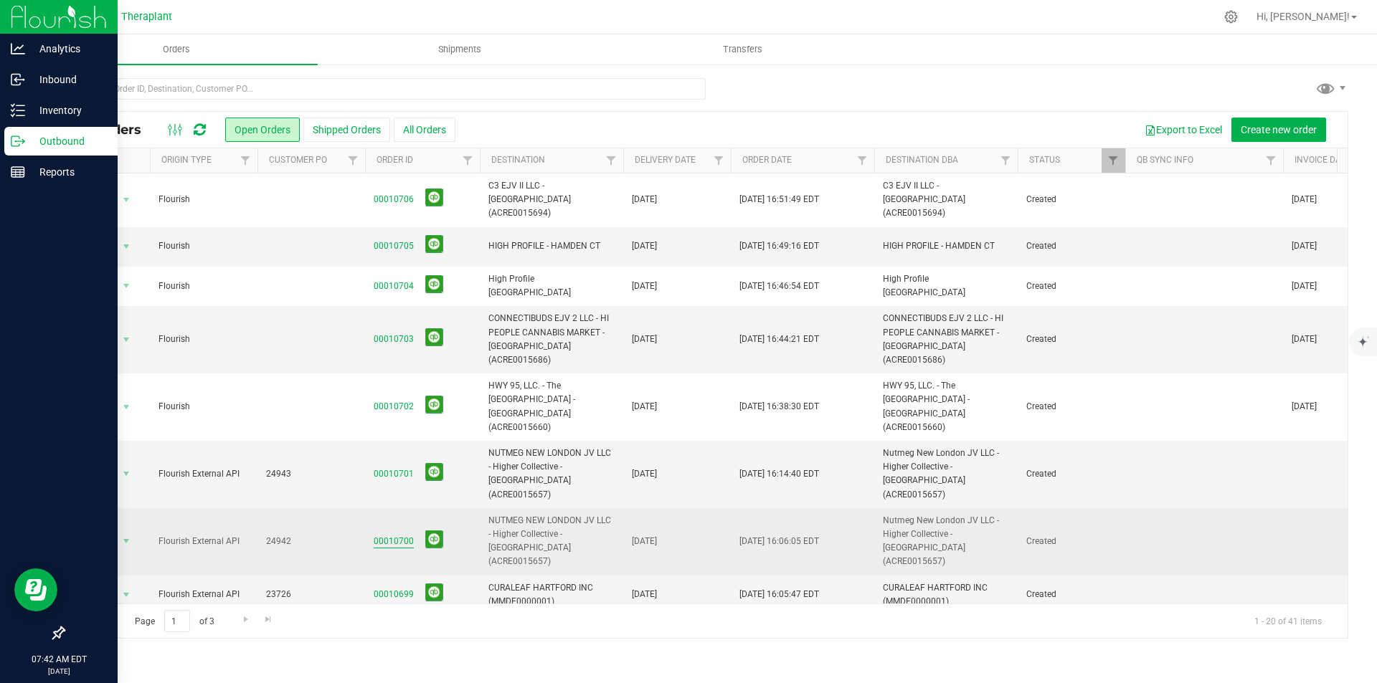
click at [399, 535] on link "00010700" at bounding box center [394, 542] width 40 height 14
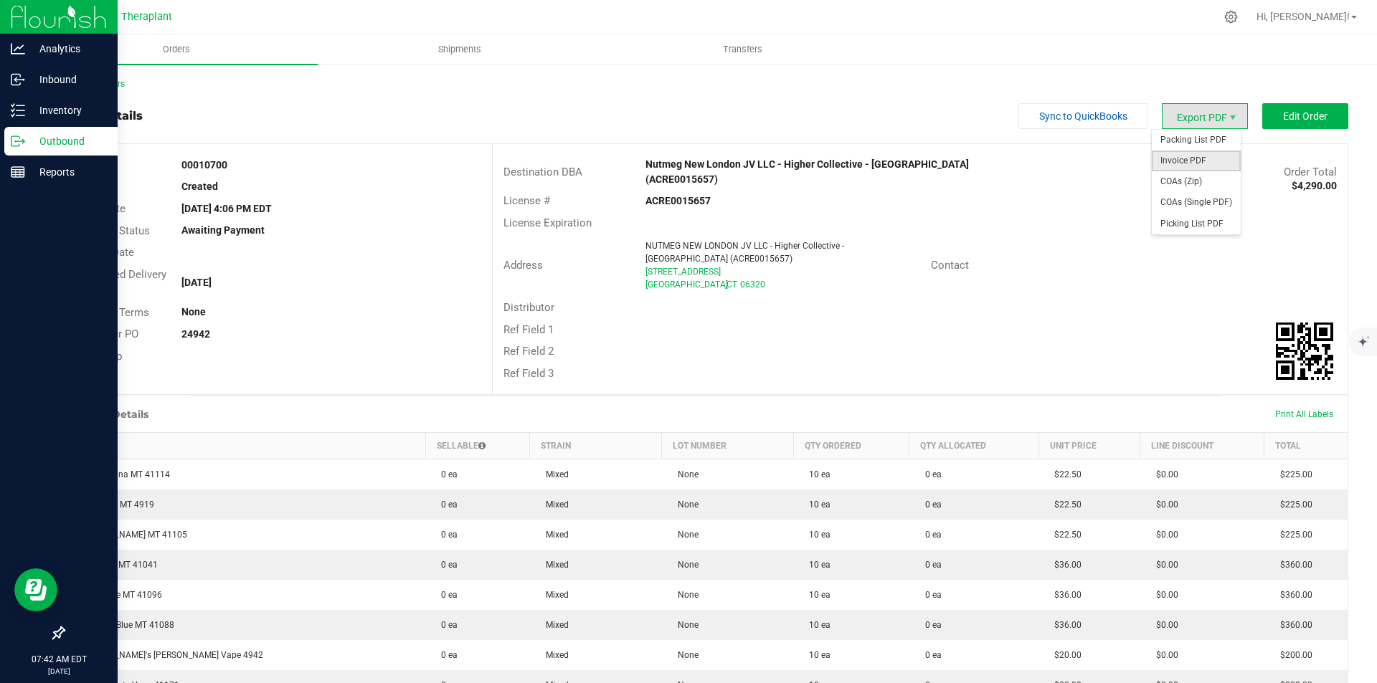
click at [1185, 156] on span "Invoice PDF" at bounding box center [1196, 161] width 89 height 21
click at [88, 80] on link "Back to Orders" at bounding box center [94, 84] width 62 height 10
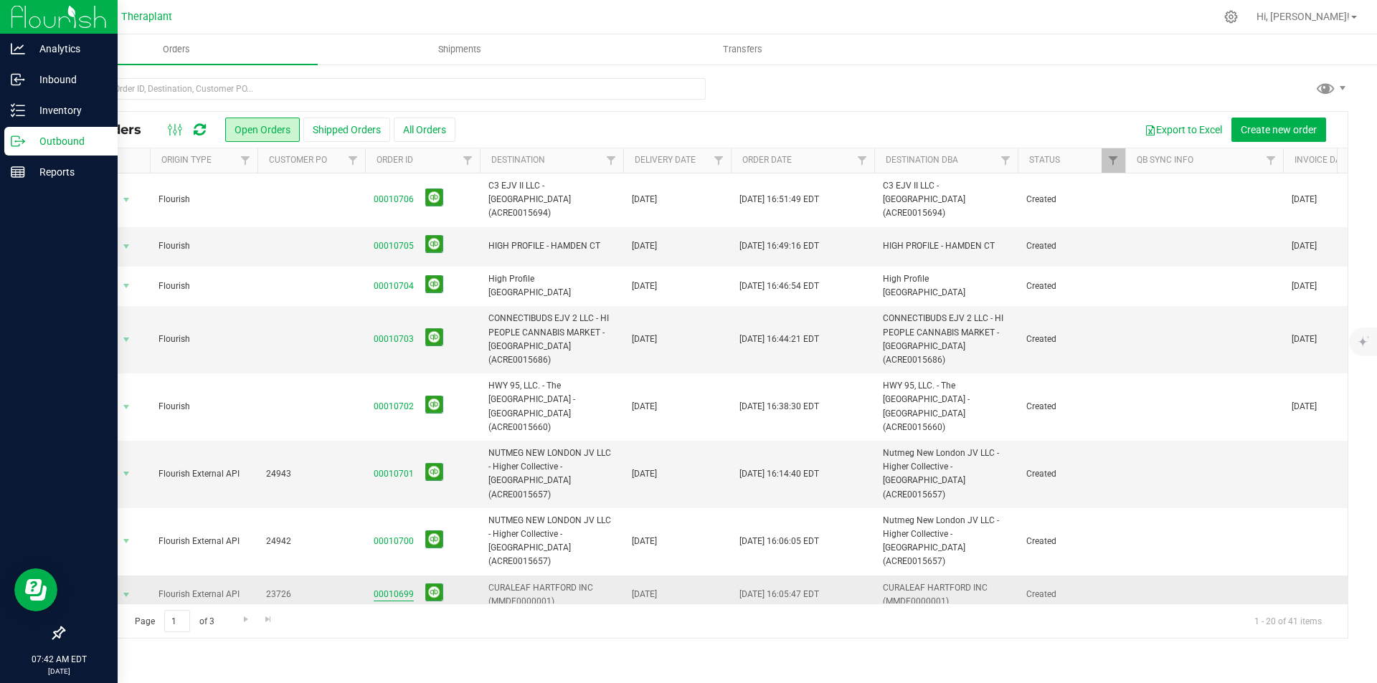
click at [408, 588] on link "00010699" at bounding box center [394, 595] width 40 height 14
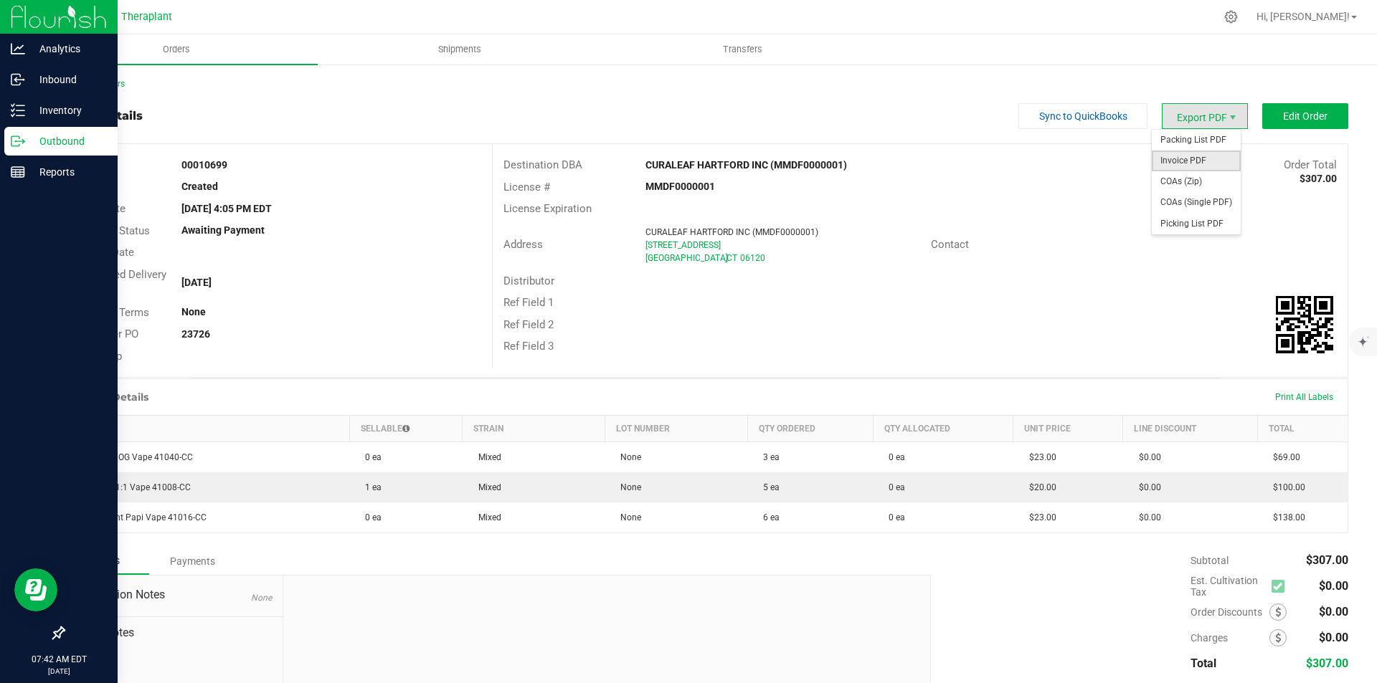
click at [1181, 155] on span "Invoice PDF" at bounding box center [1196, 161] width 89 height 21
click at [117, 79] on link "Back to Orders" at bounding box center [94, 84] width 62 height 10
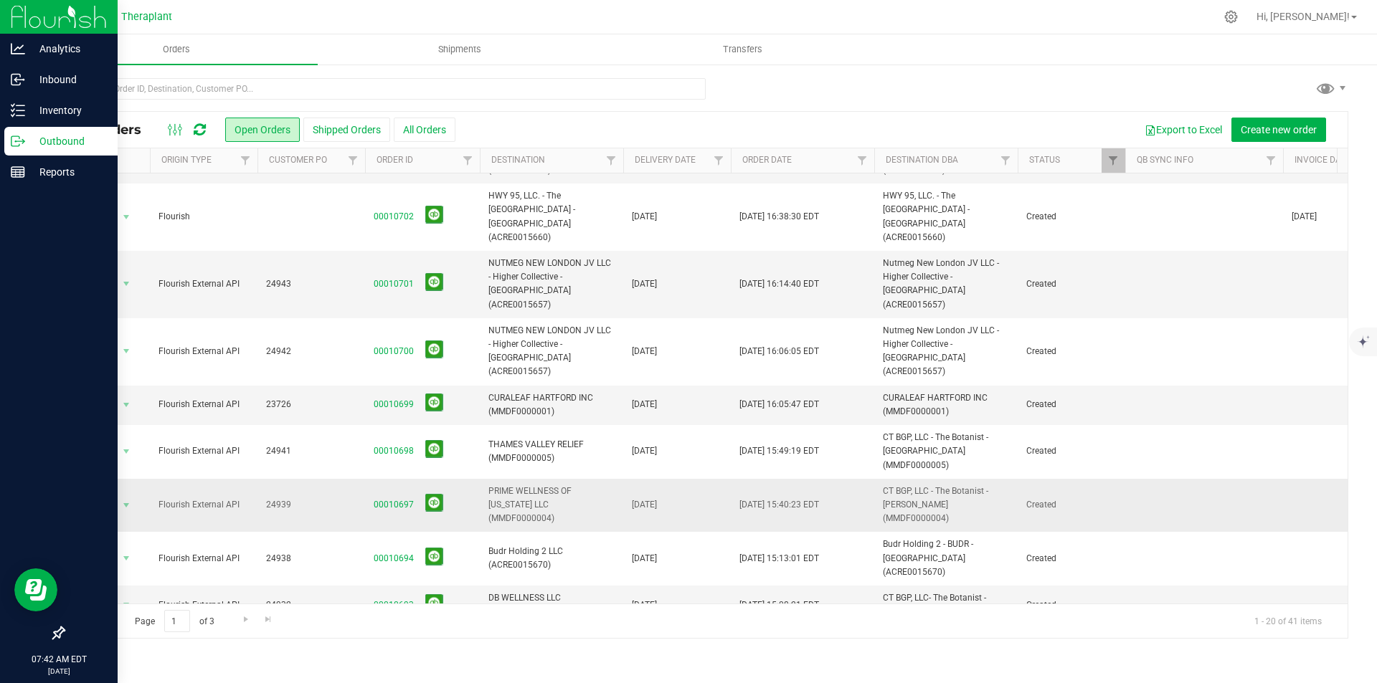
scroll to position [215, 0]
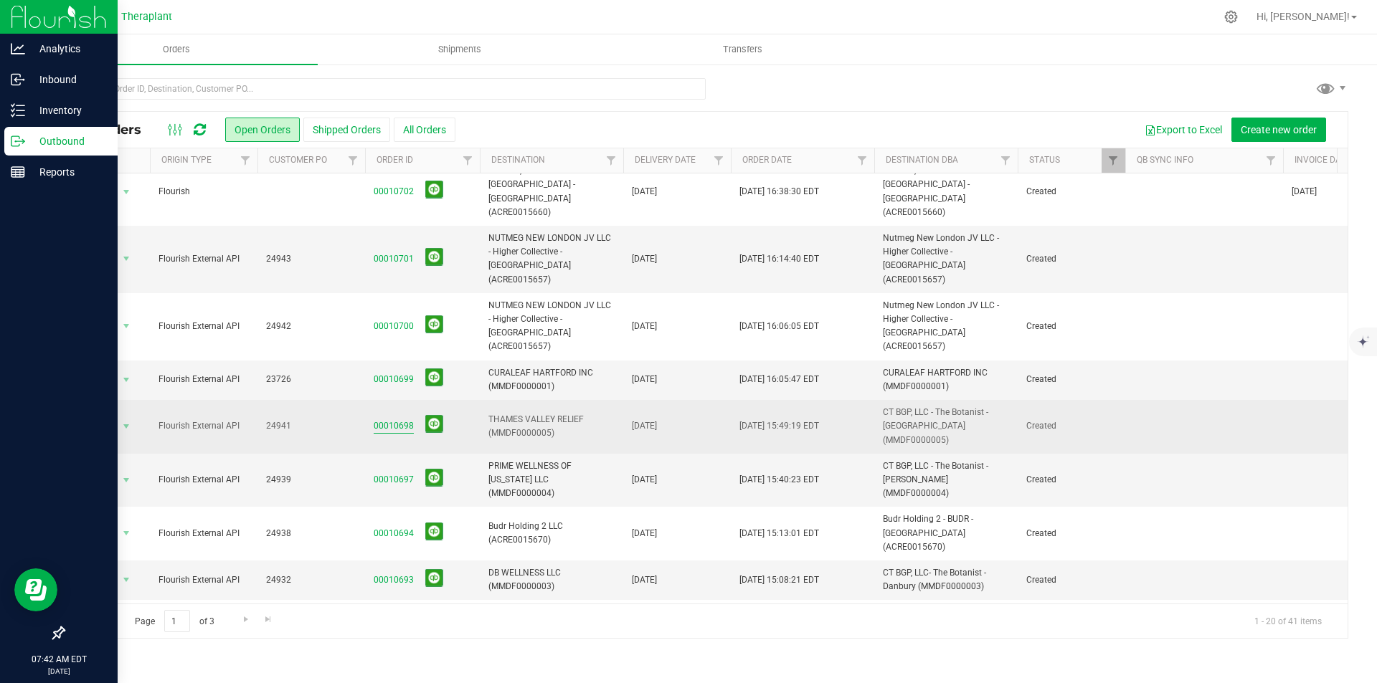
click at [389, 420] on link "00010698" at bounding box center [394, 427] width 40 height 14
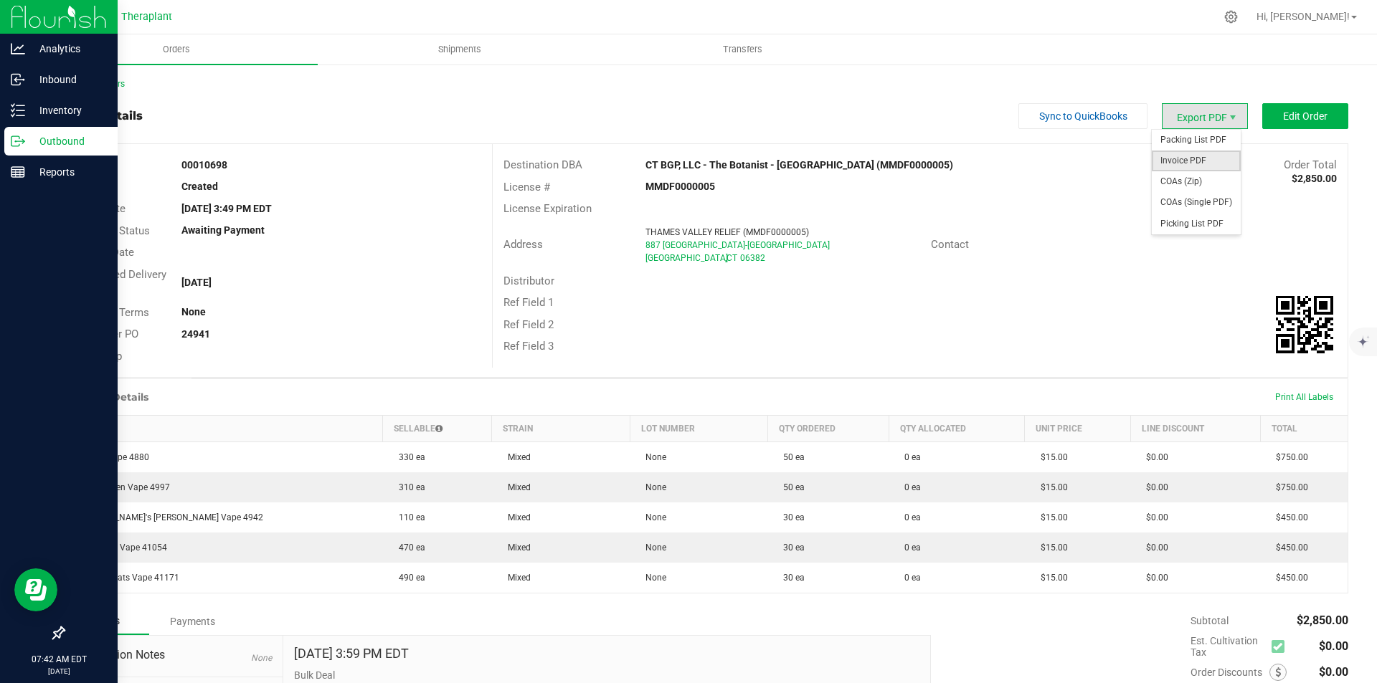
click at [1186, 154] on span "Invoice PDF" at bounding box center [1196, 161] width 89 height 21
click at [110, 85] on link "Back to Orders" at bounding box center [94, 84] width 62 height 10
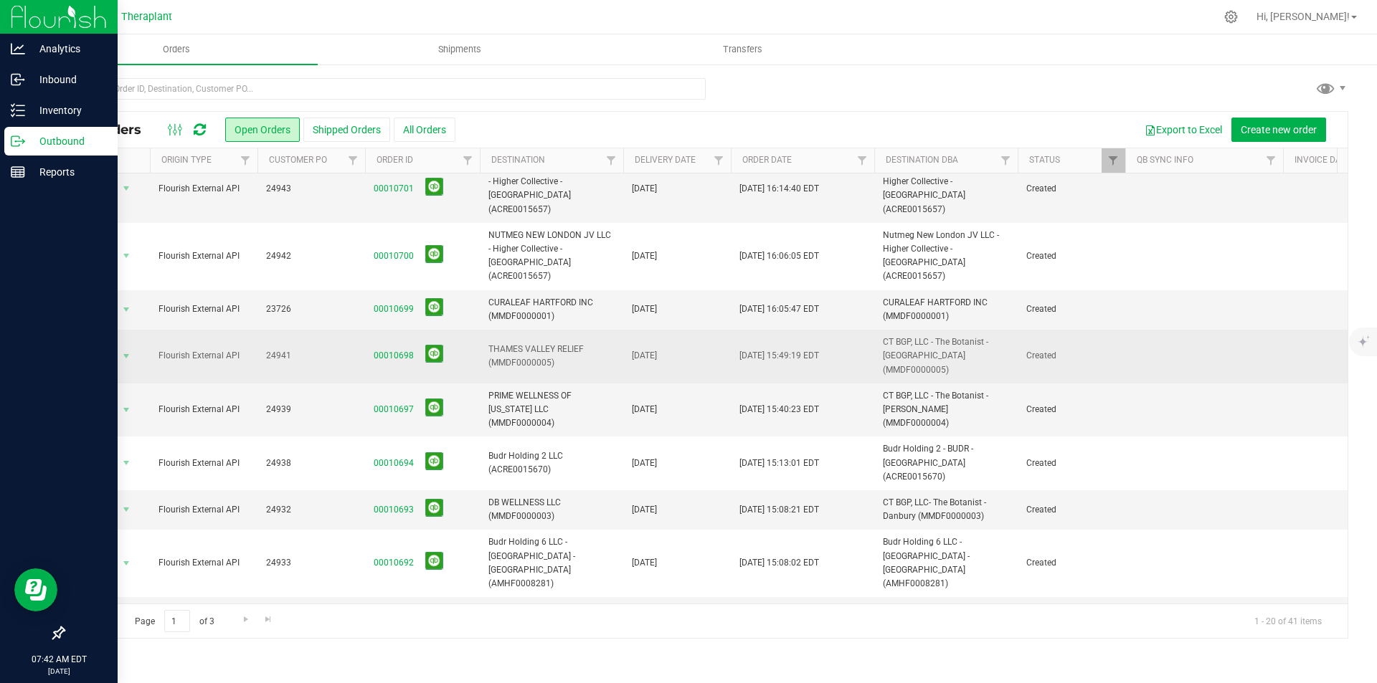
scroll to position [287, 0]
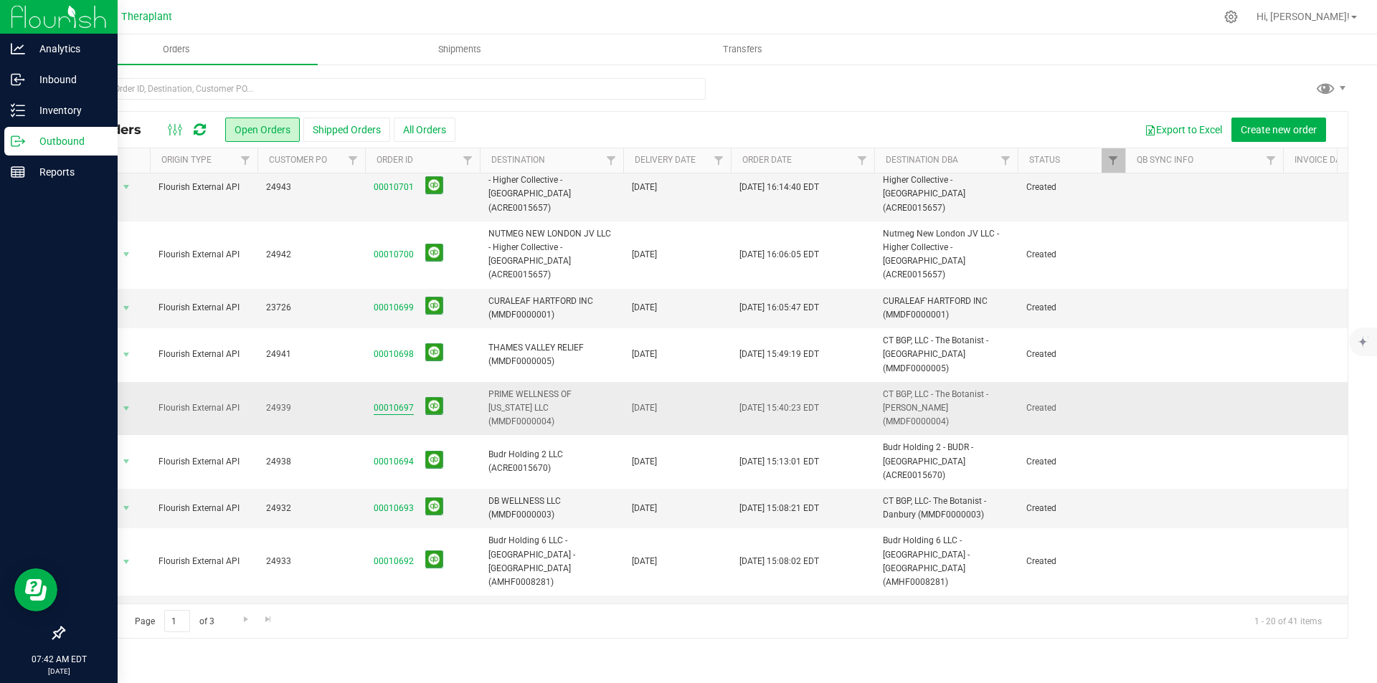
click at [391, 402] on link "00010697" at bounding box center [394, 409] width 40 height 14
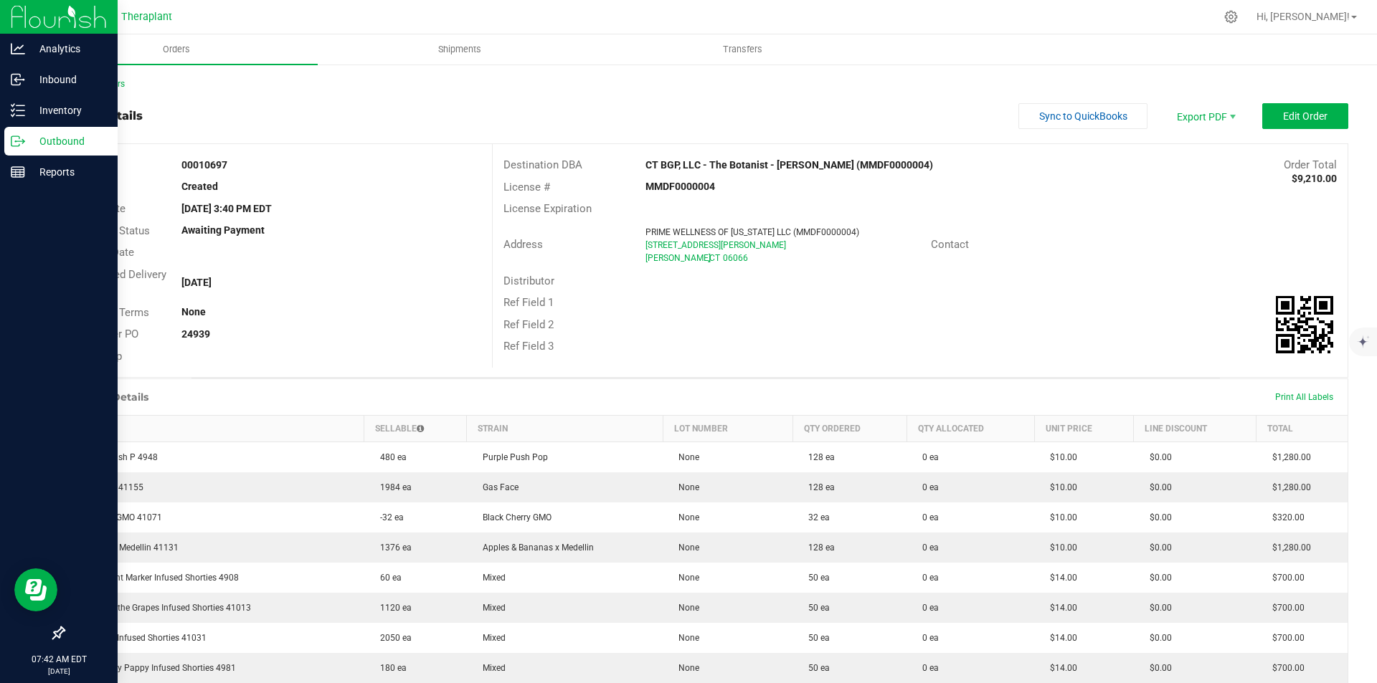
click at [107, 78] on div "Back to Orders" at bounding box center [705, 83] width 1285 height 13
click at [108, 82] on link "Back to Orders" at bounding box center [94, 84] width 62 height 10
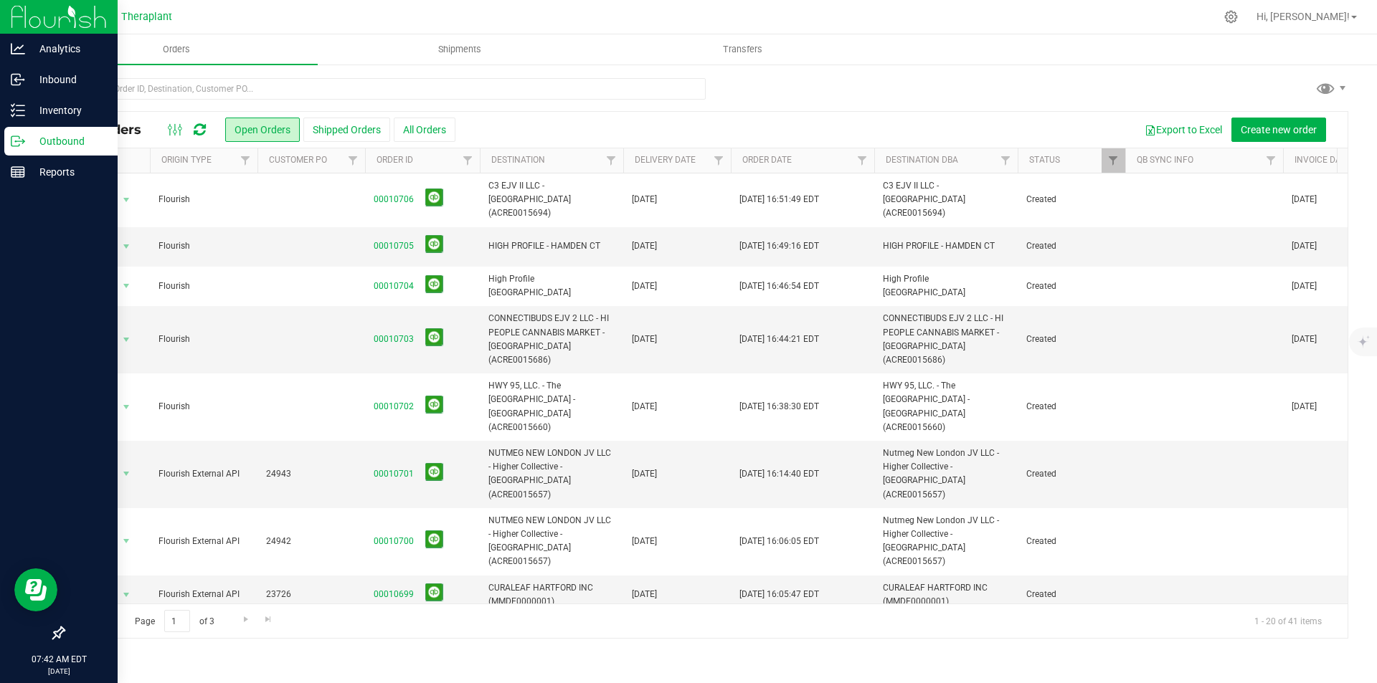
scroll to position [215, 0]
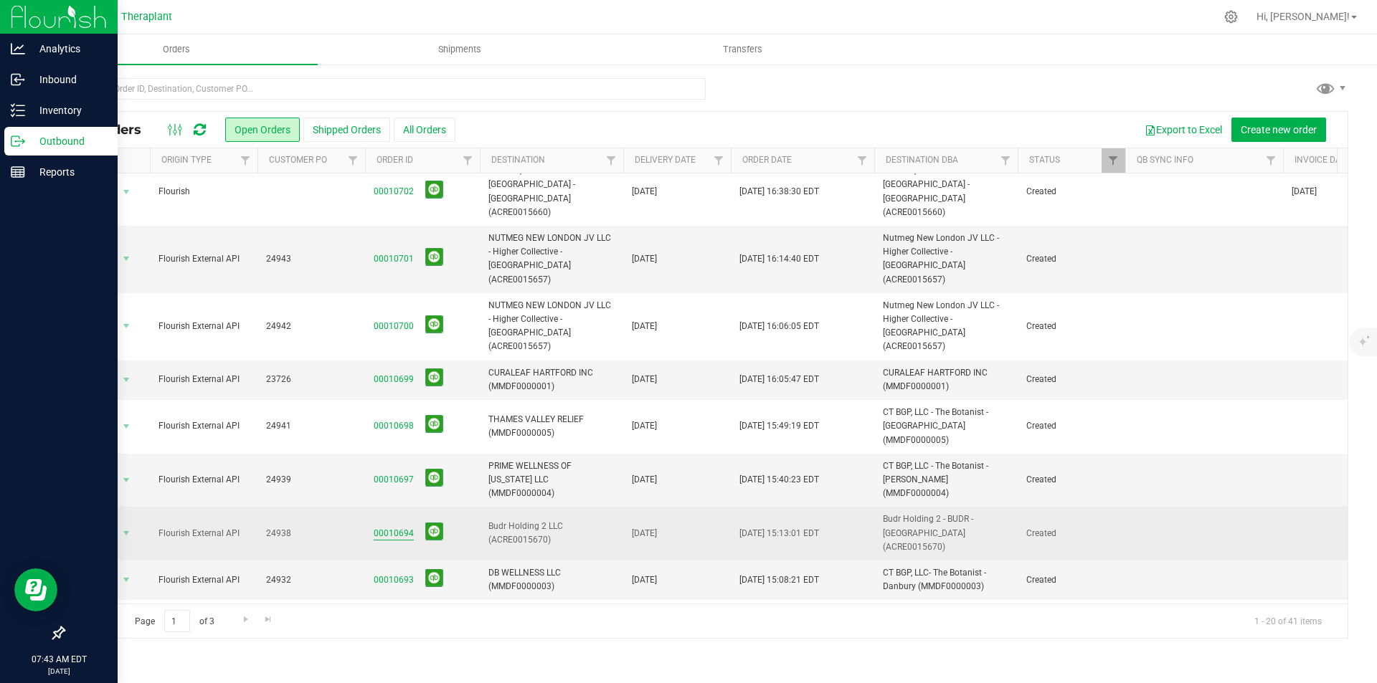
click at [384, 527] on link "00010694" at bounding box center [394, 534] width 40 height 14
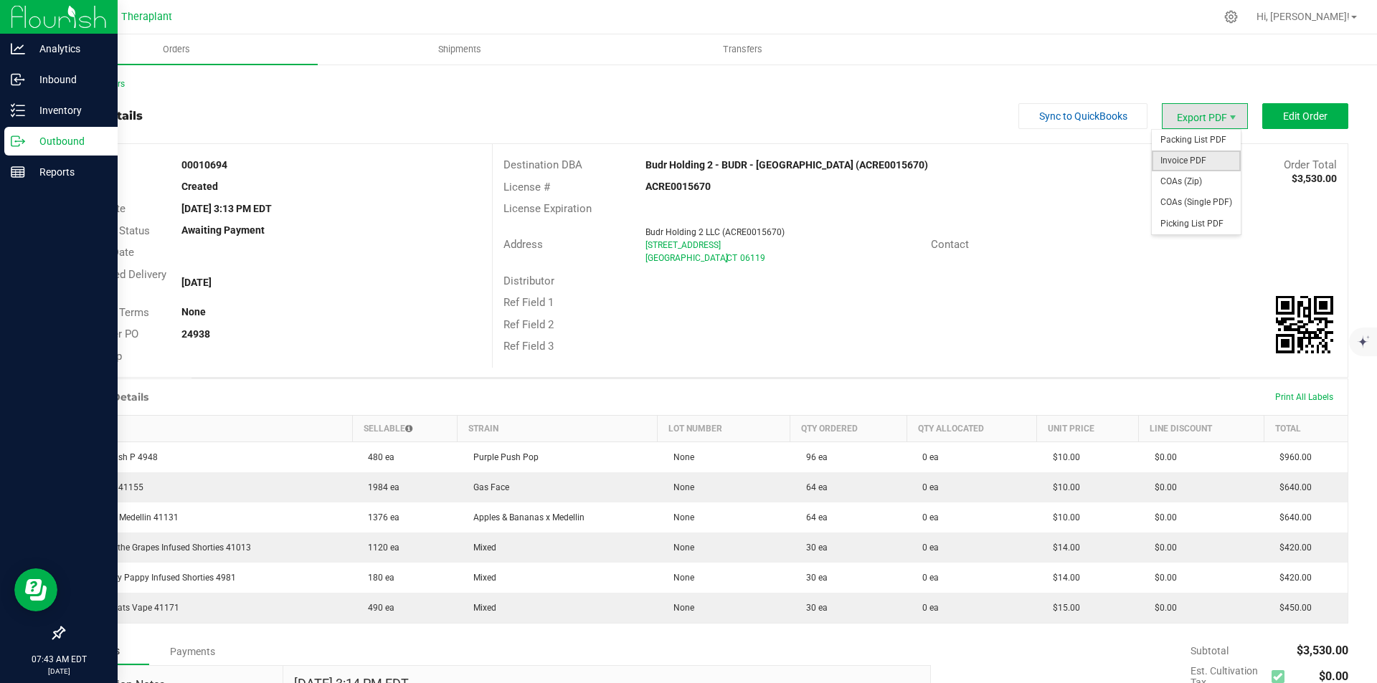
click at [1198, 154] on span "Invoice PDF" at bounding box center [1196, 161] width 89 height 21
click at [77, 82] on link "Back to Orders" at bounding box center [94, 84] width 62 height 10
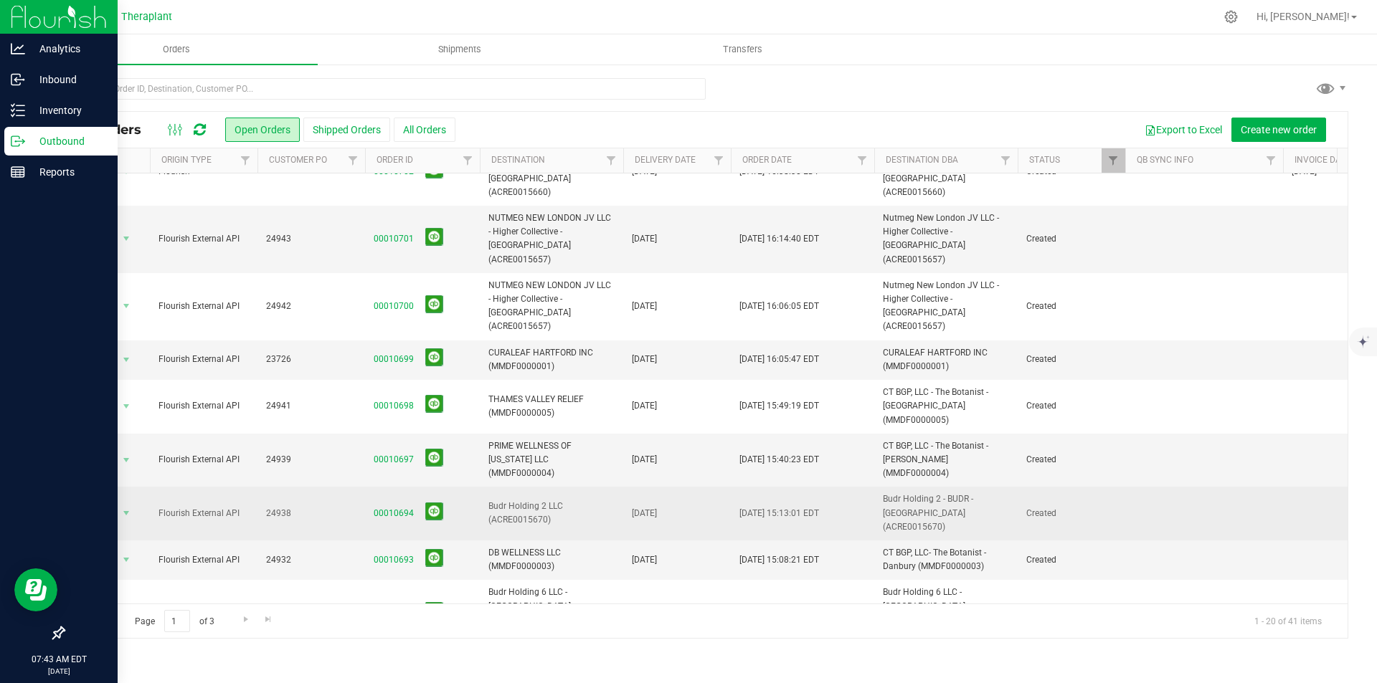
scroll to position [287, 0]
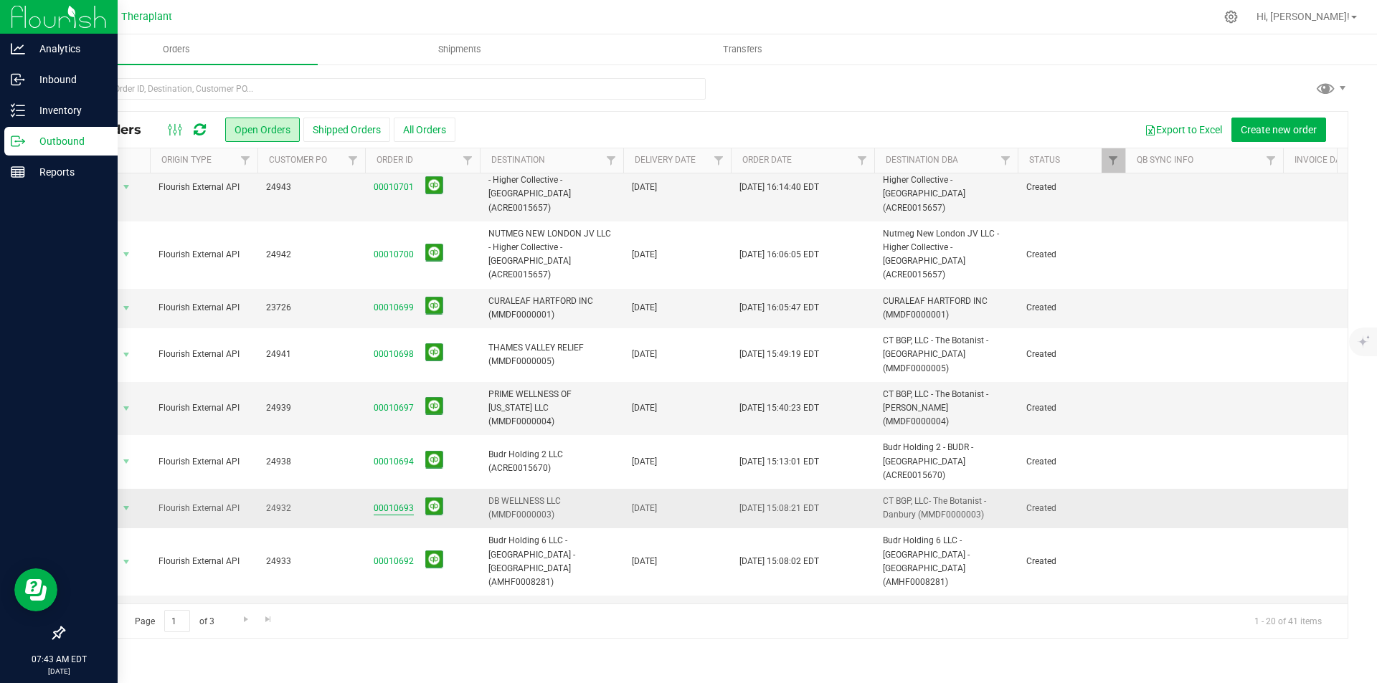
click at [394, 502] on link "00010693" at bounding box center [394, 509] width 40 height 14
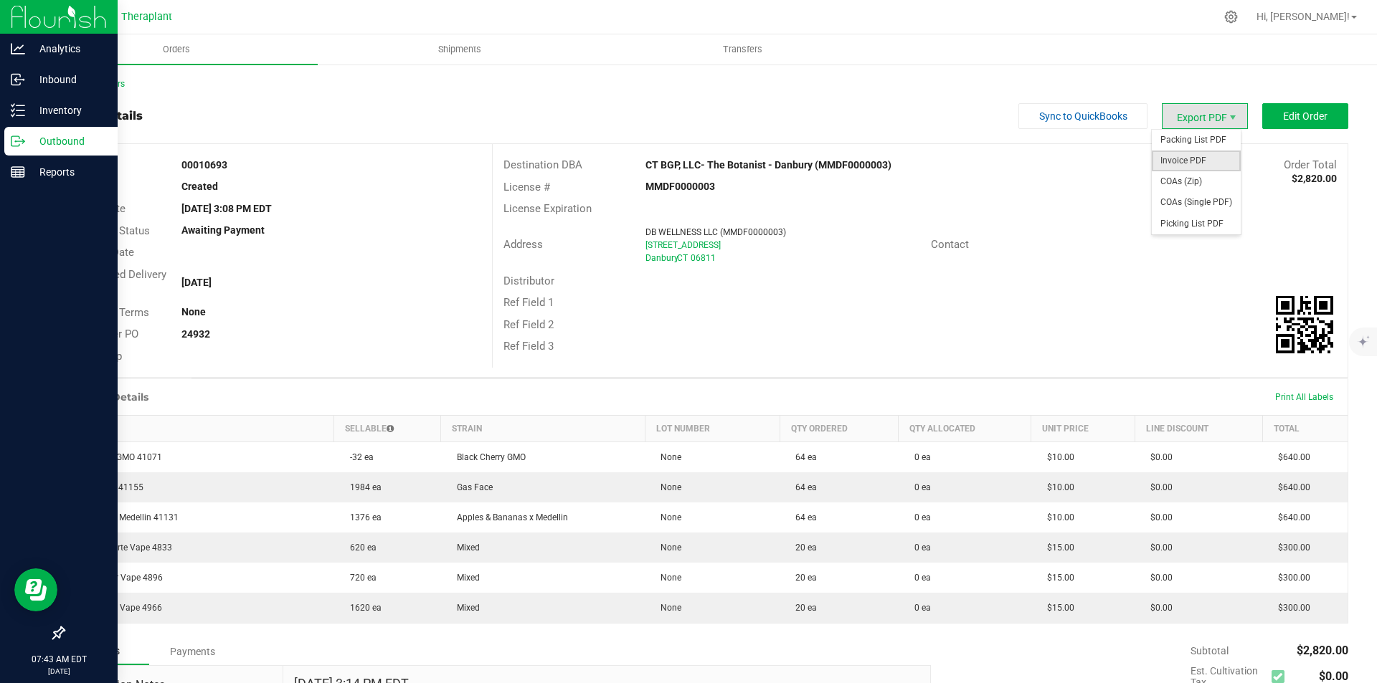
click at [1178, 160] on span "Invoice PDF" at bounding box center [1196, 161] width 89 height 21
click at [110, 80] on link "Back to Orders" at bounding box center [94, 84] width 62 height 10
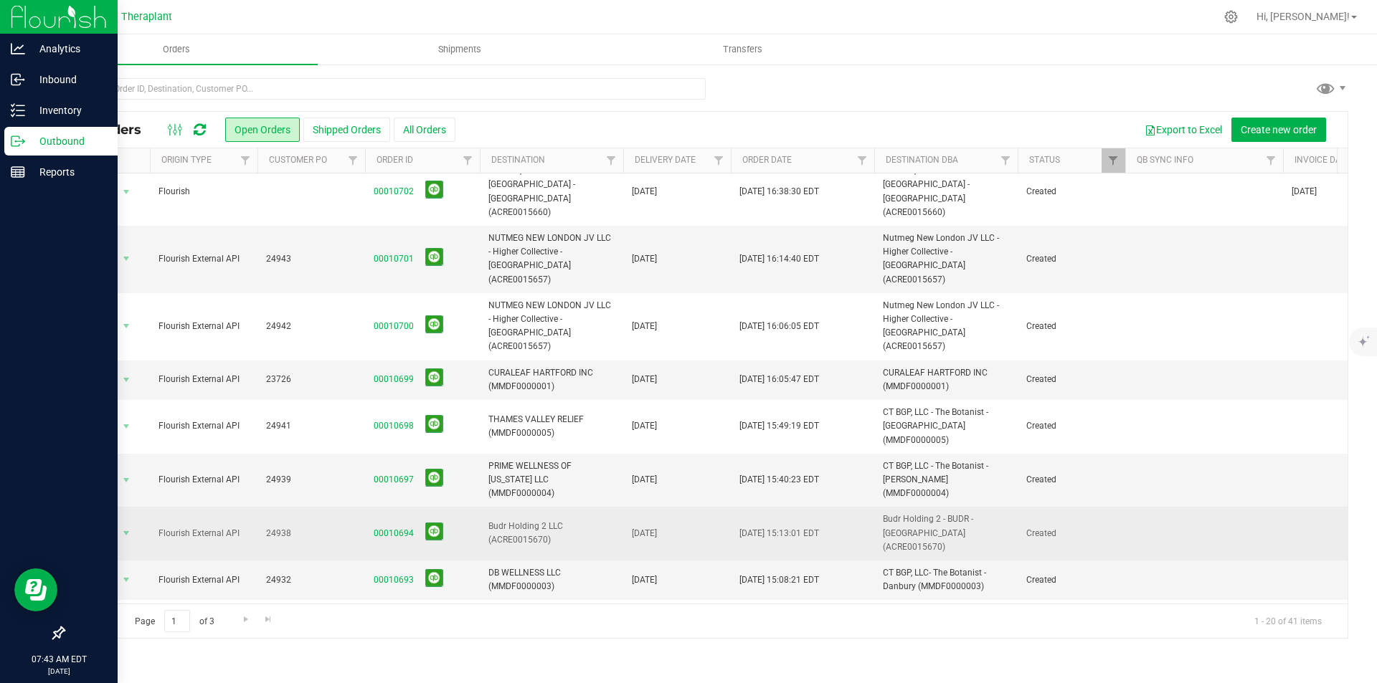
scroll to position [287, 0]
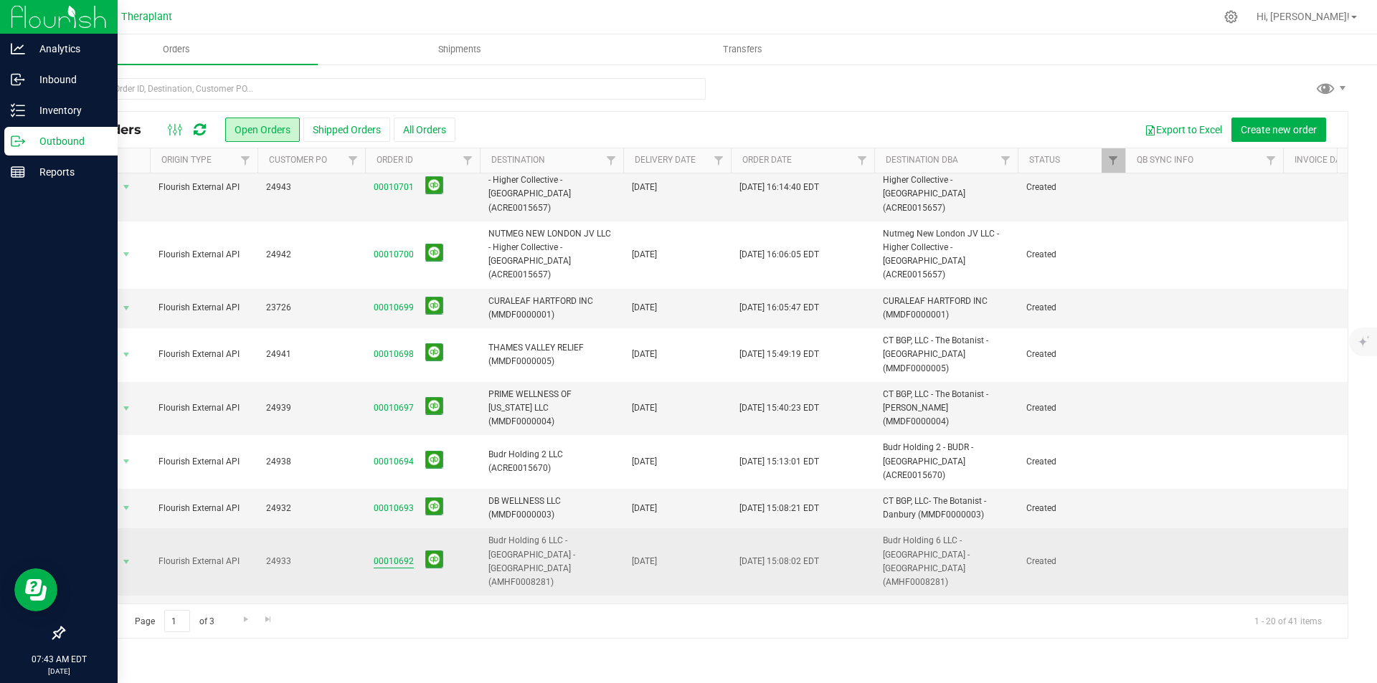
click at [397, 555] on link "00010692" at bounding box center [394, 562] width 40 height 14
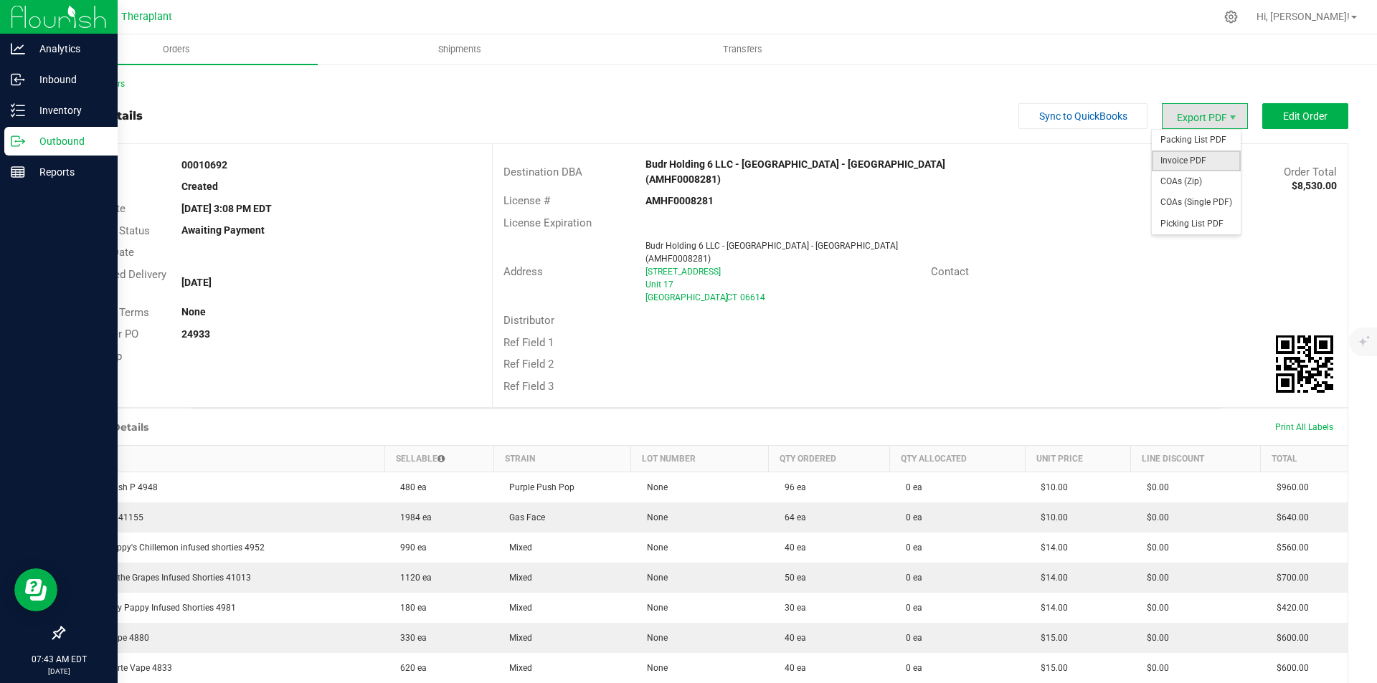
click at [1176, 154] on span "Invoice PDF" at bounding box center [1196, 161] width 89 height 21
click at [108, 78] on div "Back to Orders" at bounding box center [705, 83] width 1285 height 13
click at [107, 81] on link "Back to Orders" at bounding box center [94, 84] width 62 height 10
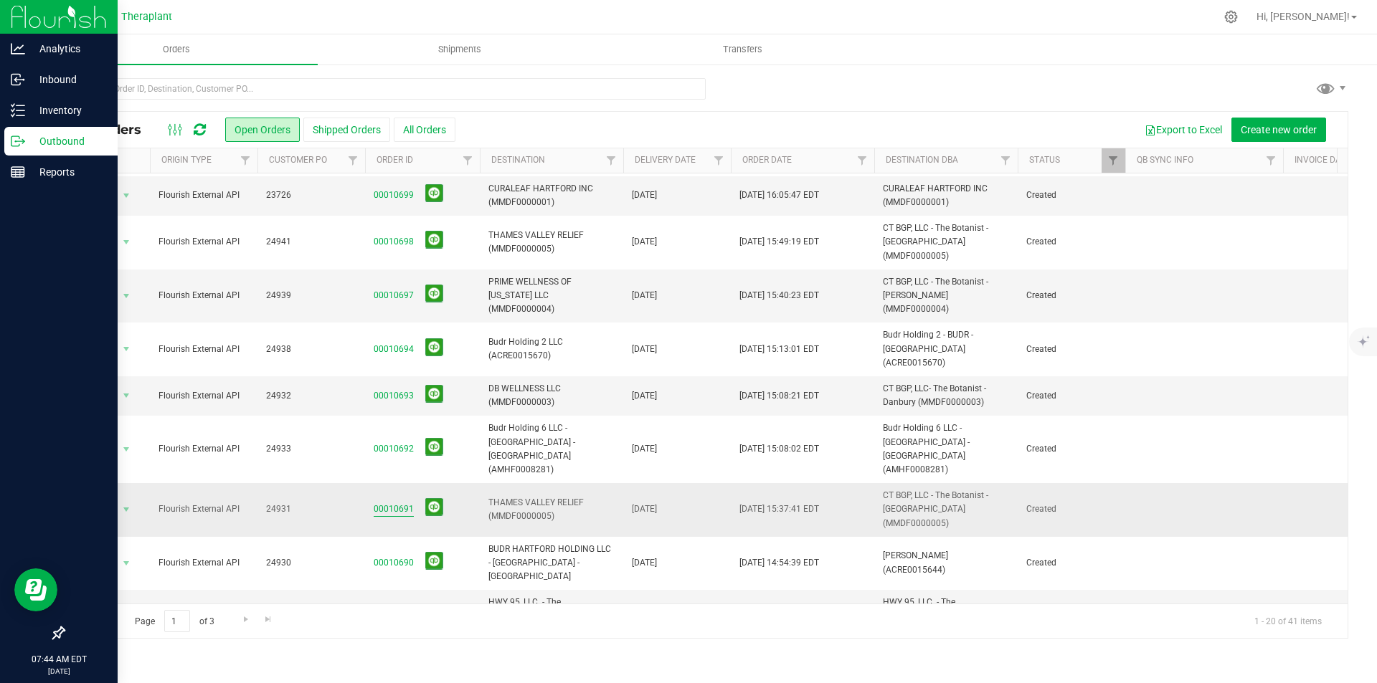
scroll to position [471, 0]
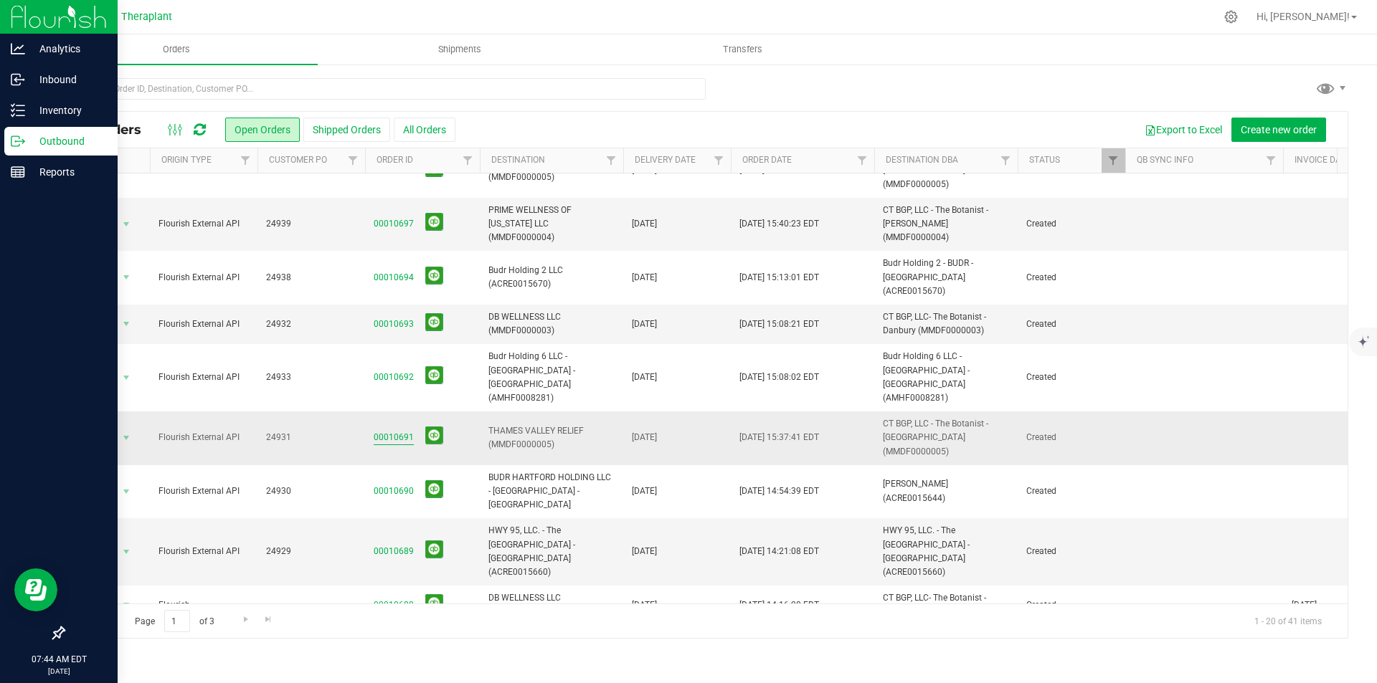
click at [392, 431] on link "00010691" at bounding box center [394, 438] width 40 height 14
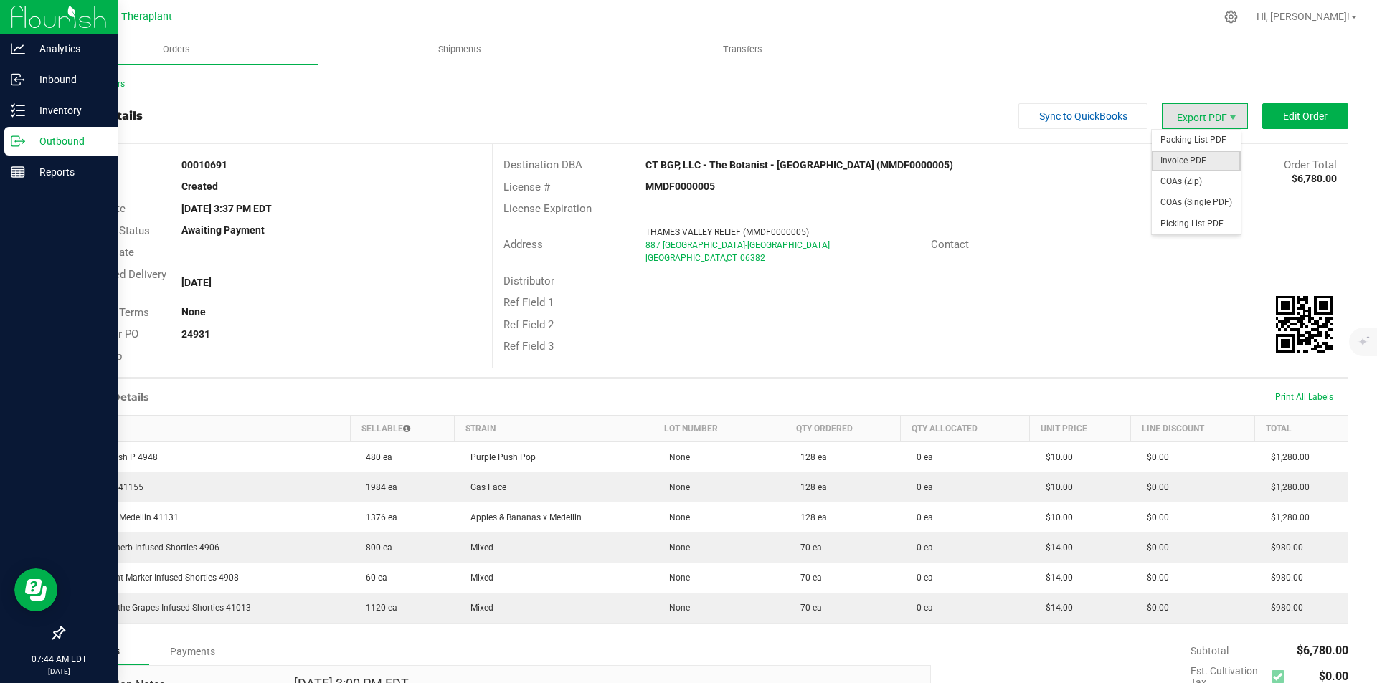
click at [1182, 156] on span "Invoice PDF" at bounding box center [1196, 161] width 89 height 21
click at [102, 85] on link "Back to Orders" at bounding box center [94, 84] width 62 height 10
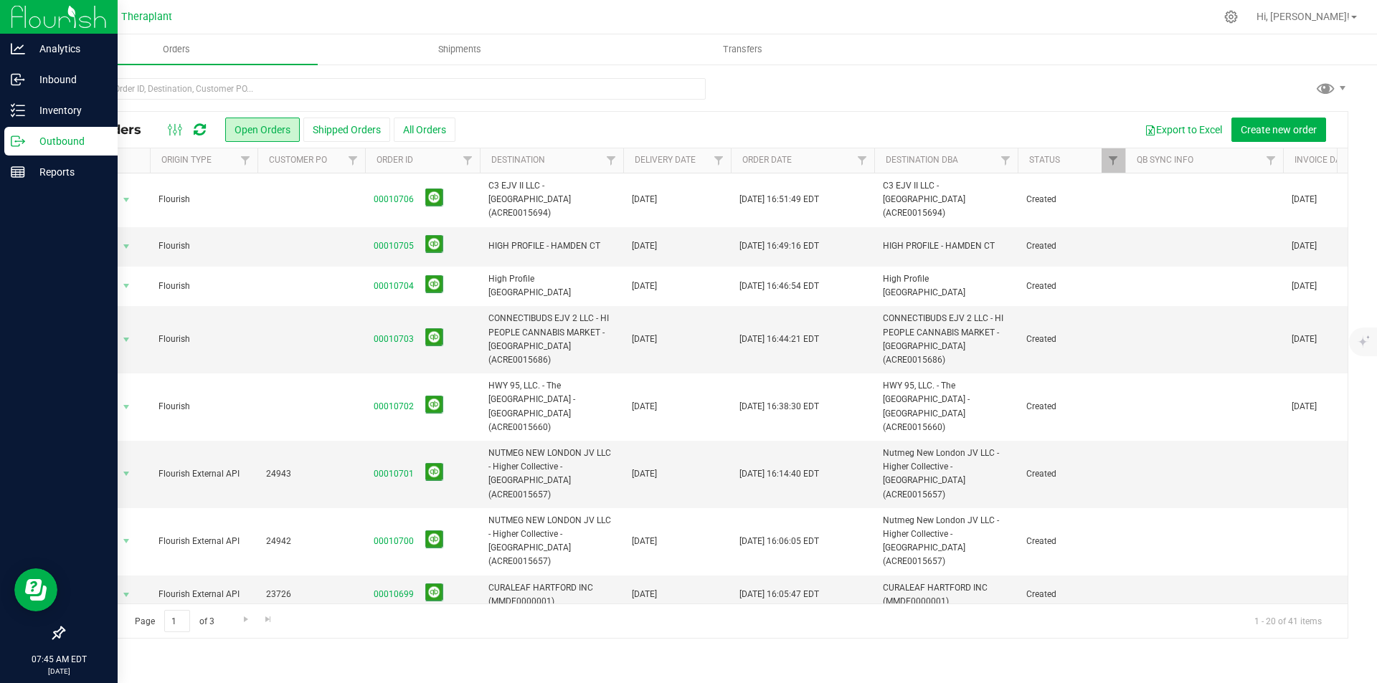
scroll to position [471, 0]
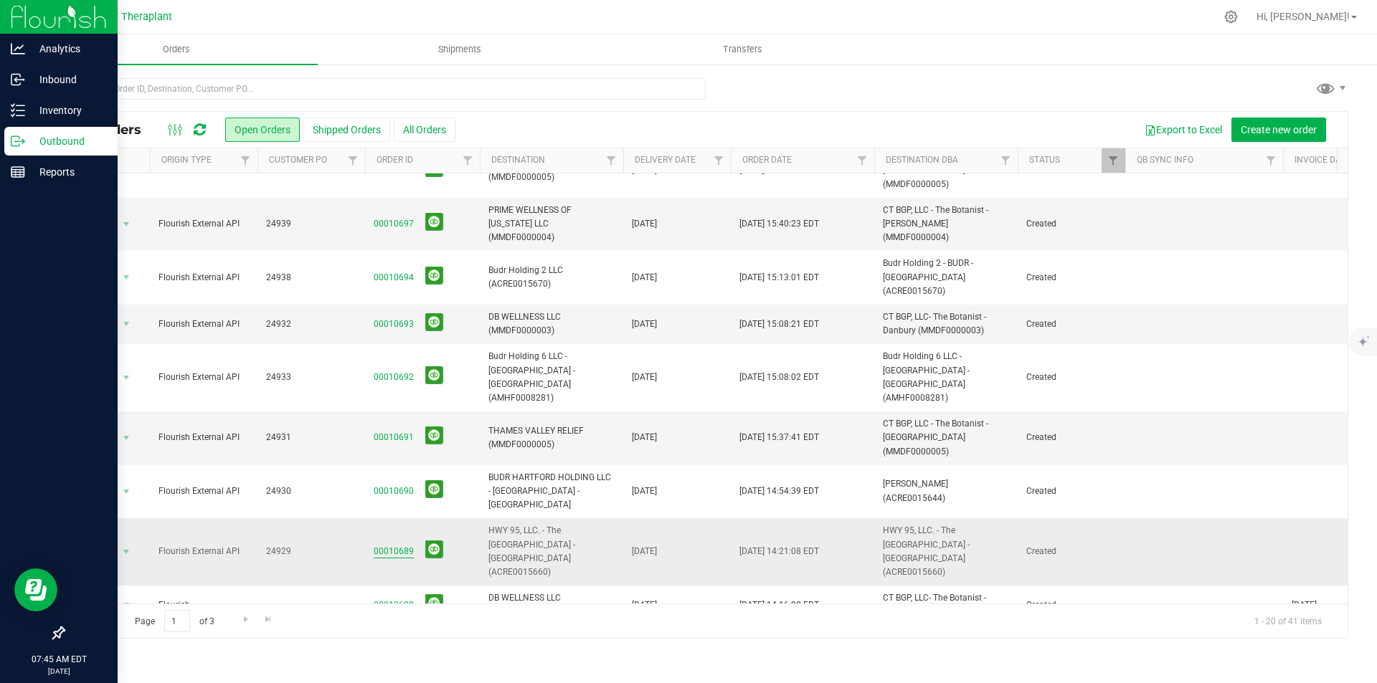
click at [390, 545] on link "00010689" at bounding box center [394, 552] width 40 height 14
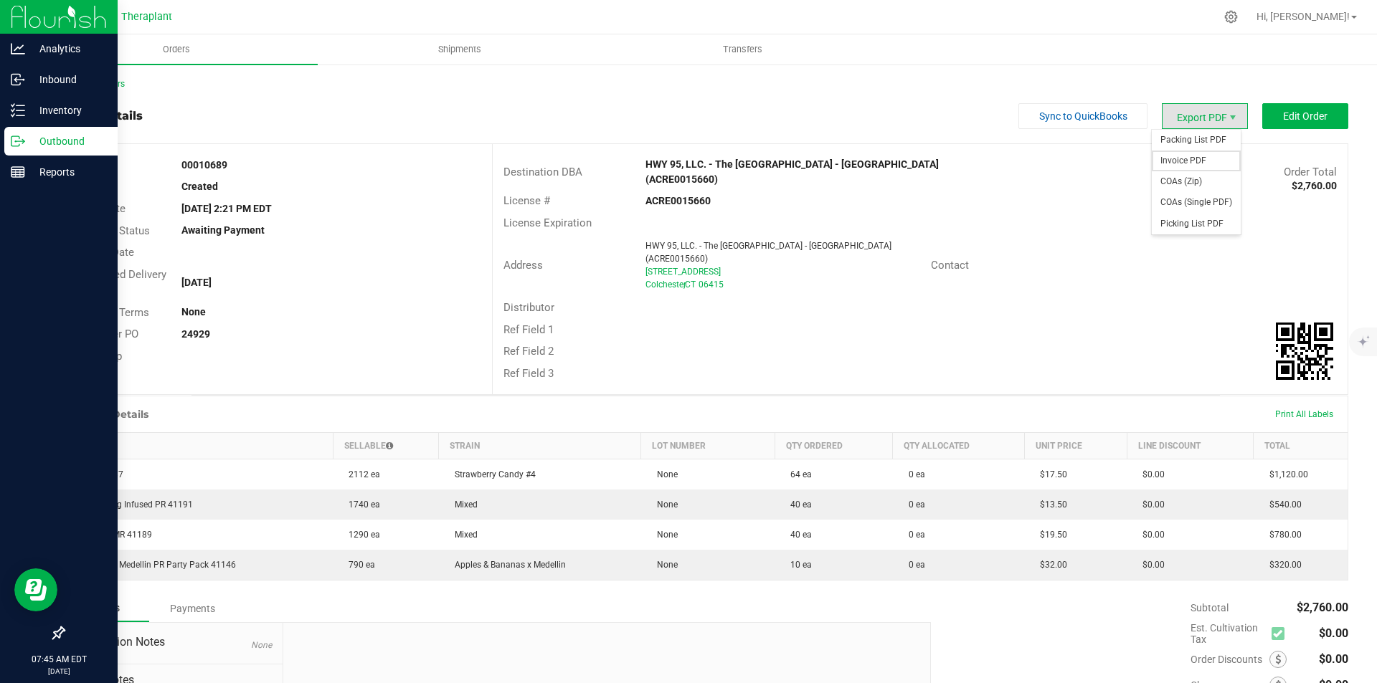
click at [1189, 152] on span "Invoice PDF" at bounding box center [1196, 161] width 89 height 21
click at [108, 82] on link "Back to Orders" at bounding box center [94, 84] width 62 height 10
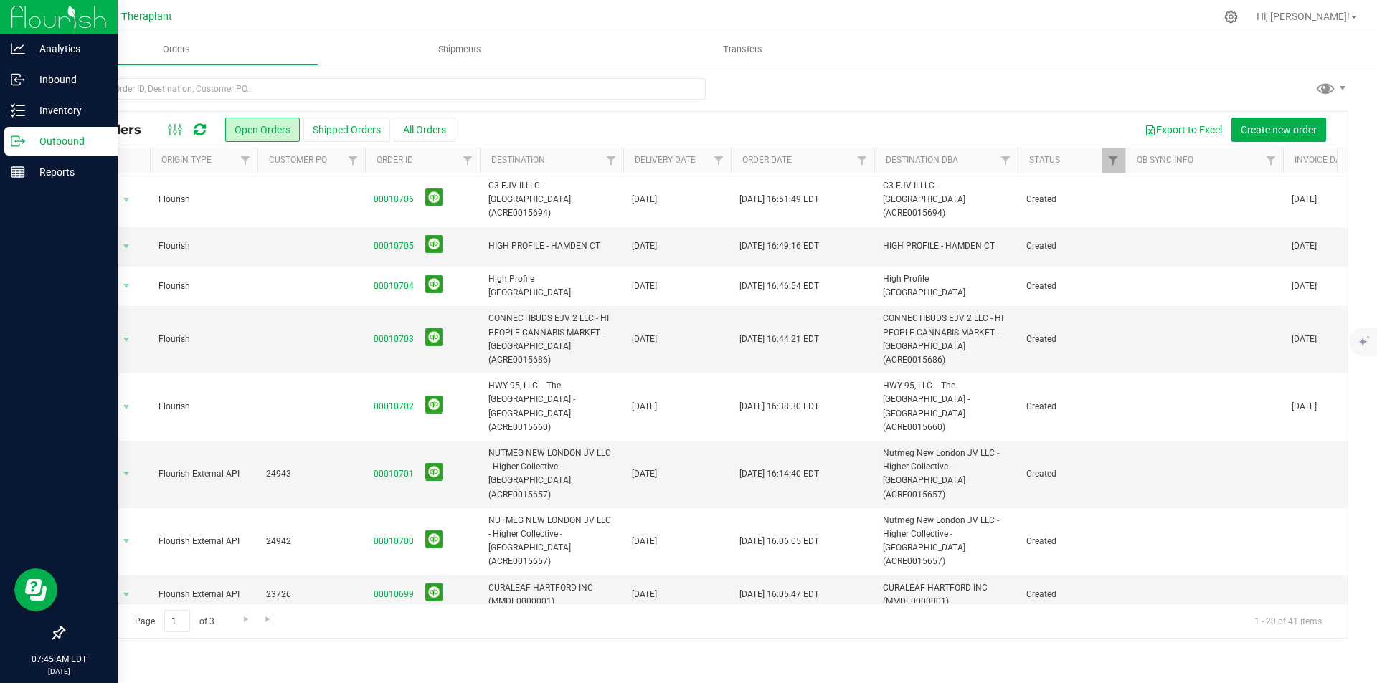
scroll to position [471, 0]
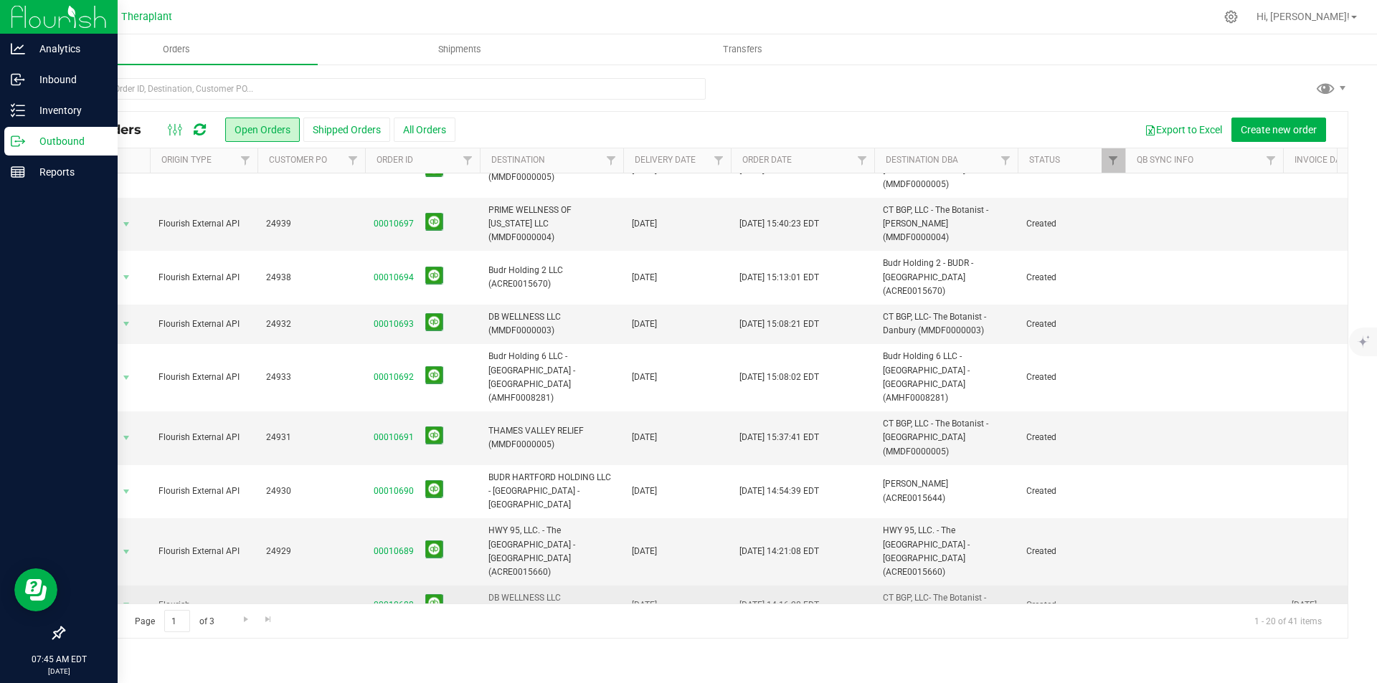
click at [401, 599] on link "00010688" at bounding box center [394, 606] width 40 height 14
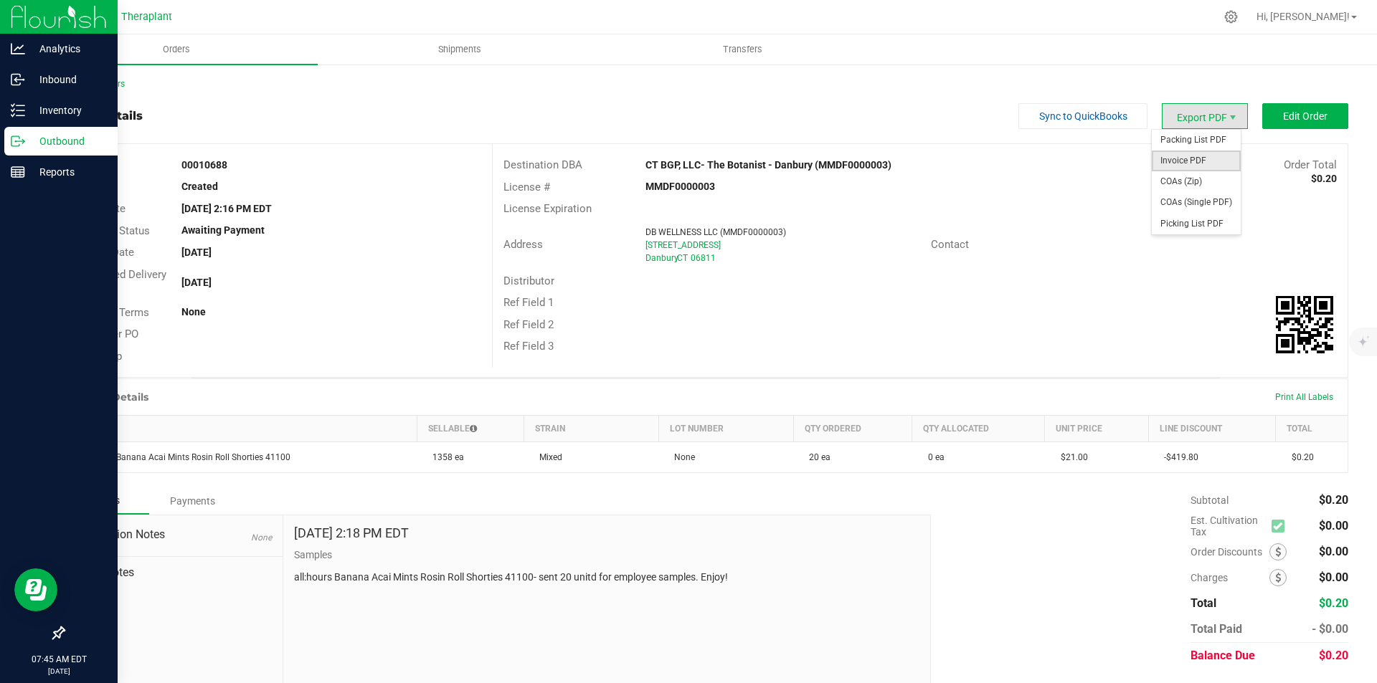
click at [1203, 155] on span "Invoice PDF" at bounding box center [1196, 161] width 89 height 21
click at [75, 87] on link "Back to Orders" at bounding box center [94, 84] width 62 height 10
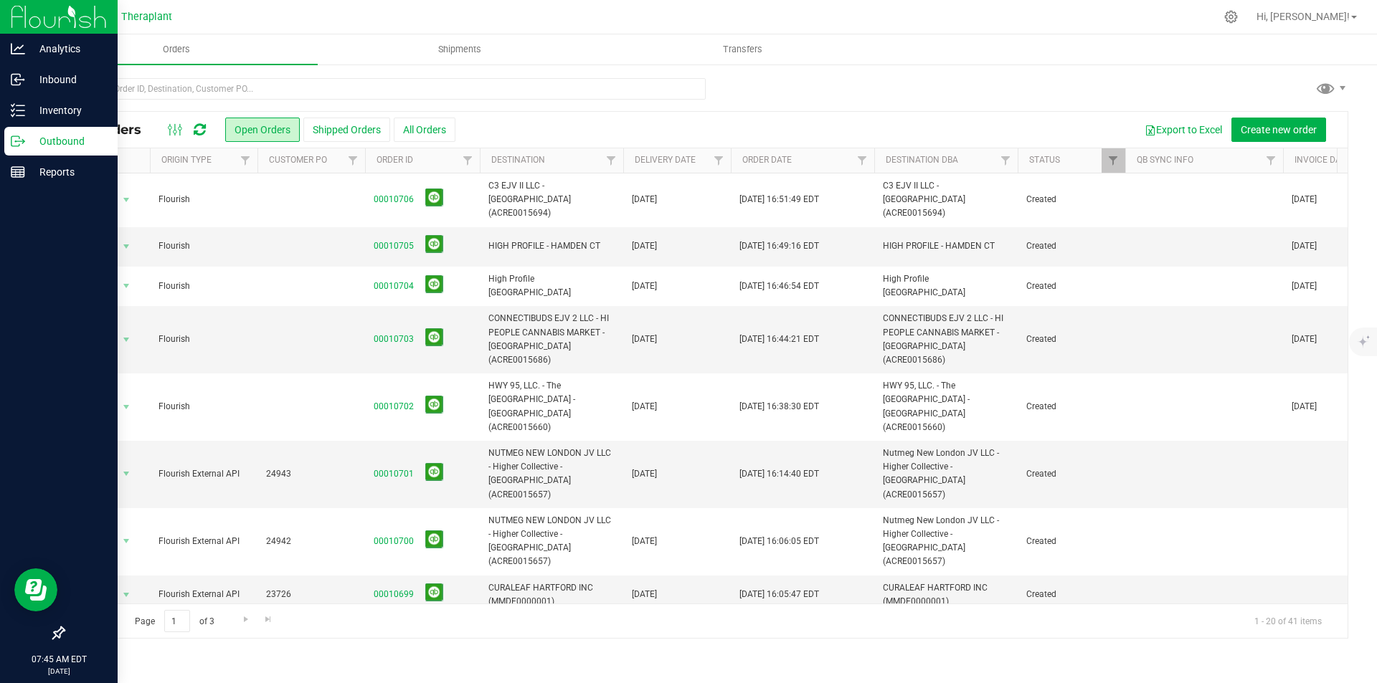
scroll to position [471, 0]
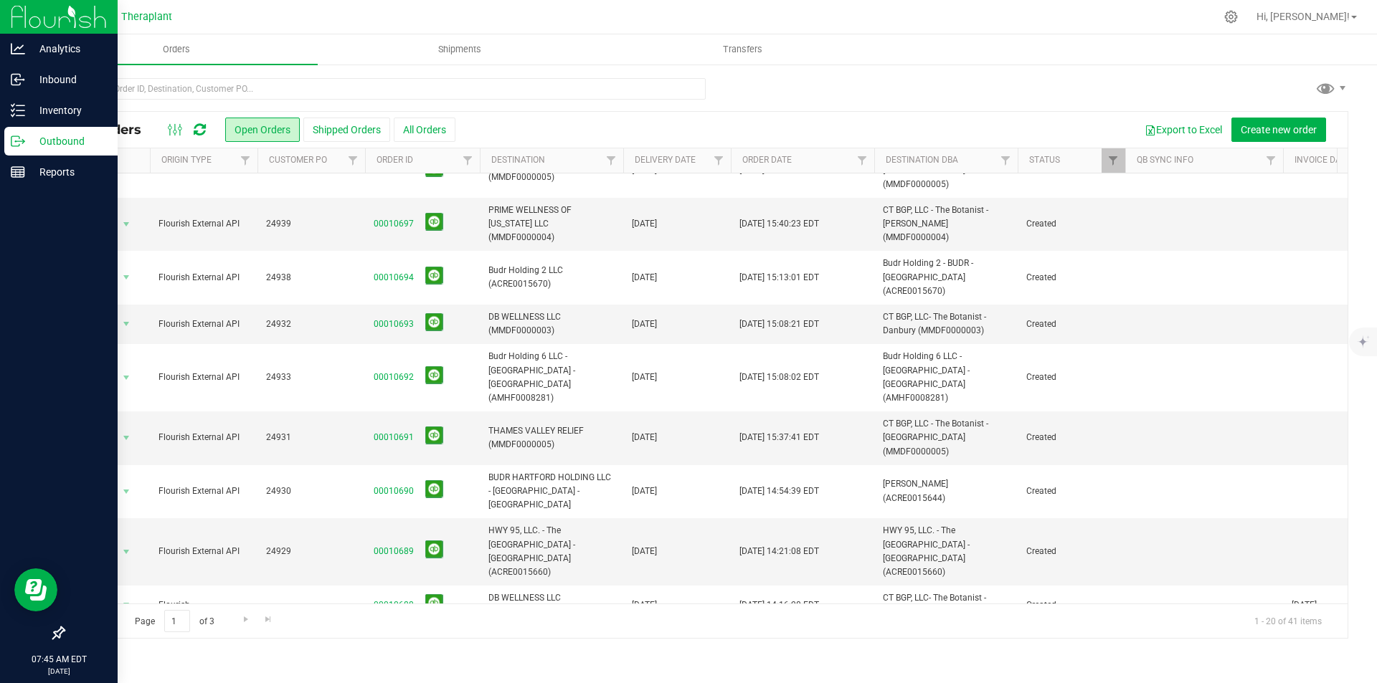
click at [398, 645] on link "00010687" at bounding box center [394, 652] width 40 height 14
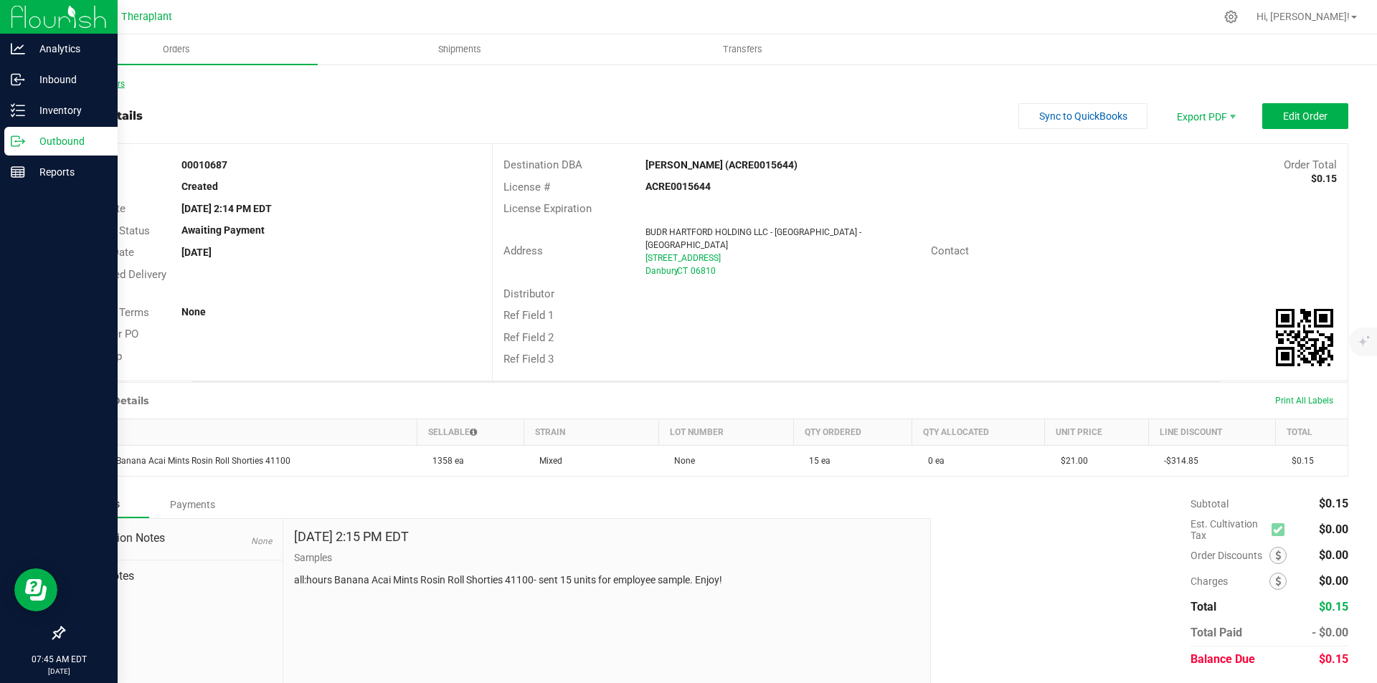
click at [95, 80] on link "Back to Orders" at bounding box center [94, 84] width 62 height 10
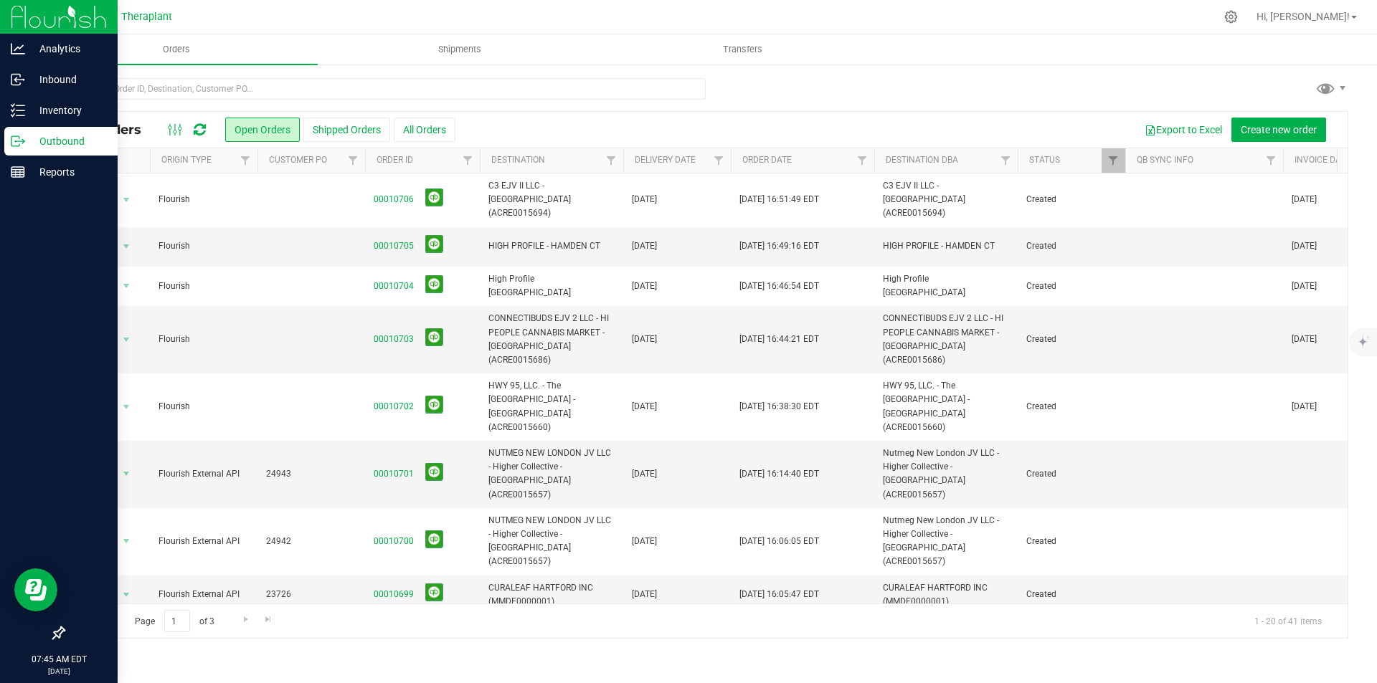
scroll to position [471, 0]
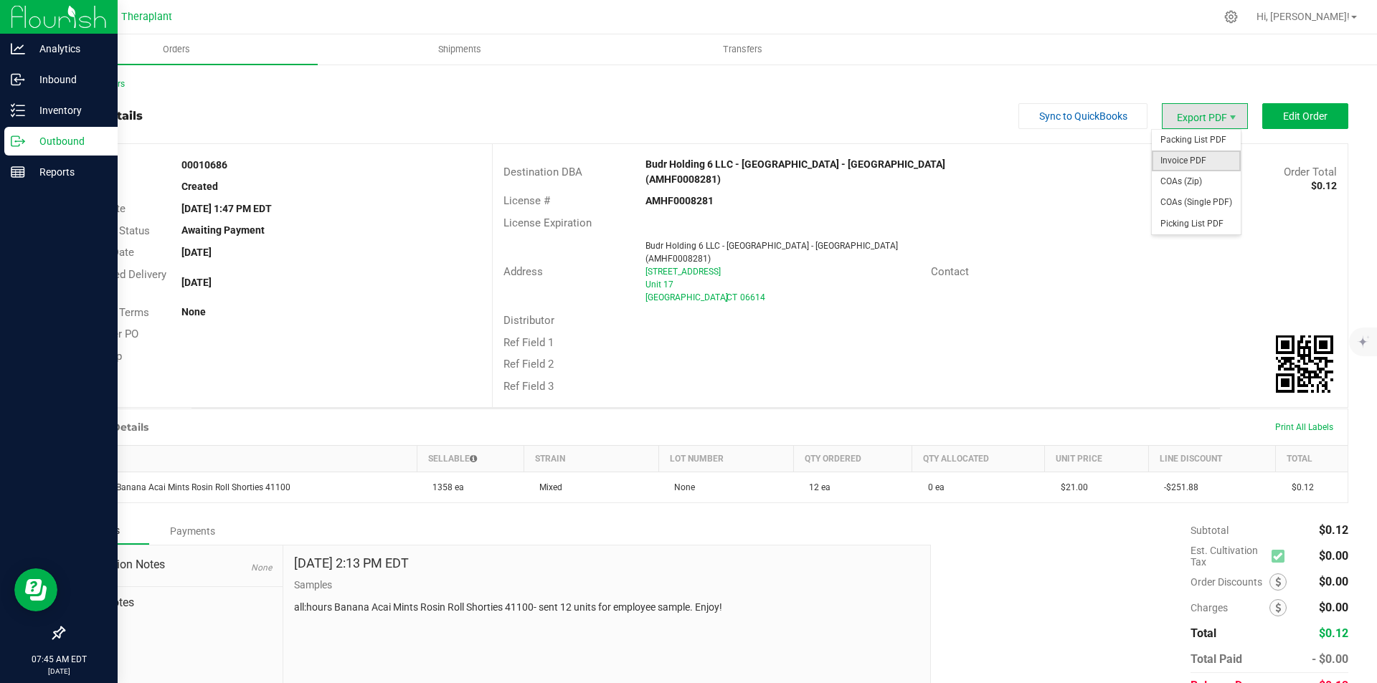
click at [1183, 155] on span "Invoice PDF" at bounding box center [1196, 161] width 89 height 21
click at [113, 80] on link "Back to Orders" at bounding box center [94, 84] width 62 height 10
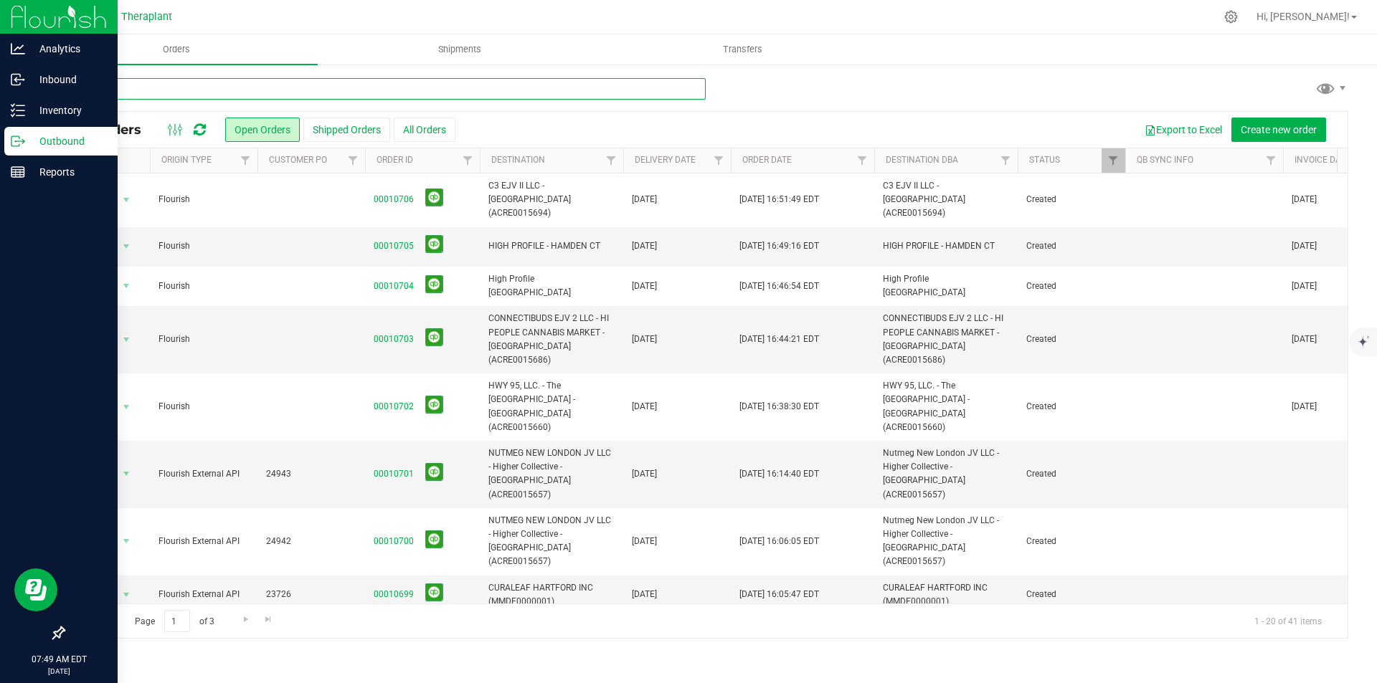
click at [262, 91] on input "text" at bounding box center [384, 89] width 643 height 22
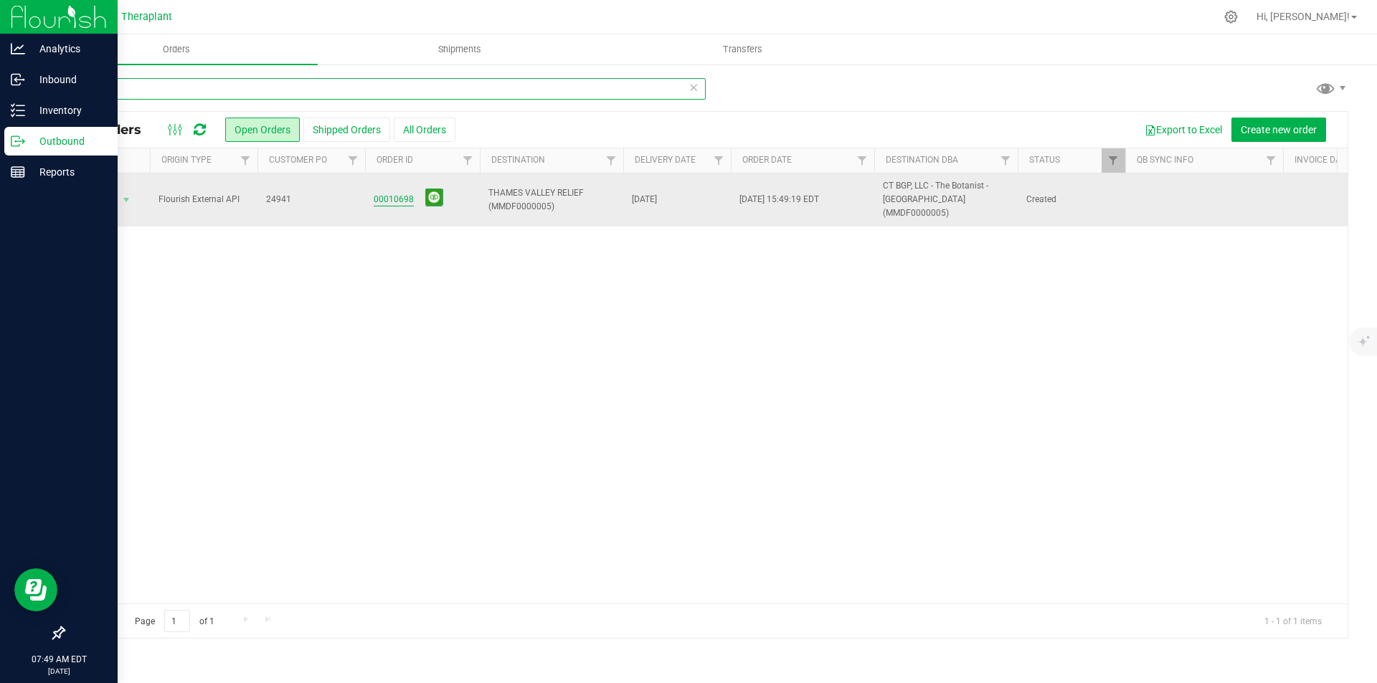
type input "24941"
click at [391, 193] on link "00010698" at bounding box center [394, 200] width 40 height 14
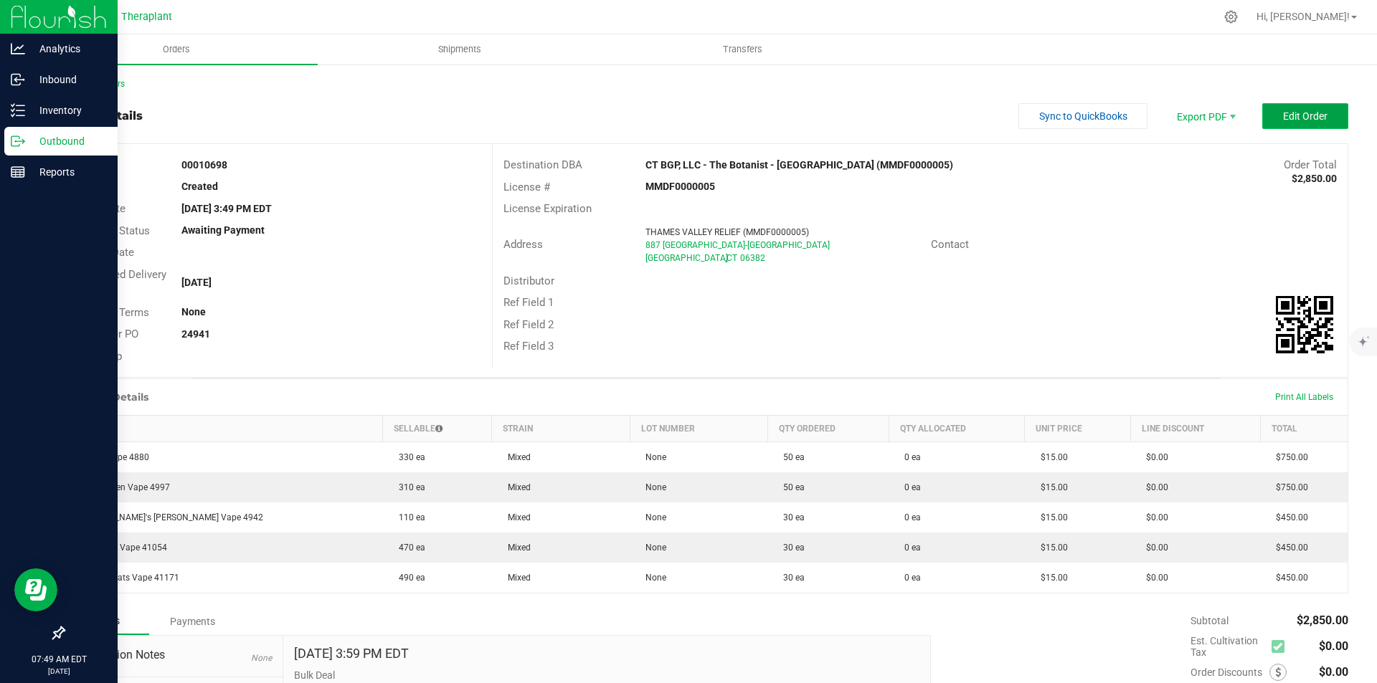
click at [1285, 120] on span "Edit Order" at bounding box center [1305, 115] width 44 height 11
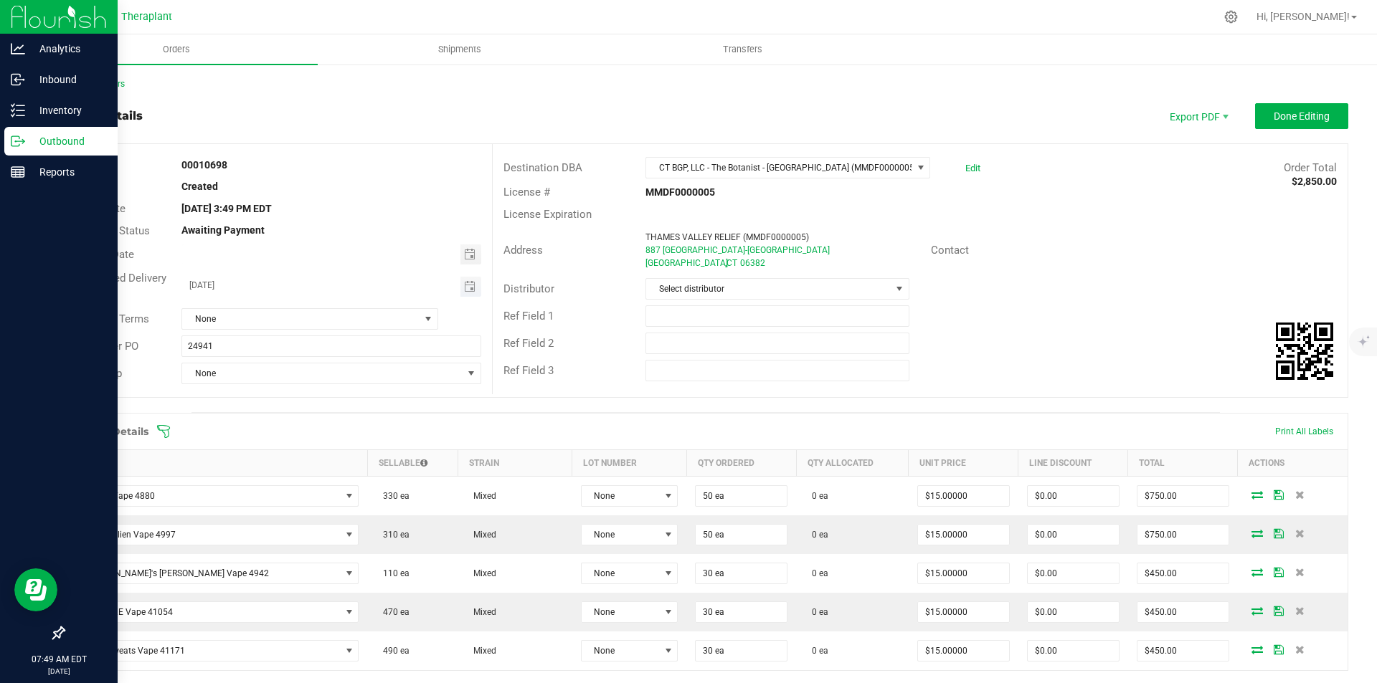
click at [465, 279] on span "Toggle calendar" at bounding box center [470, 287] width 21 height 20
click at [191, 421] on li "Sep" at bounding box center [202, 417] width 43 height 17
click at [269, 366] on span "1" at bounding box center [267, 360] width 21 height 22
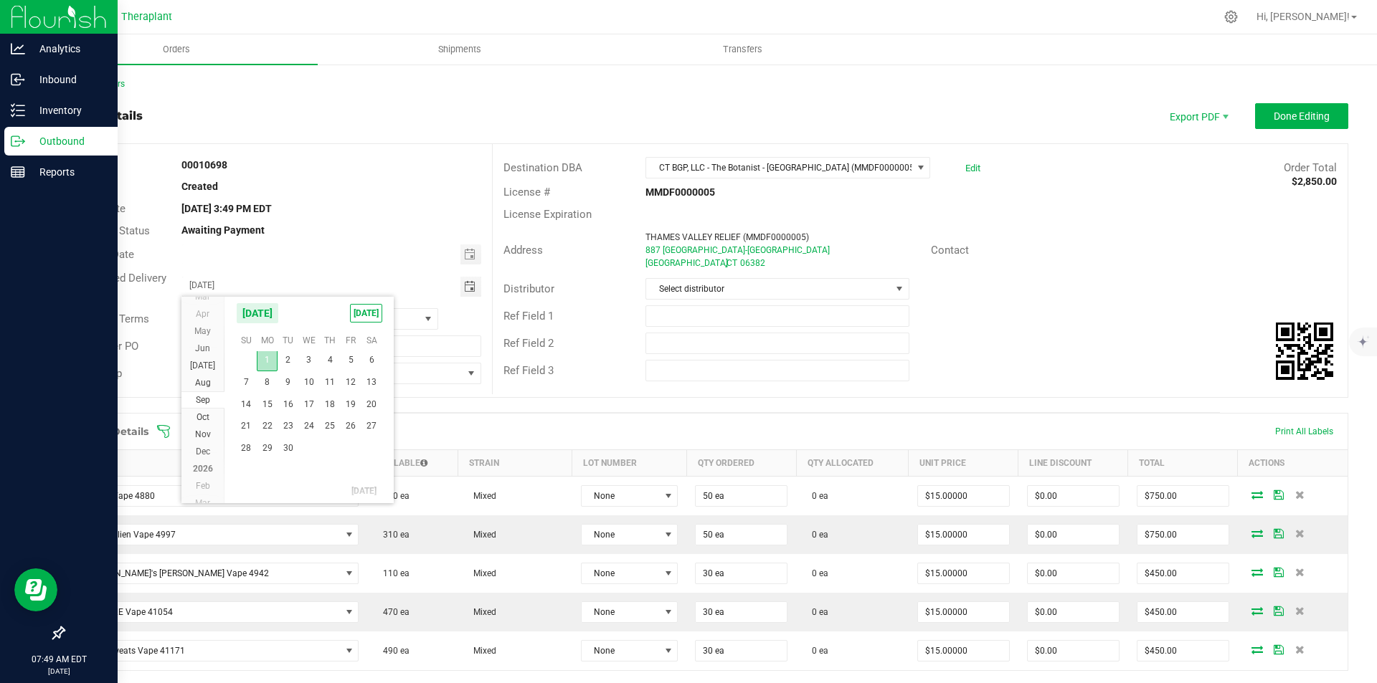
type input "[DATE]"
click at [1287, 119] on span "Done Editing" at bounding box center [1302, 115] width 56 height 11
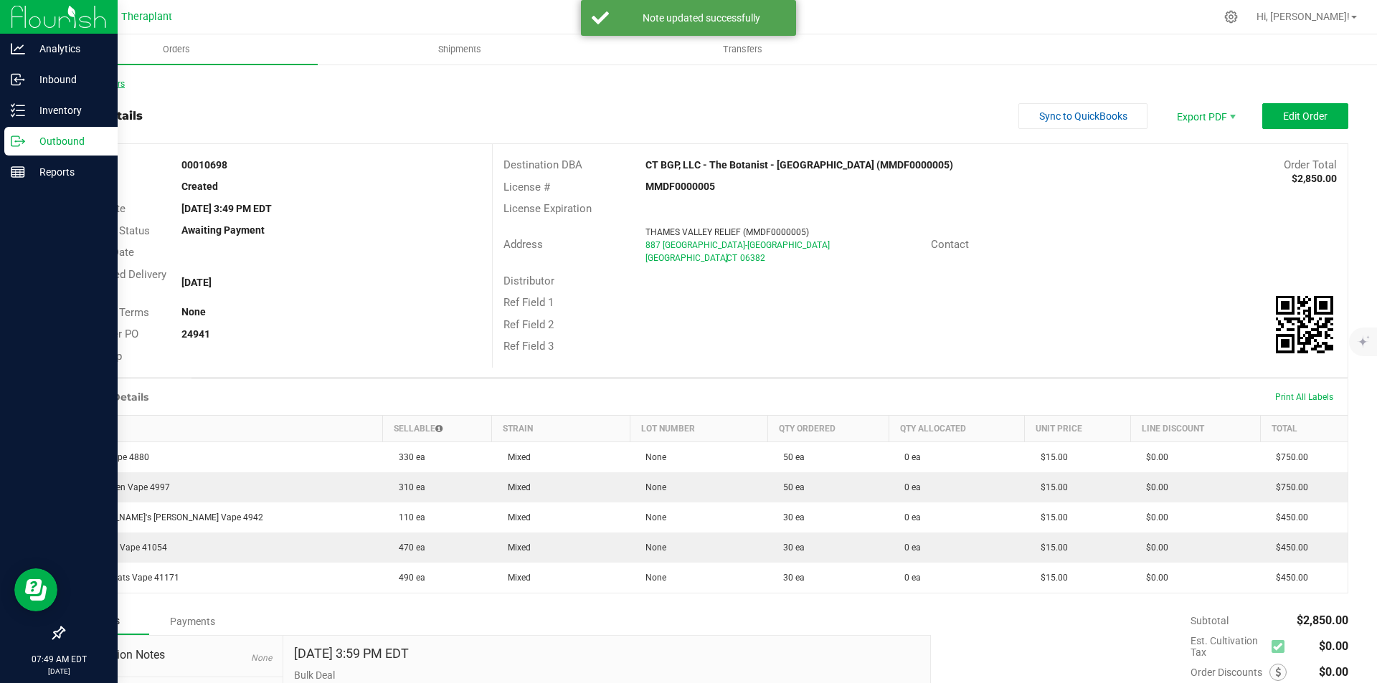
click at [96, 87] on link "Back to Orders" at bounding box center [94, 84] width 62 height 10
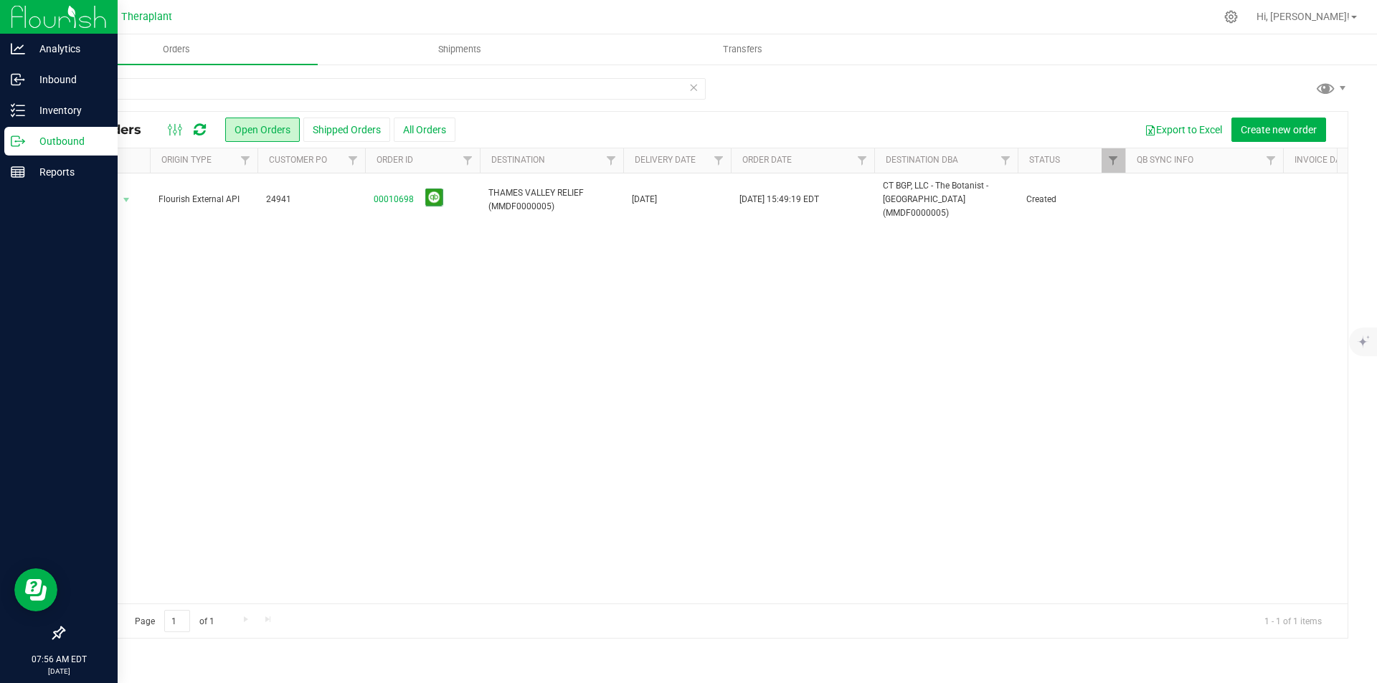
click at [55, 13] on img at bounding box center [59, 17] width 96 height 34
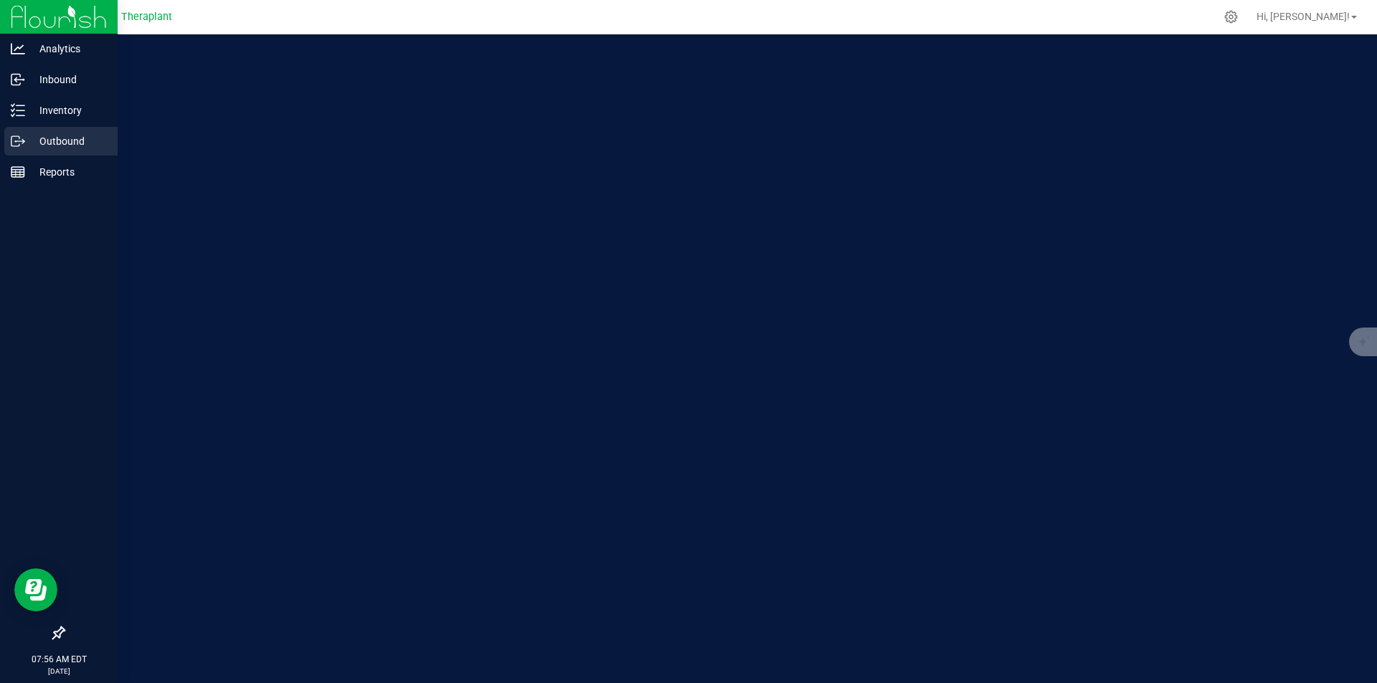
click at [37, 141] on p "Outbound" at bounding box center [68, 141] width 86 height 17
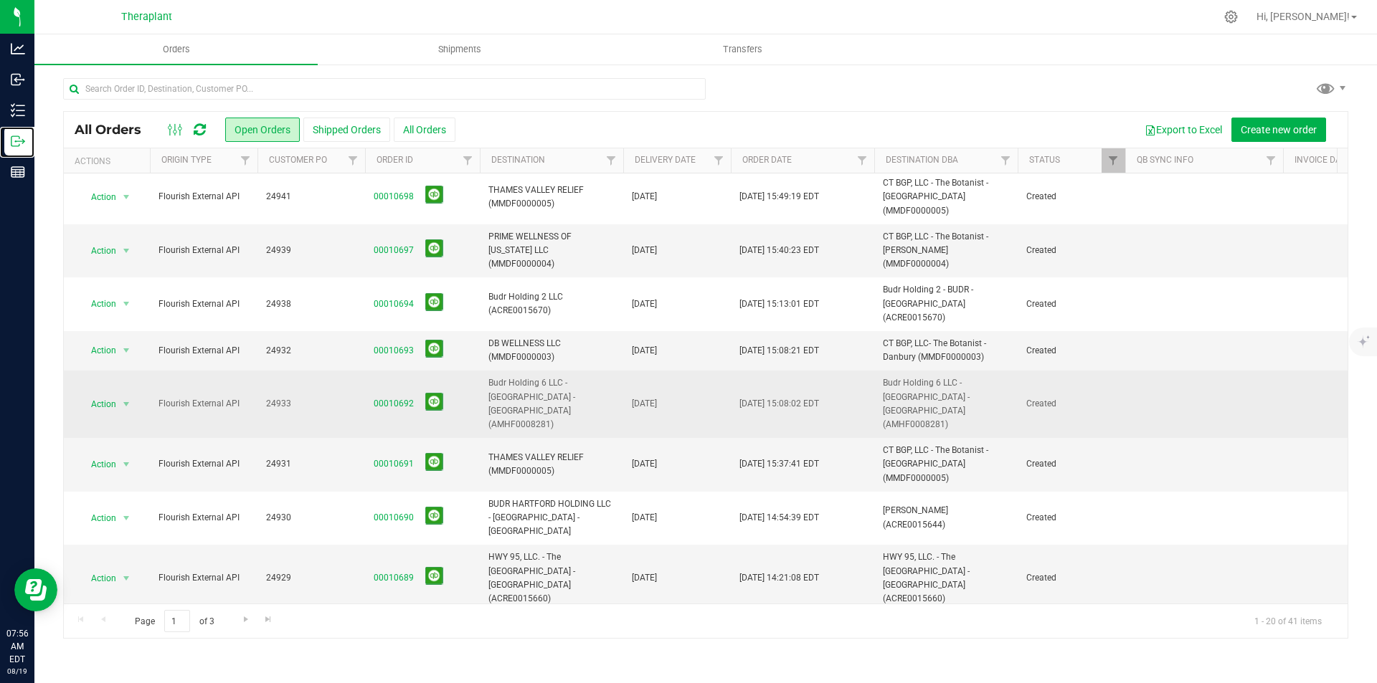
scroll to position [471, 0]
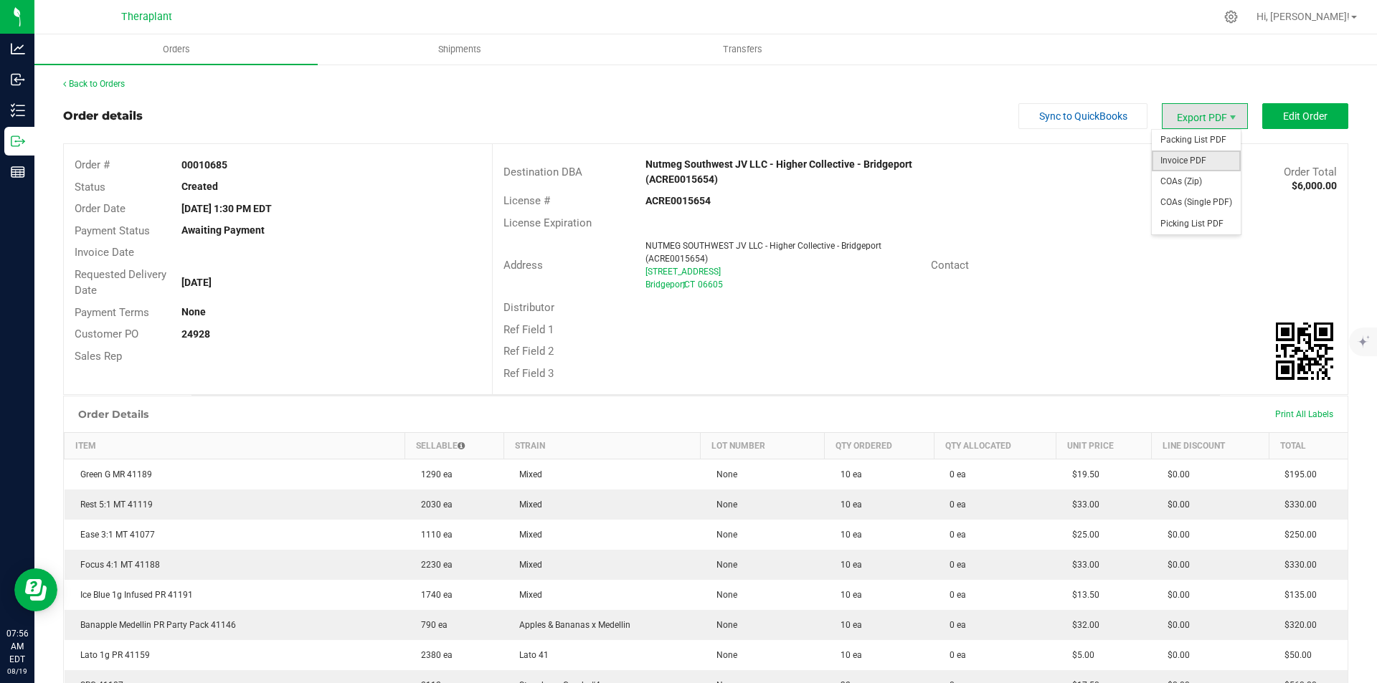
click at [1198, 153] on span "Invoice PDF" at bounding box center [1196, 161] width 89 height 21
click at [109, 86] on link "Back to Orders" at bounding box center [94, 84] width 62 height 10
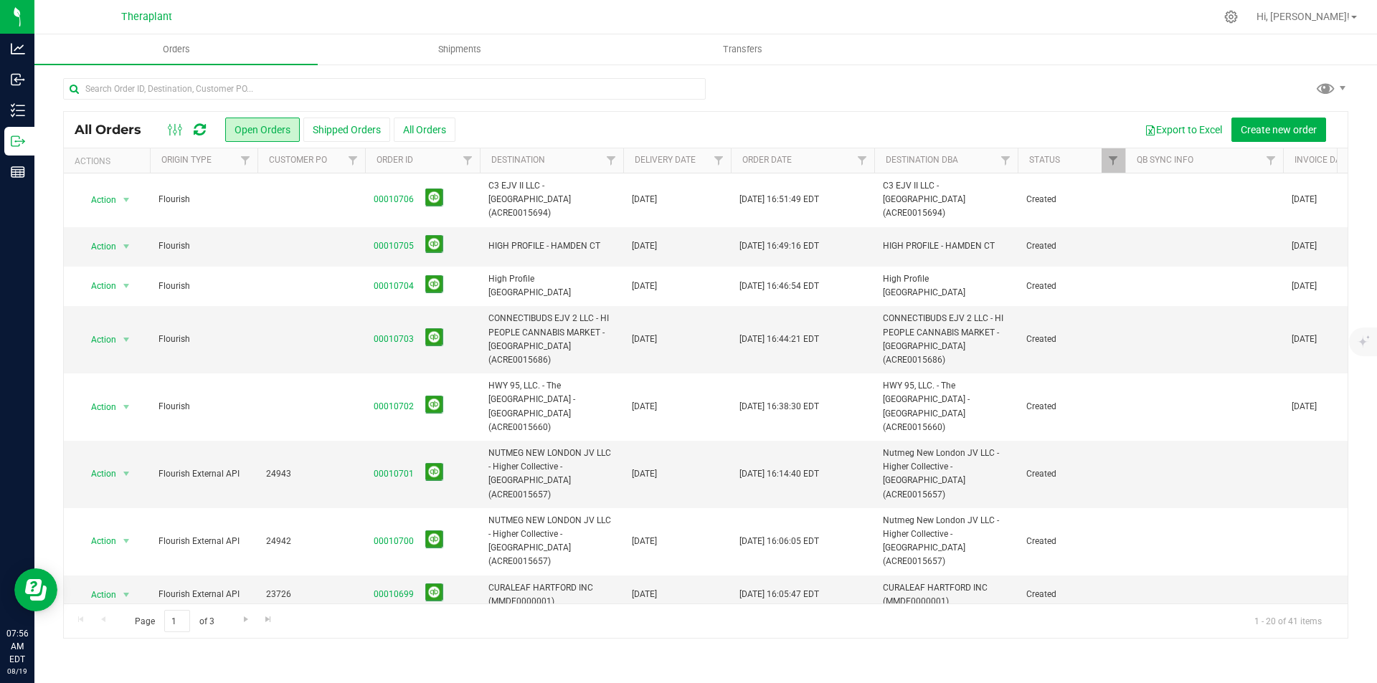
scroll to position [471, 0]
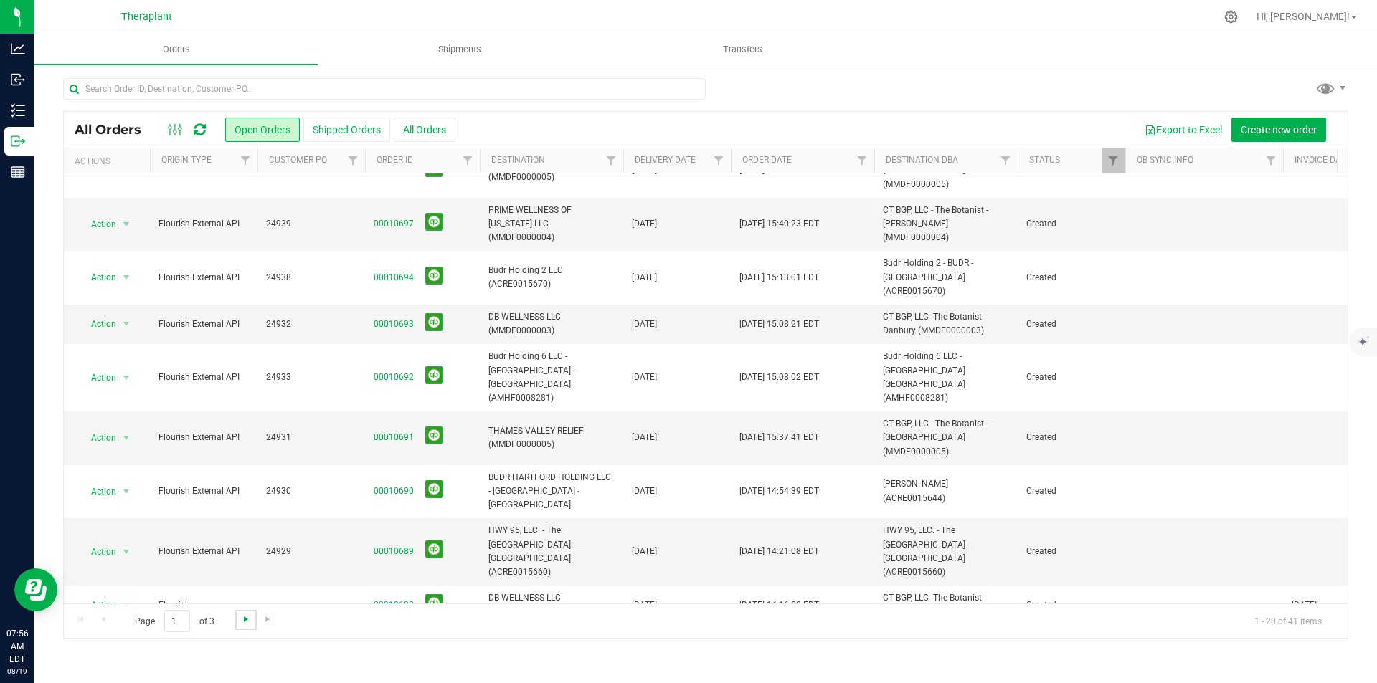
click at [243, 622] on span "Go to the next page" at bounding box center [245, 619] width 11 height 11
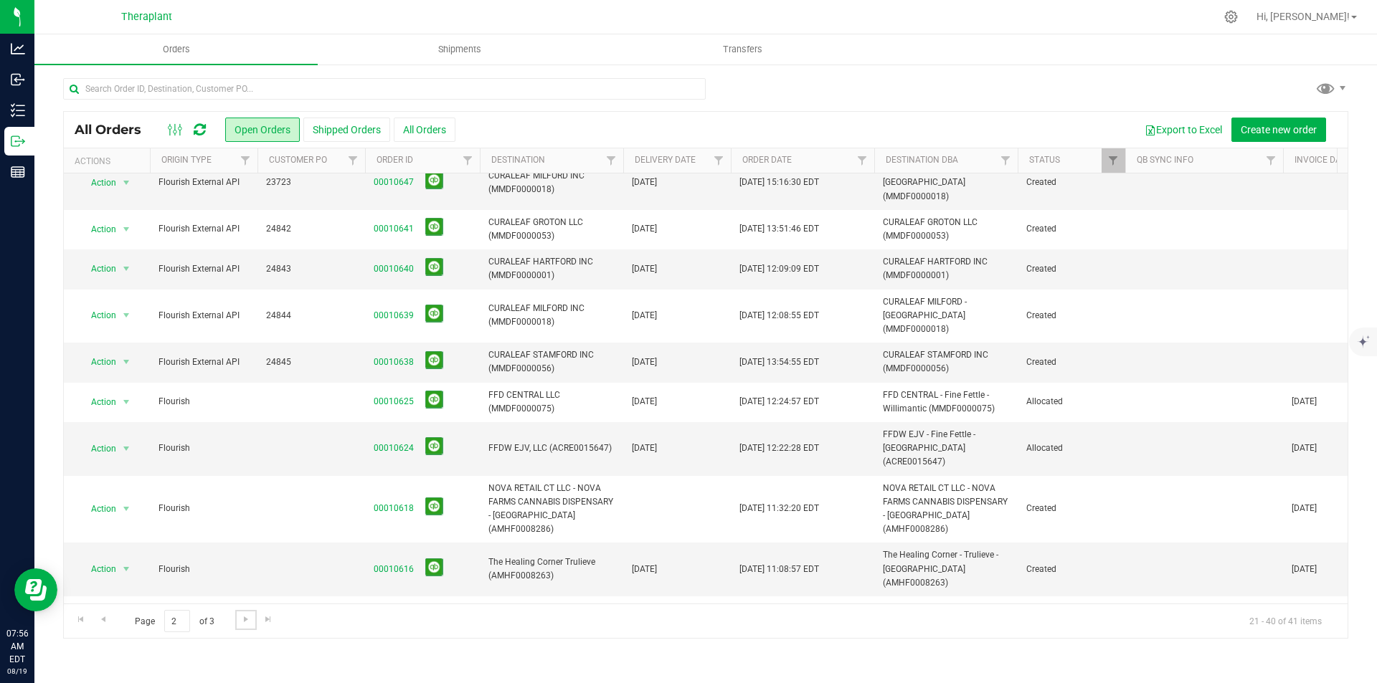
scroll to position [0, 0]
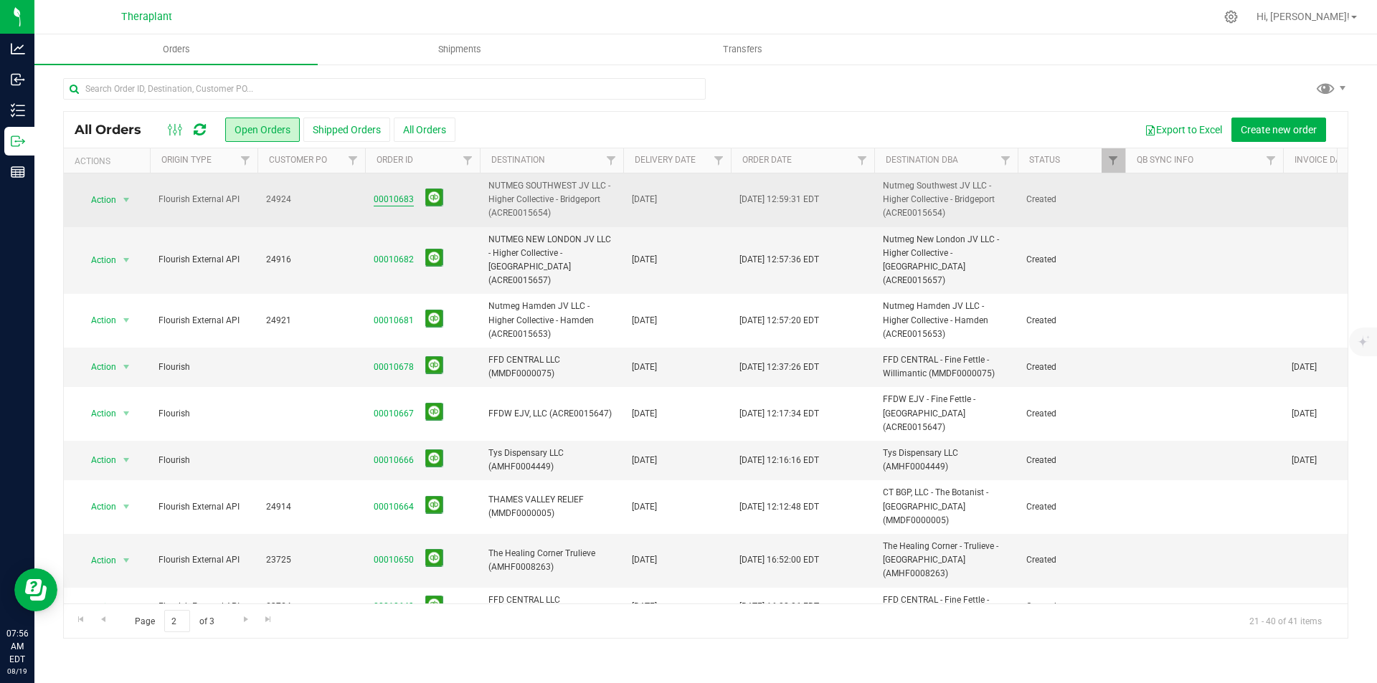
click at [390, 204] on link "00010683" at bounding box center [394, 200] width 40 height 14
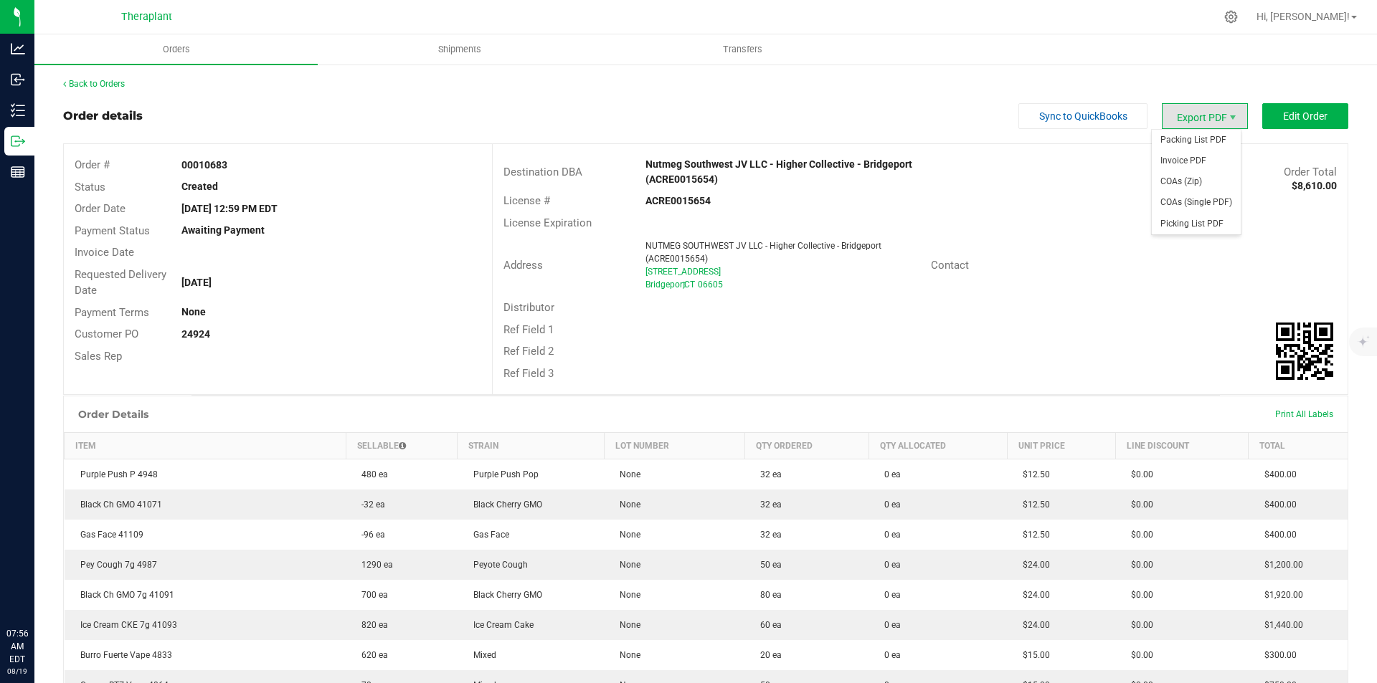
click at [1181, 156] on span "Invoice PDF" at bounding box center [1196, 161] width 89 height 21
click at [100, 82] on link "Back to Orders" at bounding box center [94, 84] width 62 height 10
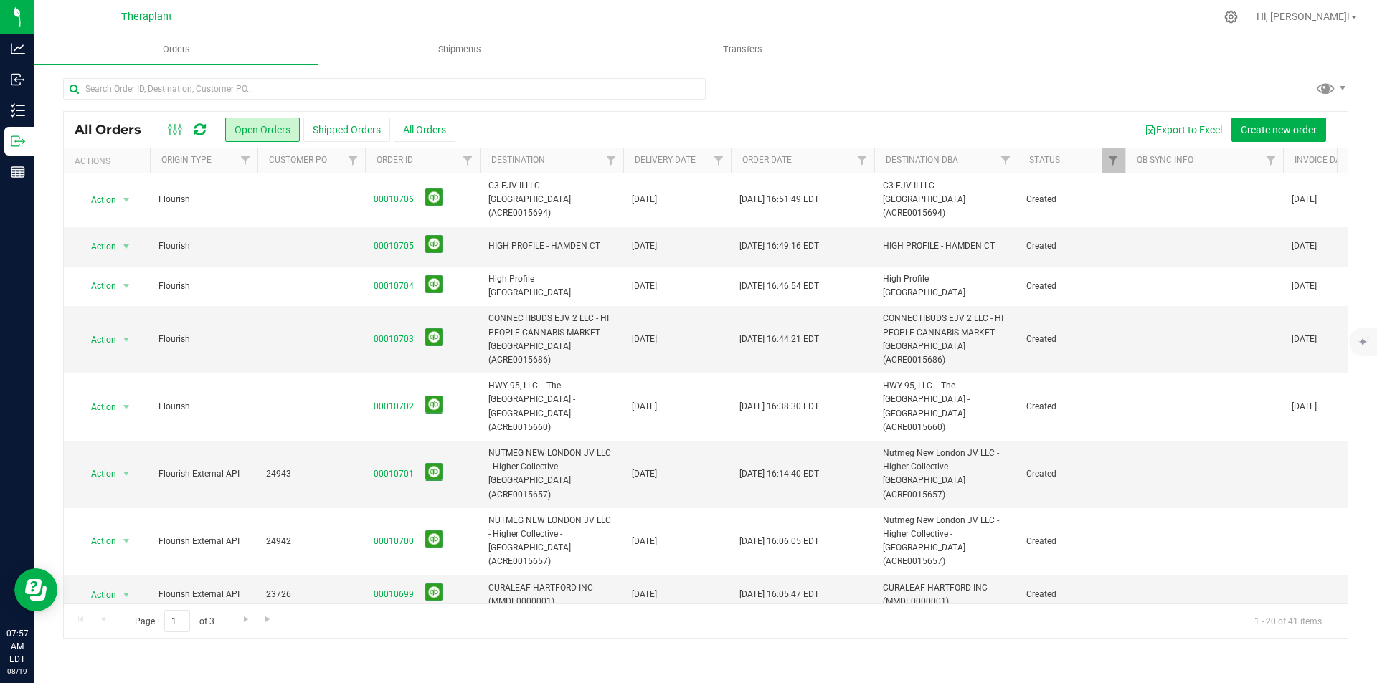
scroll to position [471, 0]
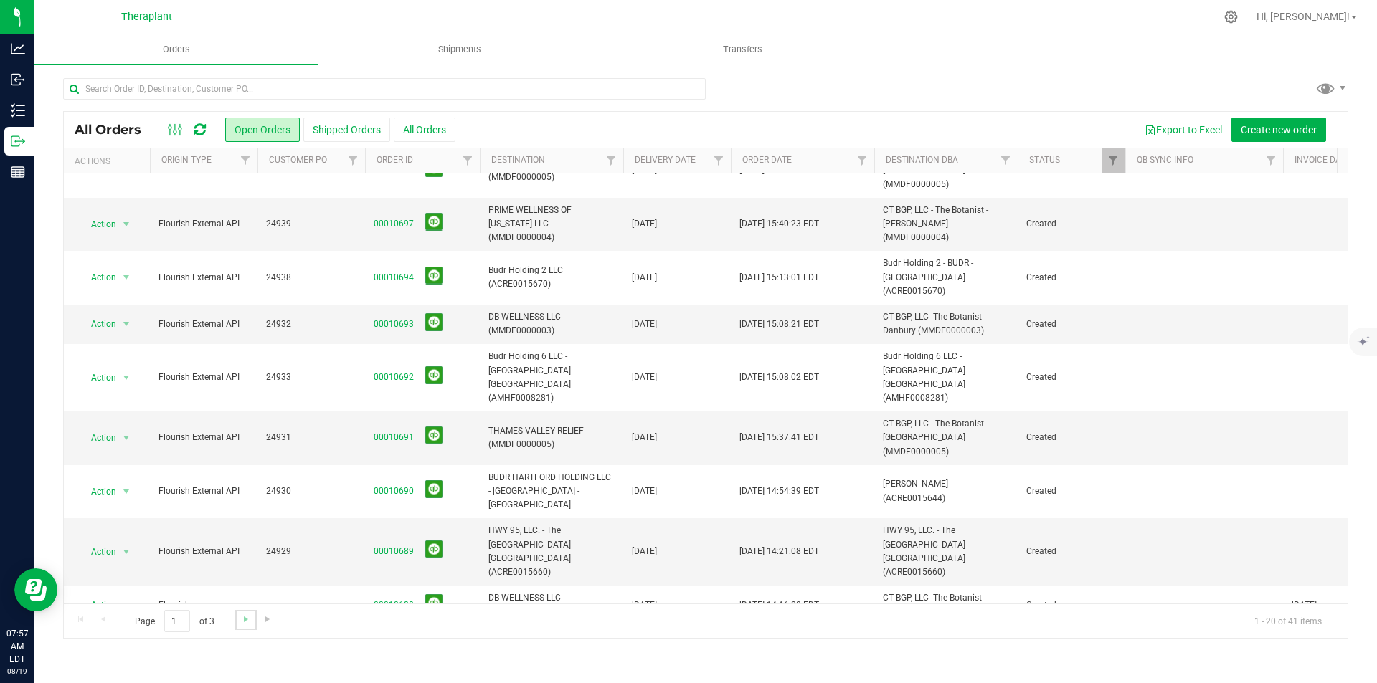
click at [238, 620] on link "Go to the next page" at bounding box center [245, 619] width 21 height 19
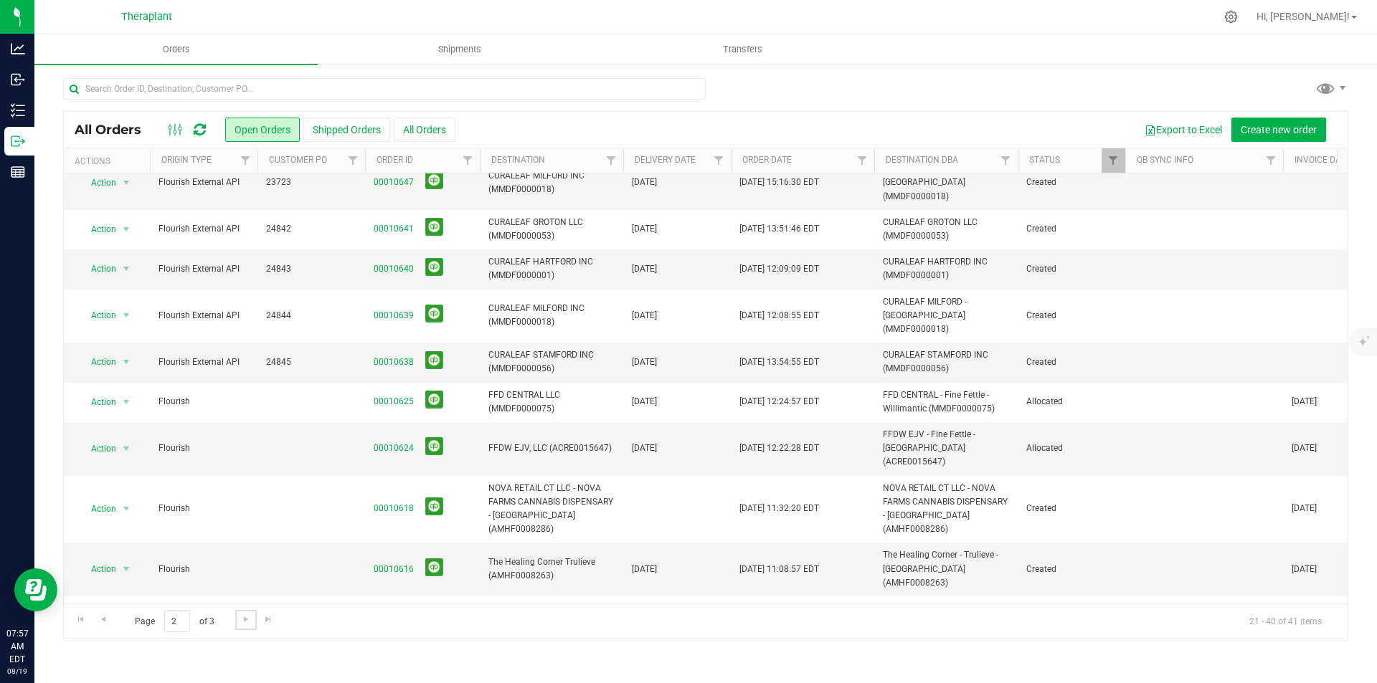
scroll to position [0, 0]
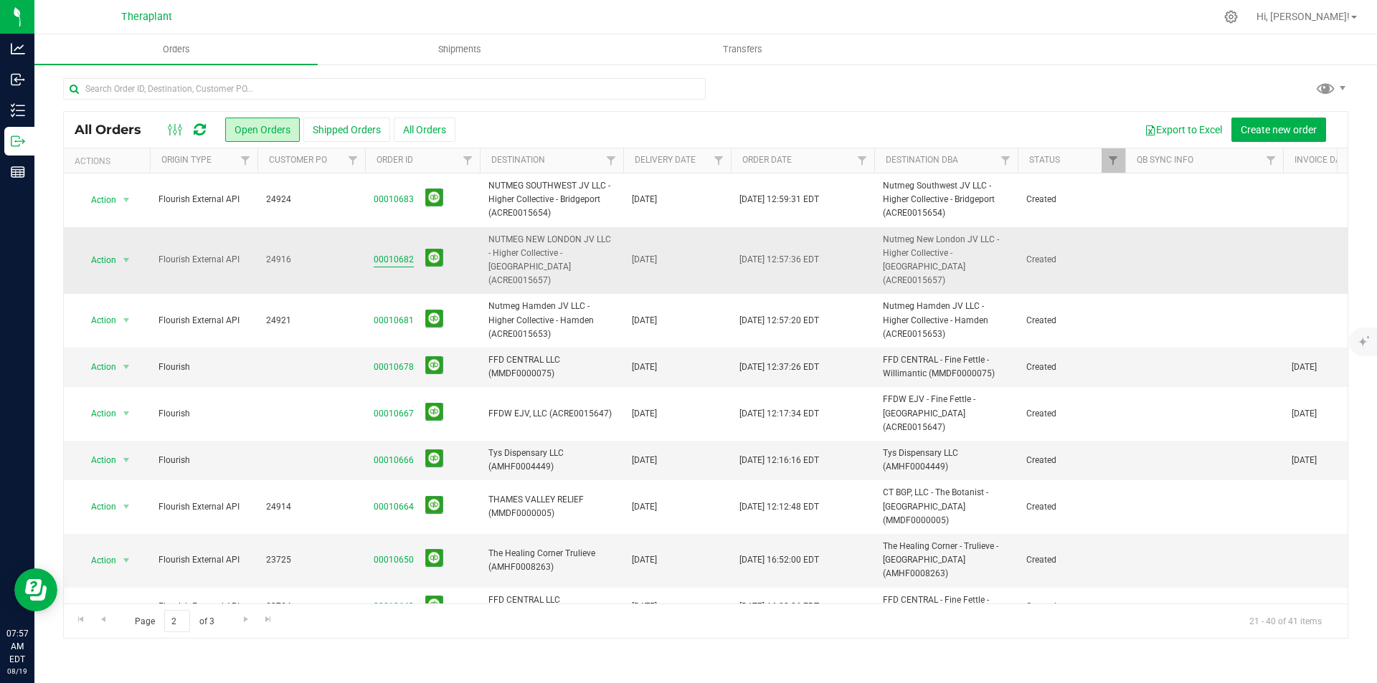
click at [399, 255] on link "00010682" at bounding box center [394, 260] width 40 height 14
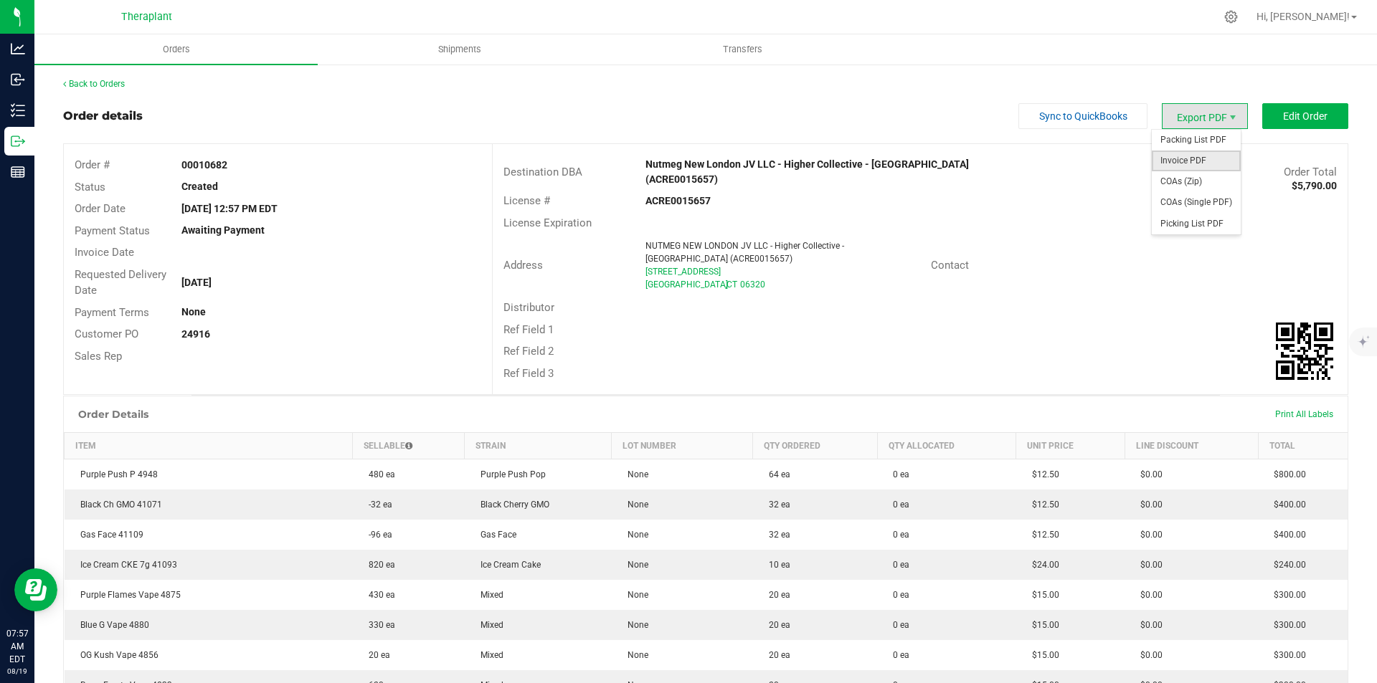
click at [1178, 156] on span "Invoice PDF" at bounding box center [1196, 161] width 89 height 21
click at [115, 86] on link "Back to Orders" at bounding box center [94, 84] width 62 height 10
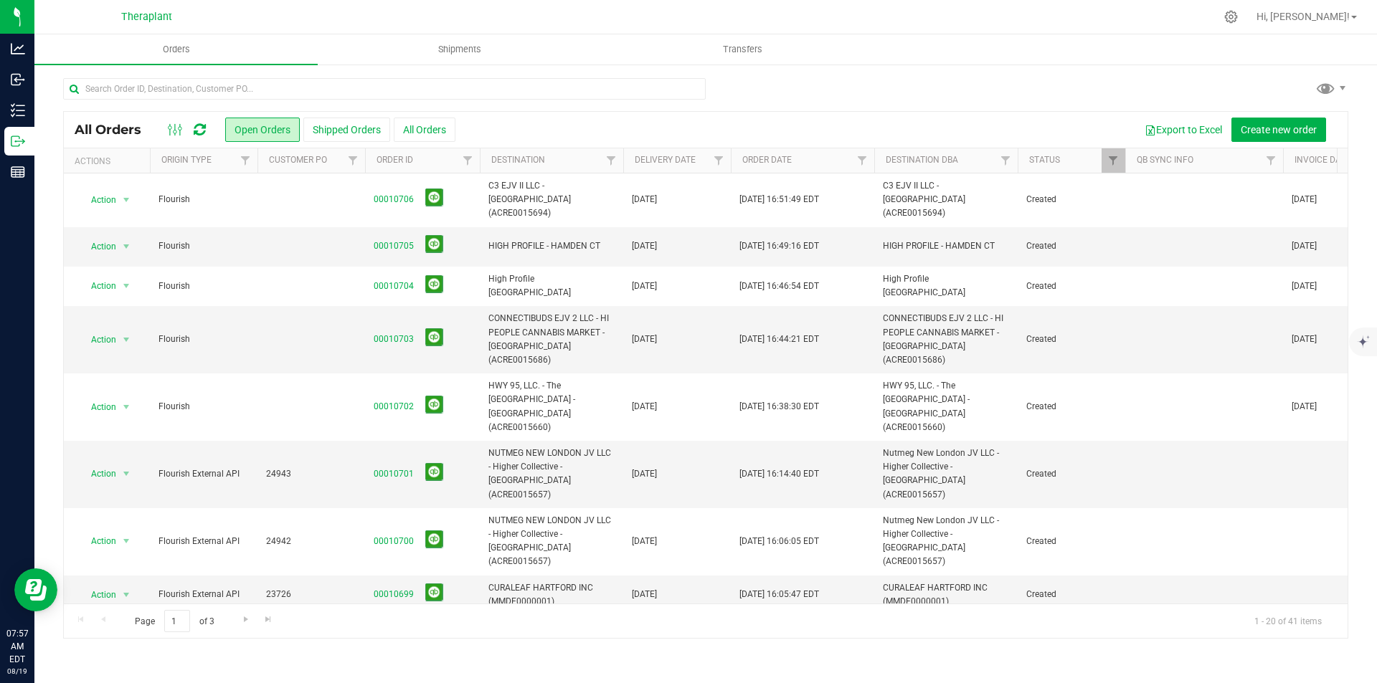
scroll to position [471, 0]
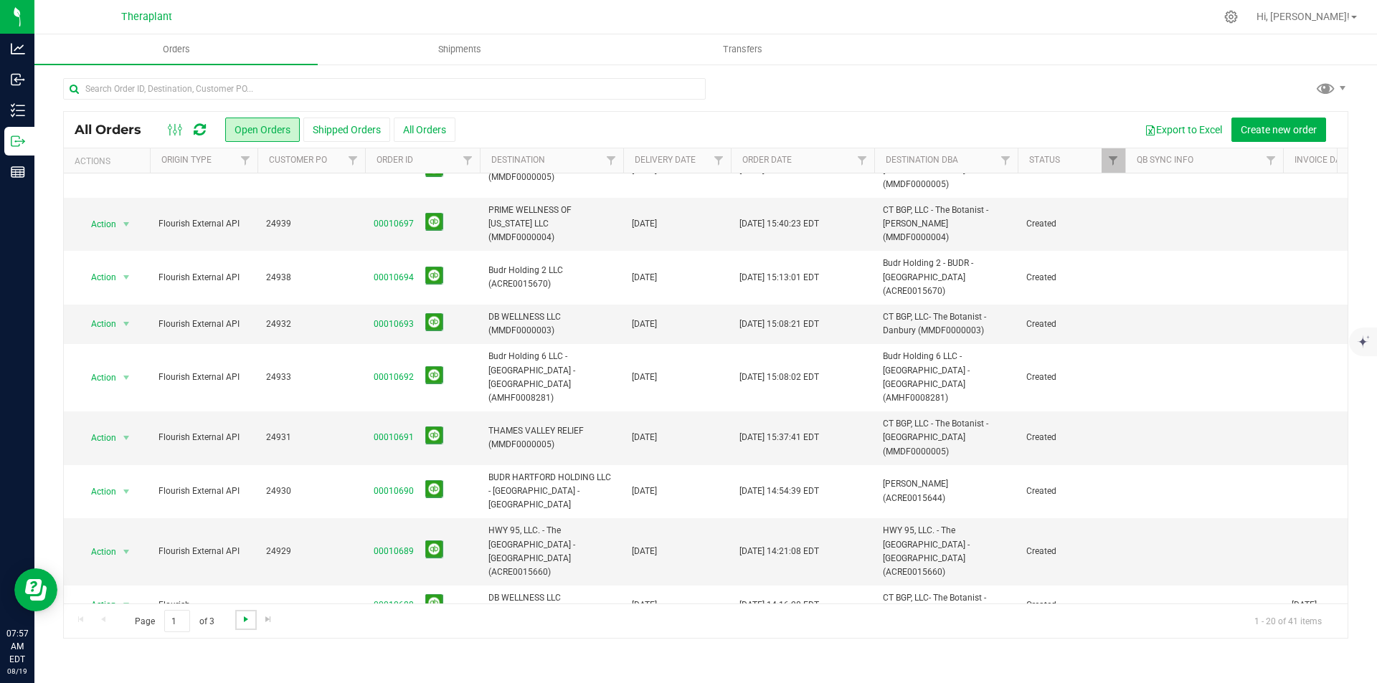
click at [243, 622] on span "Go to the next page" at bounding box center [245, 619] width 11 height 11
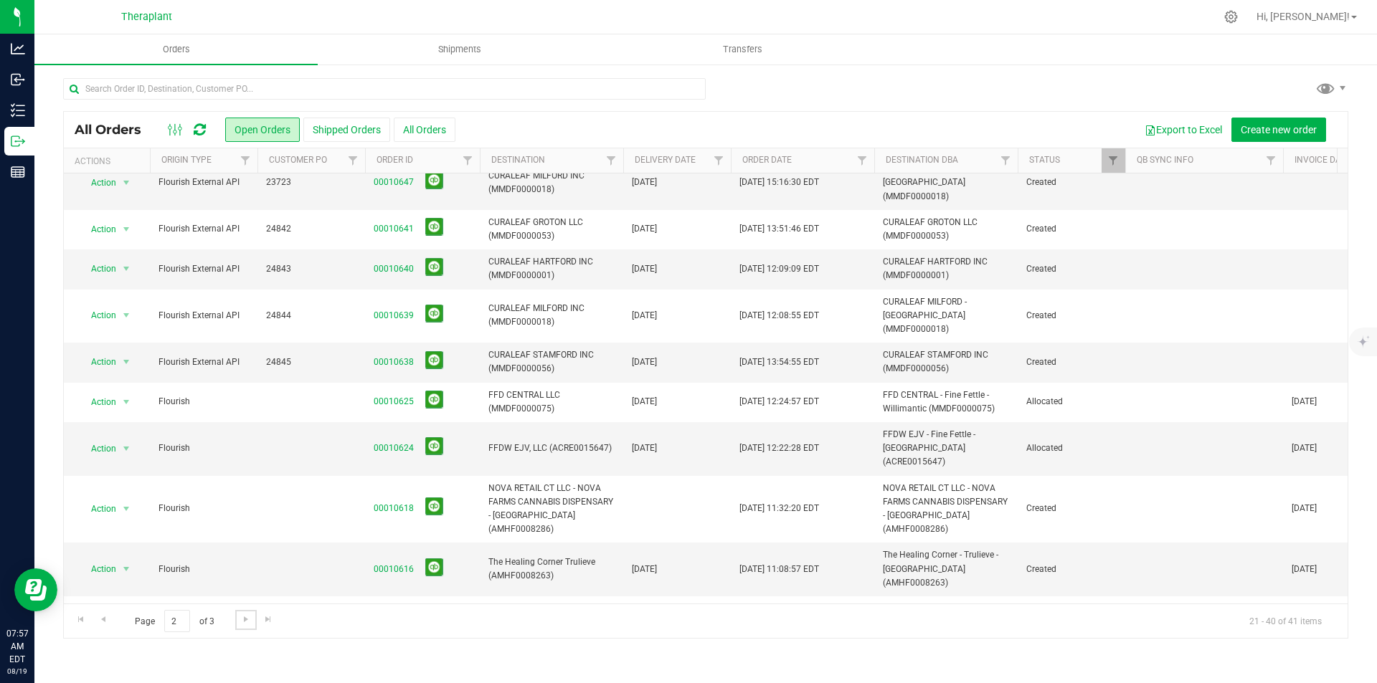
scroll to position [0, 0]
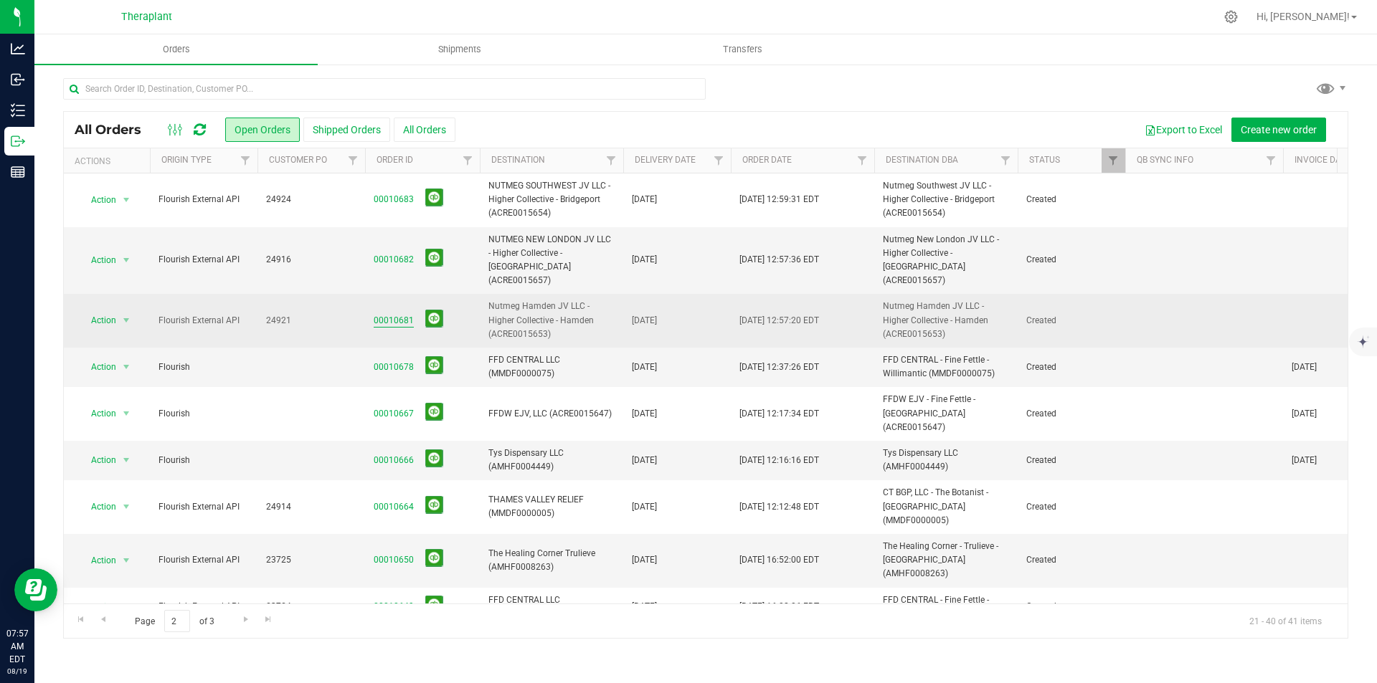
click at [398, 314] on link "00010681" at bounding box center [394, 321] width 40 height 14
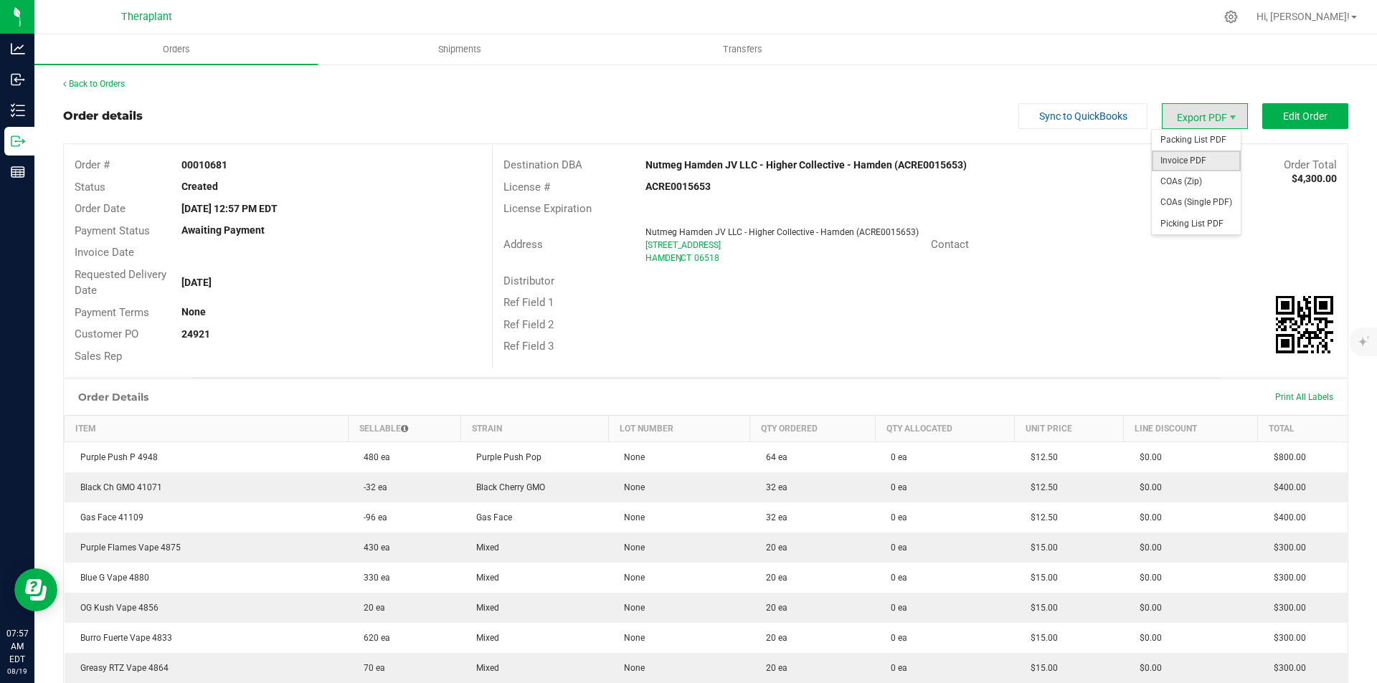
click at [1175, 151] on span "Invoice PDF" at bounding box center [1196, 161] width 89 height 21
click at [110, 85] on link "Back to Orders" at bounding box center [94, 84] width 62 height 10
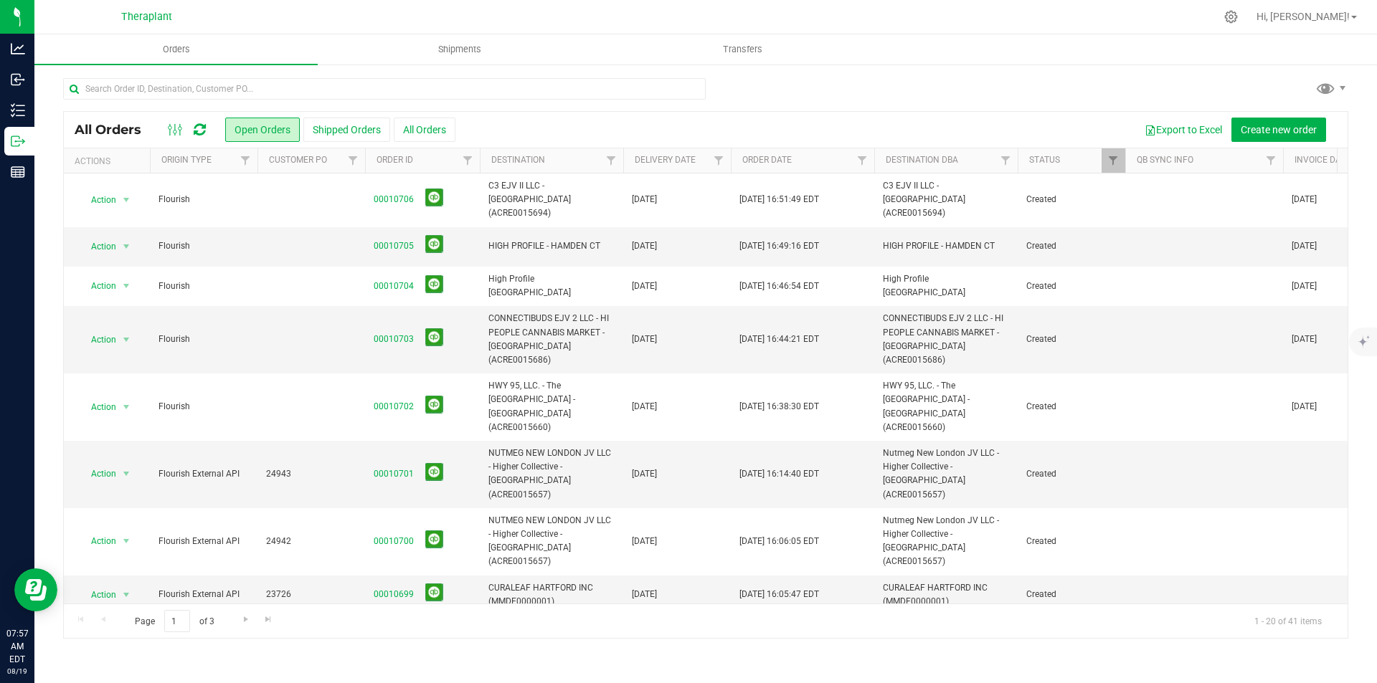
scroll to position [471, 0]
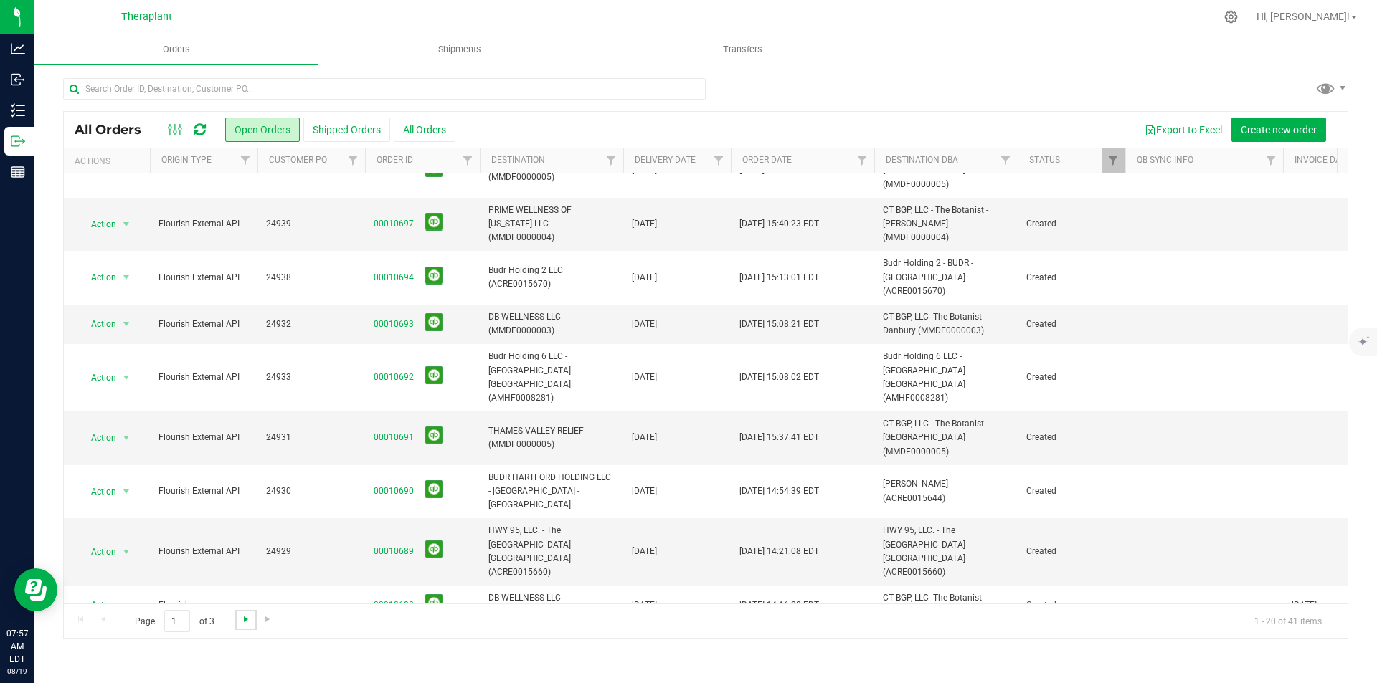
click at [240, 621] on span "Go to the next page" at bounding box center [245, 619] width 11 height 11
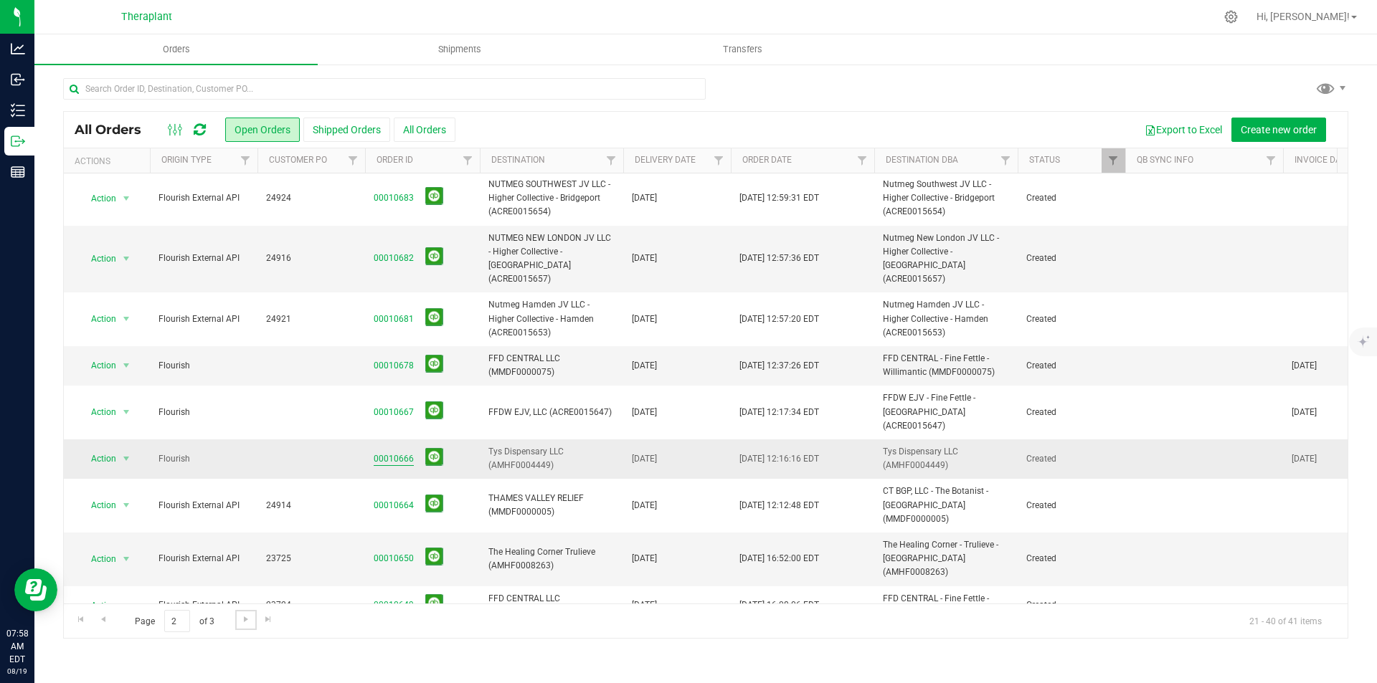
scroll to position [0, 0]
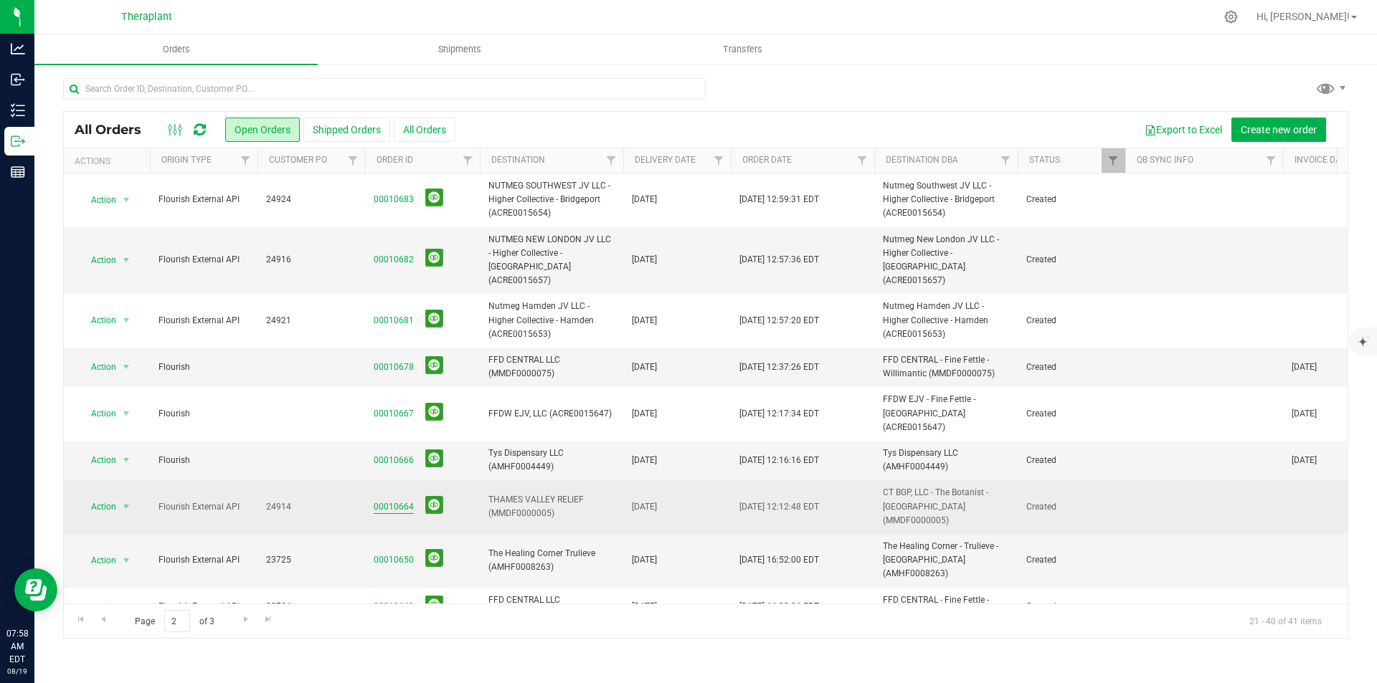
click at [398, 501] on link "00010664" at bounding box center [394, 508] width 40 height 14
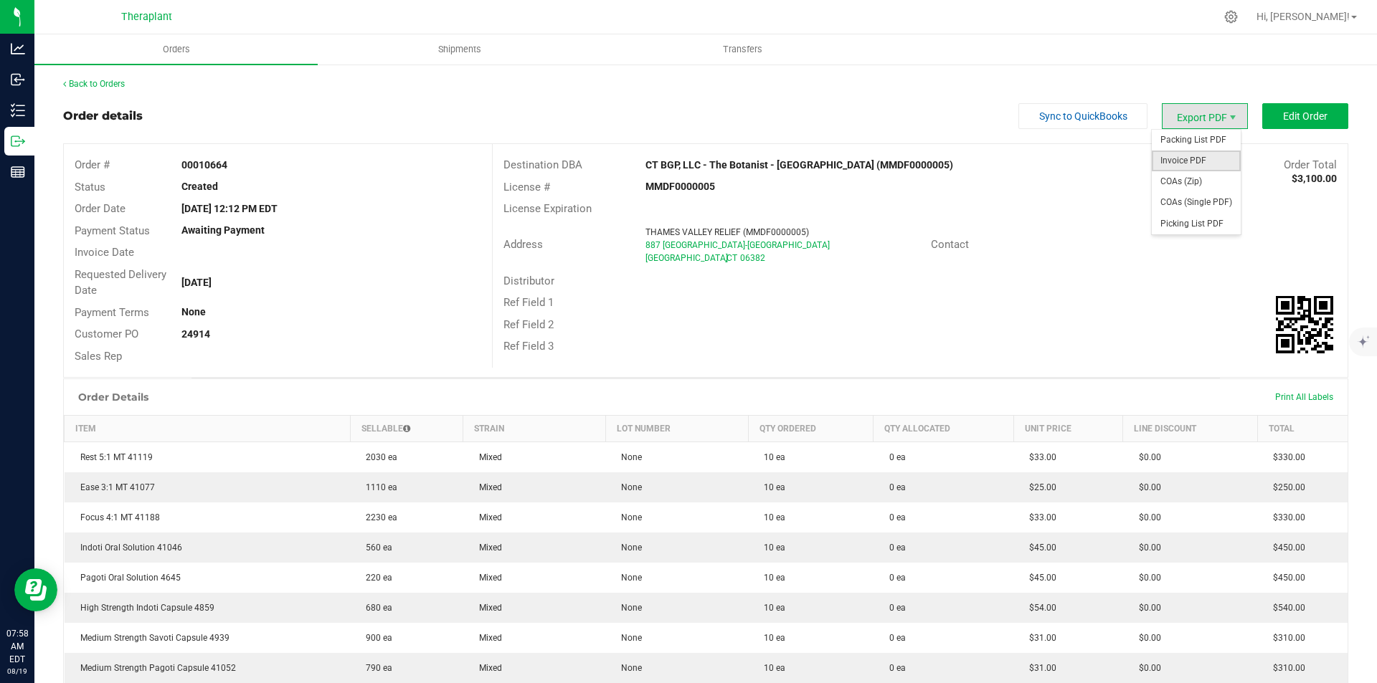
click at [1188, 152] on span "Invoice PDF" at bounding box center [1196, 161] width 89 height 21
click at [108, 76] on div "Back to Orders Order details Sync to QuickBooks Export PDF Edit Order Order # 0…" at bounding box center [705, 513] width 1343 height 901
click at [110, 80] on link "Back to Orders" at bounding box center [94, 84] width 62 height 10
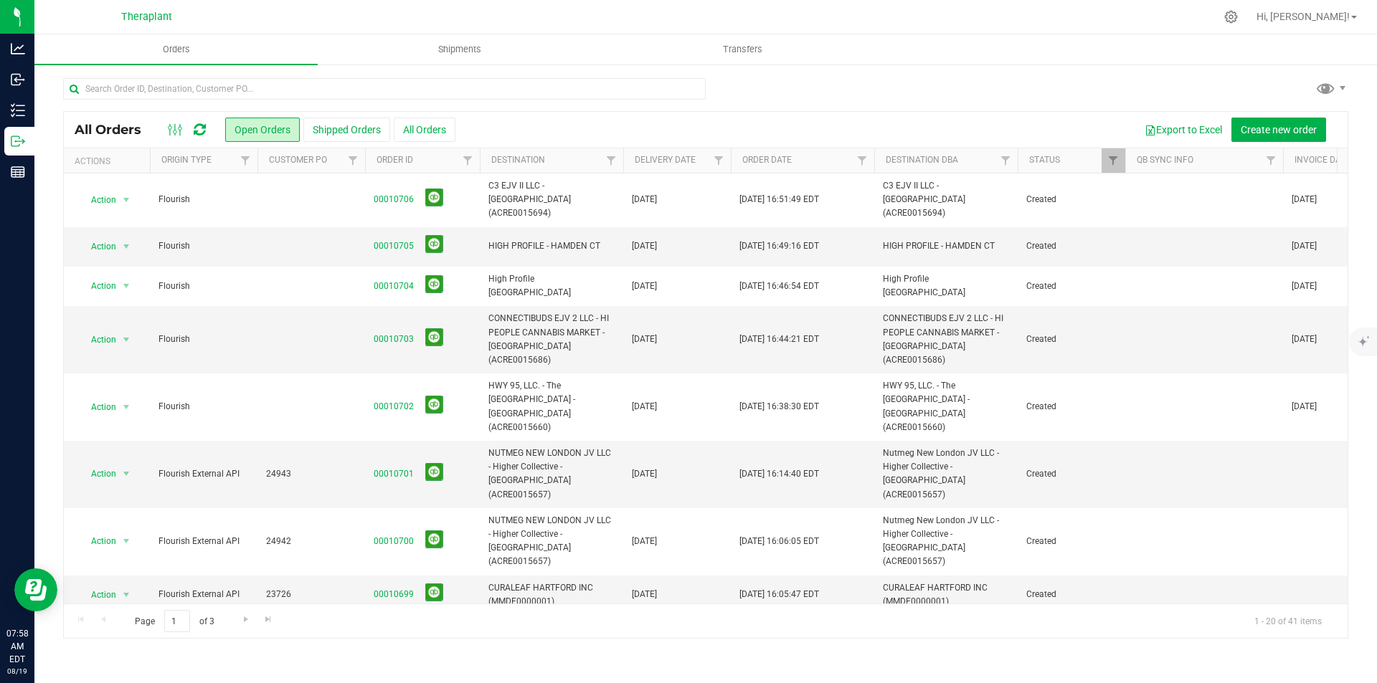
scroll to position [471, 0]
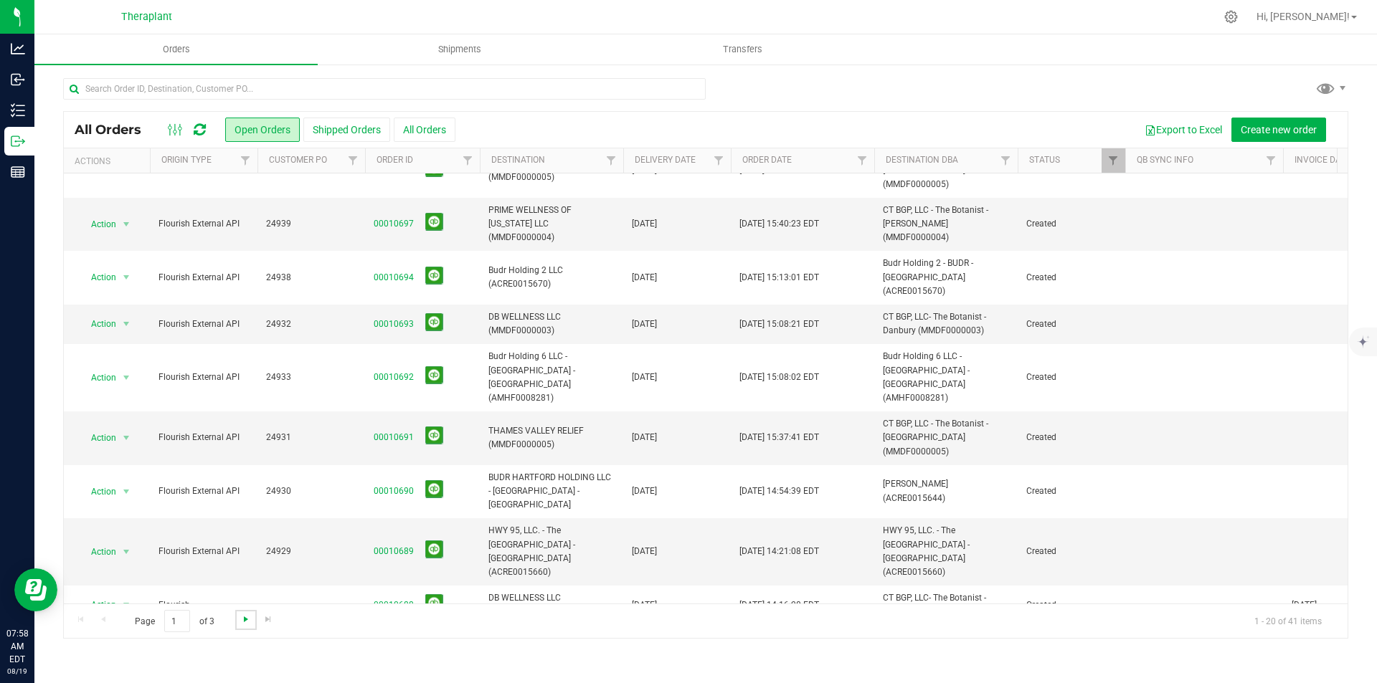
click at [245, 619] on span "Go to the next page" at bounding box center [245, 619] width 11 height 11
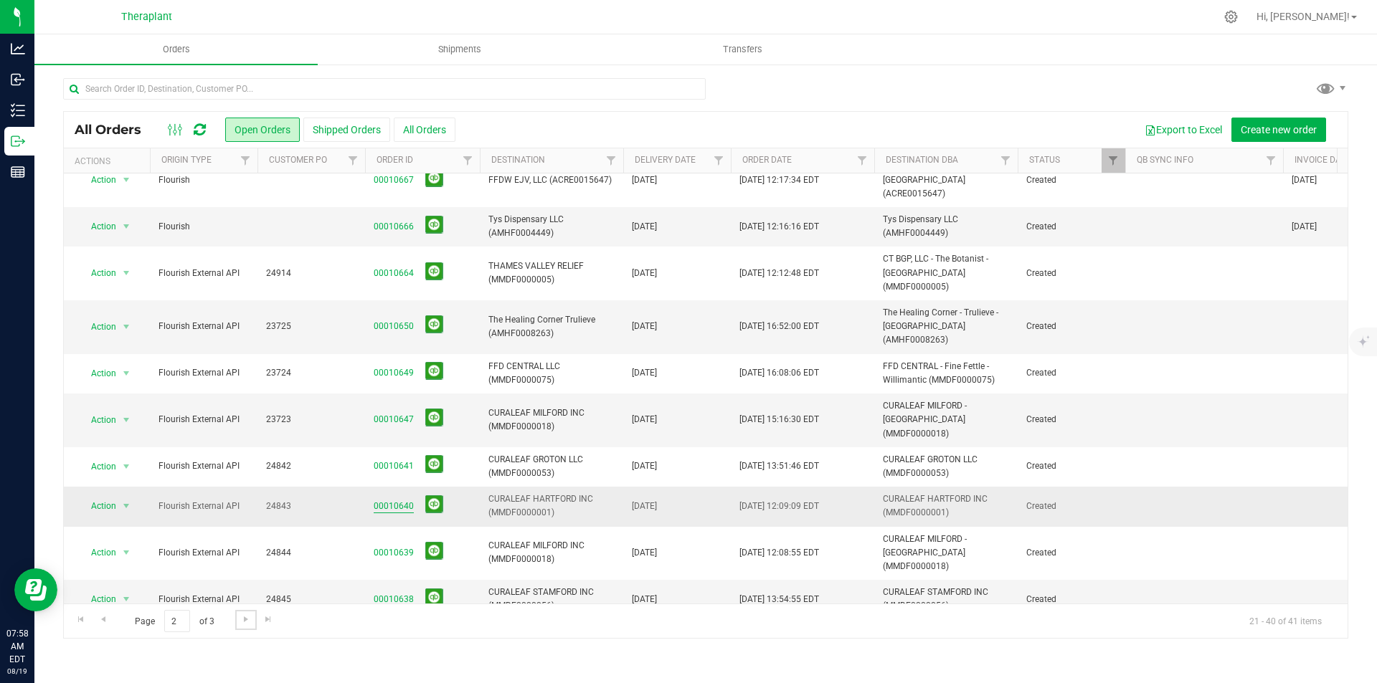
scroll to position [228, 0]
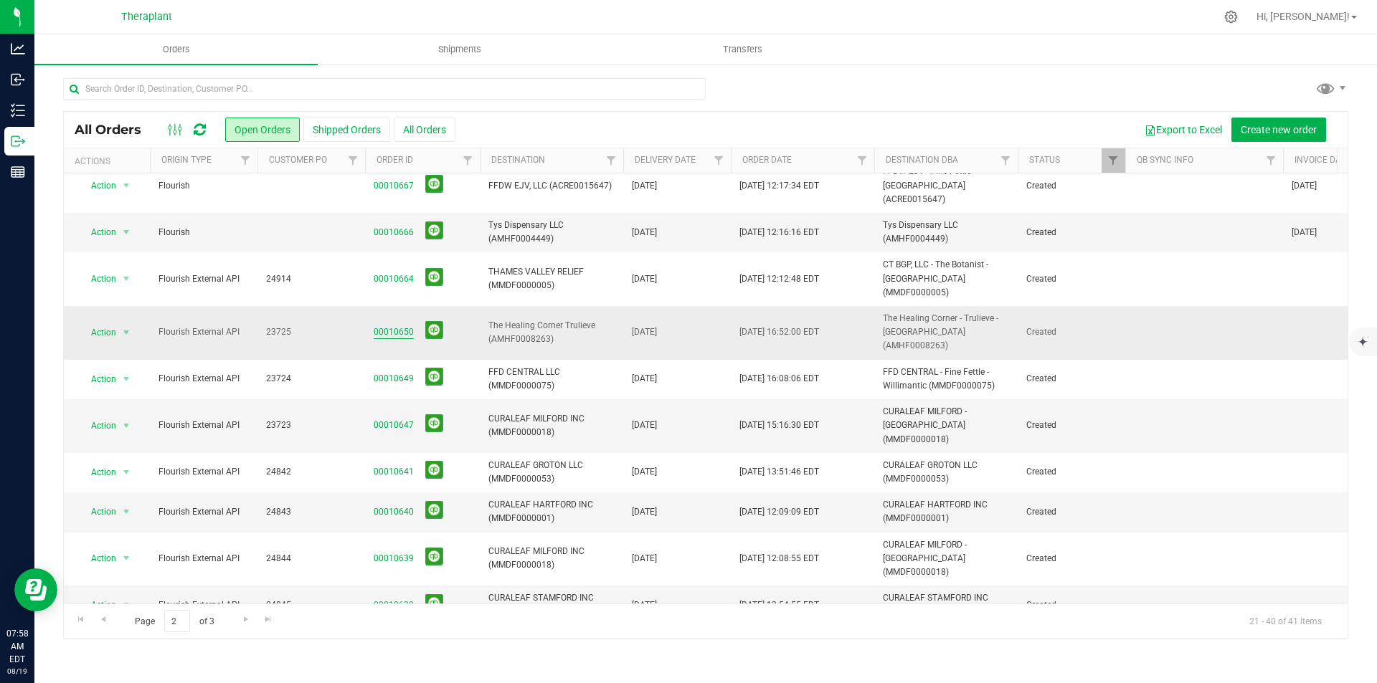
click at [407, 326] on link "00010650" at bounding box center [394, 333] width 40 height 14
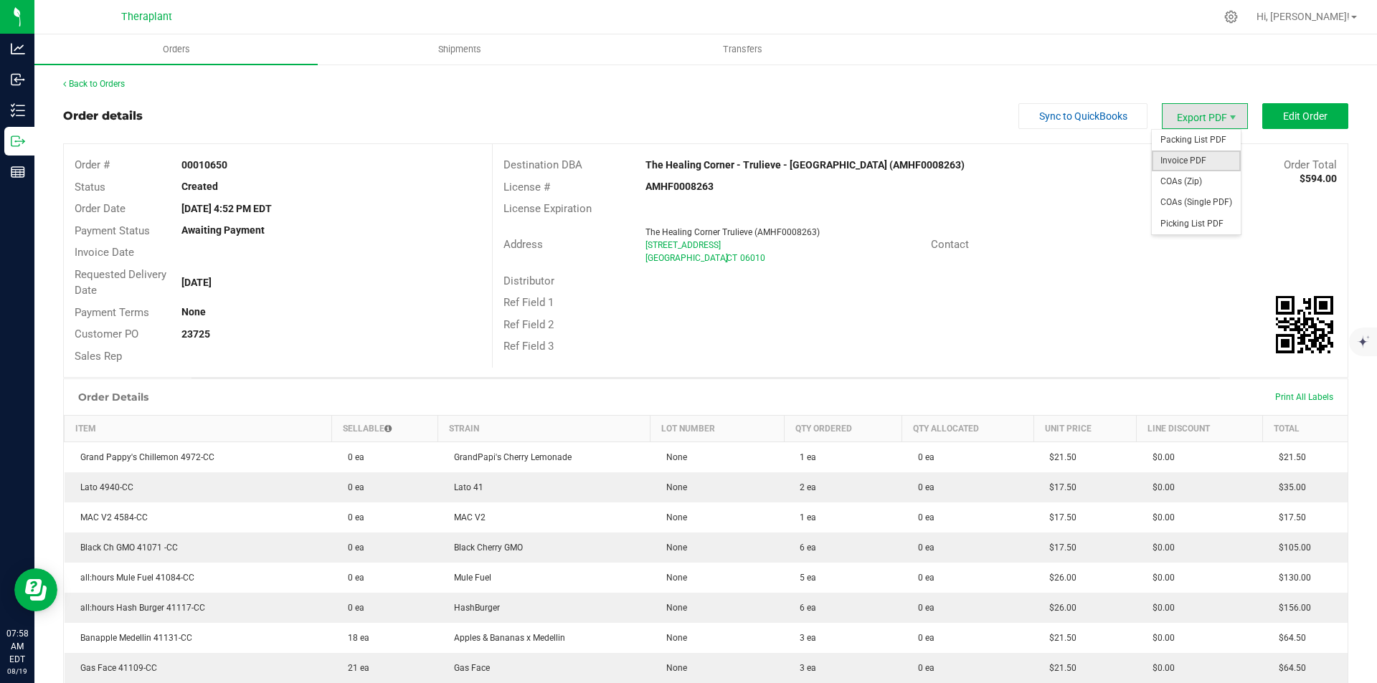
click at [1188, 157] on span "Invoice PDF" at bounding box center [1196, 161] width 89 height 21
click at [119, 80] on link "Back to Orders" at bounding box center [94, 84] width 62 height 10
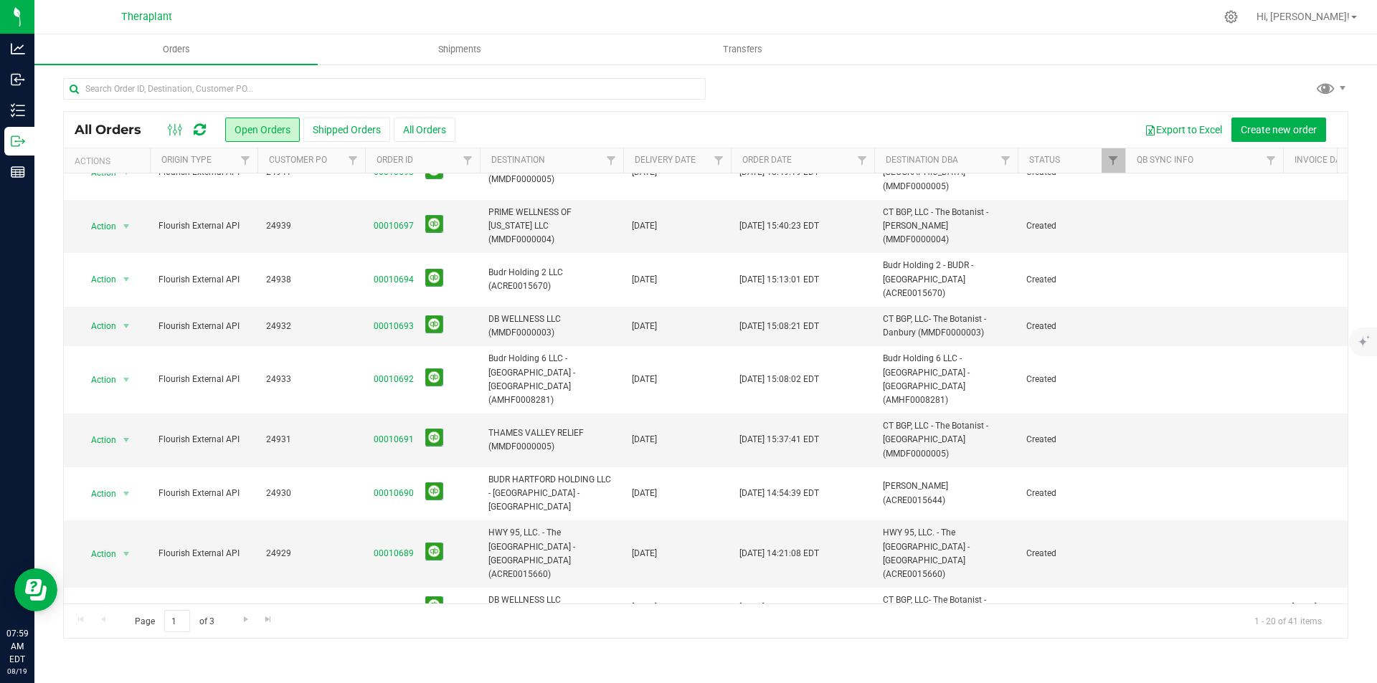
scroll to position [471, 0]
click at [238, 618] on link "Go to the next page" at bounding box center [245, 619] width 21 height 19
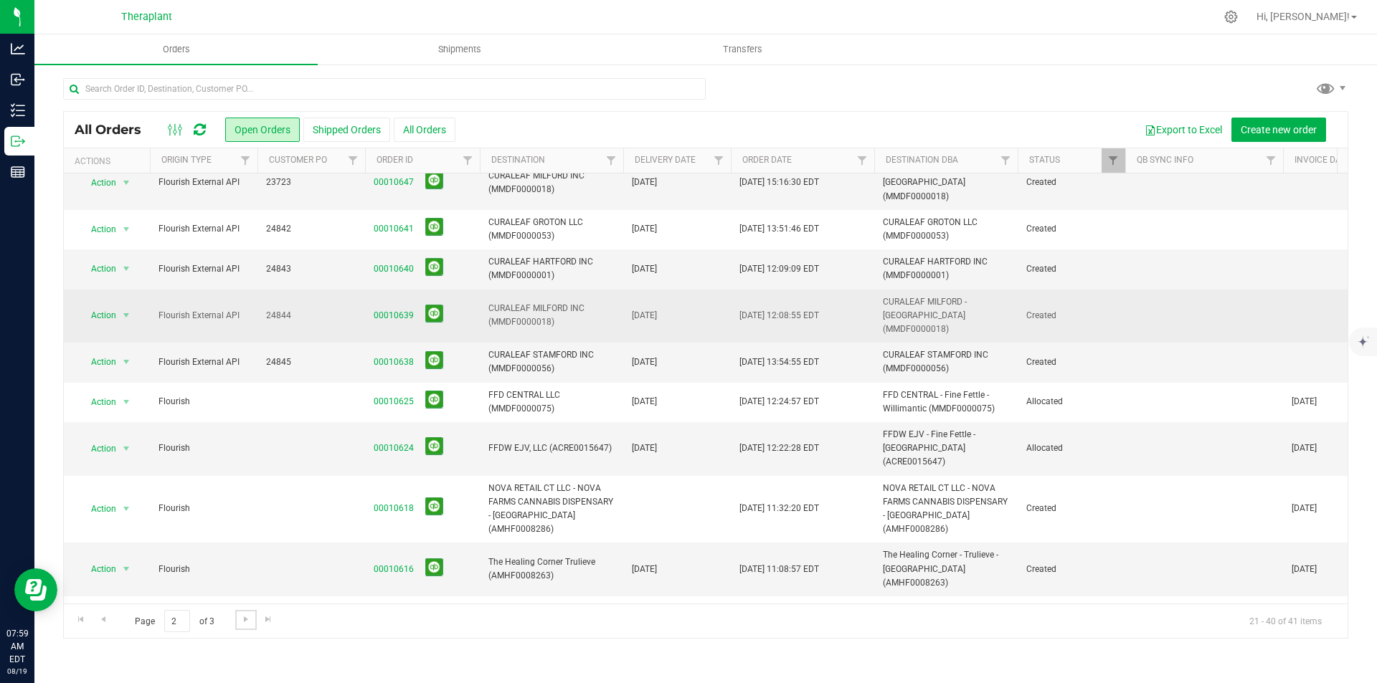
scroll to position [359, 0]
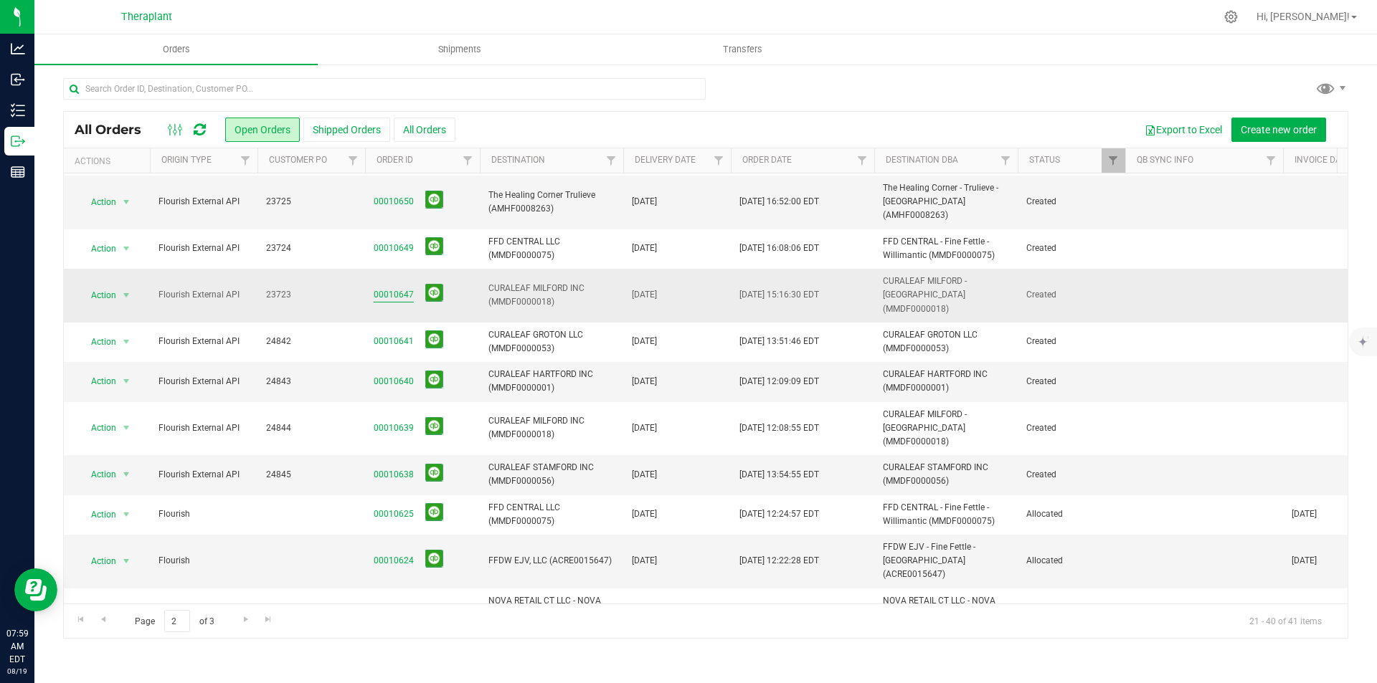
click at [393, 288] on link "00010647" at bounding box center [394, 295] width 40 height 14
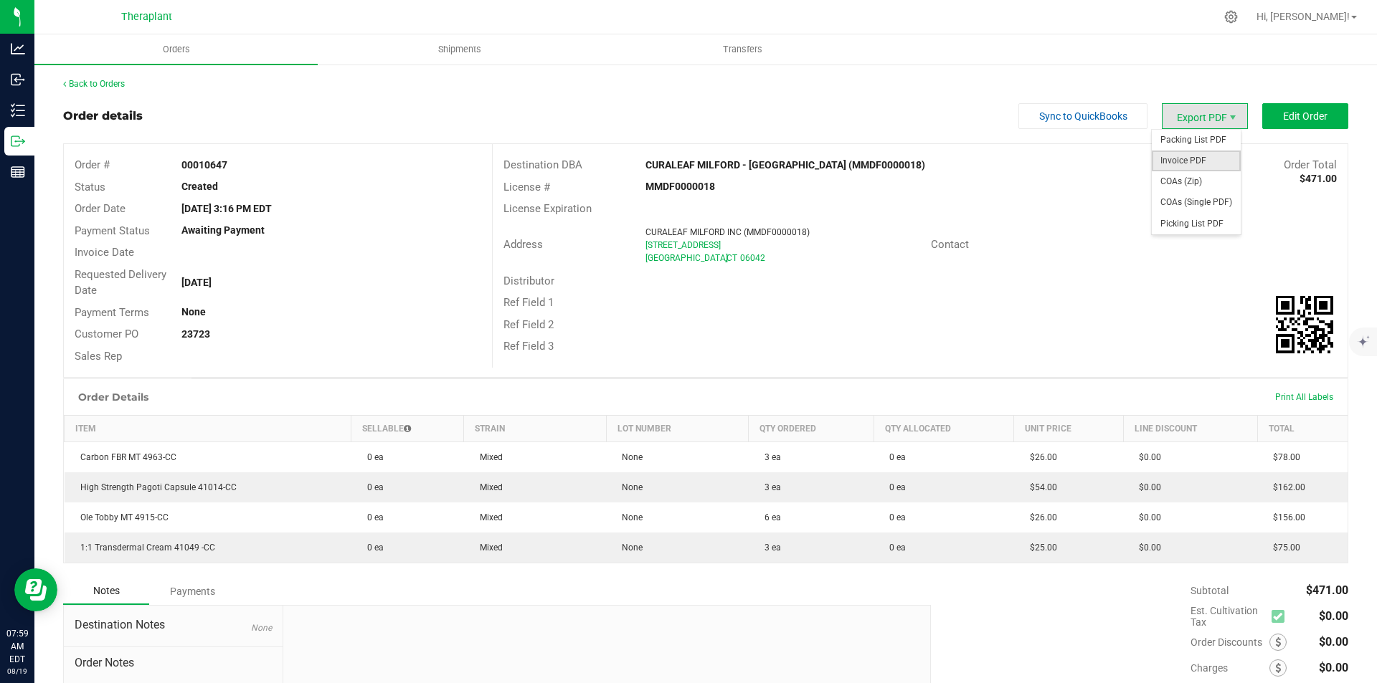
click at [1186, 154] on span "Invoice PDF" at bounding box center [1196, 161] width 89 height 21
click at [117, 82] on link "Back to Orders" at bounding box center [94, 84] width 62 height 10
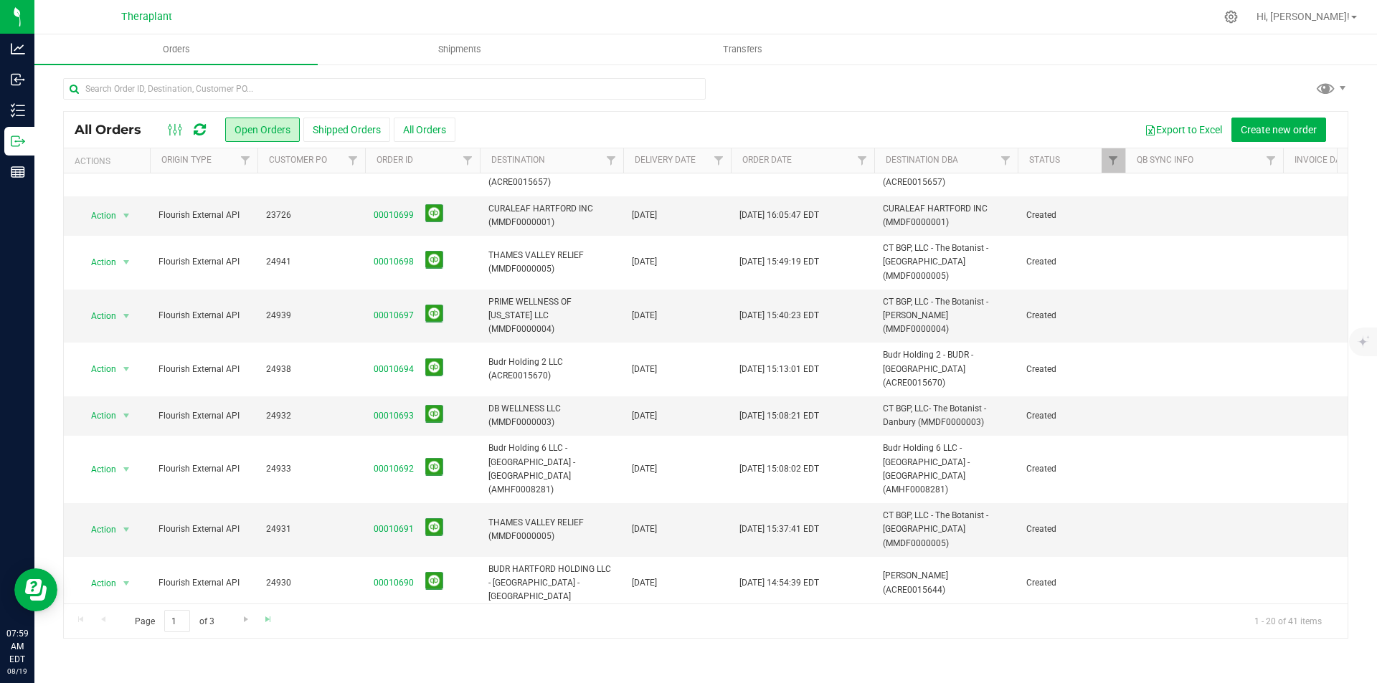
scroll to position [471, 0]
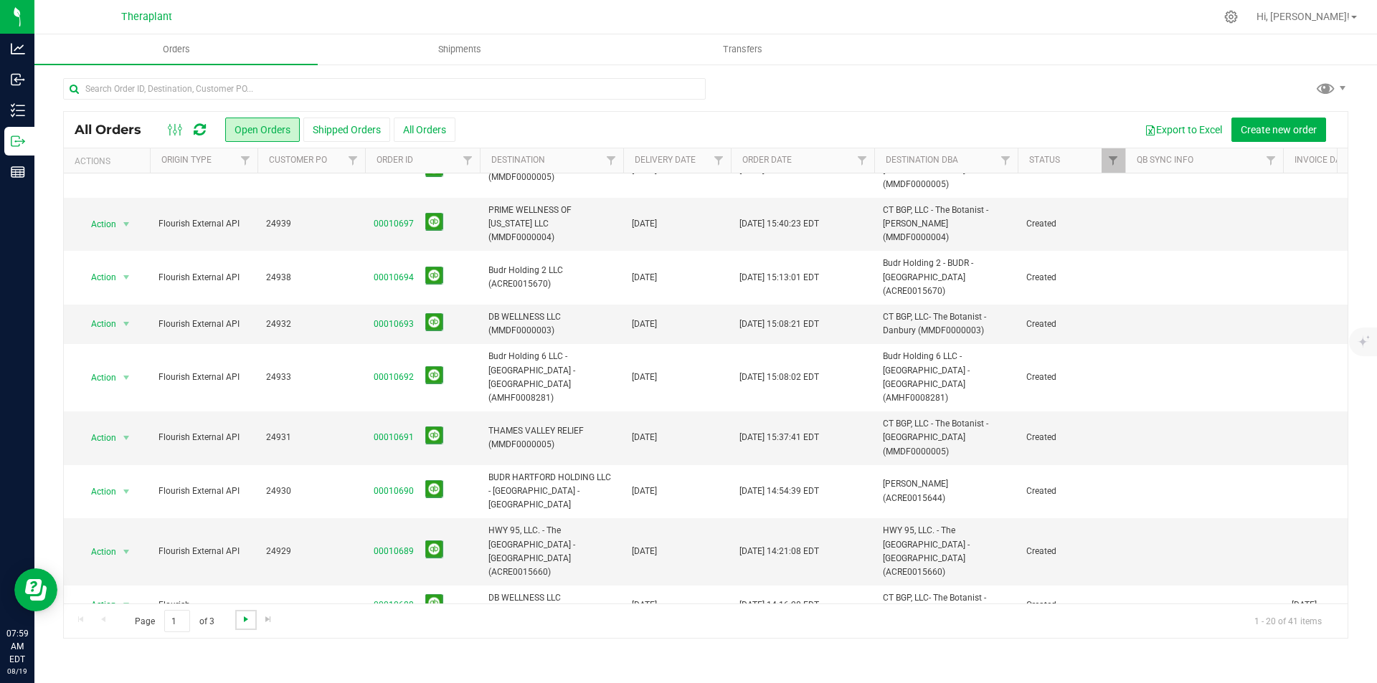
click at [248, 623] on span "Go to the next page" at bounding box center [245, 619] width 11 height 11
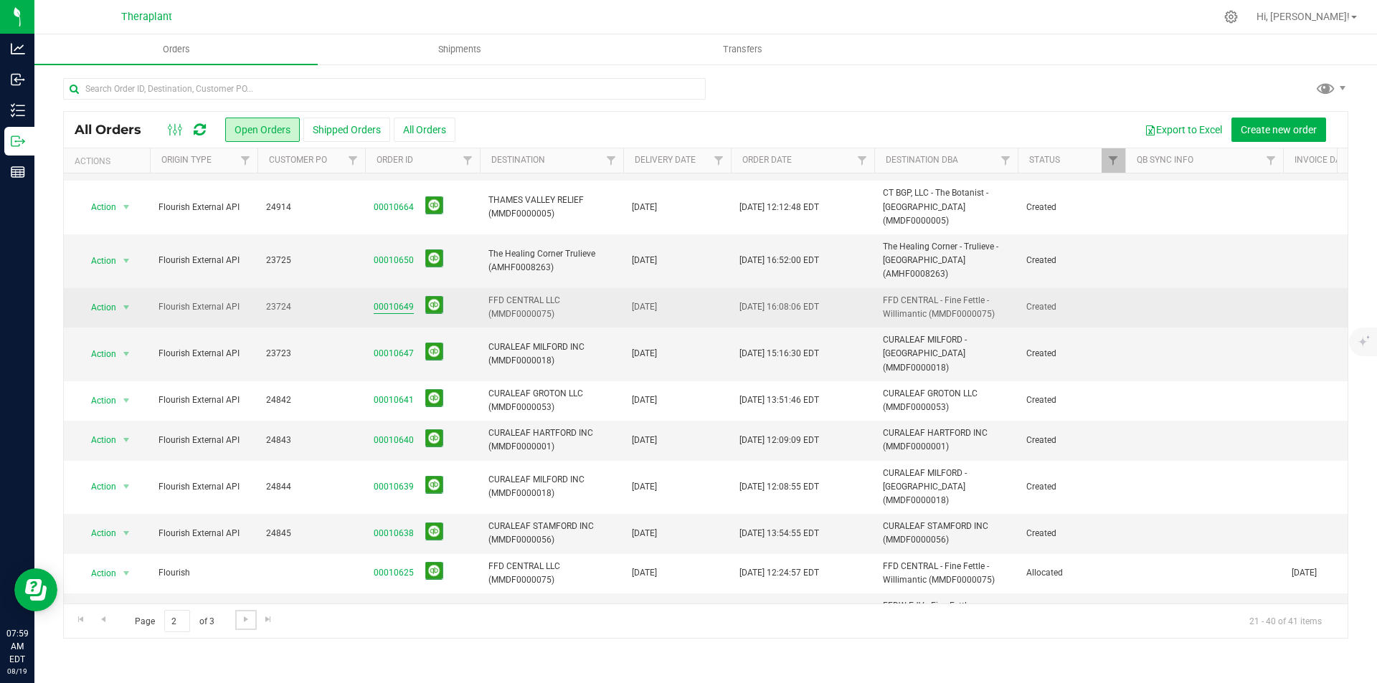
scroll to position [228, 0]
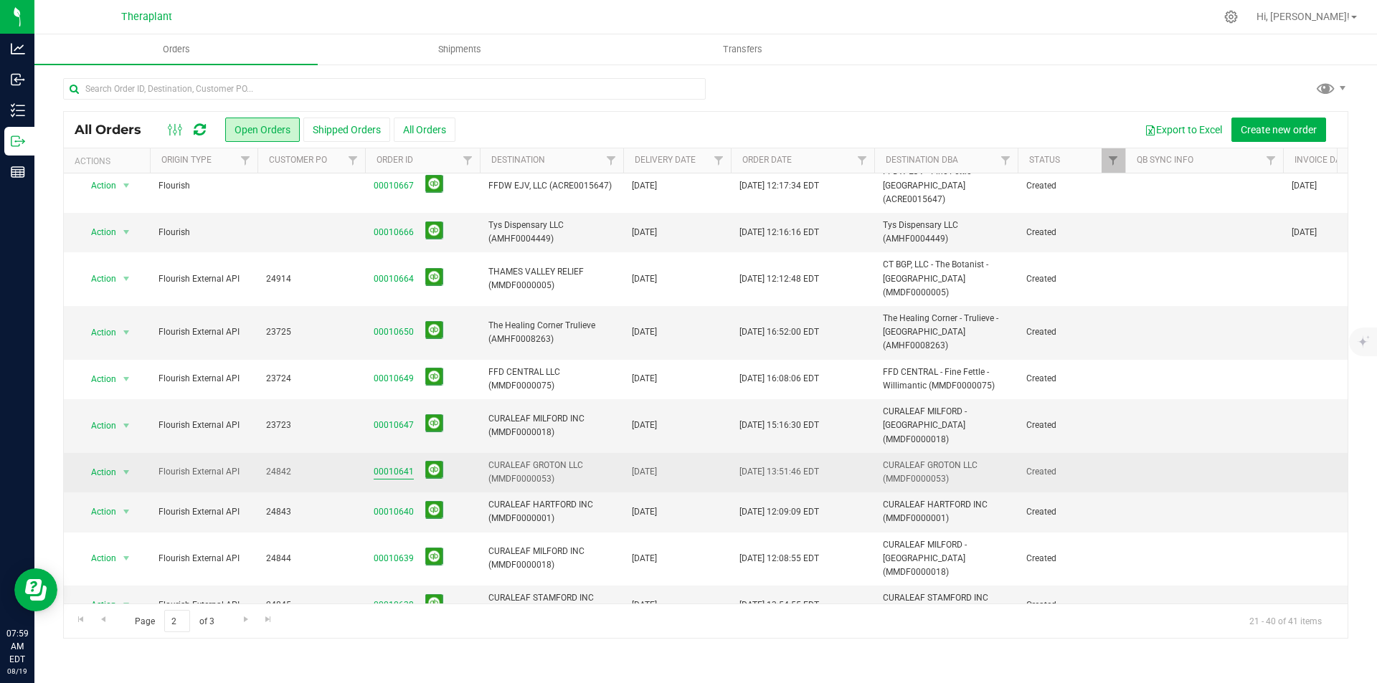
click at [396, 465] on link "00010641" at bounding box center [394, 472] width 40 height 14
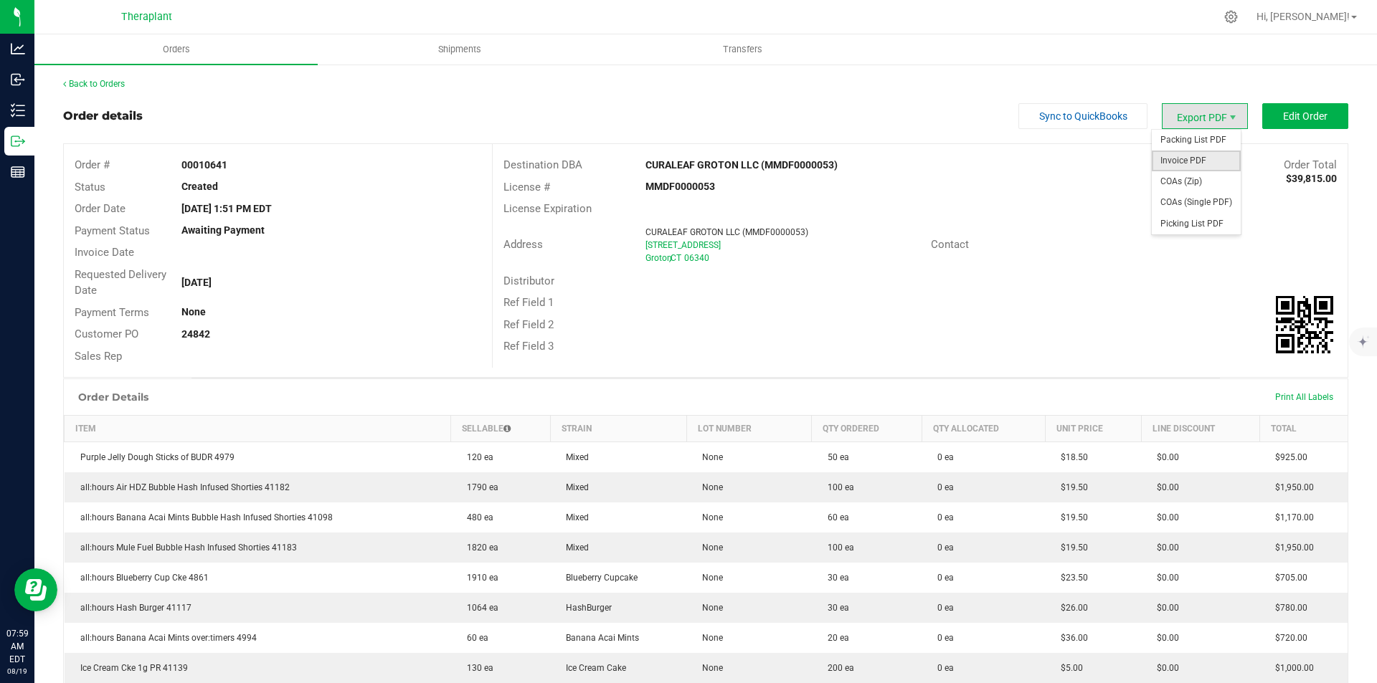
click at [1185, 156] on span "Invoice PDF" at bounding box center [1196, 161] width 89 height 21
click at [98, 84] on link "Back to Orders" at bounding box center [94, 84] width 62 height 10
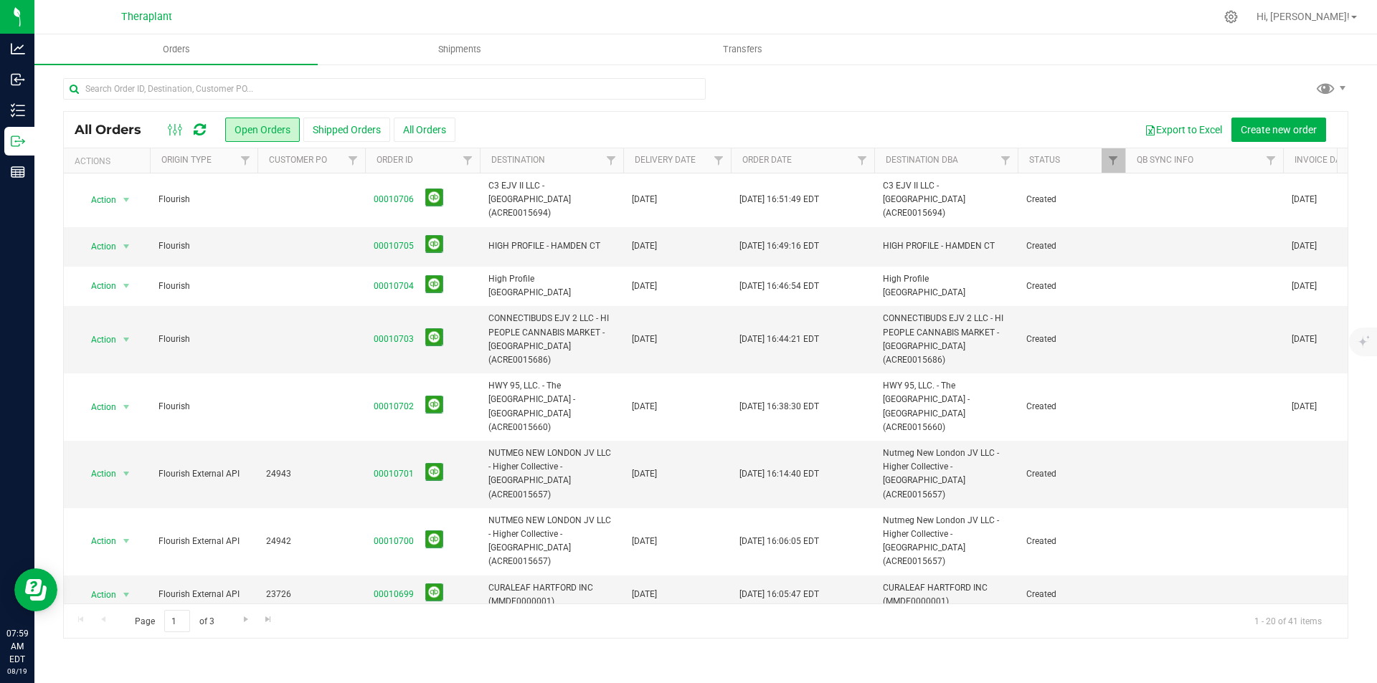
scroll to position [287, 0]
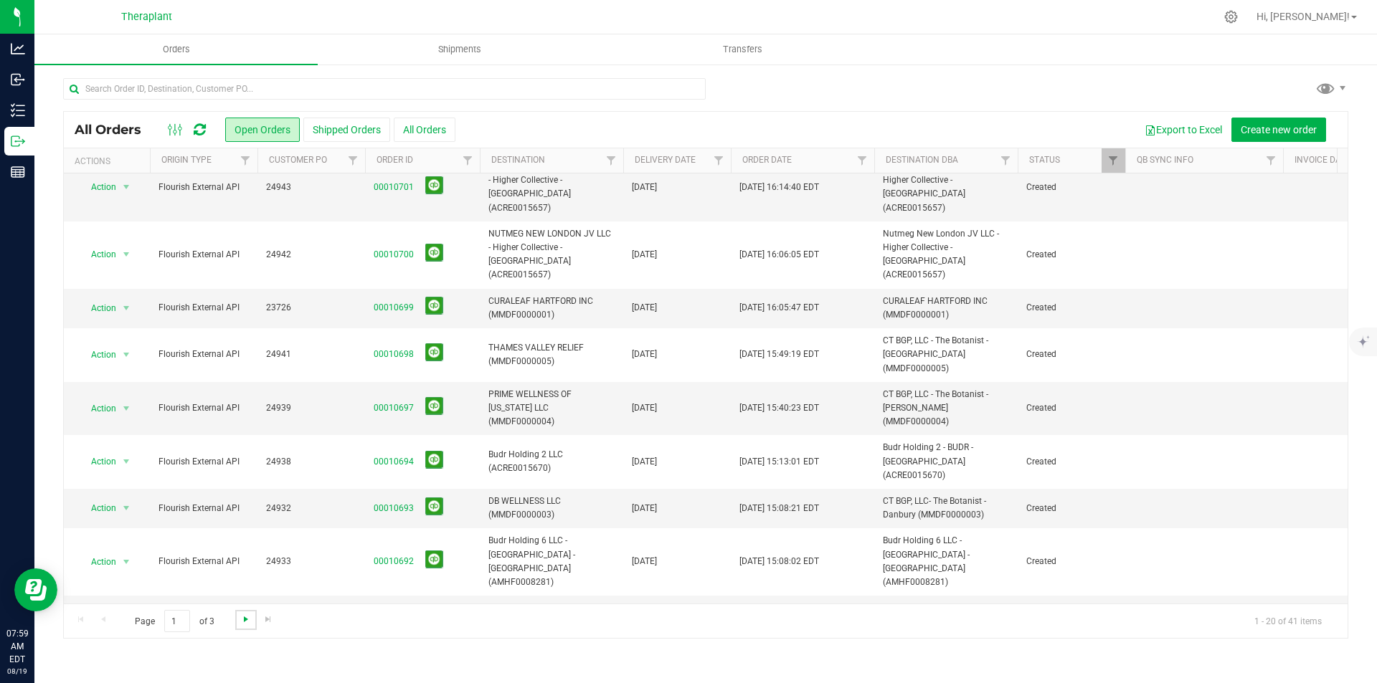
click at [240, 621] on span "Go to the next page" at bounding box center [245, 619] width 11 height 11
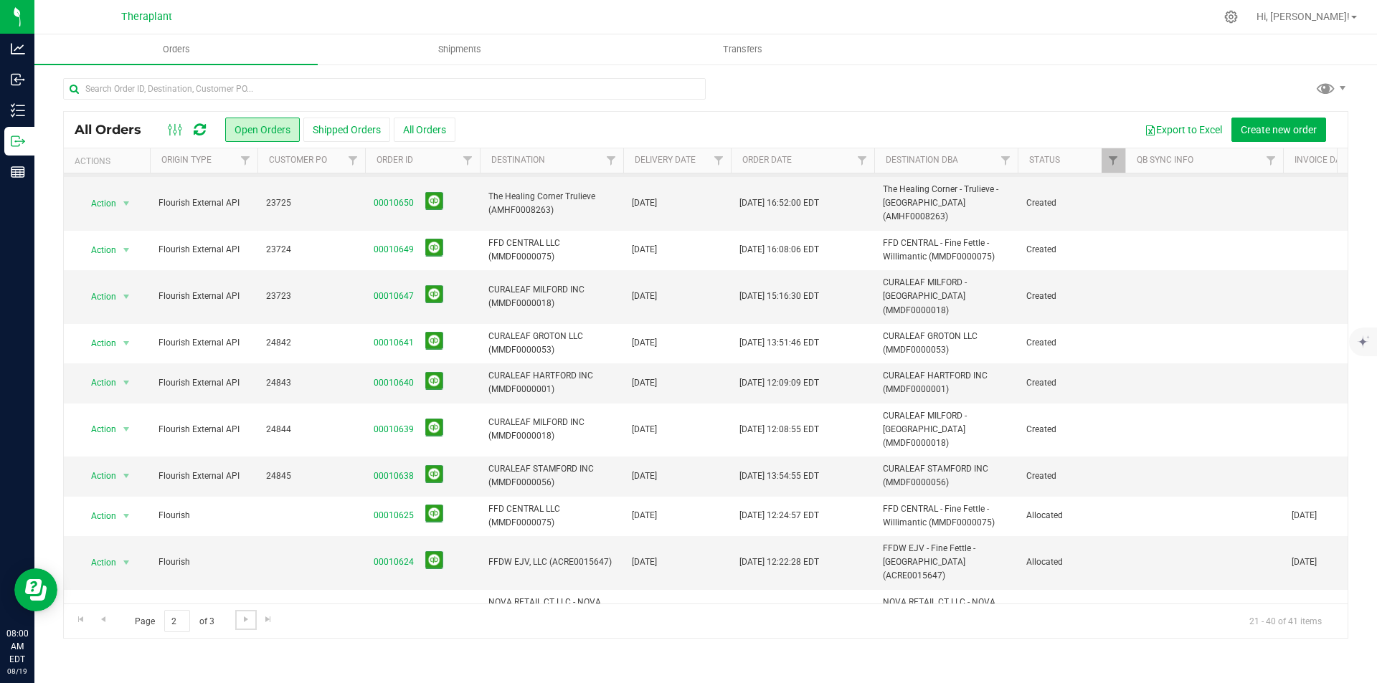
scroll to position [359, 0]
click at [385, 375] on link "00010640" at bounding box center [394, 382] width 40 height 14
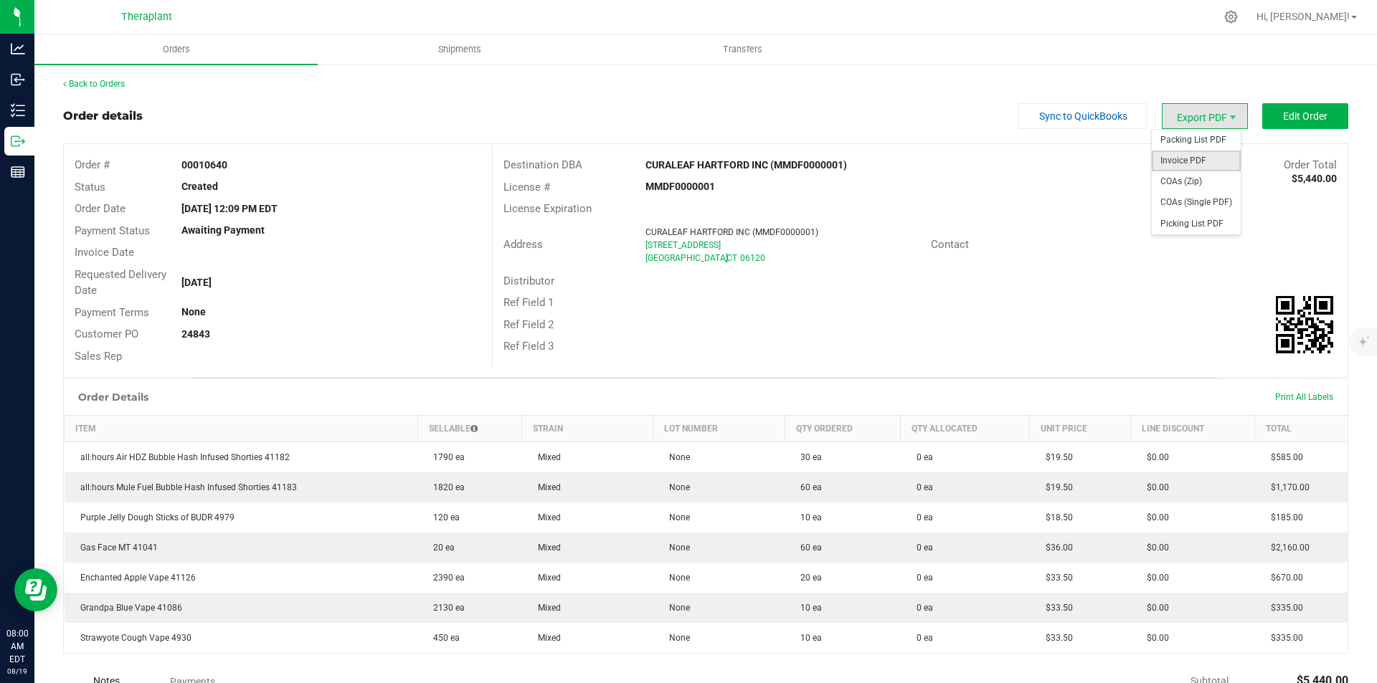
click at [1168, 156] on span "Invoice PDF" at bounding box center [1196, 161] width 89 height 21
click at [113, 81] on link "Back to Orders" at bounding box center [94, 84] width 62 height 10
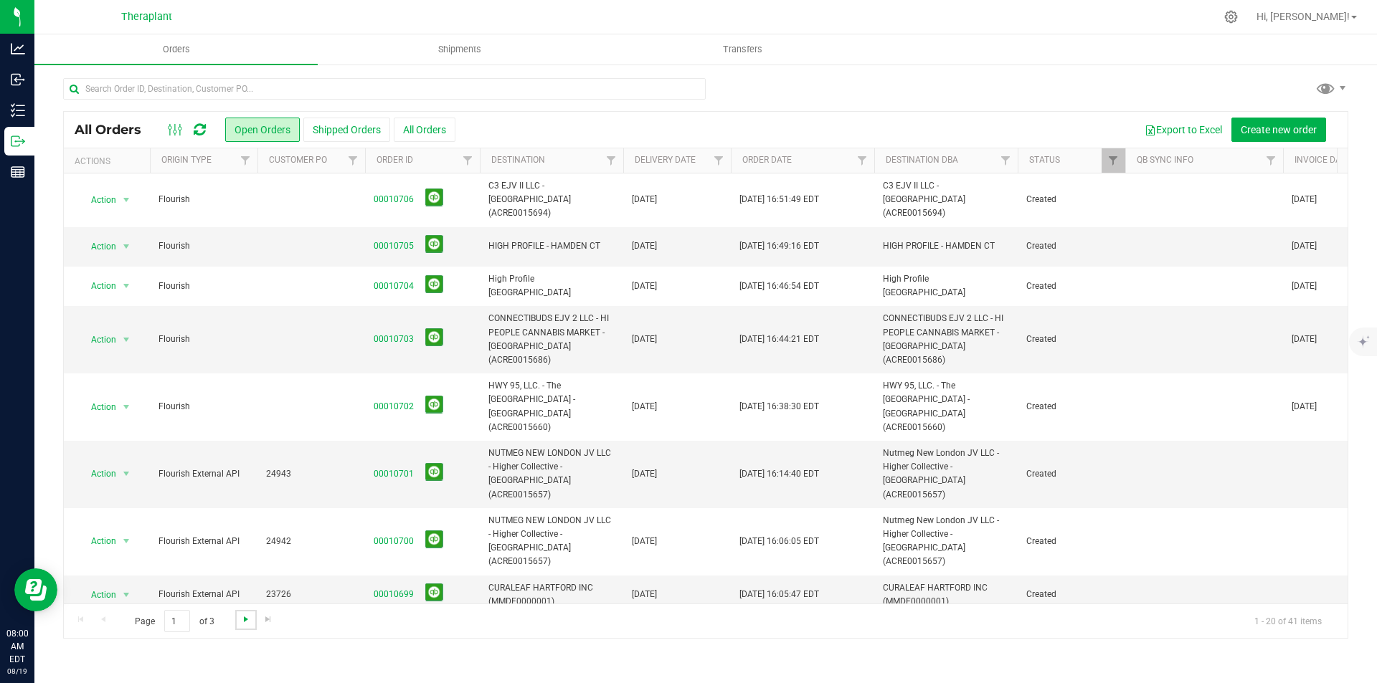
click at [240, 622] on span "Go to the next page" at bounding box center [245, 619] width 11 height 11
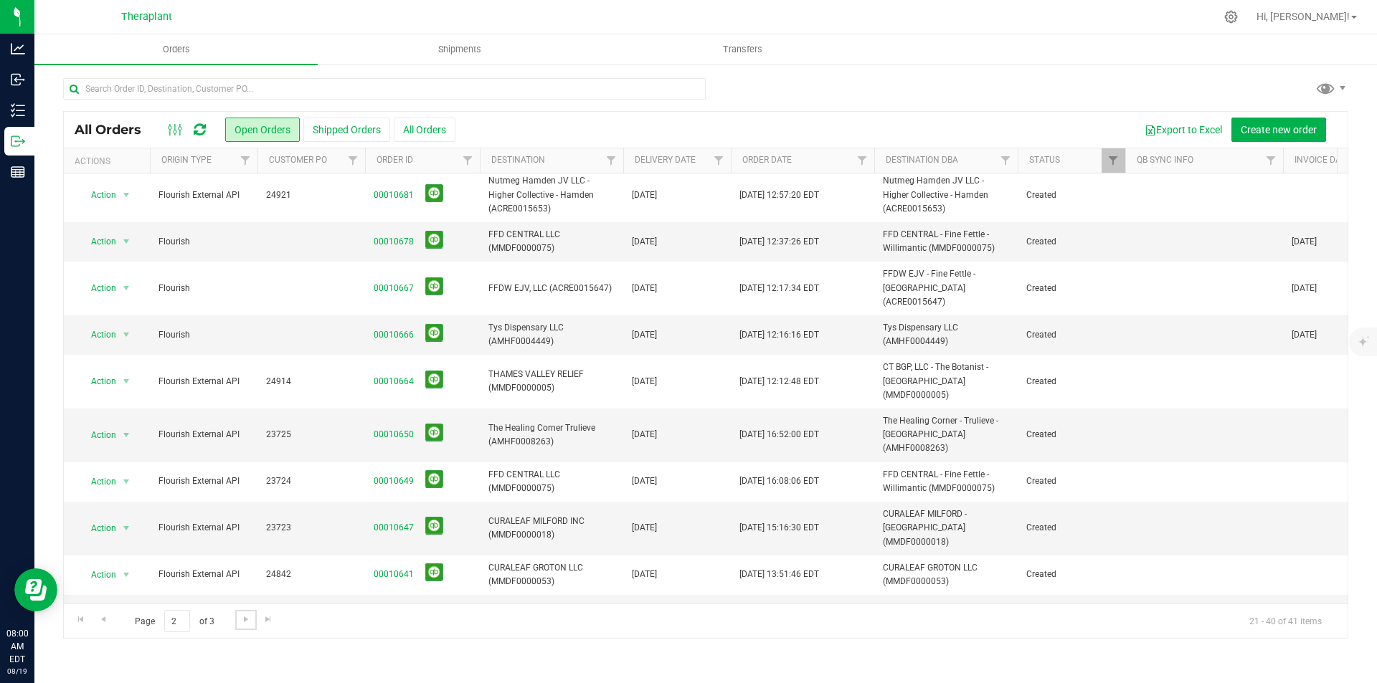
scroll to position [359, 0]
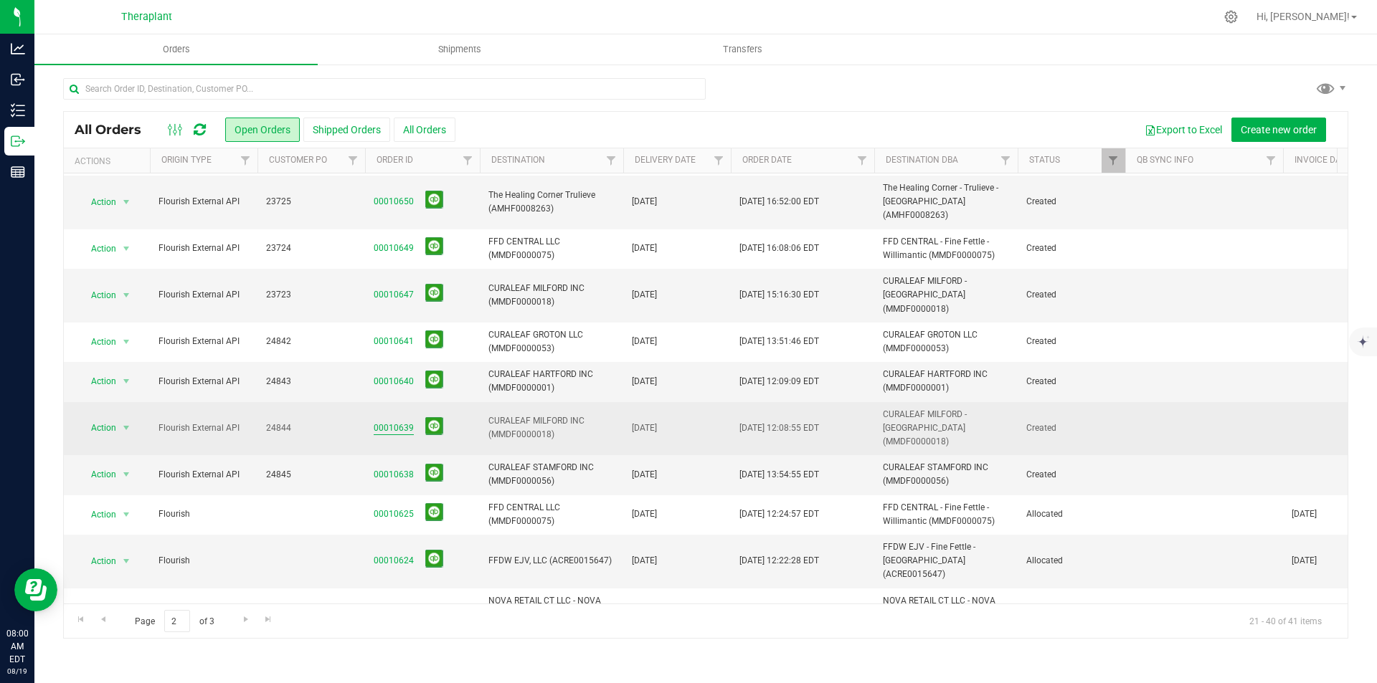
click at [392, 422] on link "00010639" at bounding box center [394, 429] width 40 height 14
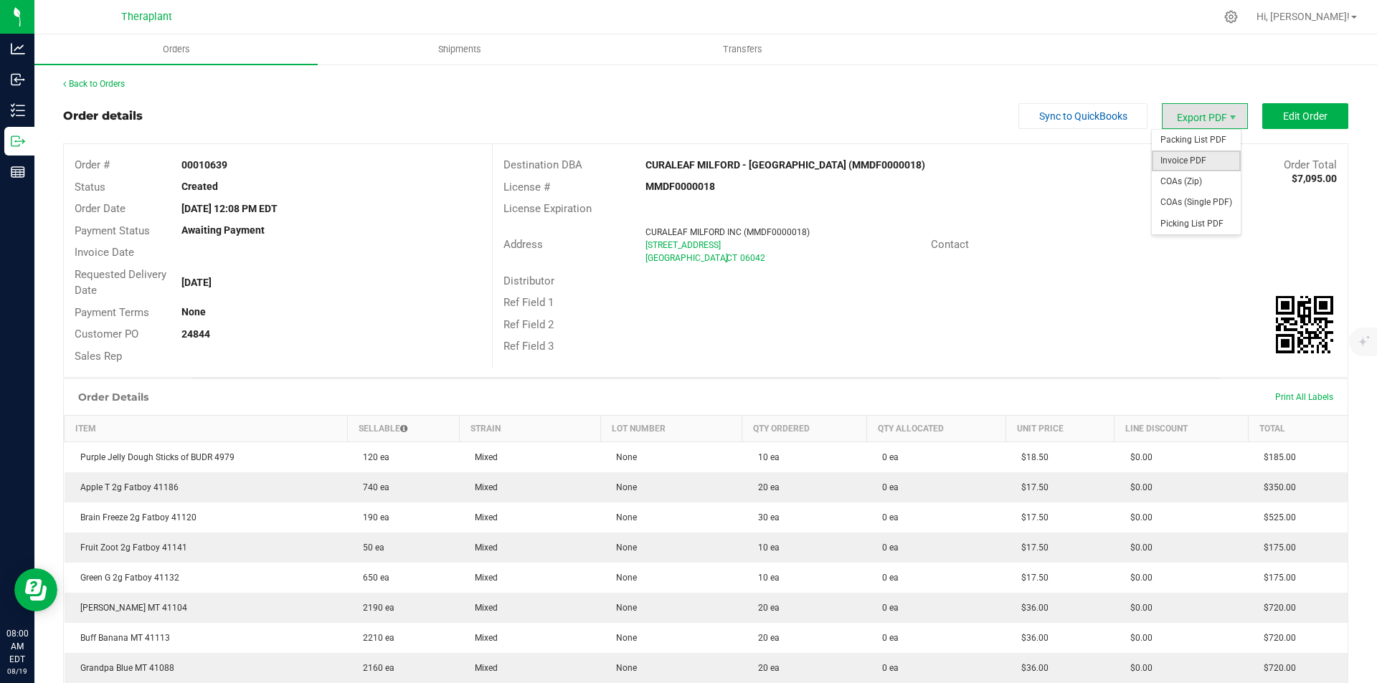
click at [1191, 165] on span "Invoice PDF" at bounding box center [1196, 161] width 89 height 21
click at [107, 85] on link "Back to Orders" at bounding box center [94, 84] width 62 height 10
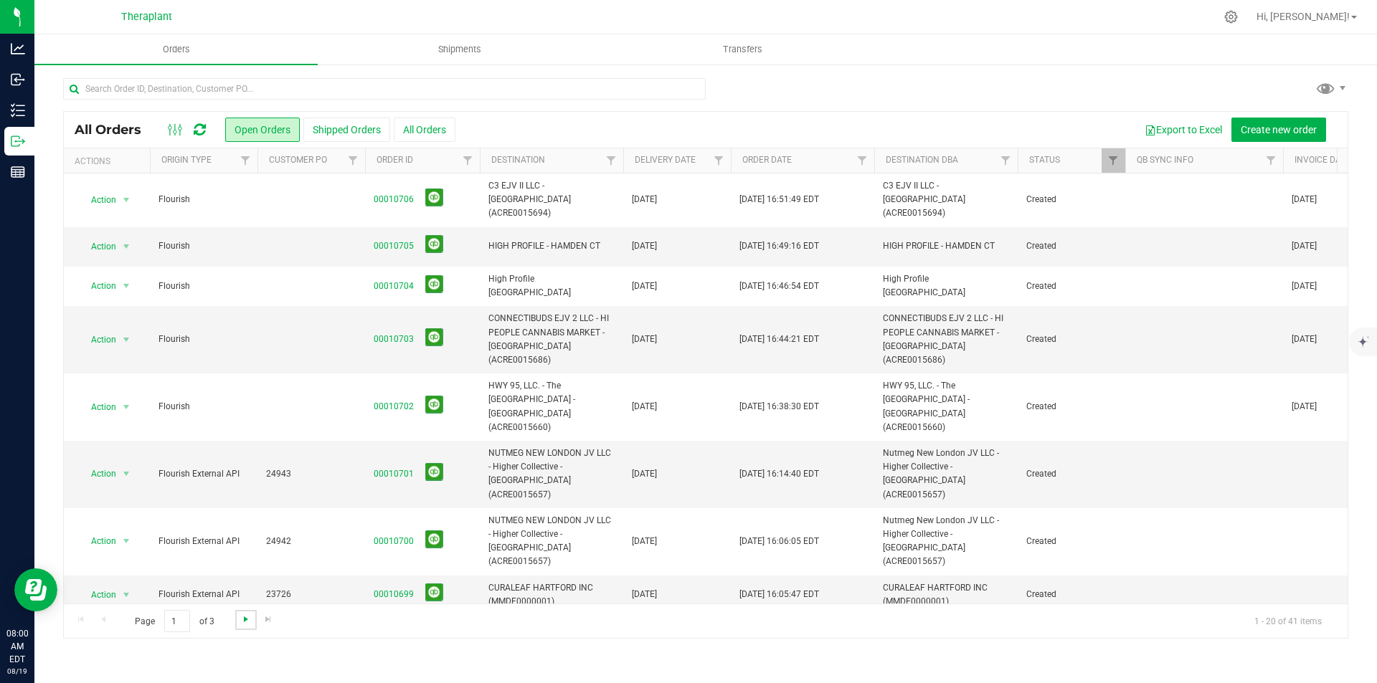
click at [242, 620] on span "Go to the next page" at bounding box center [245, 619] width 11 height 11
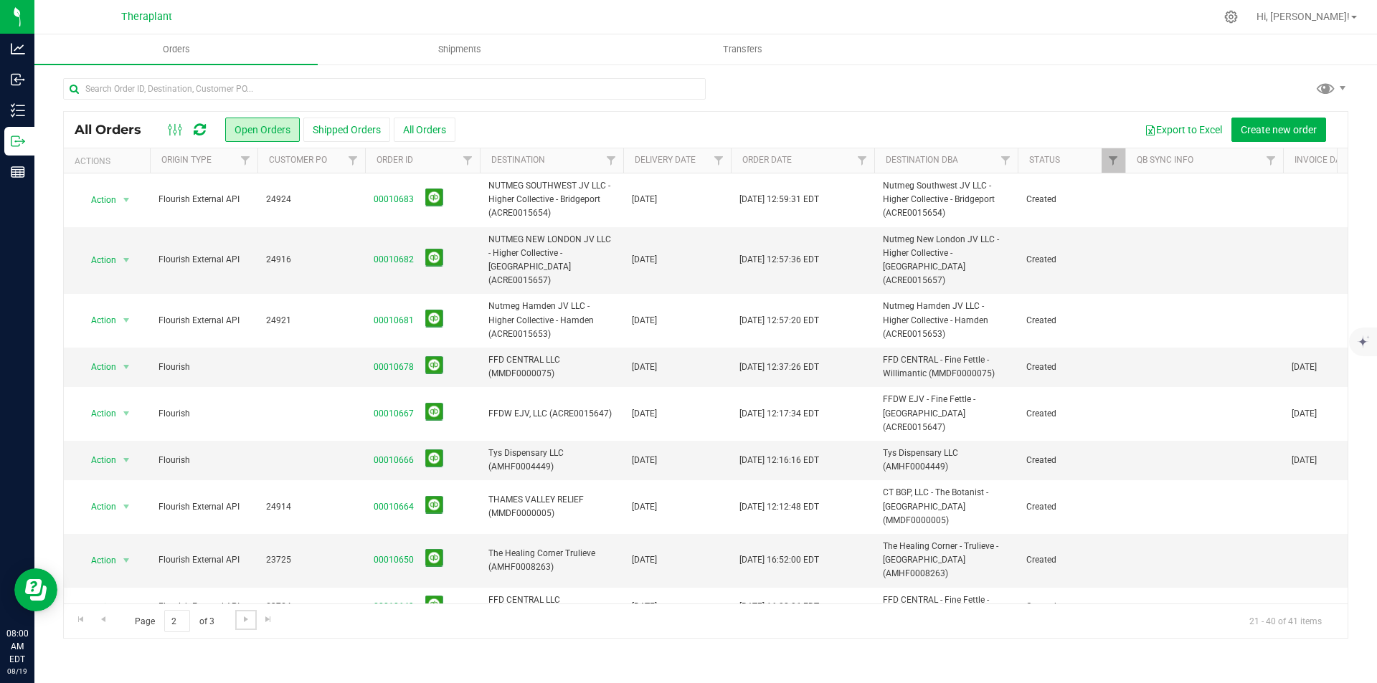
scroll to position [359, 0]
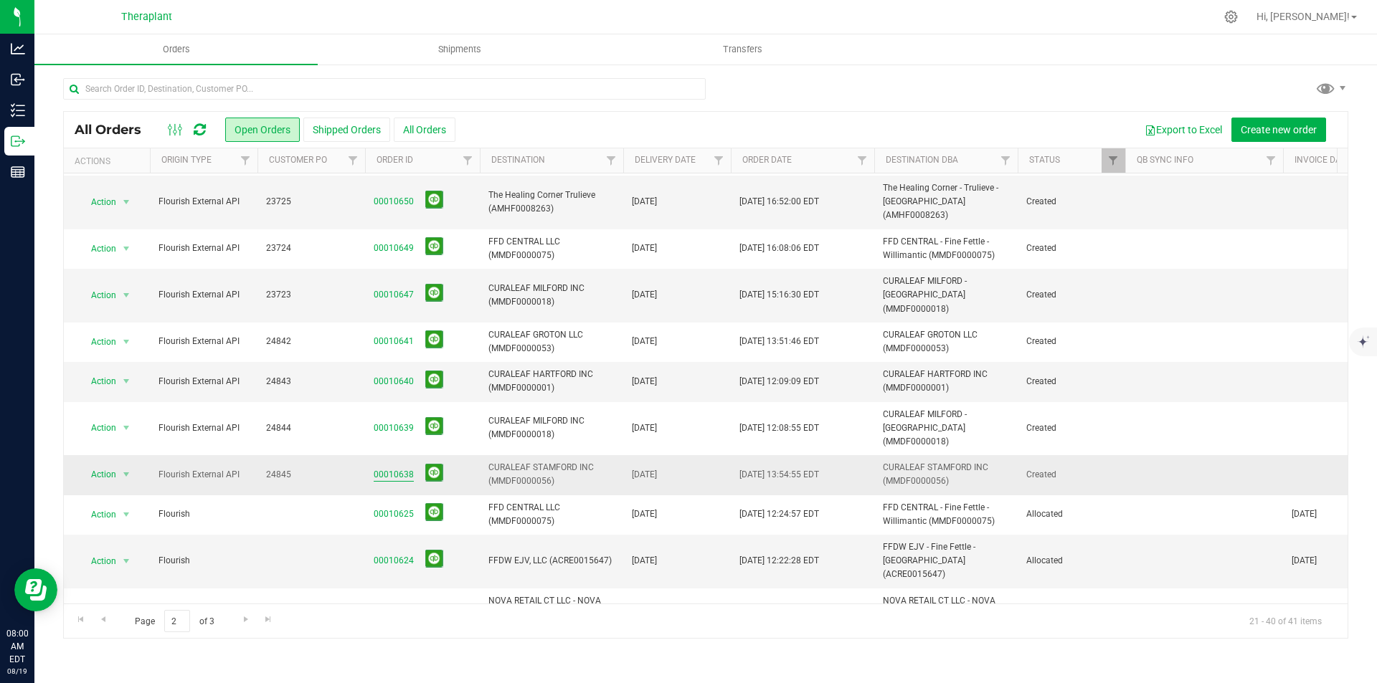
click at [399, 468] on link "00010638" at bounding box center [394, 475] width 40 height 14
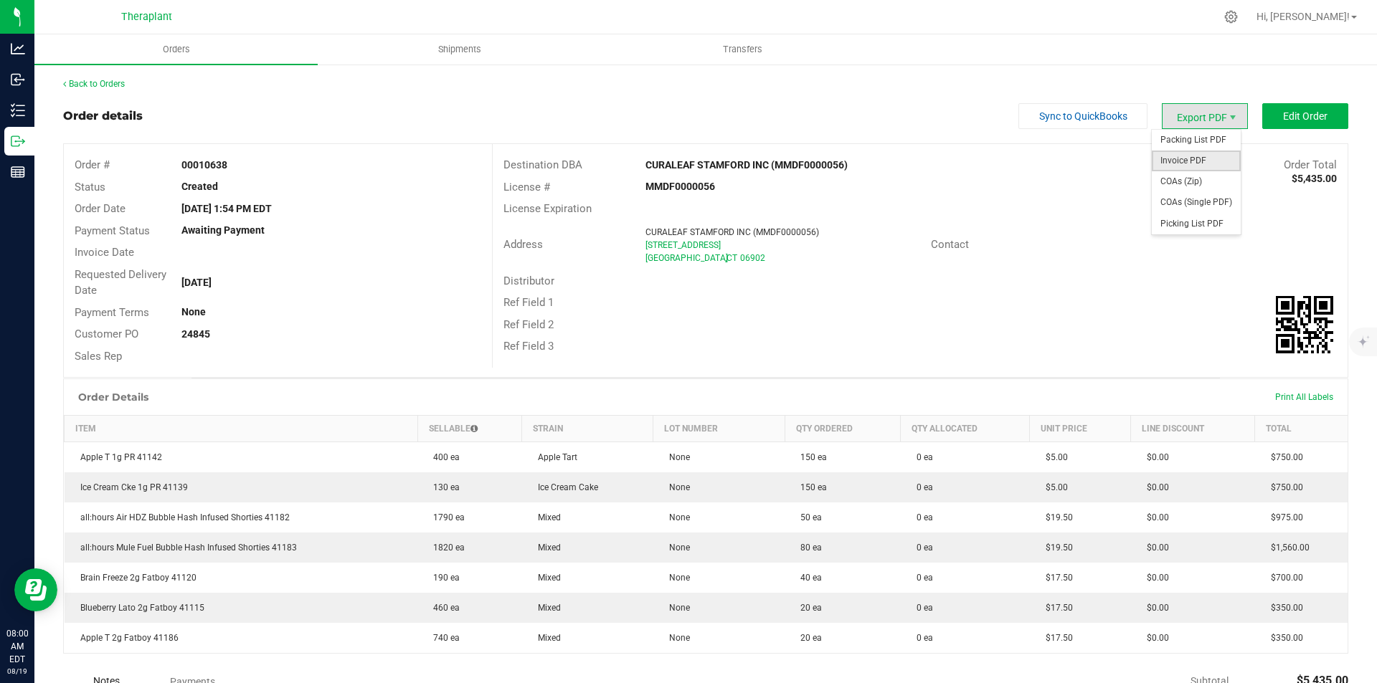
click at [1170, 156] on span "Invoice PDF" at bounding box center [1196, 161] width 89 height 21
click at [115, 83] on link "Back to Orders" at bounding box center [94, 84] width 62 height 10
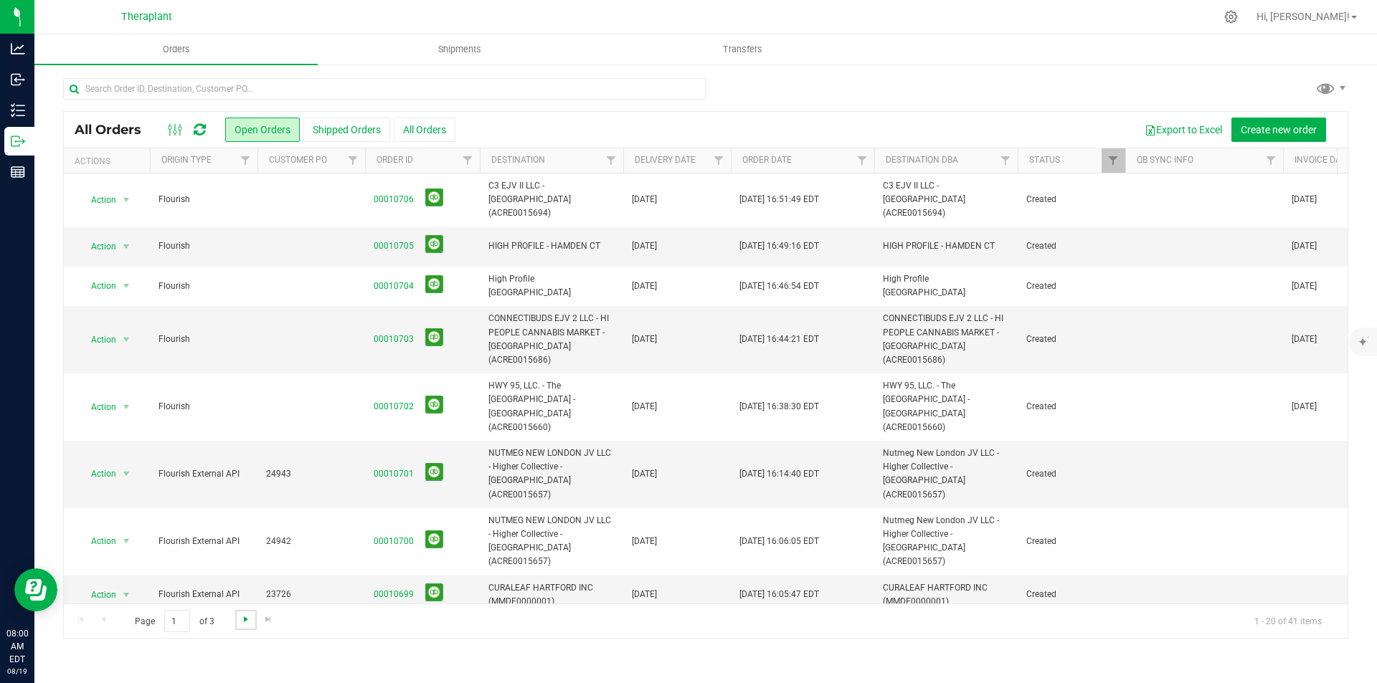
click at [247, 616] on span "Go to the next page" at bounding box center [245, 619] width 11 height 11
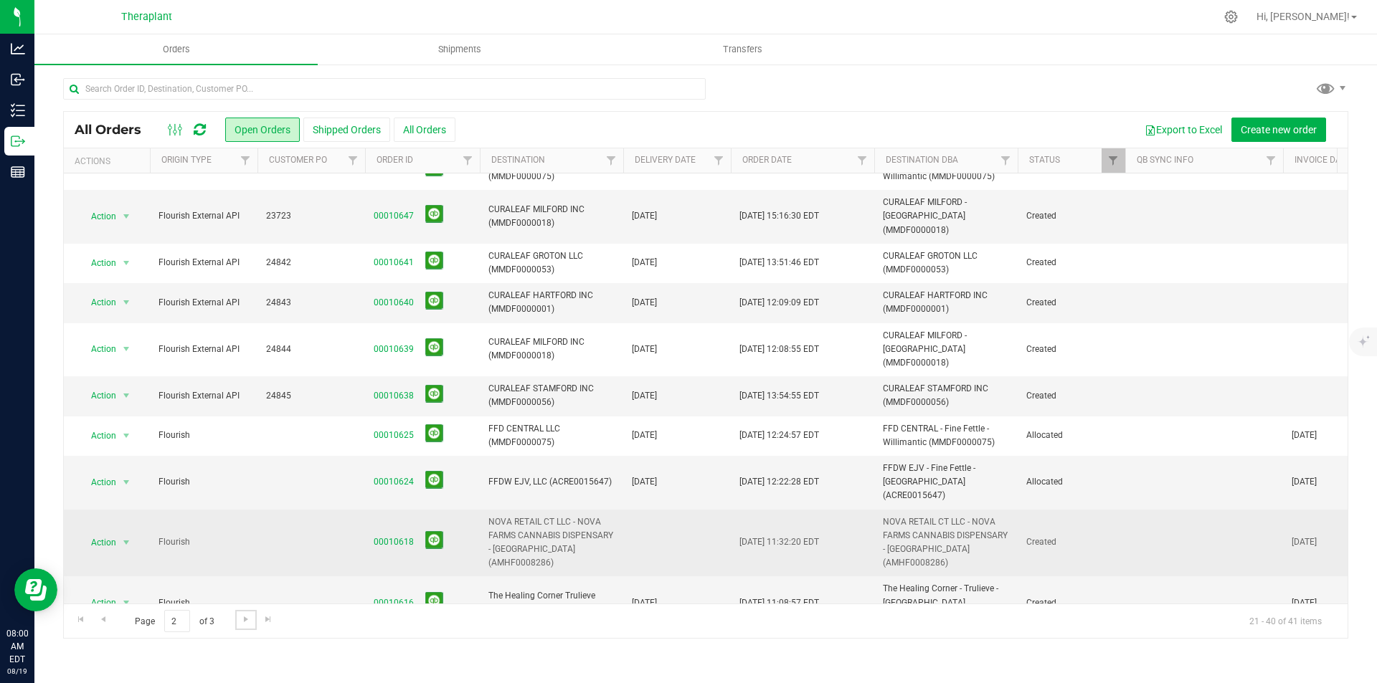
scroll to position [443, 0]
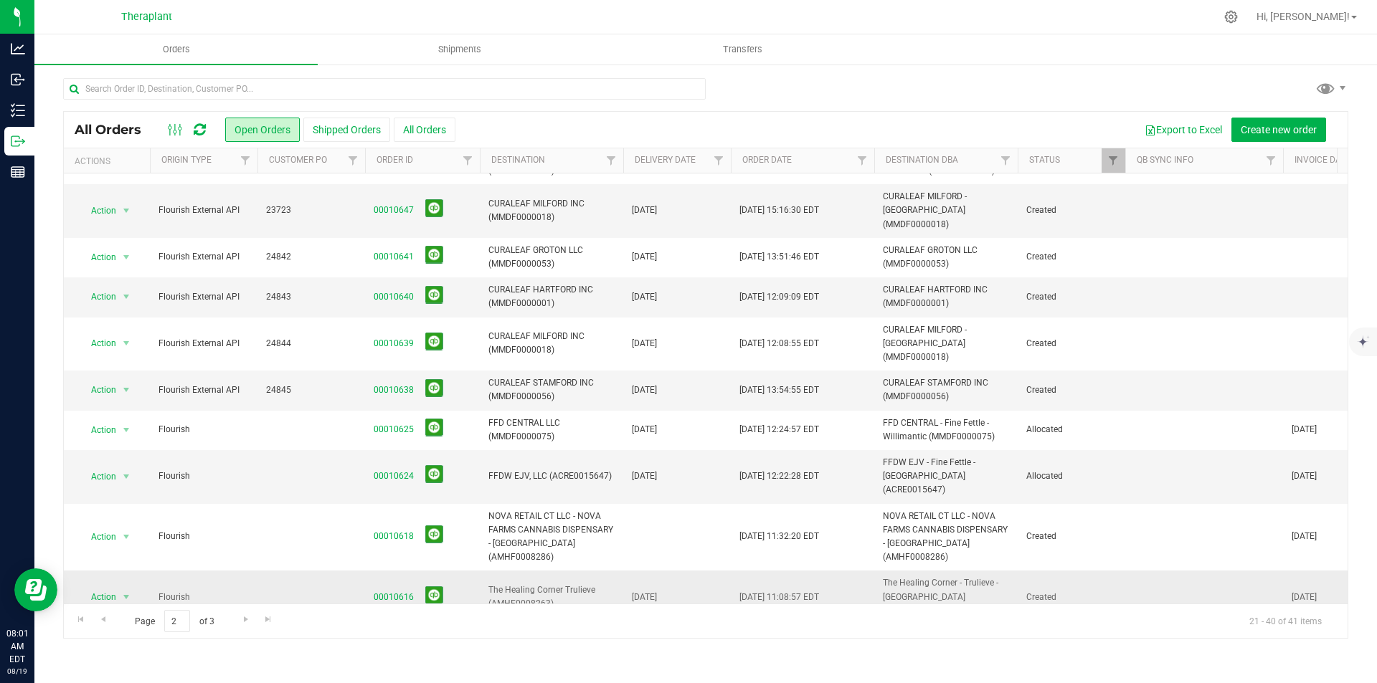
click at [398, 591] on link "00010616" at bounding box center [394, 598] width 40 height 14
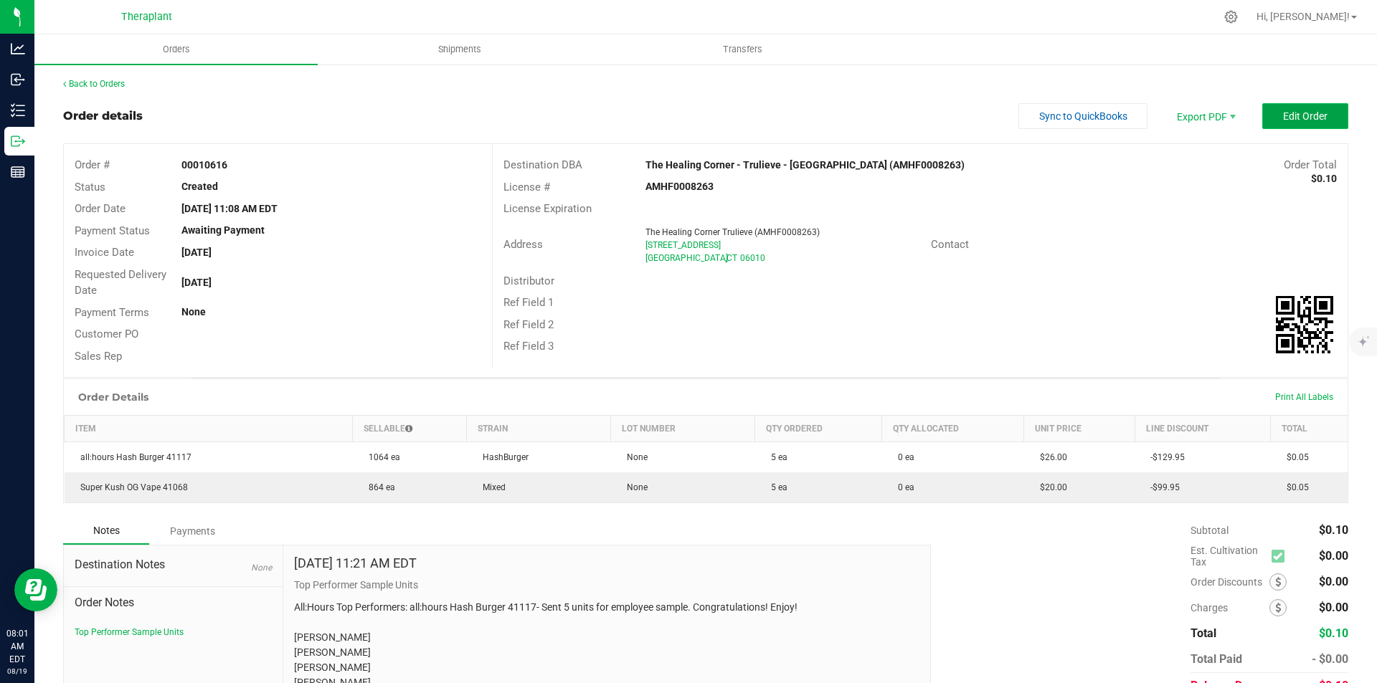
click at [1302, 122] on span "Edit Order" at bounding box center [1305, 115] width 44 height 11
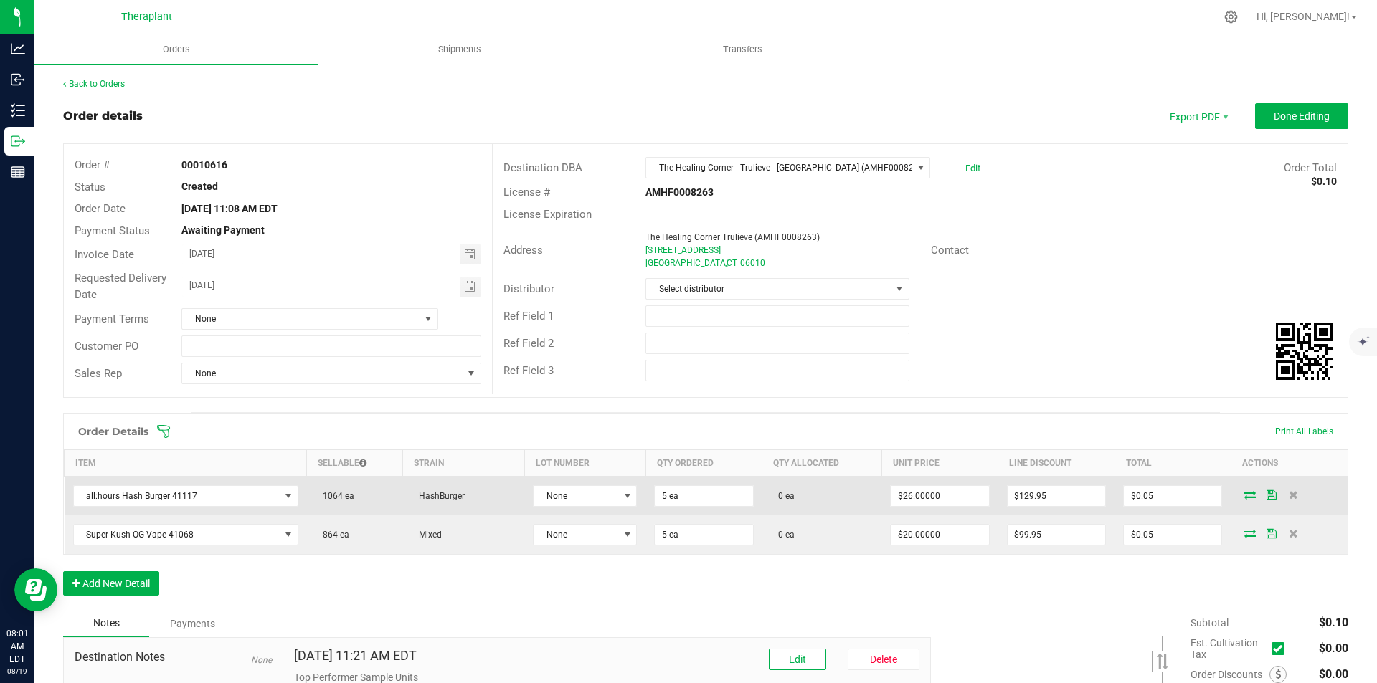
click at [1244, 495] on icon at bounding box center [1249, 495] width 11 height 9
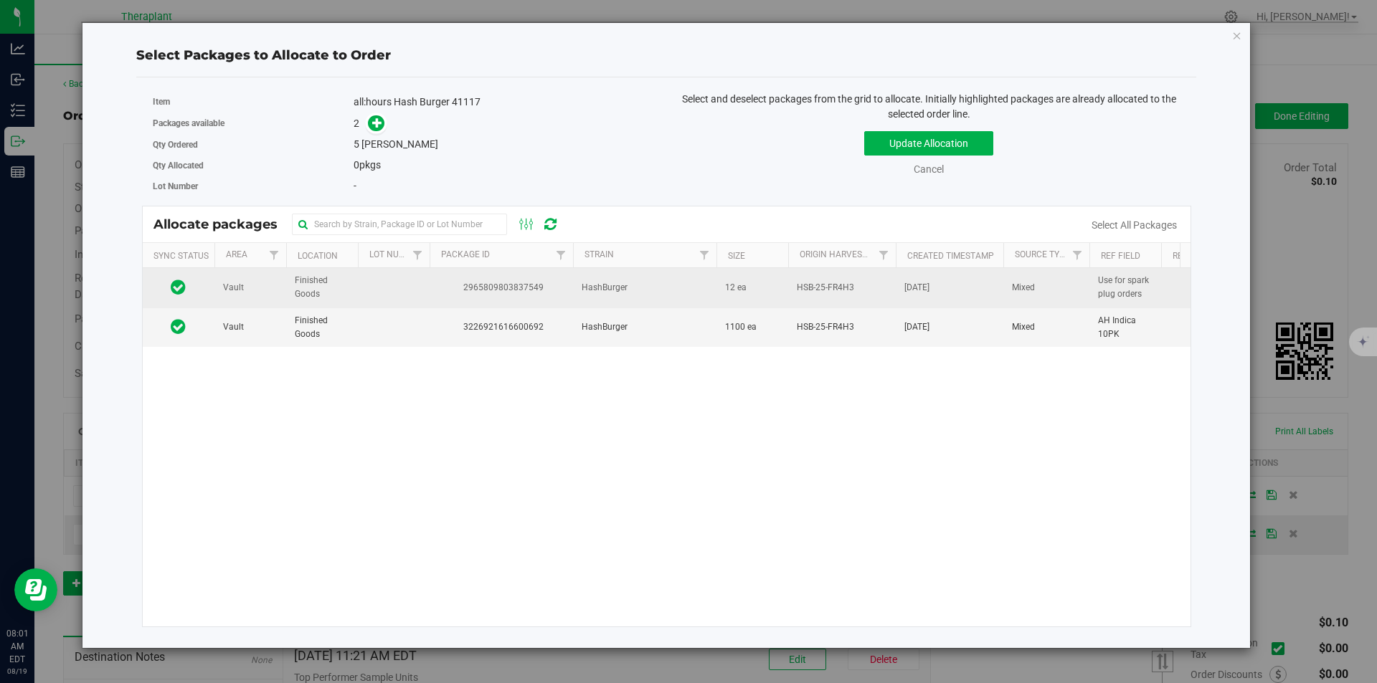
click at [831, 290] on span "HSB-25-FR4H3" at bounding box center [825, 288] width 57 height 14
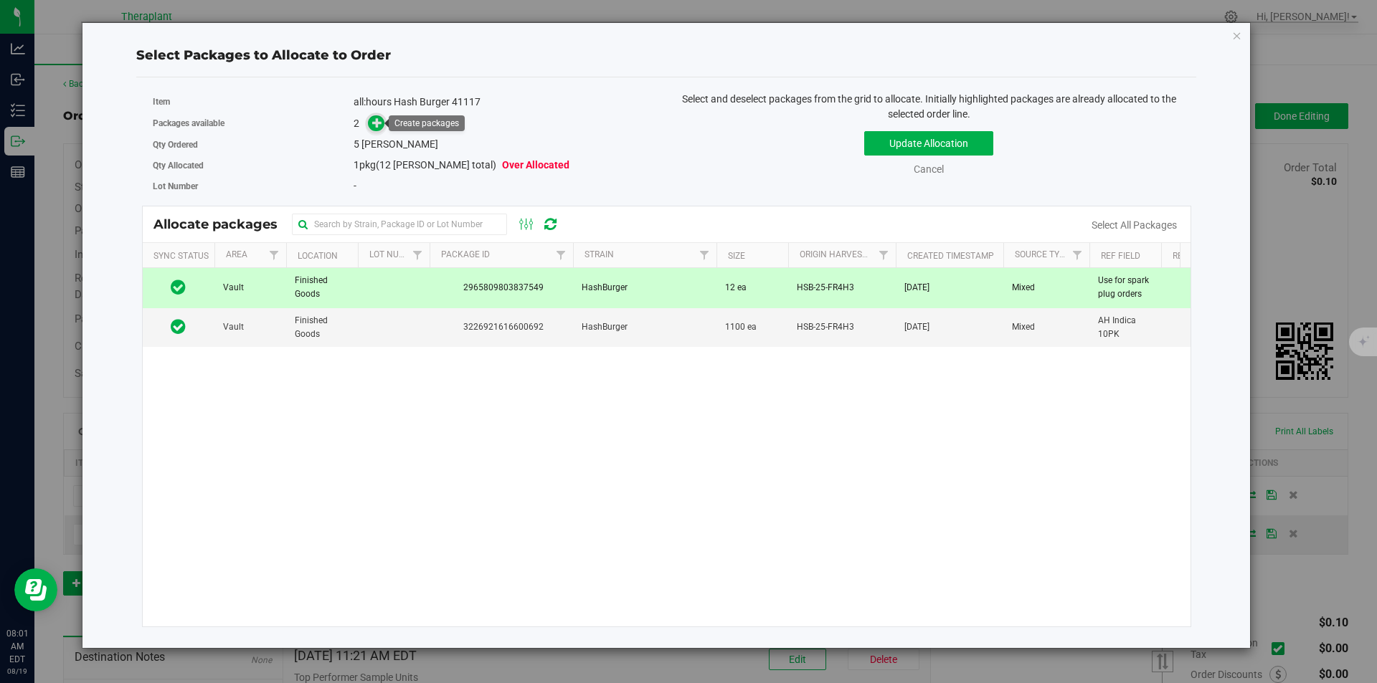
click at [379, 125] on icon at bounding box center [377, 123] width 10 height 10
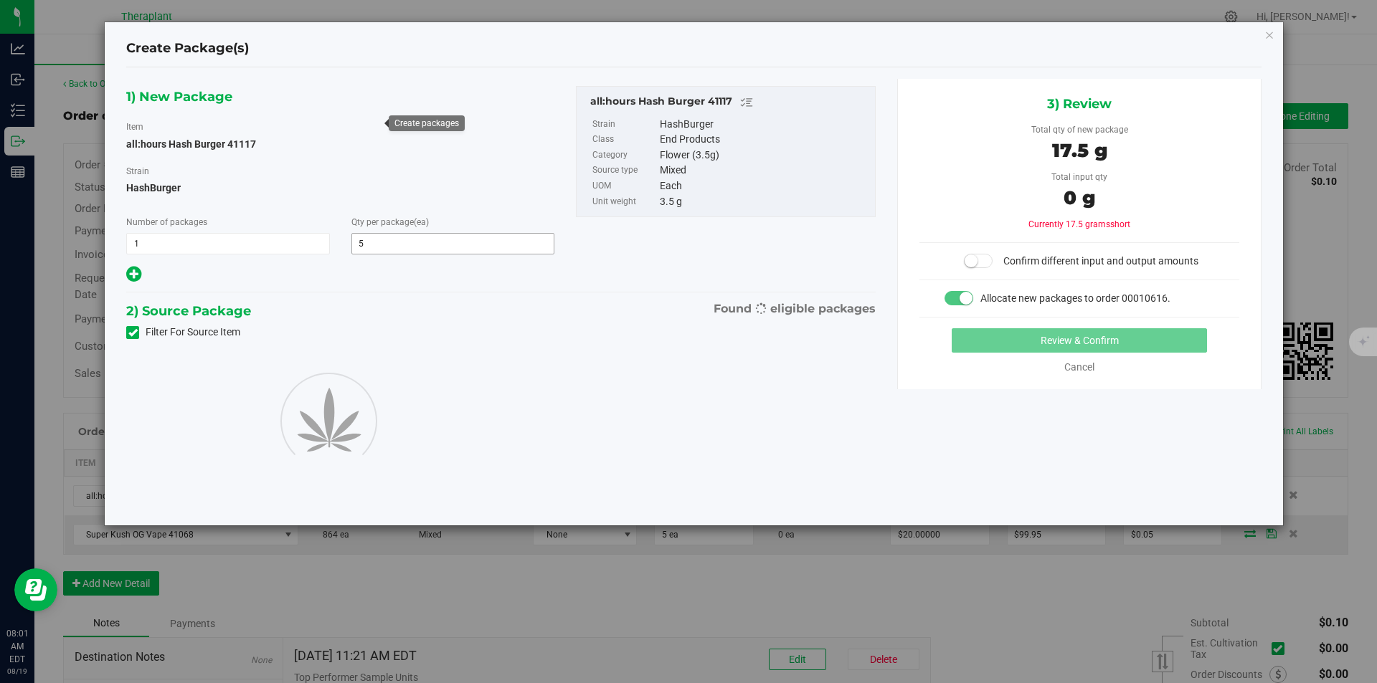
type input "5"
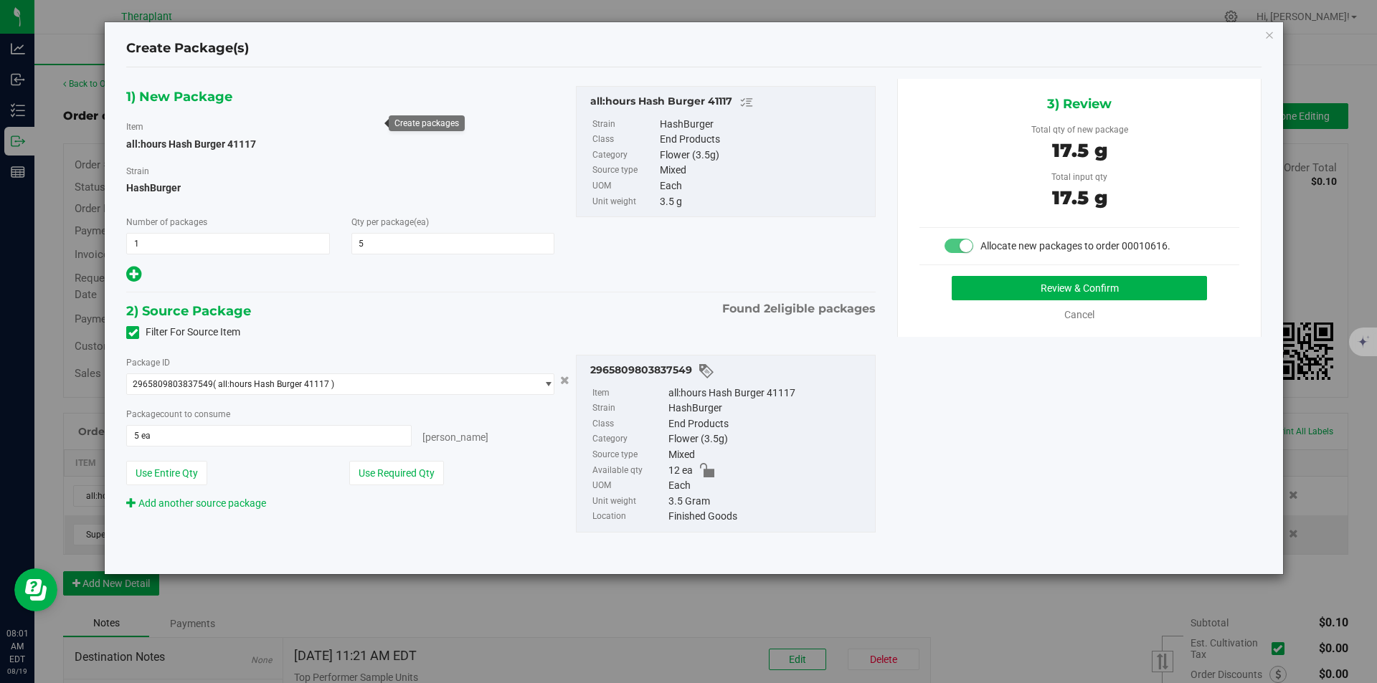
click at [1076, 322] on div "Cancel" at bounding box center [1079, 315] width 96 height 15
click at [1076, 316] on link "Cancel" at bounding box center [1079, 314] width 30 height 11
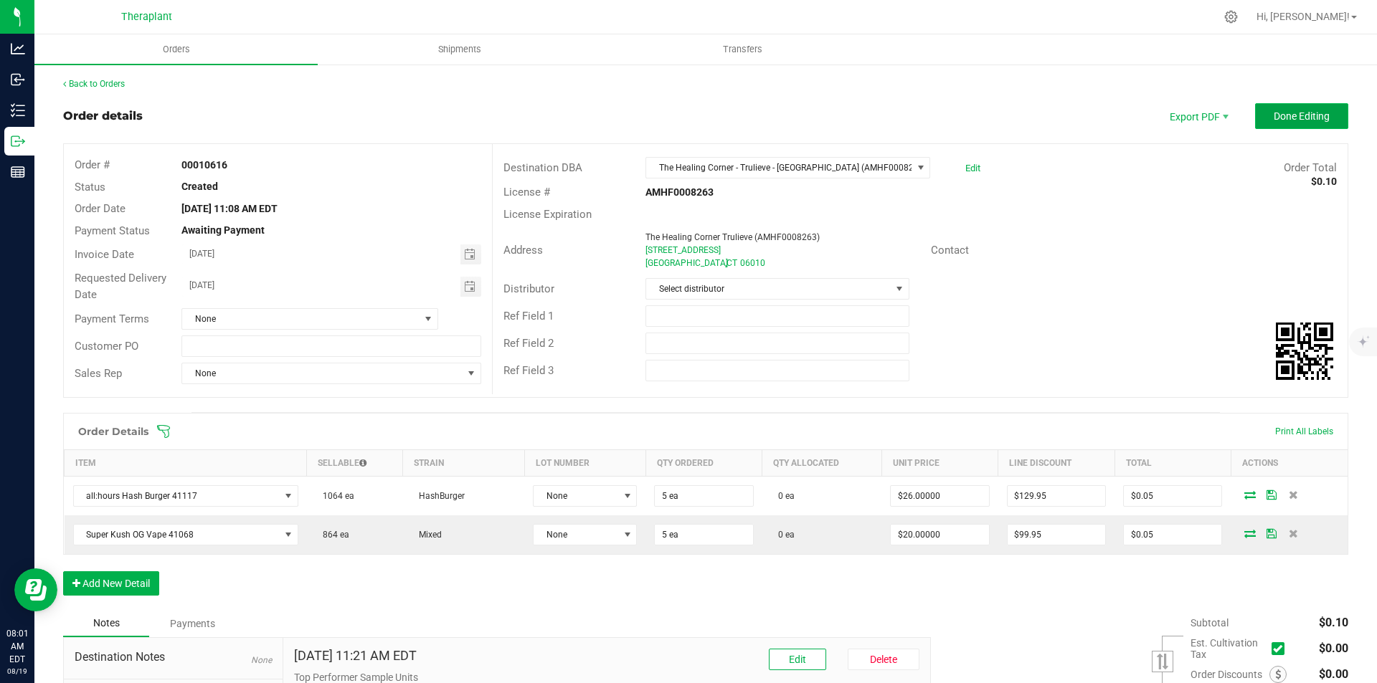
click at [1276, 118] on span "Done Editing" at bounding box center [1302, 115] width 56 height 11
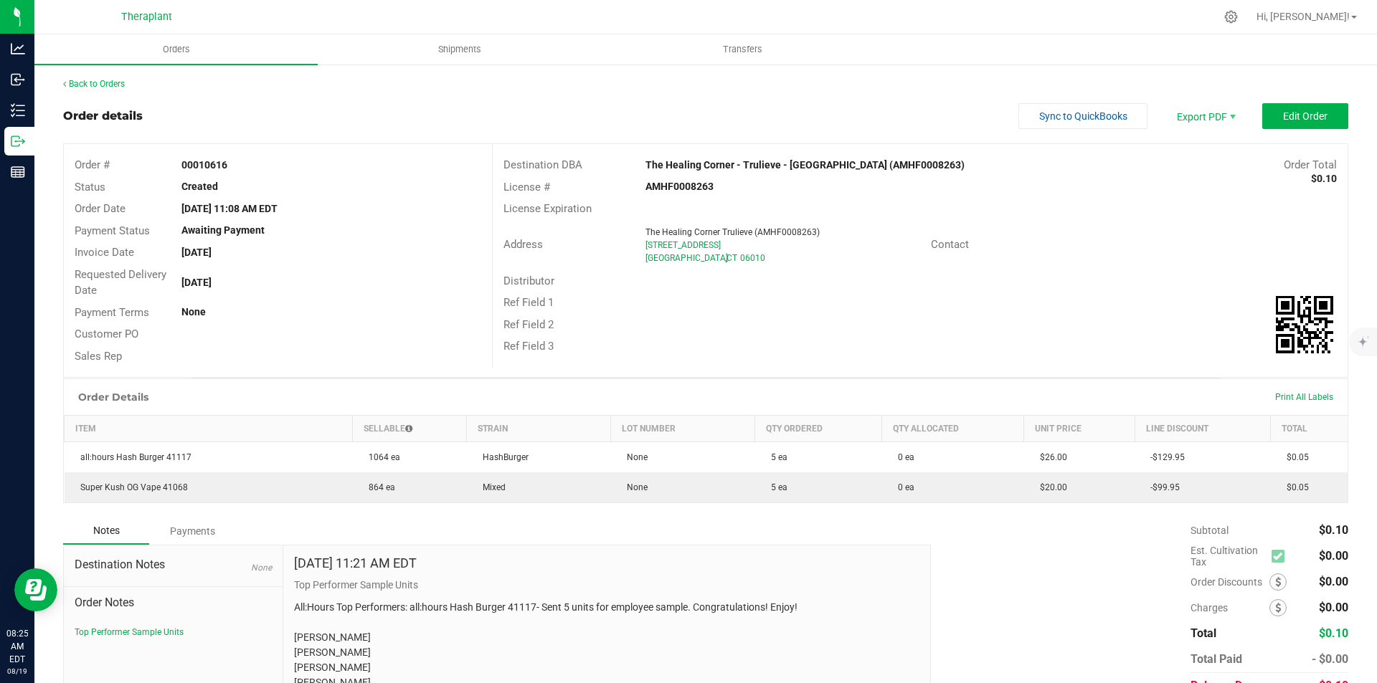
scroll to position [72, 0]
